Goal: Task Accomplishment & Management: Manage account settings

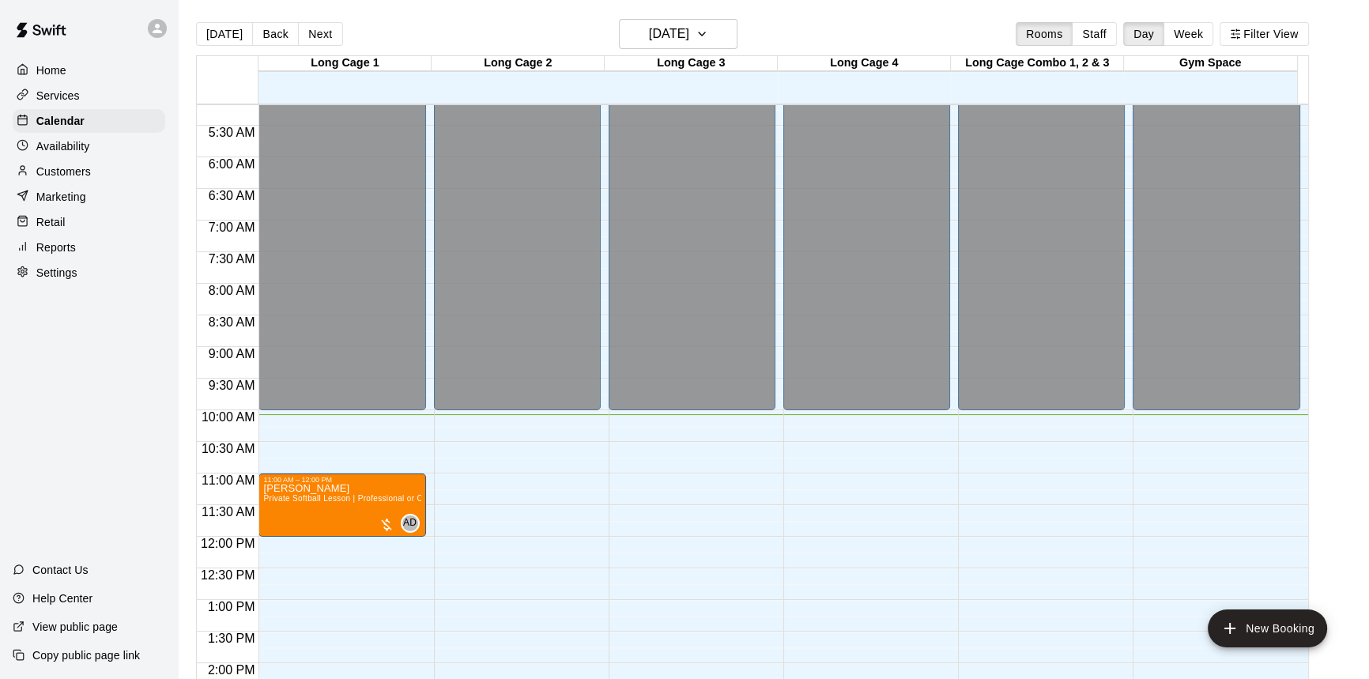
scroll to position [230, 0]
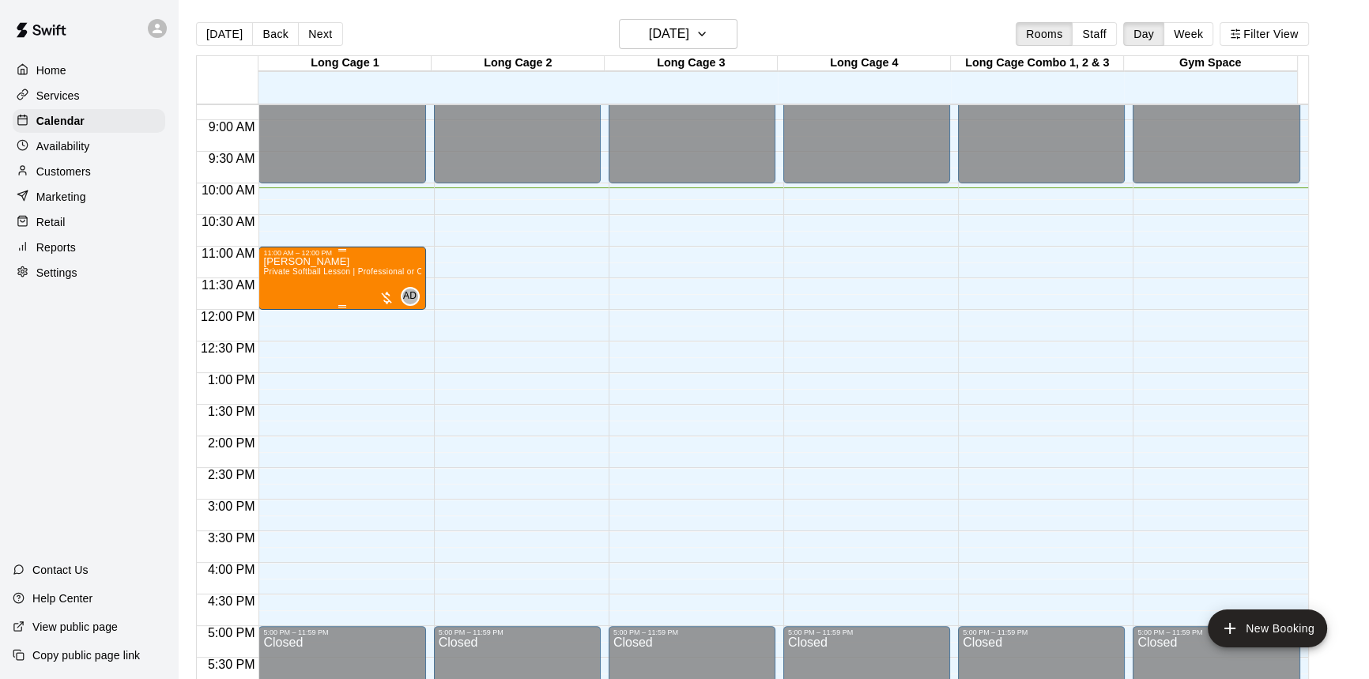
scroll to position [492, 0]
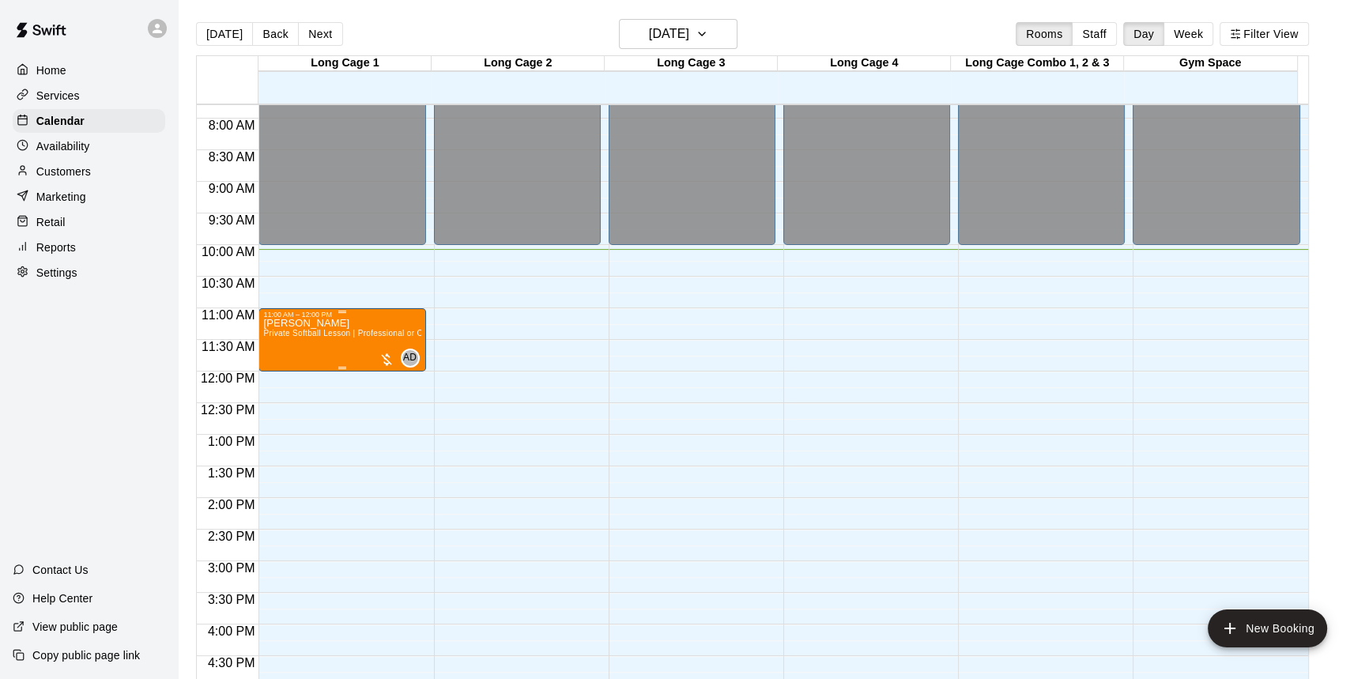
click at [403, 344] on div "Clara Lesson Private Softball Lesson | Professional or Collegiate Level Coach |…" at bounding box center [341, 657] width 157 height 679
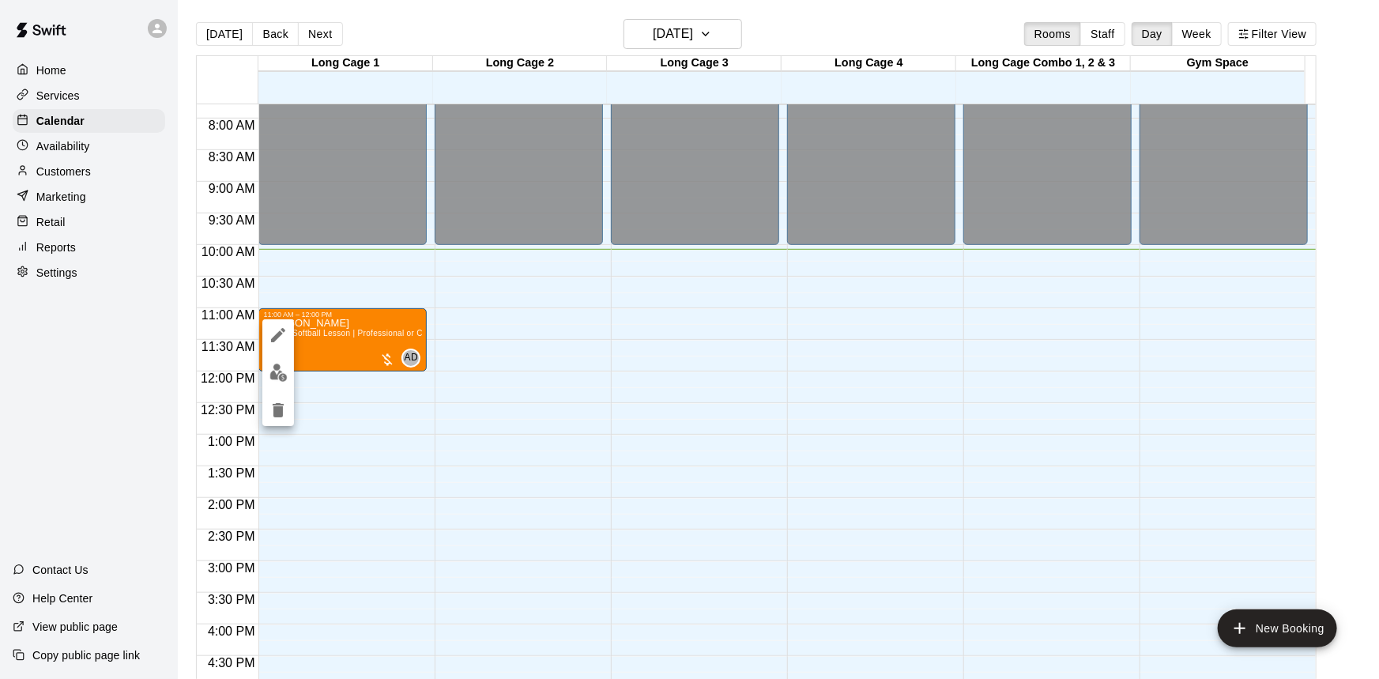
click at [405, 361] on div at bounding box center [689, 339] width 1379 height 679
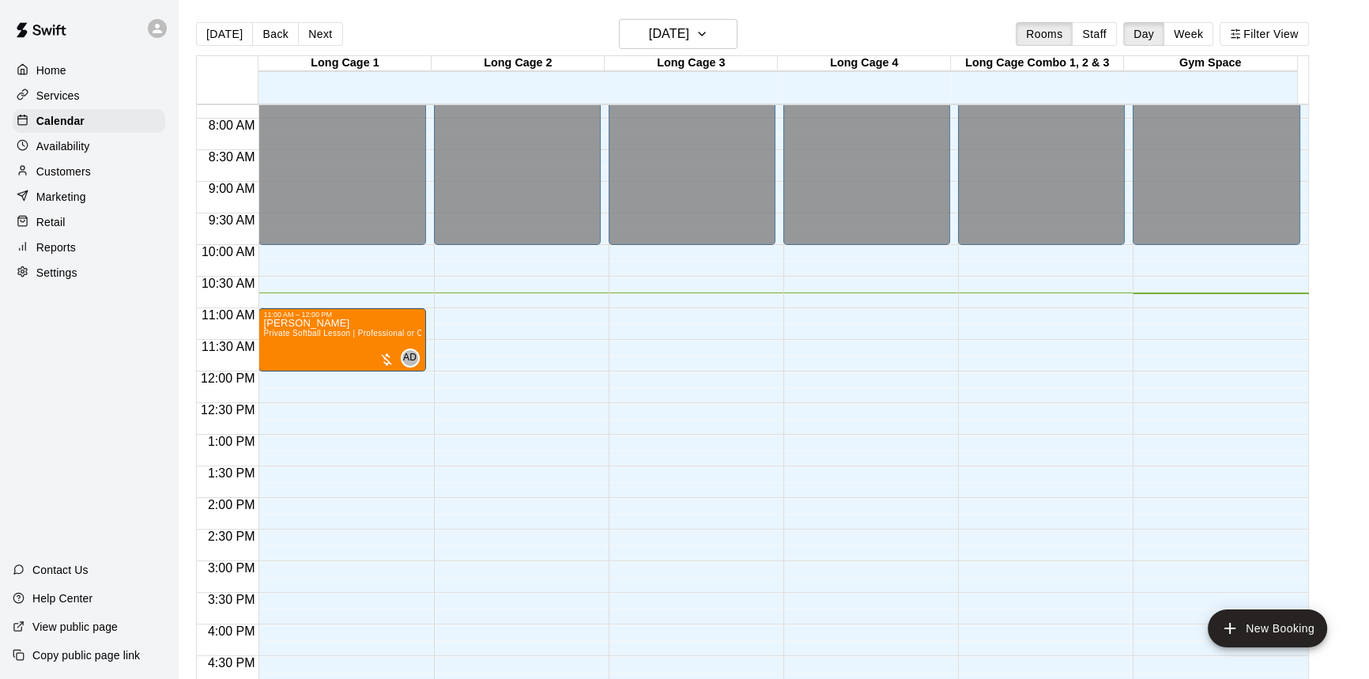
click at [1356, 224] on main "Today Back Next Sunday Sep 21 Rooms Staff Day Week Filter View Long Cage 1 21 S…" at bounding box center [773, 358] width 1178 height 679
click at [383, 356] on div at bounding box center [386, 360] width 16 height 16
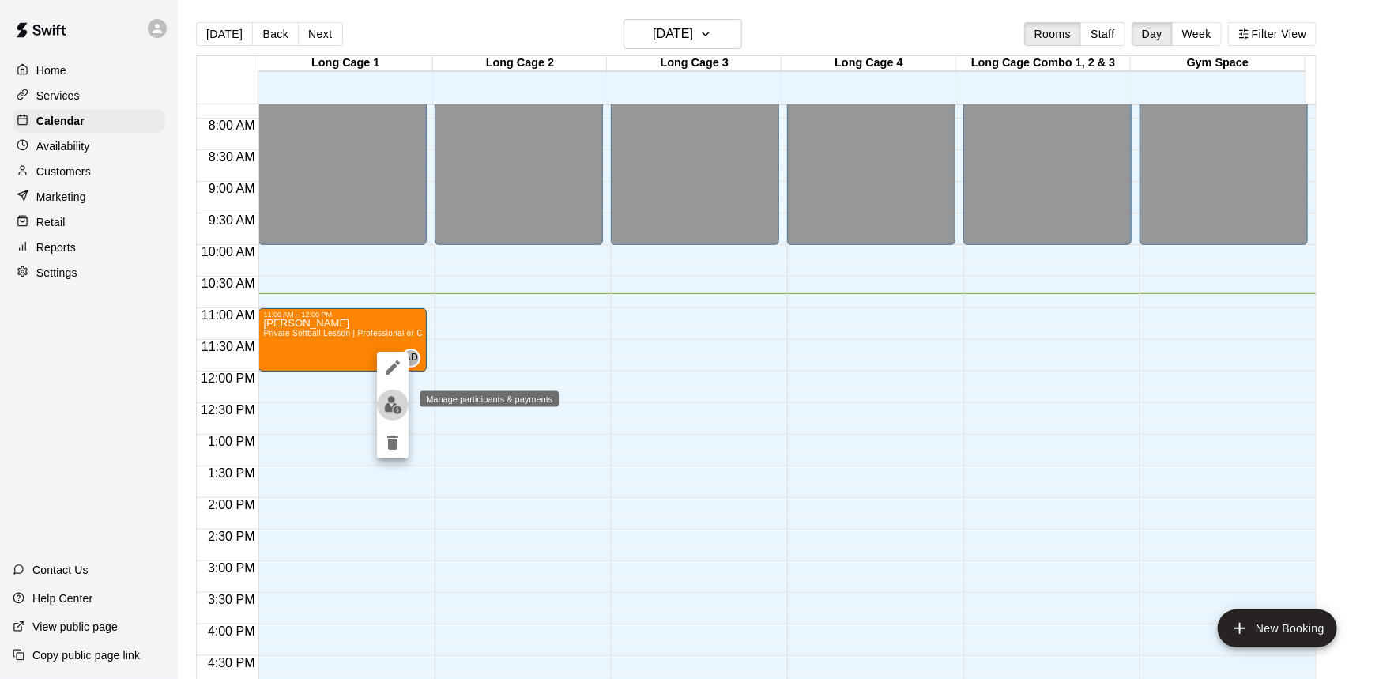
click at [397, 404] on img "edit" at bounding box center [393, 405] width 18 height 18
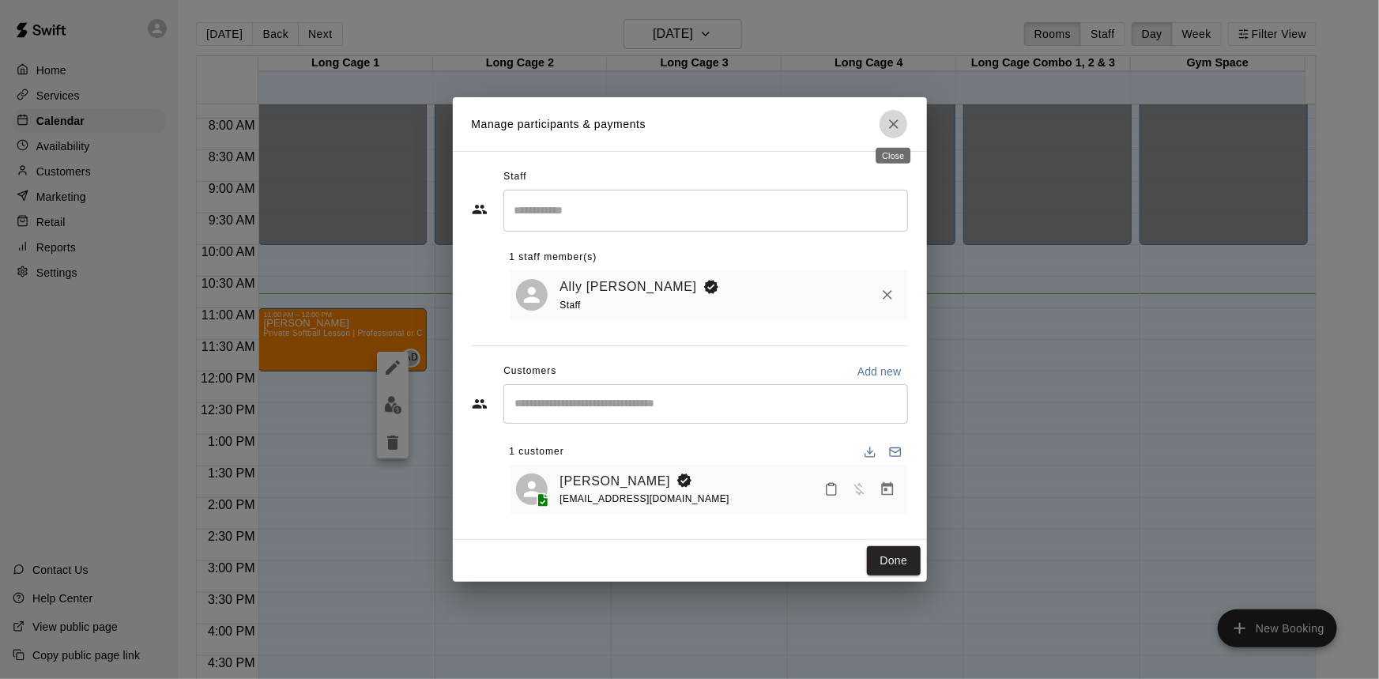
click at [891, 119] on icon "Close" at bounding box center [894, 124] width 16 height 16
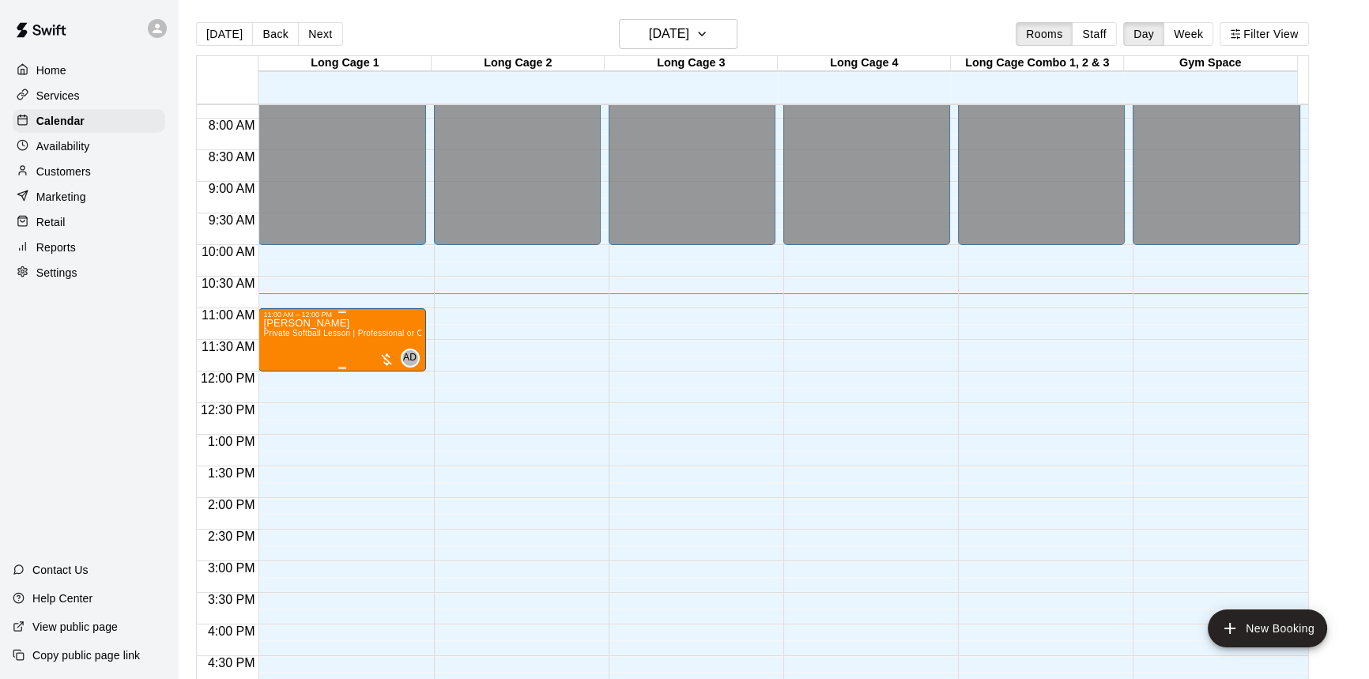
click at [368, 356] on div "Clara Lesson Private Softball Lesson | Professional or Collegiate Level Coach |…" at bounding box center [341, 657] width 157 height 679
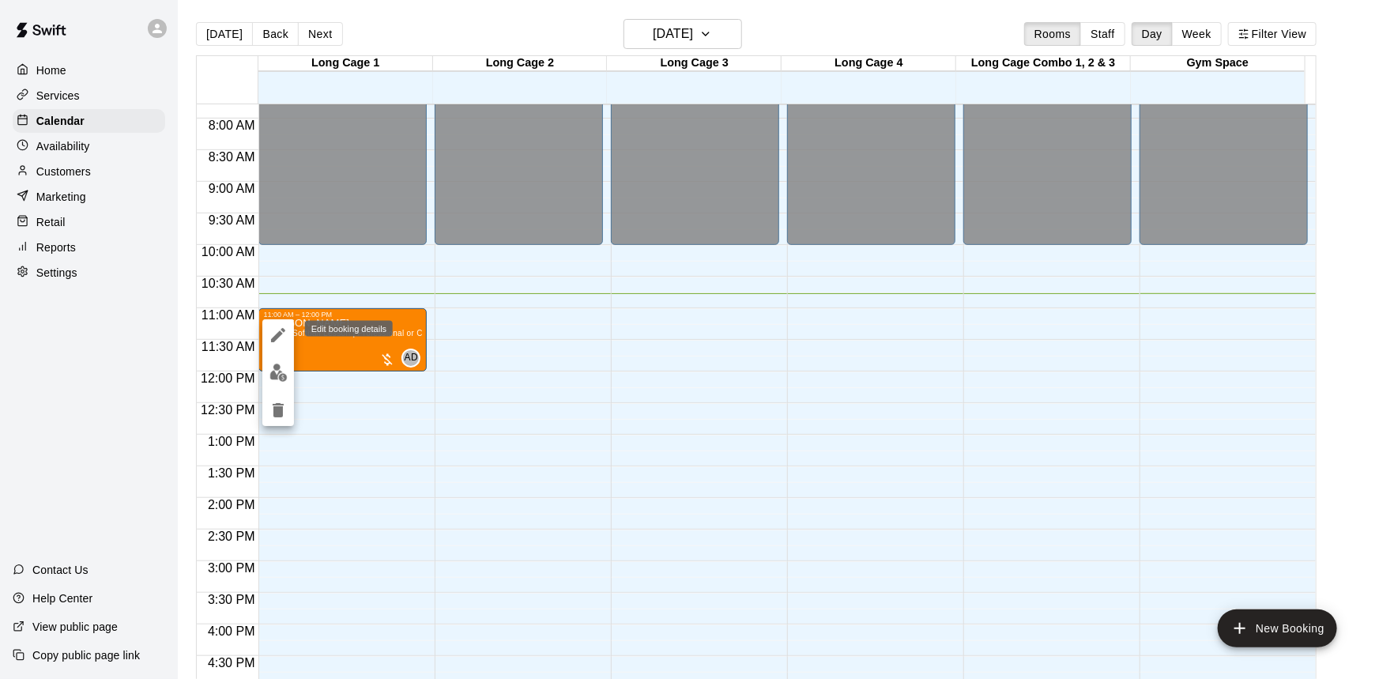
click at [277, 339] on icon "edit" at bounding box center [278, 335] width 19 height 19
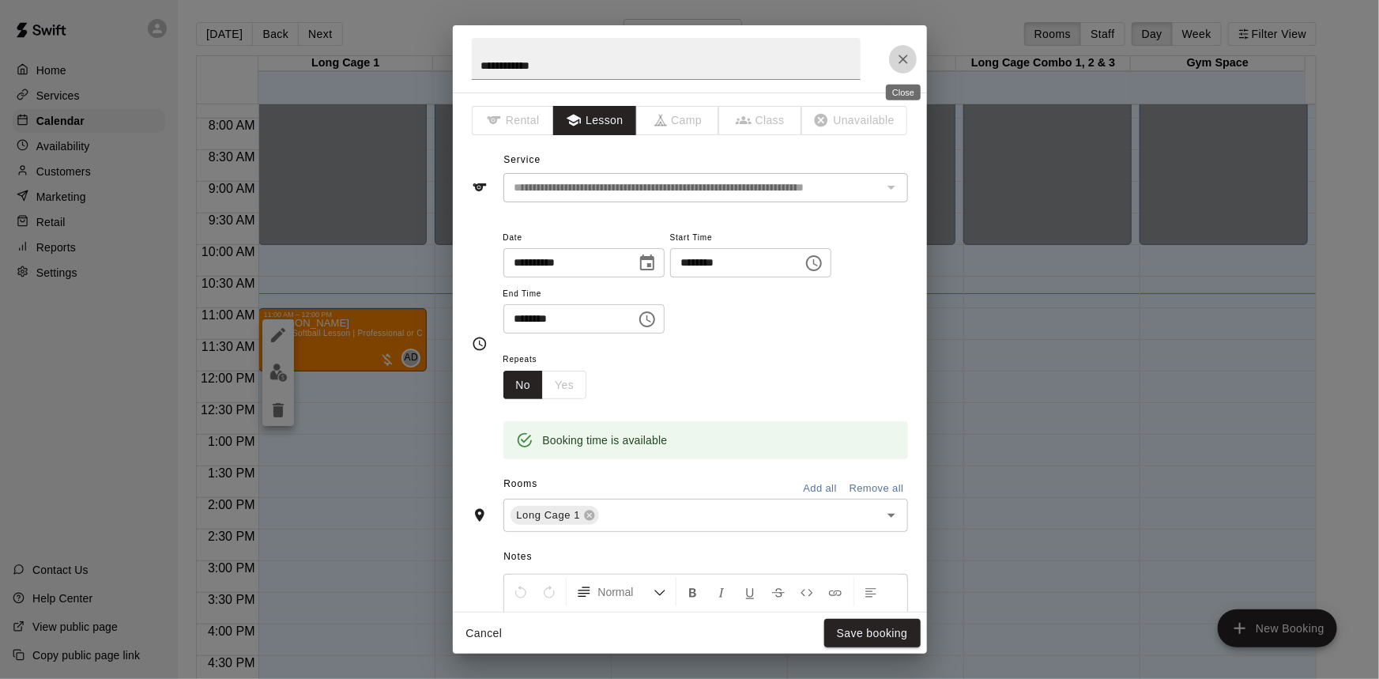
click at [895, 60] on icon "Close" at bounding box center [903, 59] width 16 height 16
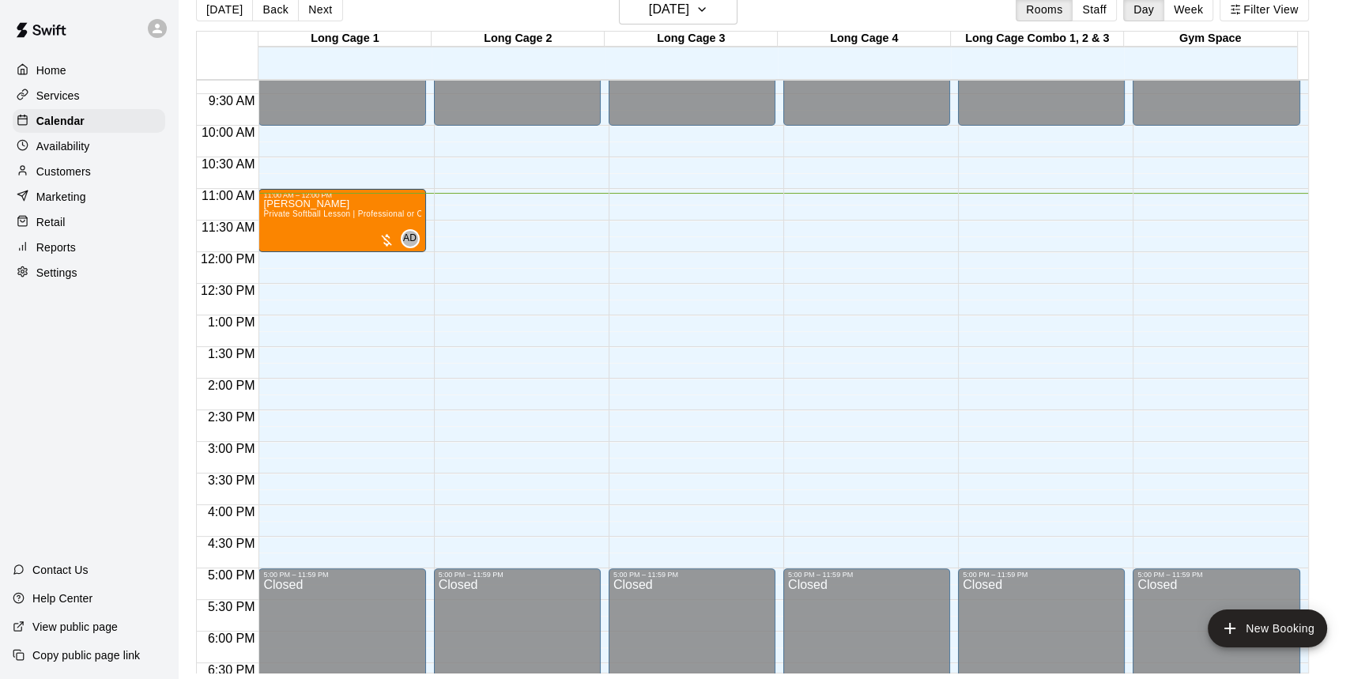
scroll to position [564, 0]
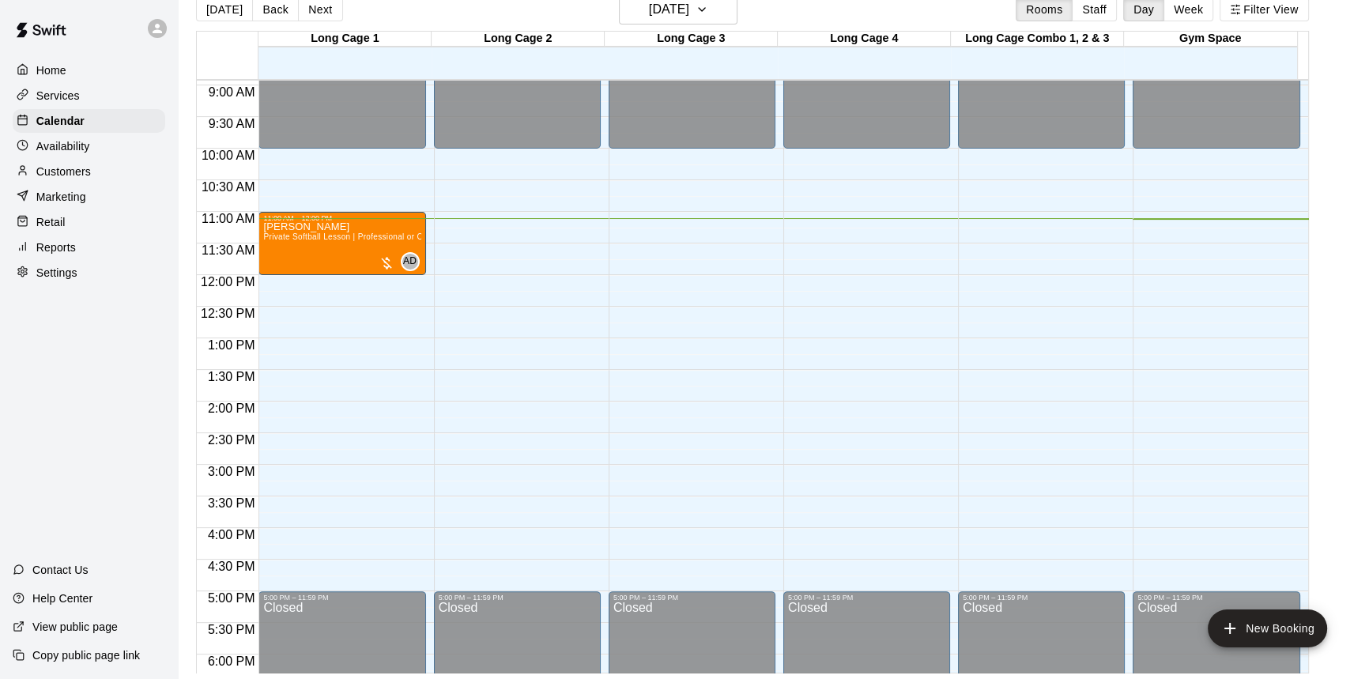
click at [1341, 202] on main "Today Back Next Sunday Sep 21 Rooms Staff Day Week Filter View Long Cage 1 21 S…" at bounding box center [773, 333] width 1178 height 679
click at [1353, 123] on main "Today Back Next Sunday Sep 21 Rooms Staff Day Week Filter View Long Cage 1 21 S…" at bounding box center [773, 333] width 1178 height 679
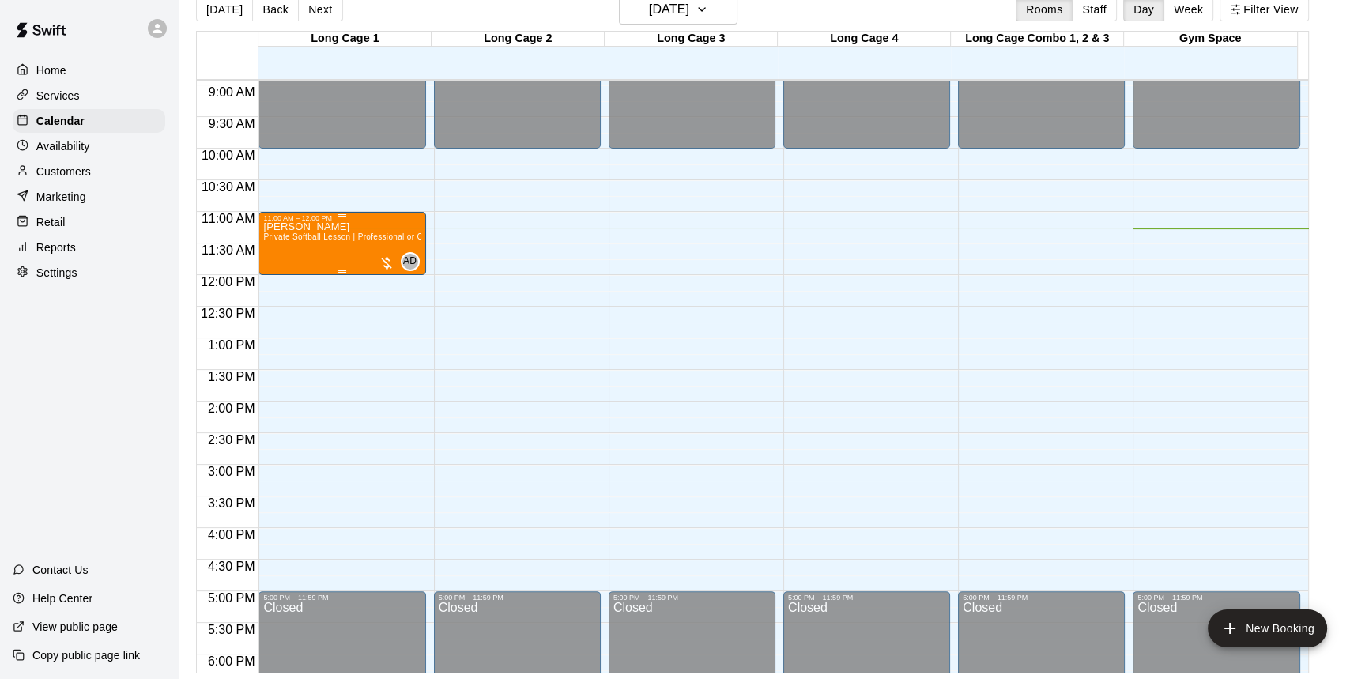
click at [342, 252] on div "Clara Lesson Private Softball Lesson | Professional or Collegiate Level Coach |…" at bounding box center [341, 561] width 157 height 679
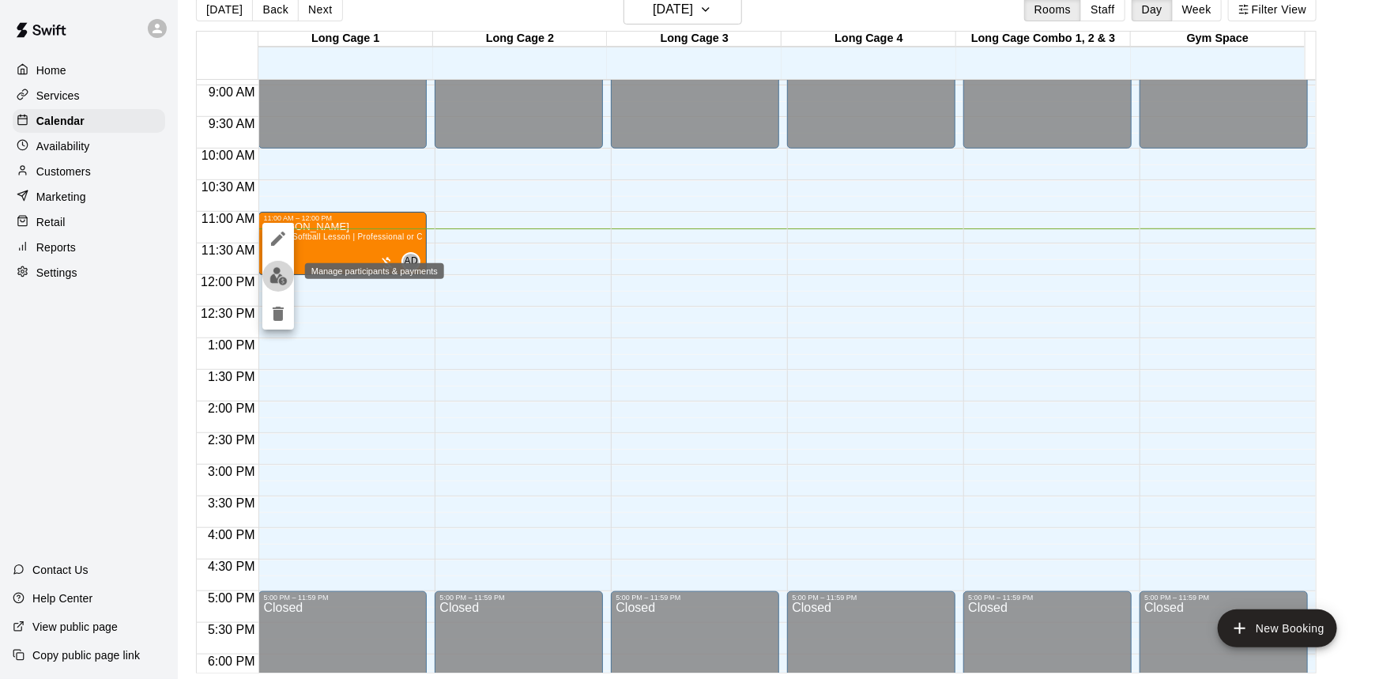
click at [281, 269] on img "edit" at bounding box center [278, 276] width 18 height 18
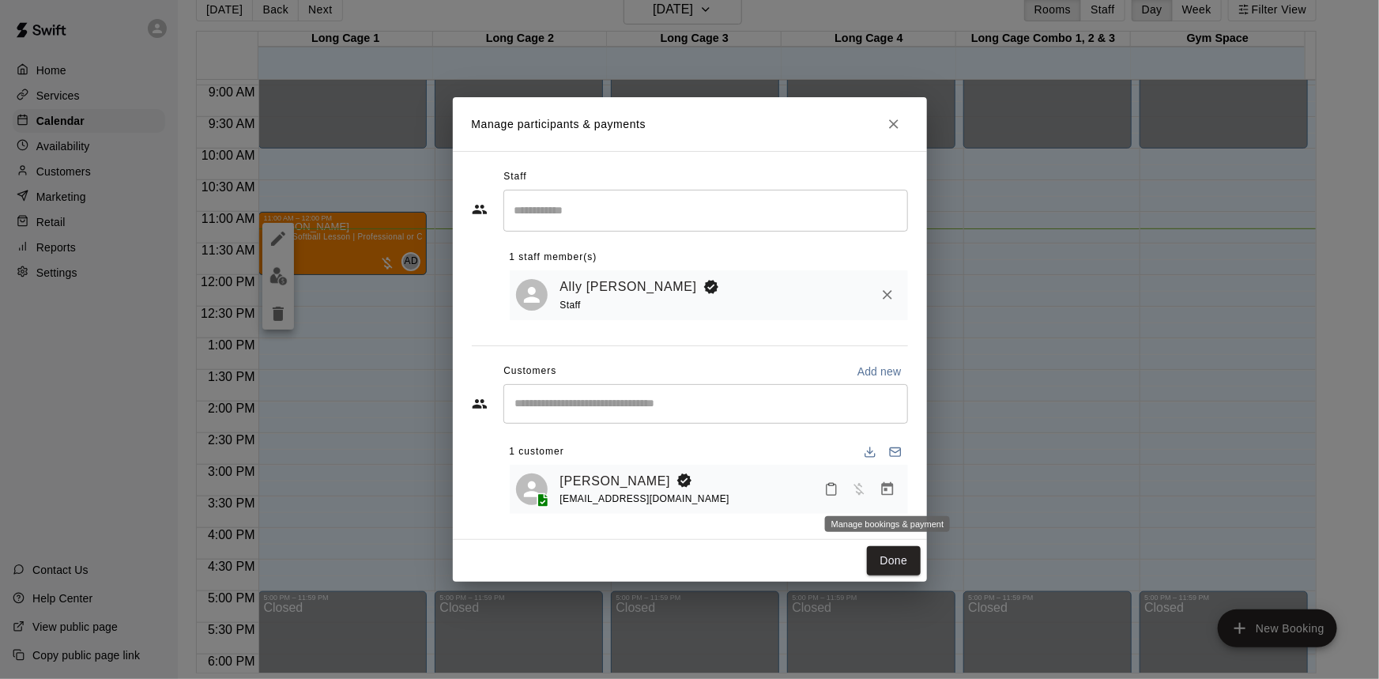
click at [893, 487] on icon "Manage bookings & payment" at bounding box center [887, 489] width 16 height 16
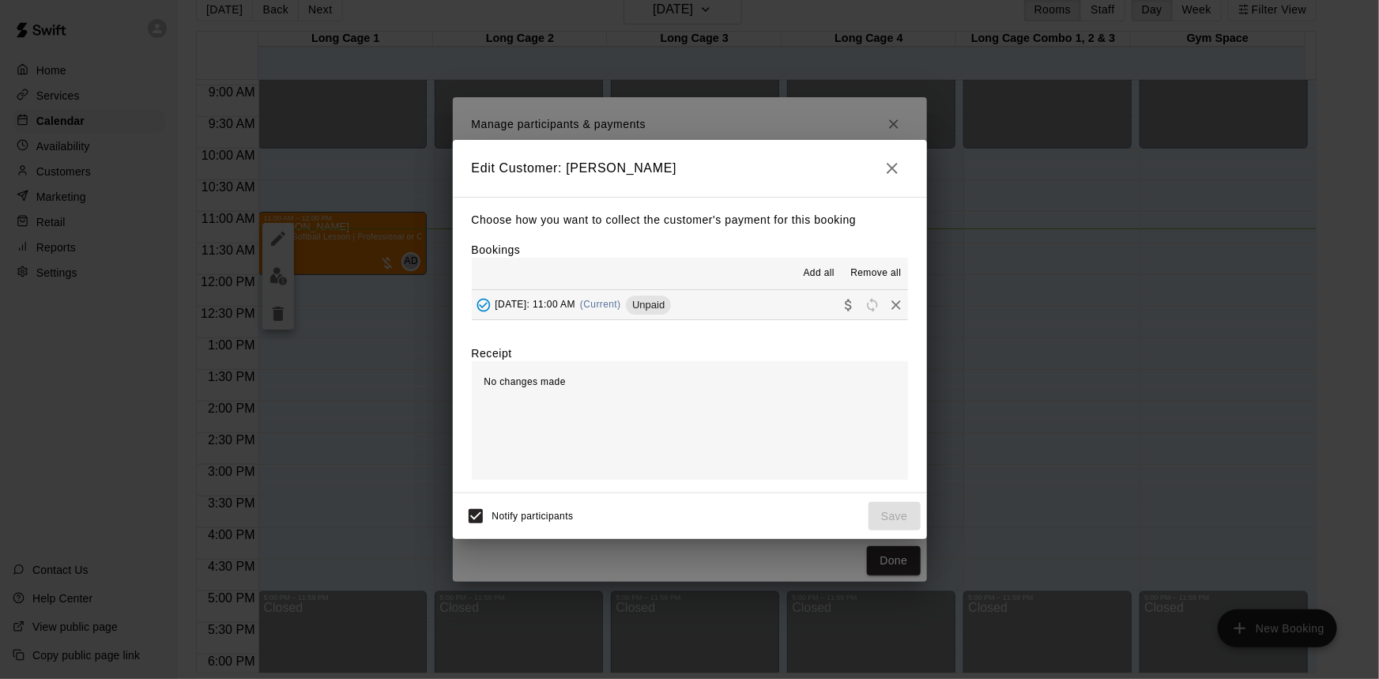
click at [759, 309] on button "Sunday, September 21: 11:00 AM (Current) Unpaid" at bounding box center [690, 304] width 436 height 29
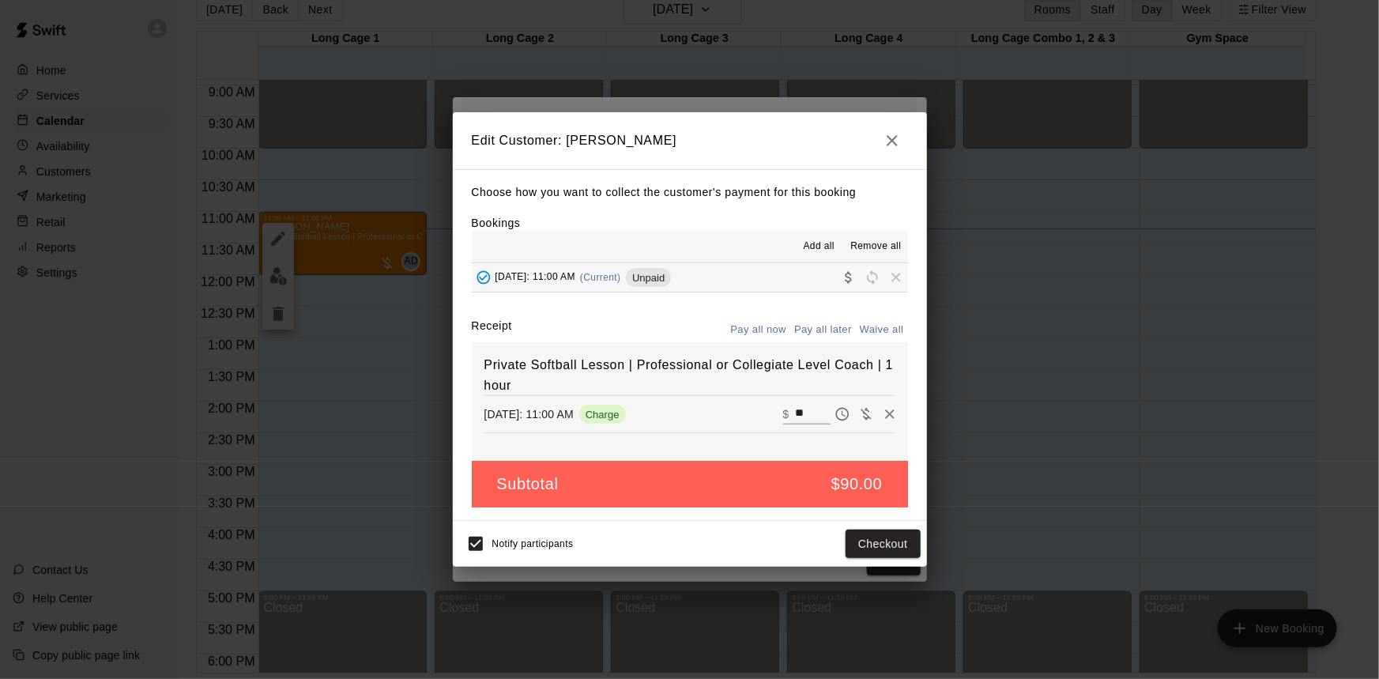
click at [804, 409] on input "**" at bounding box center [812, 414] width 35 height 21
type input "*"
type input "**"
click at [906, 545] on button "Checkout" at bounding box center [882, 543] width 74 height 29
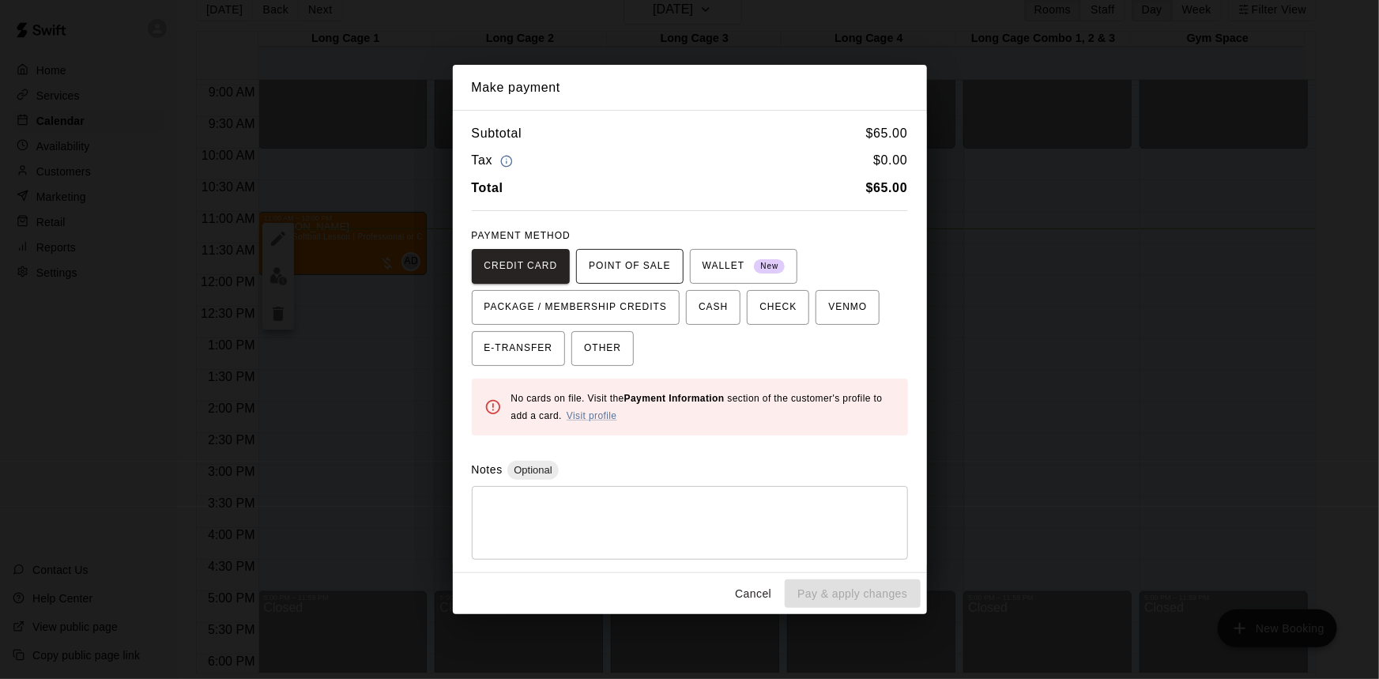
click at [648, 261] on span "POINT OF SALE" at bounding box center [629, 266] width 81 height 25
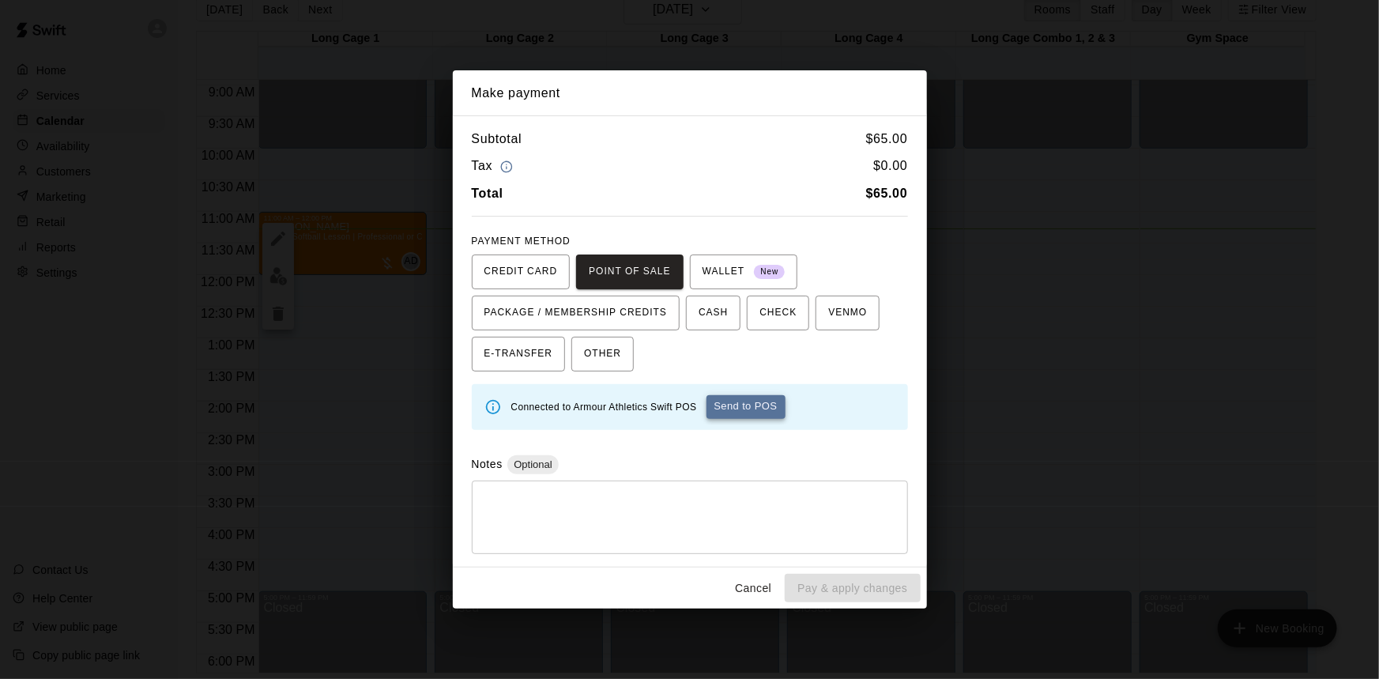
click at [755, 400] on button "Send to POS" at bounding box center [745, 407] width 79 height 24
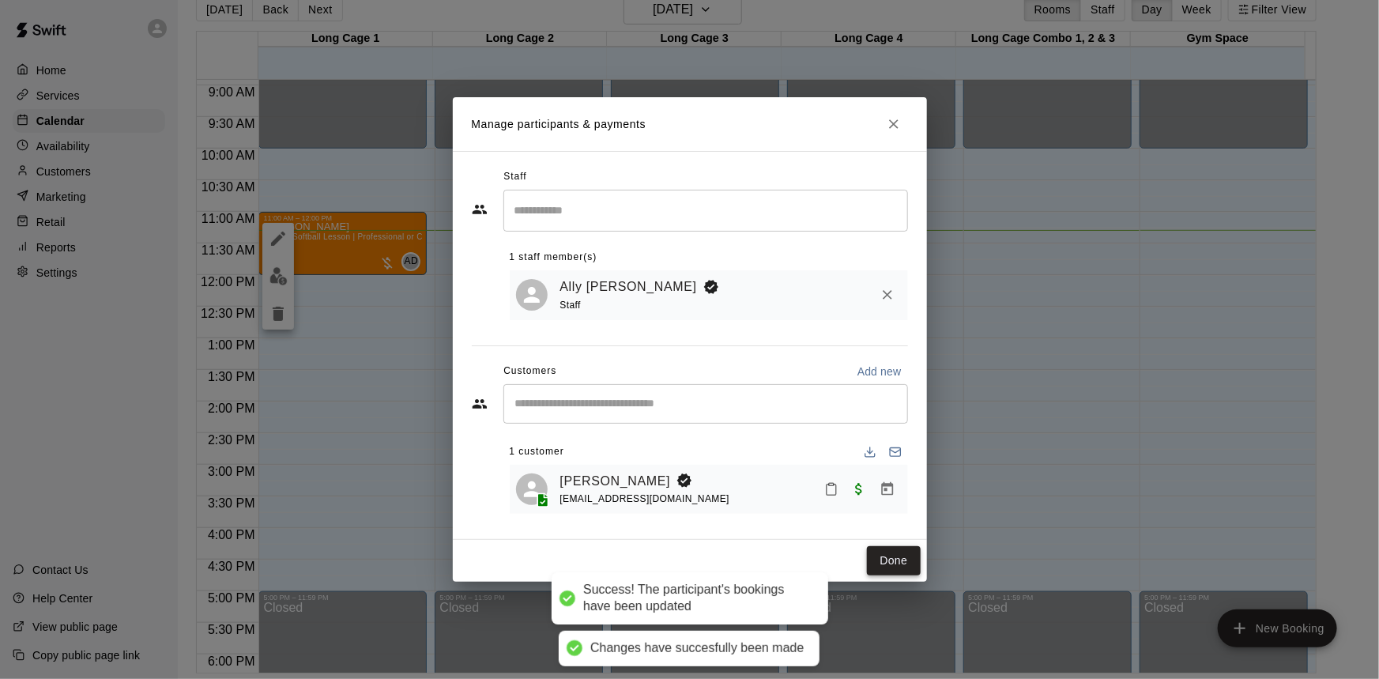
click at [896, 559] on button "Done" at bounding box center [893, 560] width 53 height 29
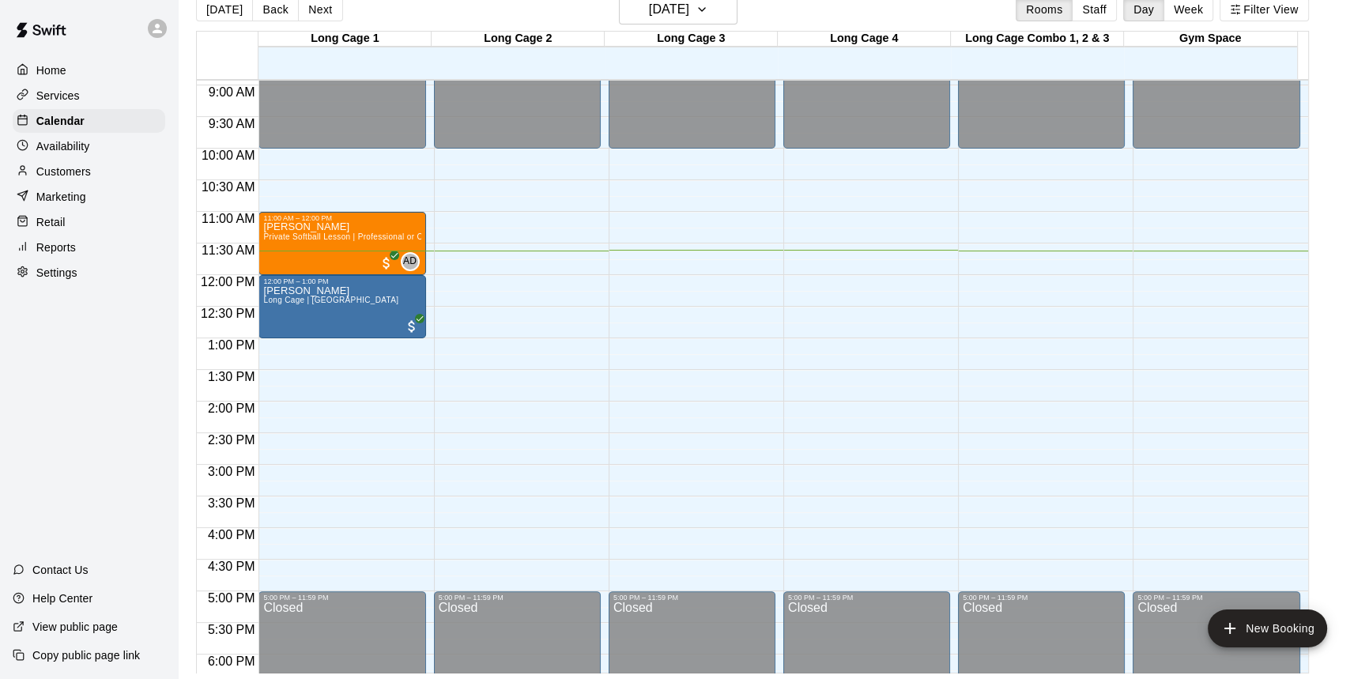
click at [1340, 186] on main "Today Back Next Sunday Sep 21 Rooms Staff Day Week Filter View Long Cage 1 21 S…" at bounding box center [773, 333] width 1178 height 679
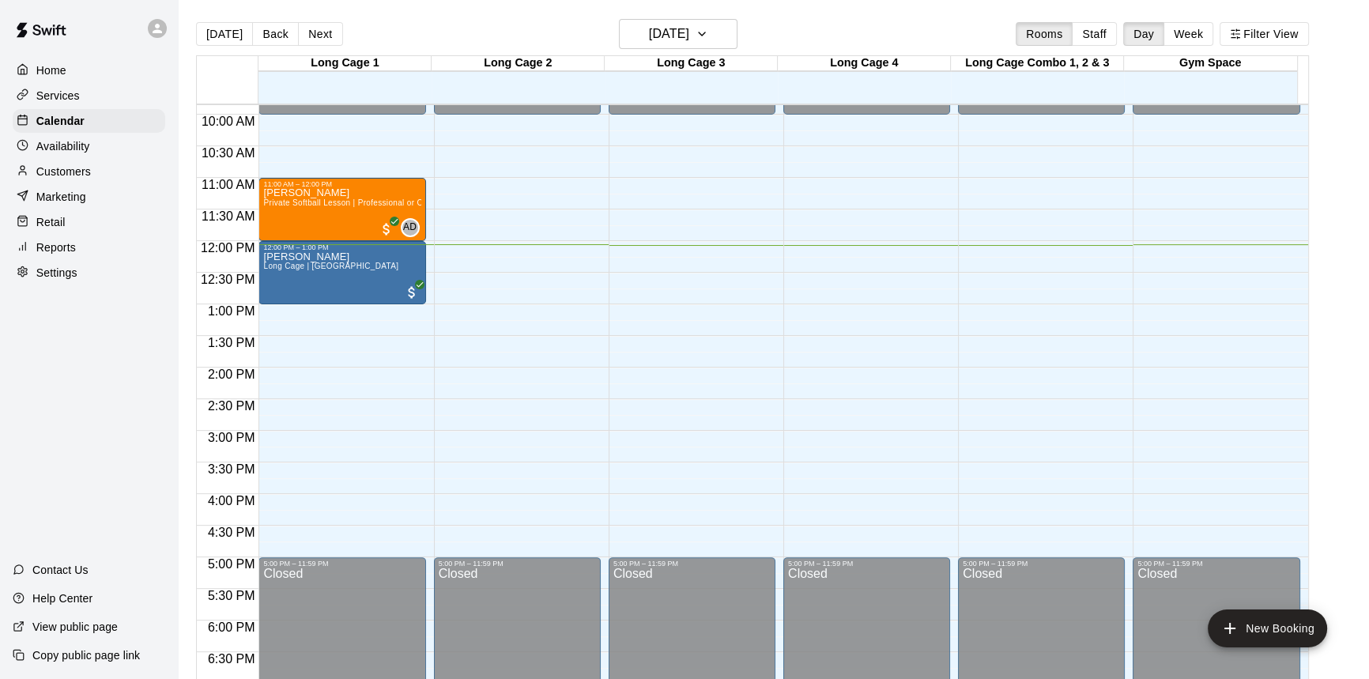
scroll to position [551, 0]
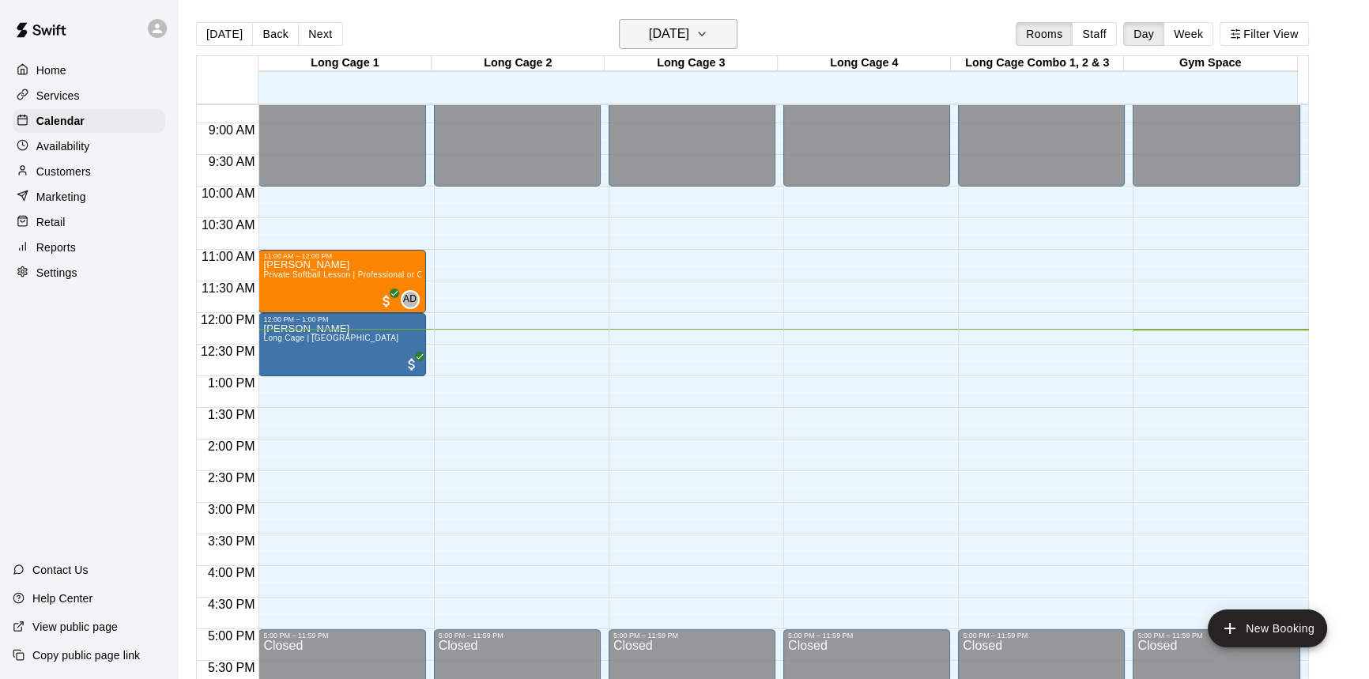
click at [708, 32] on icon "button" at bounding box center [701, 33] width 13 height 19
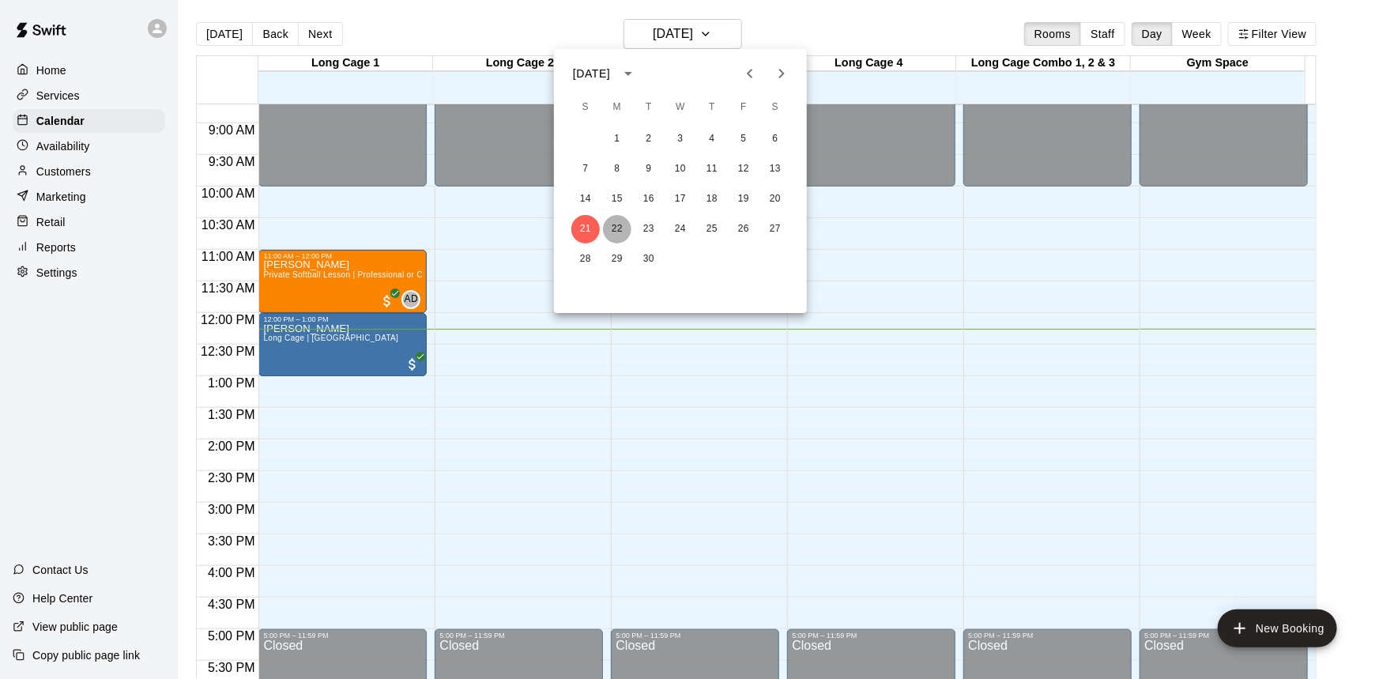
click at [625, 238] on button "22" at bounding box center [617, 229] width 28 height 28
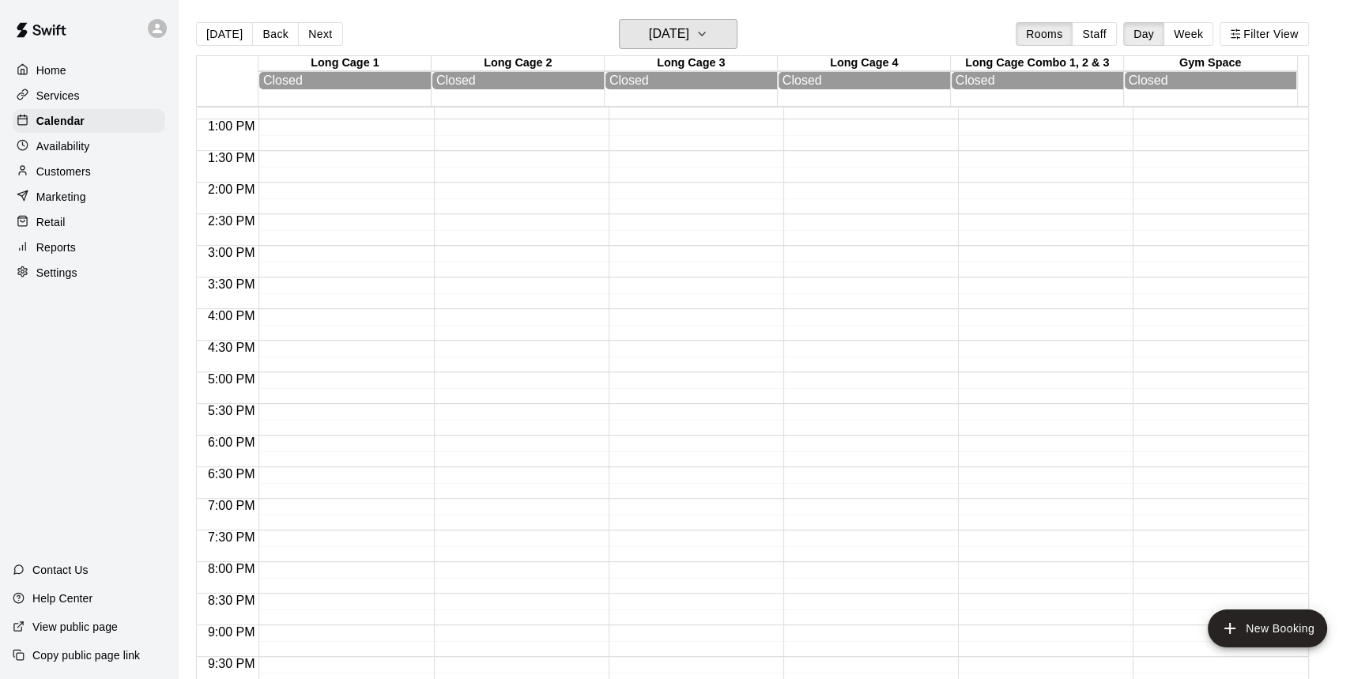
scroll to position [838, 0]
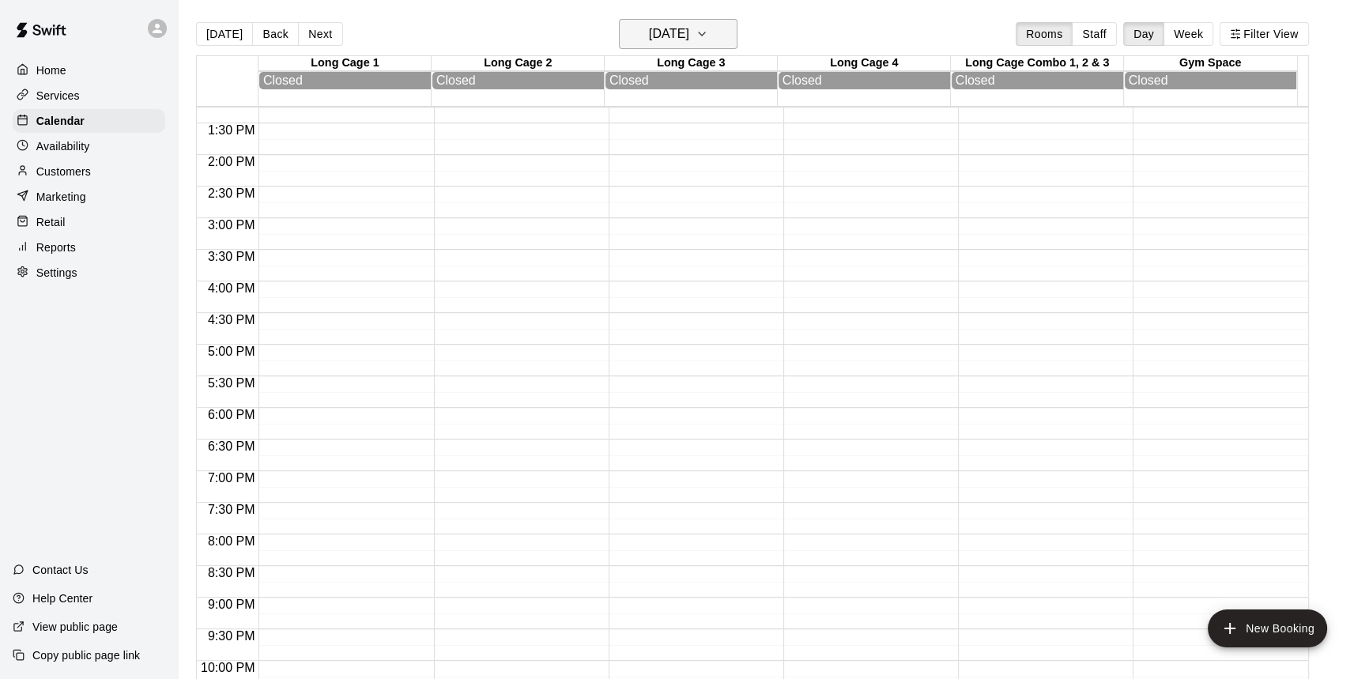
click at [713, 21] on button "Monday Sep 22" at bounding box center [678, 34] width 119 height 30
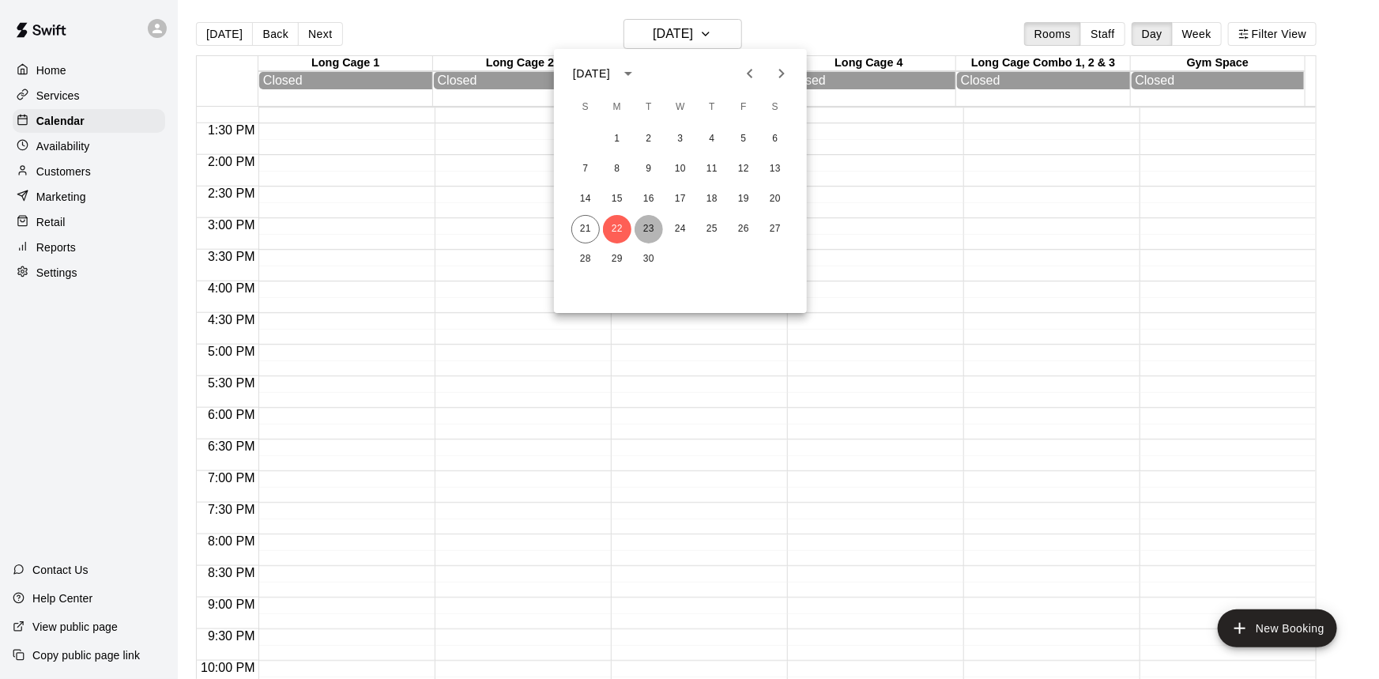
click at [651, 224] on button "23" at bounding box center [649, 229] width 28 height 28
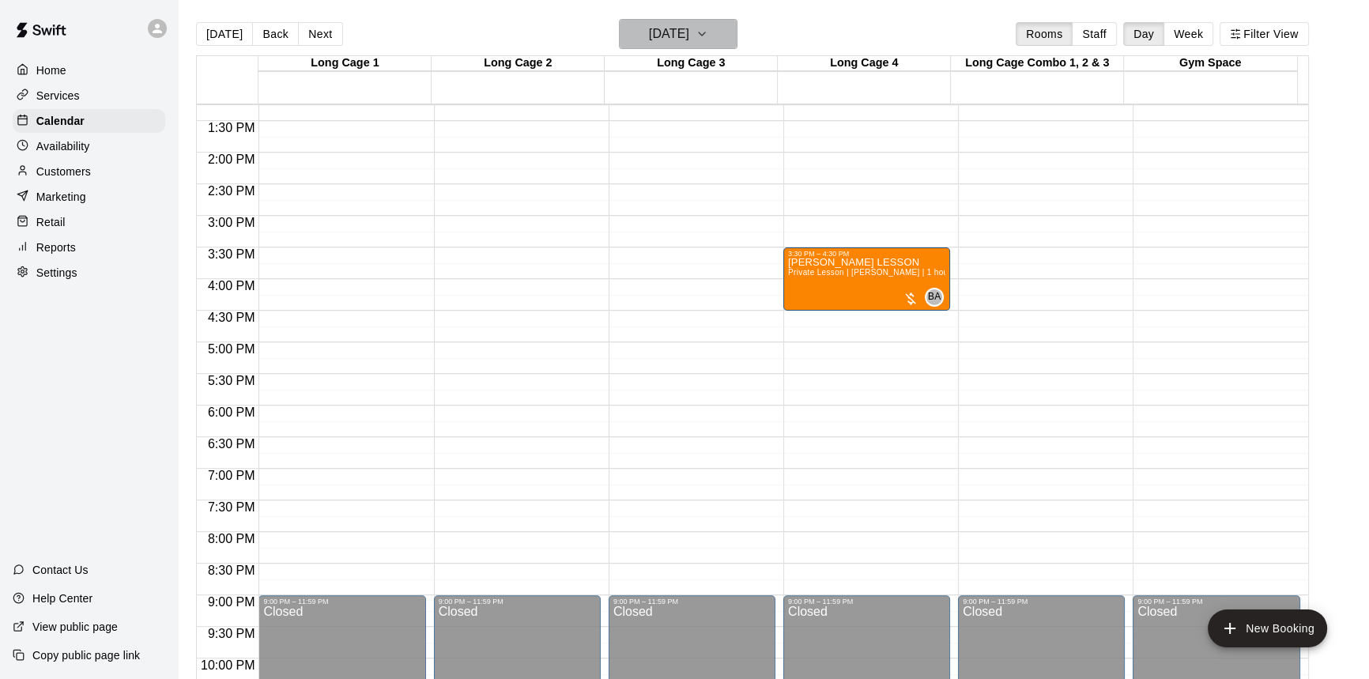
click at [689, 28] on h6 "Tuesday Sep 23" at bounding box center [669, 34] width 40 height 22
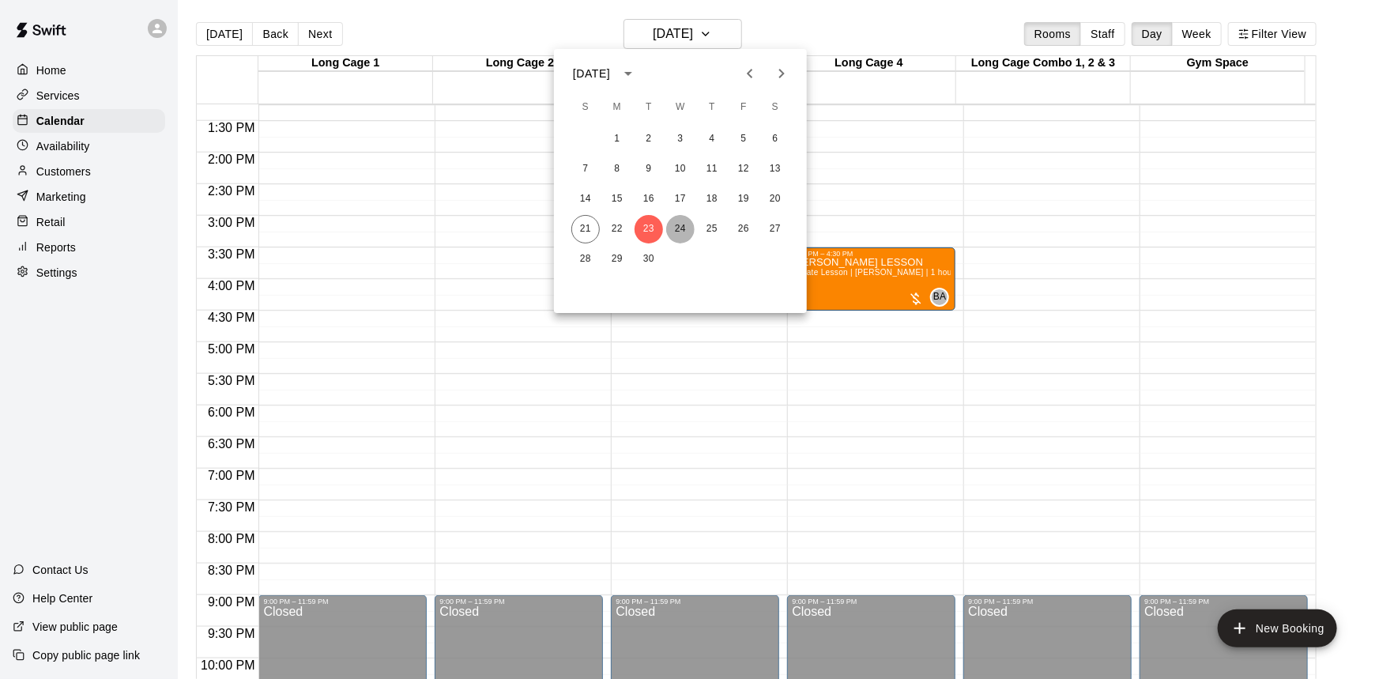
click at [680, 232] on button "24" at bounding box center [680, 229] width 28 height 28
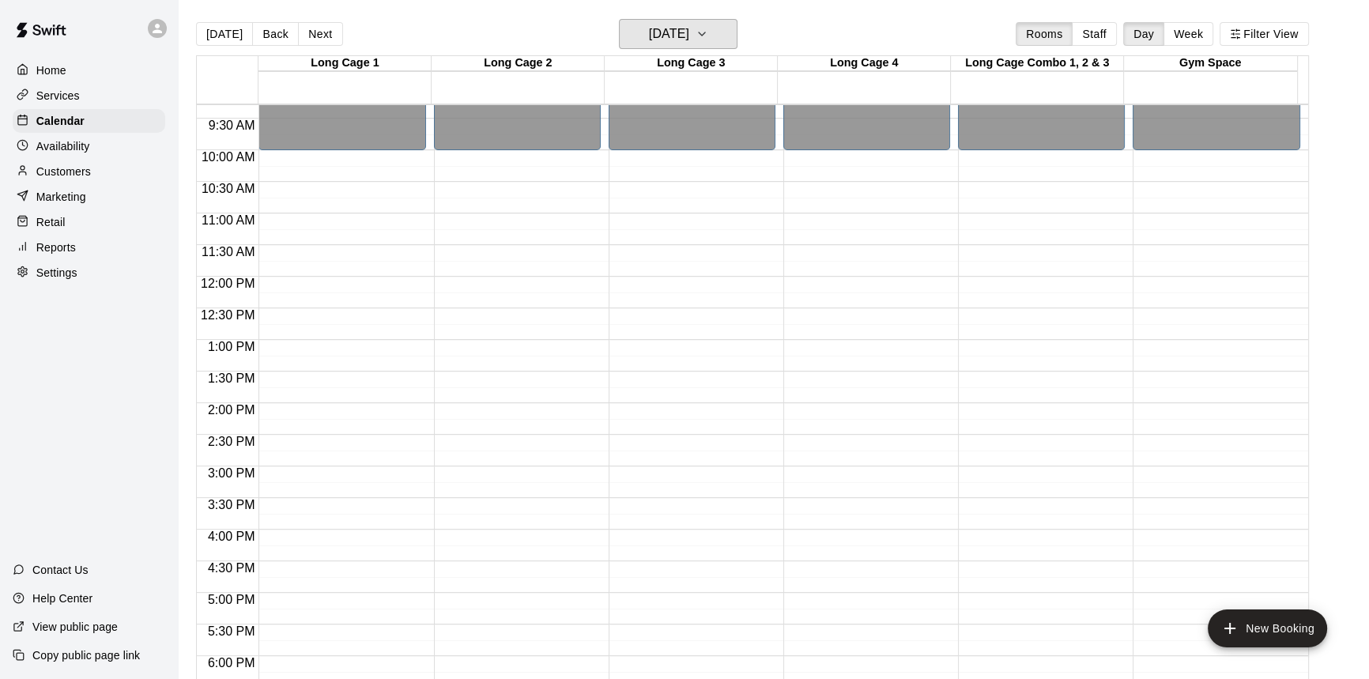
scroll to position [551, 0]
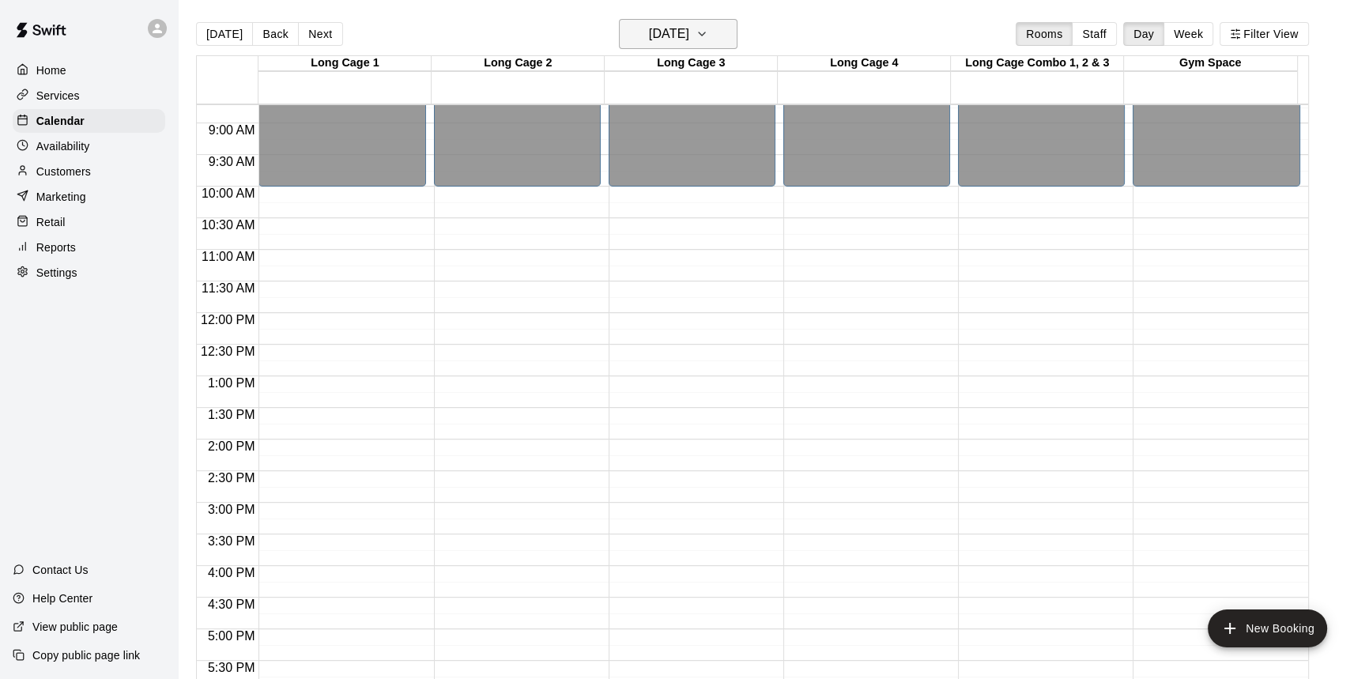
click at [708, 35] on icon "button" at bounding box center [701, 33] width 13 height 19
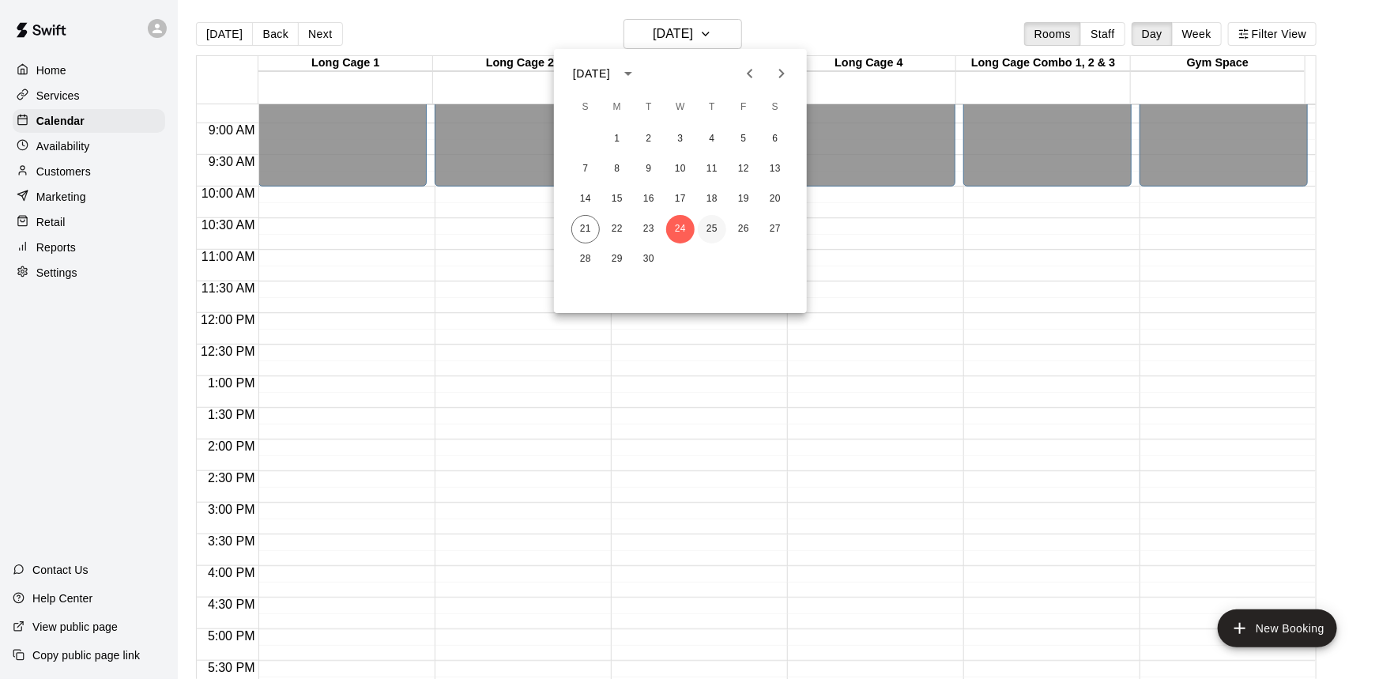
click at [719, 237] on button "25" at bounding box center [712, 229] width 28 height 28
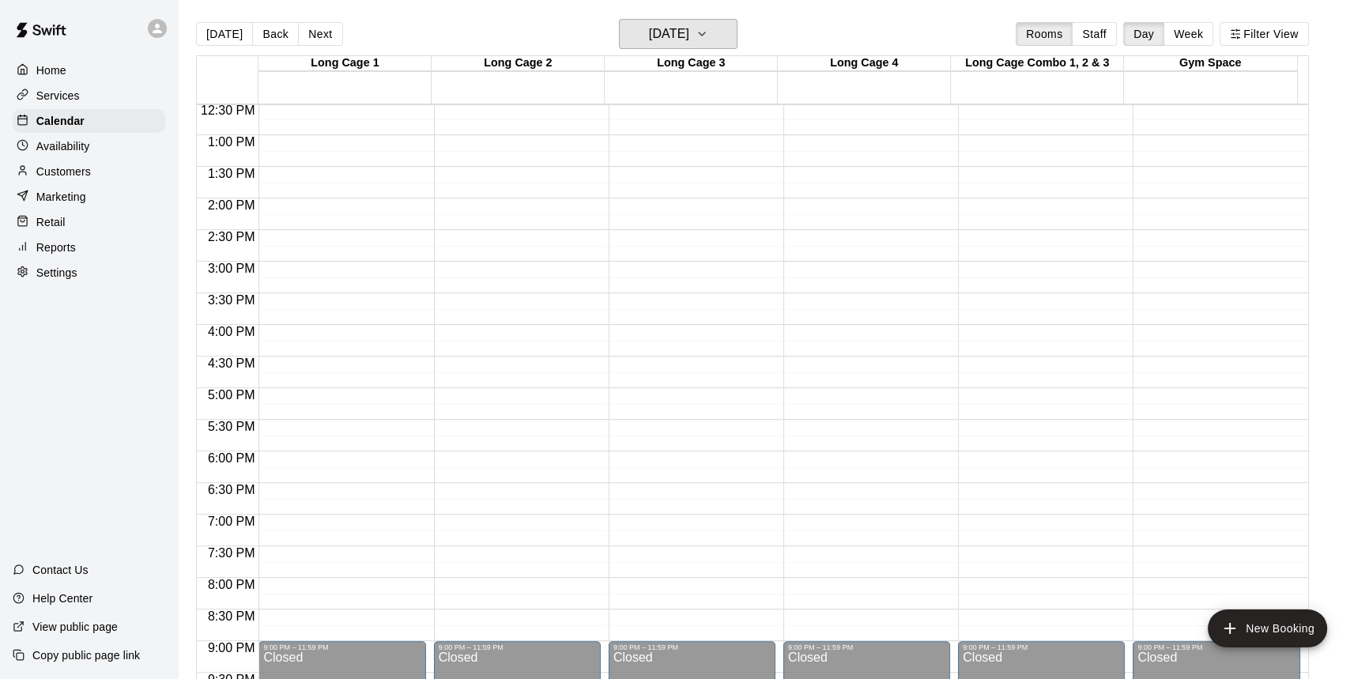
scroll to position [766, 0]
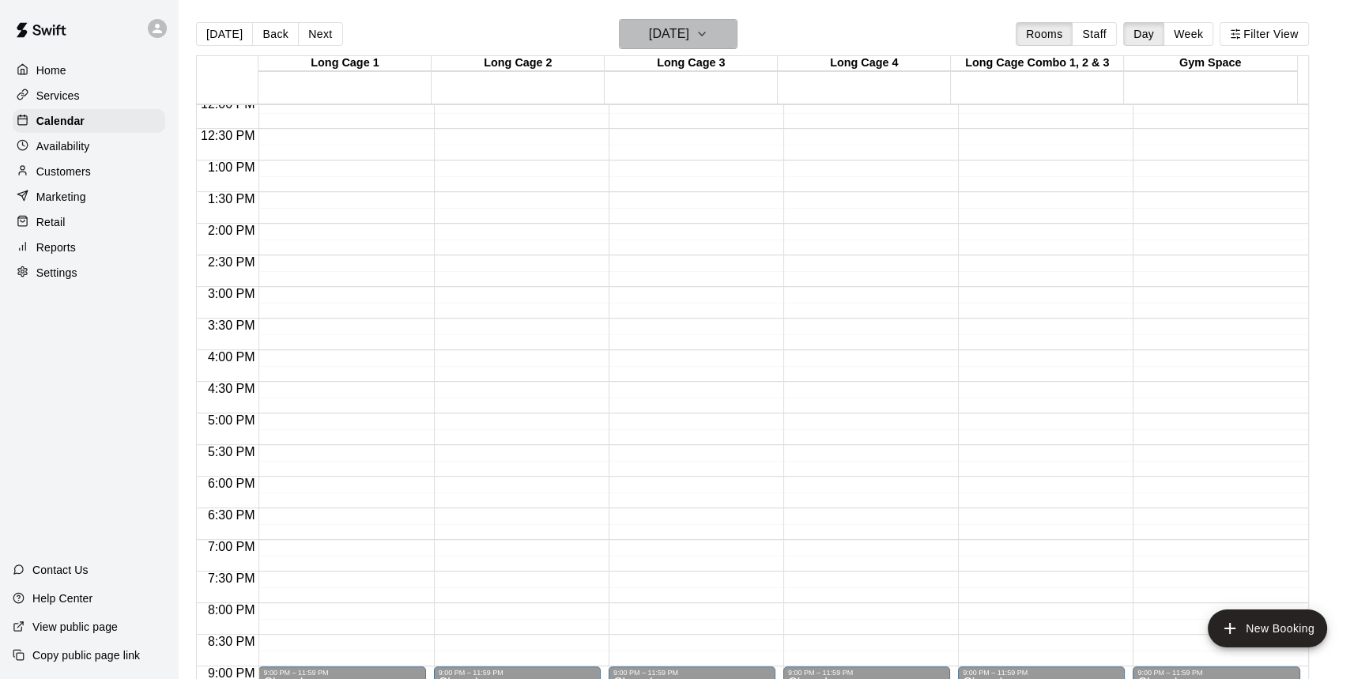
click at [689, 35] on h6 "Thursday Sep 25" at bounding box center [669, 34] width 40 height 22
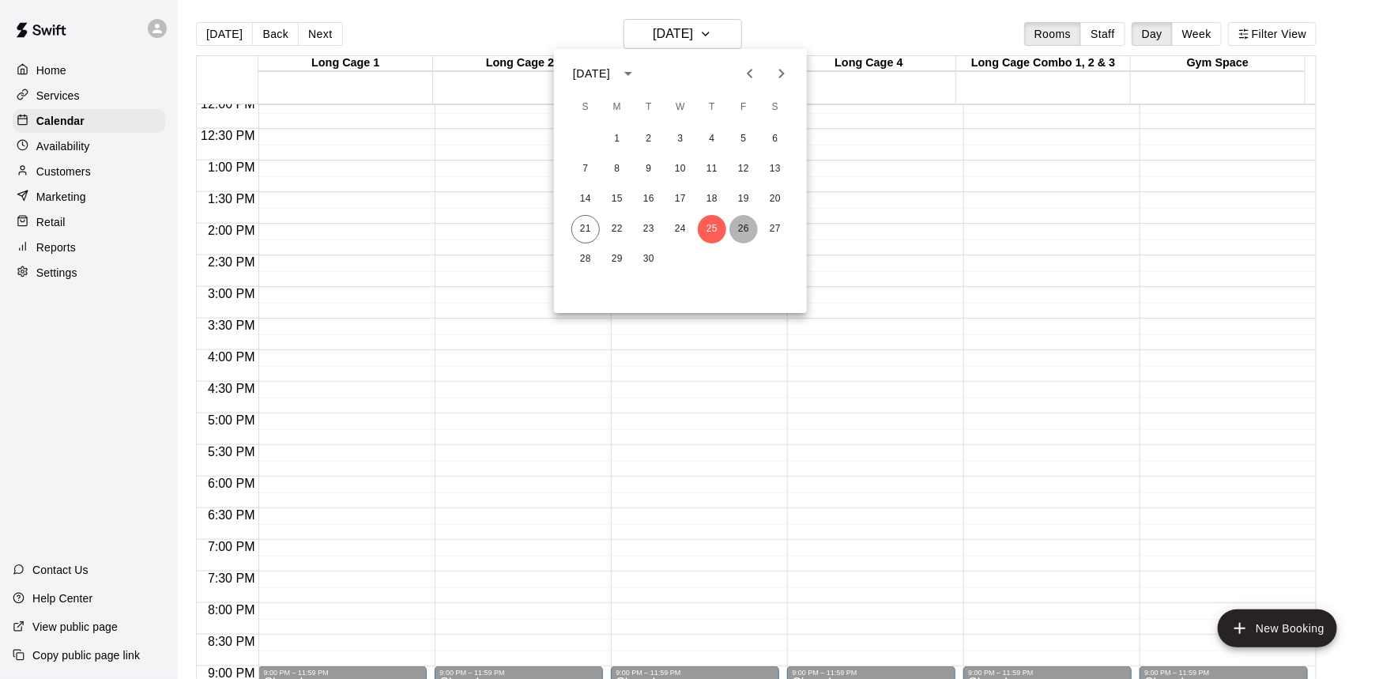
click at [734, 233] on button "26" at bounding box center [743, 229] width 28 height 28
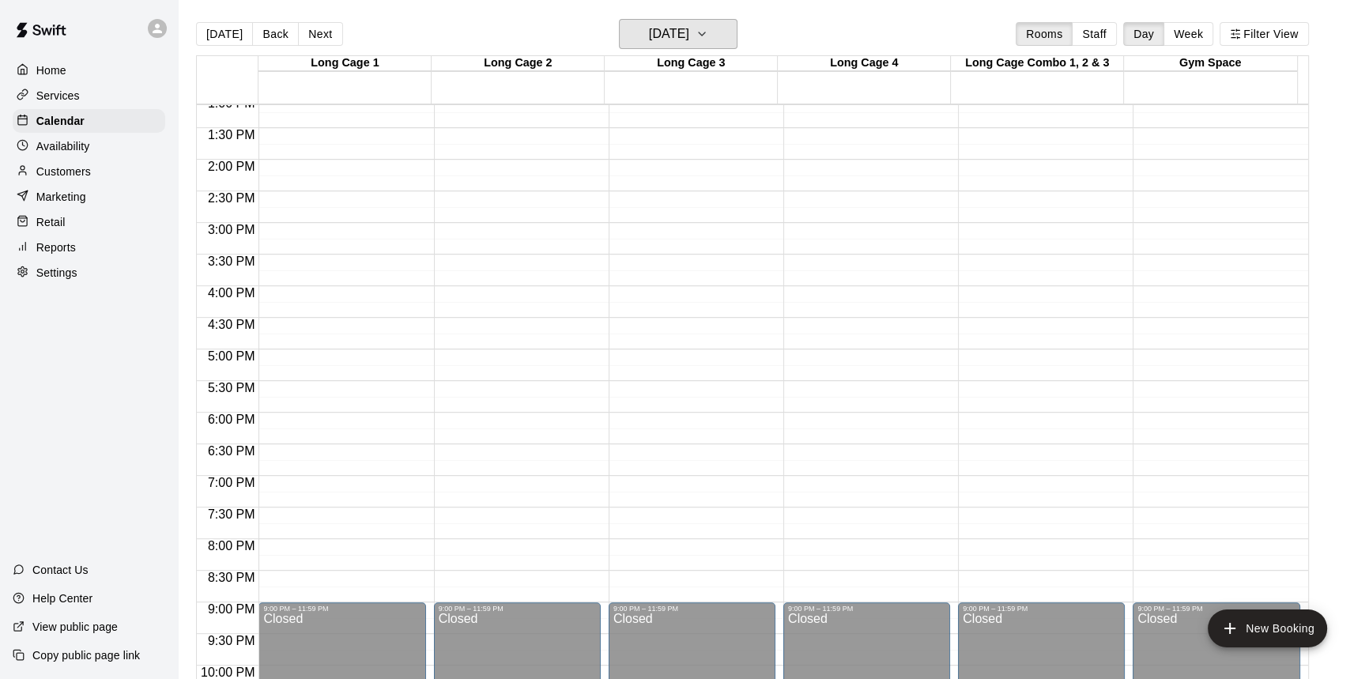
scroll to position [838, 0]
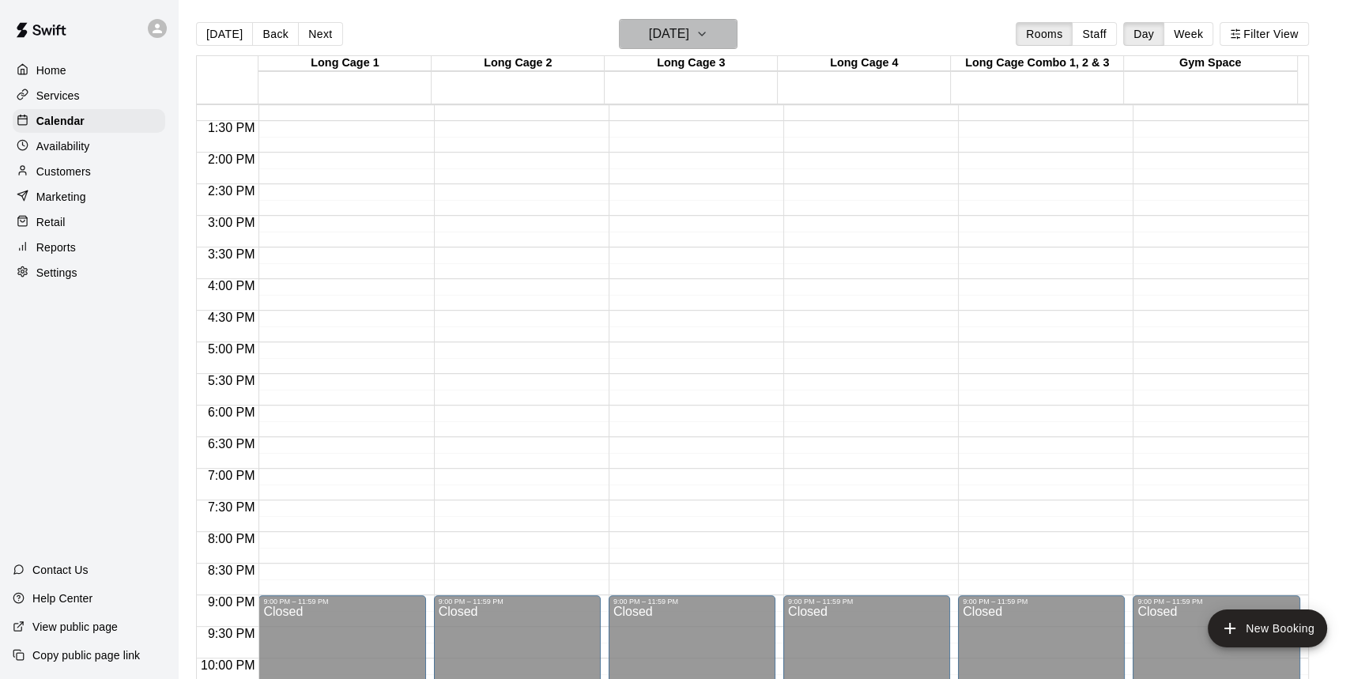
click at [731, 36] on button "Friday Sep 26" at bounding box center [678, 34] width 119 height 30
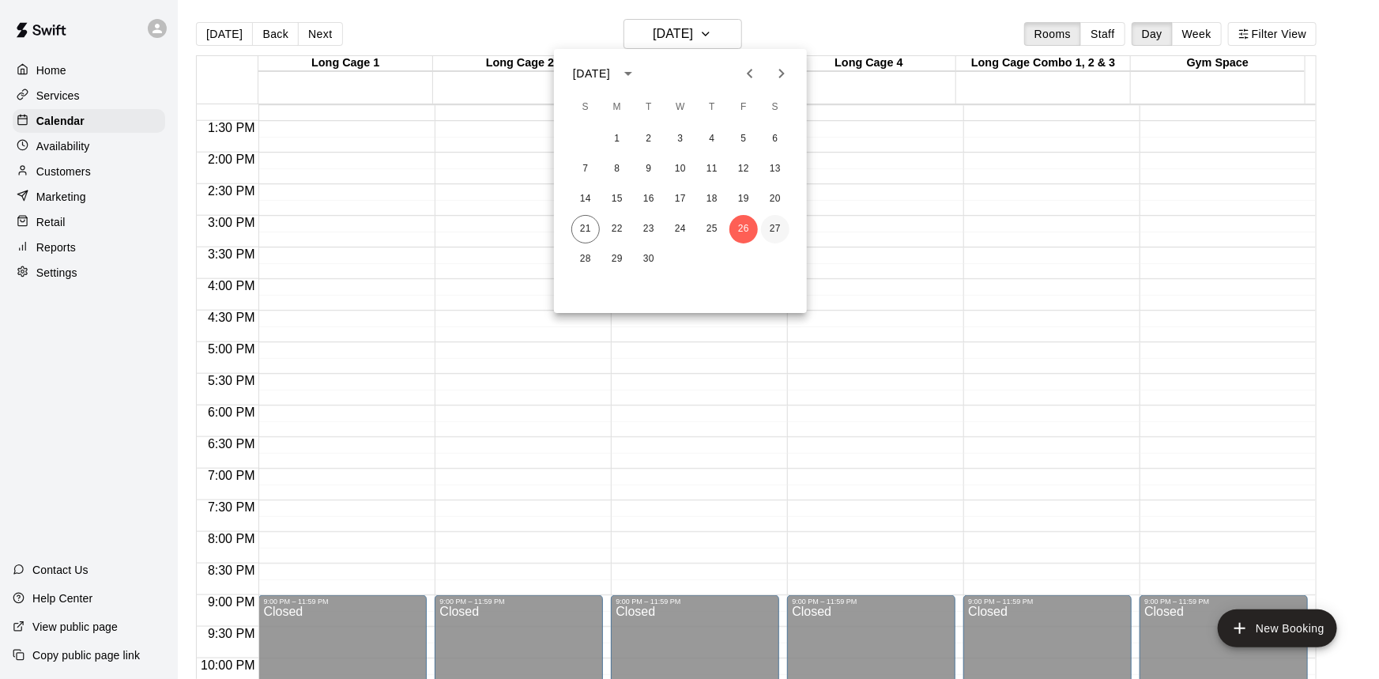
click at [777, 222] on button "27" at bounding box center [775, 229] width 28 height 28
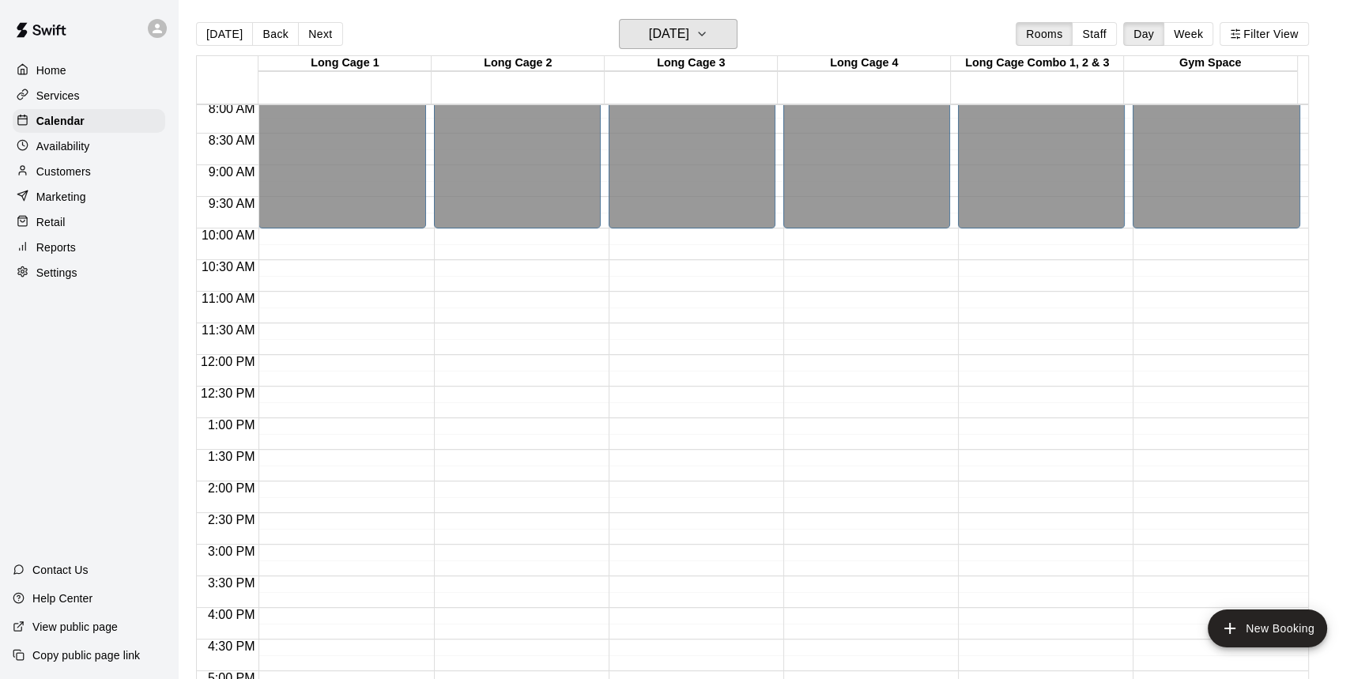
scroll to position [638, 0]
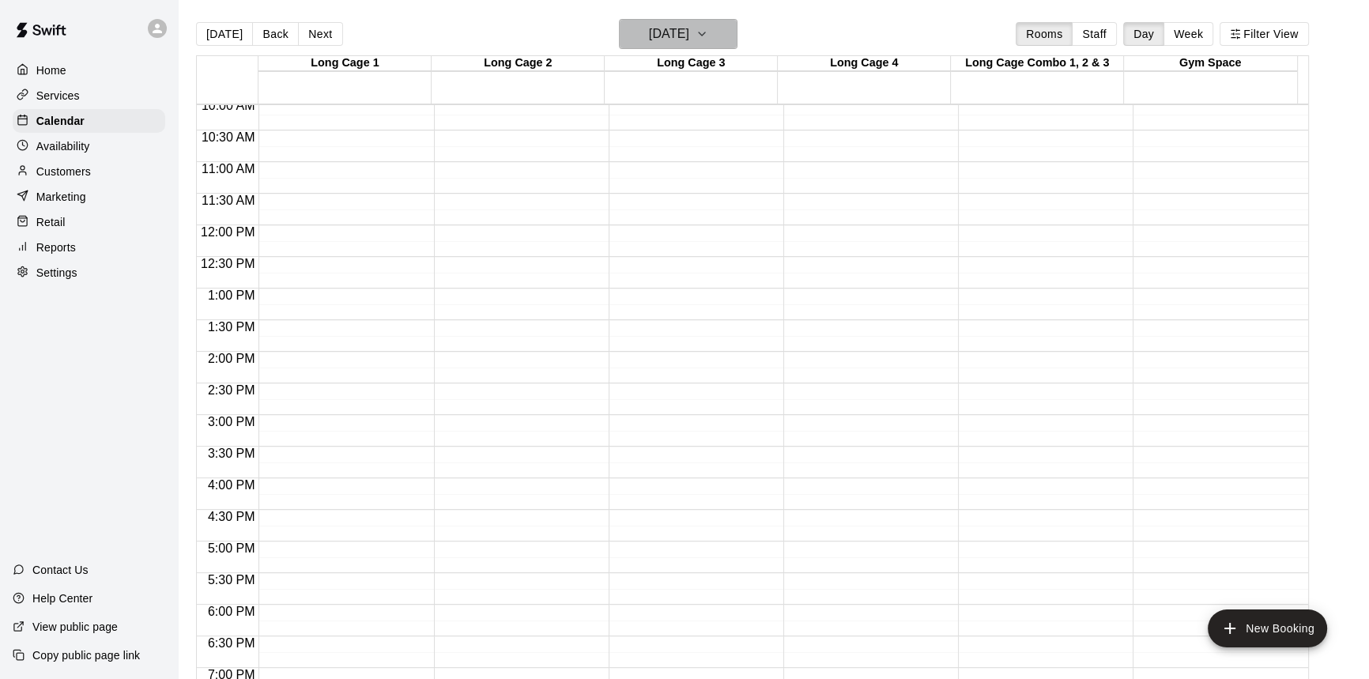
click at [719, 35] on button "Saturday Sep 27" at bounding box center [678, 34] width 119 height 30
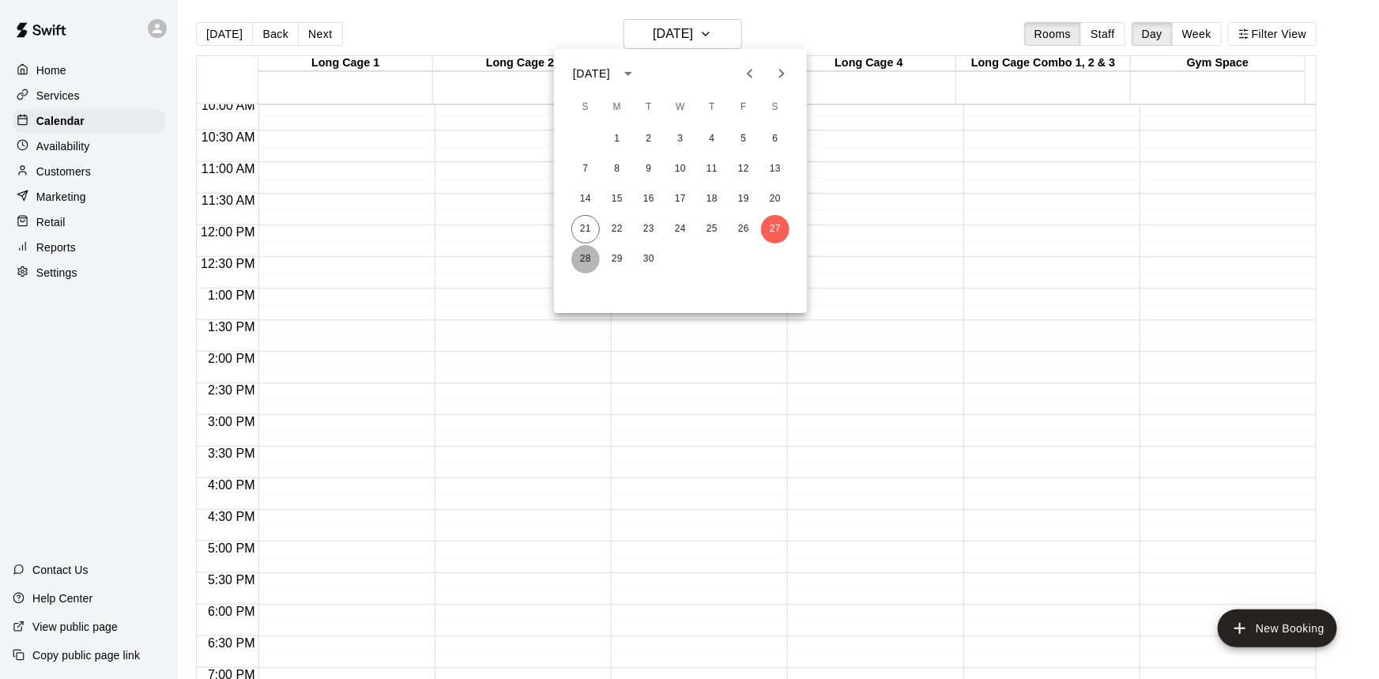
click at [590, 261] on button "28" at bounding box center [585, 259] width 28 height 28
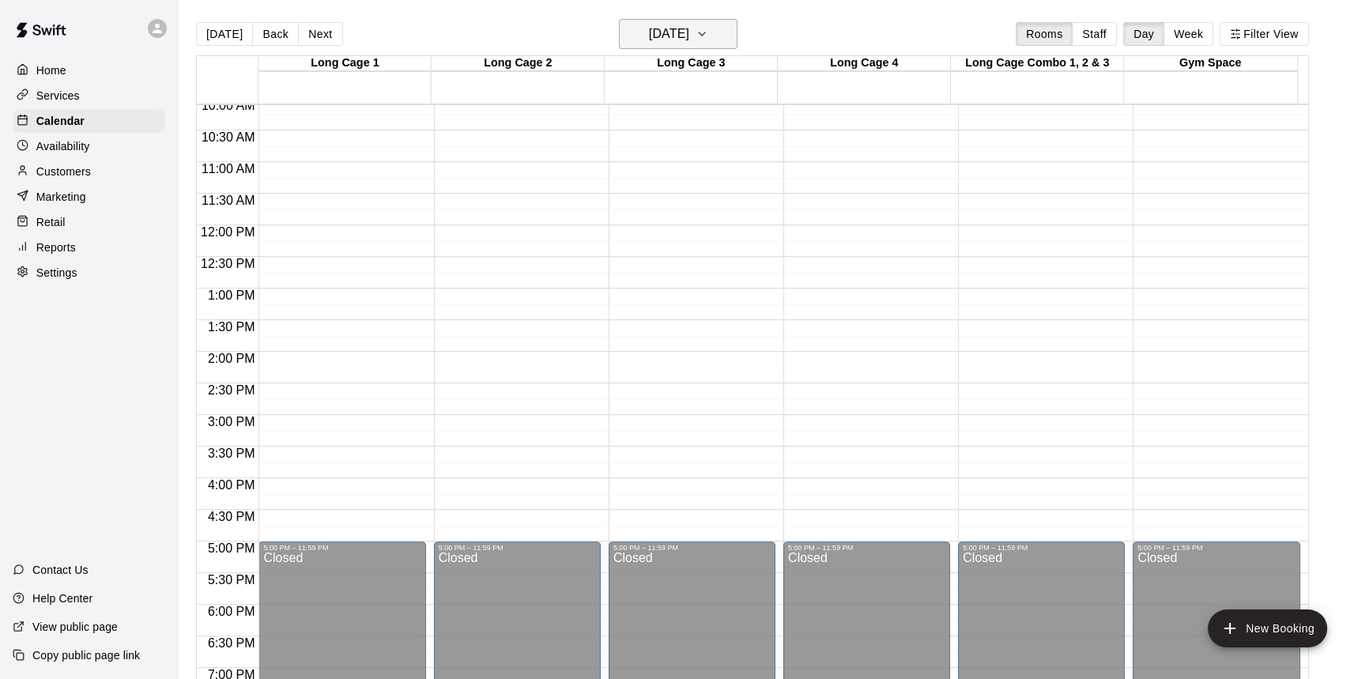
click at [689, 32] on h6 "Sunday Sep 28" at bounding box center [669, 34] width 40 height 22
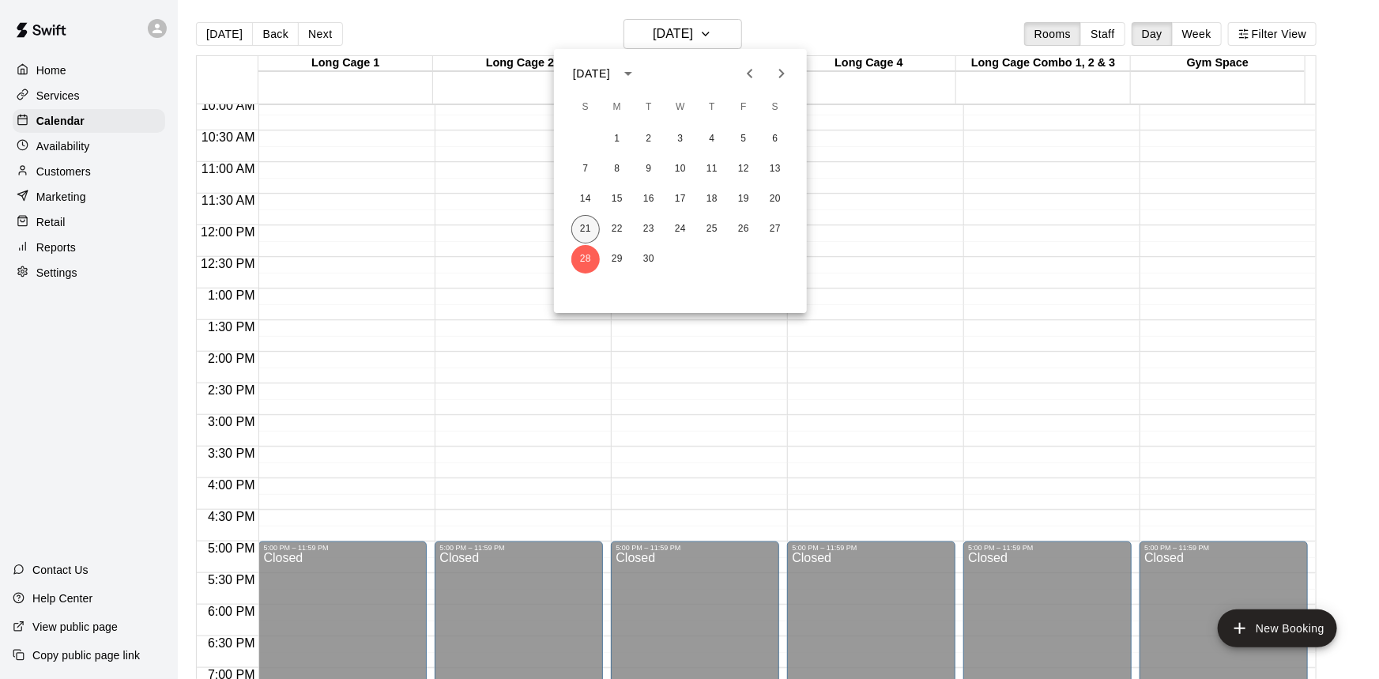
click at [584, 233] on button "21" at bounding box center [585, 229] width 28 height 28
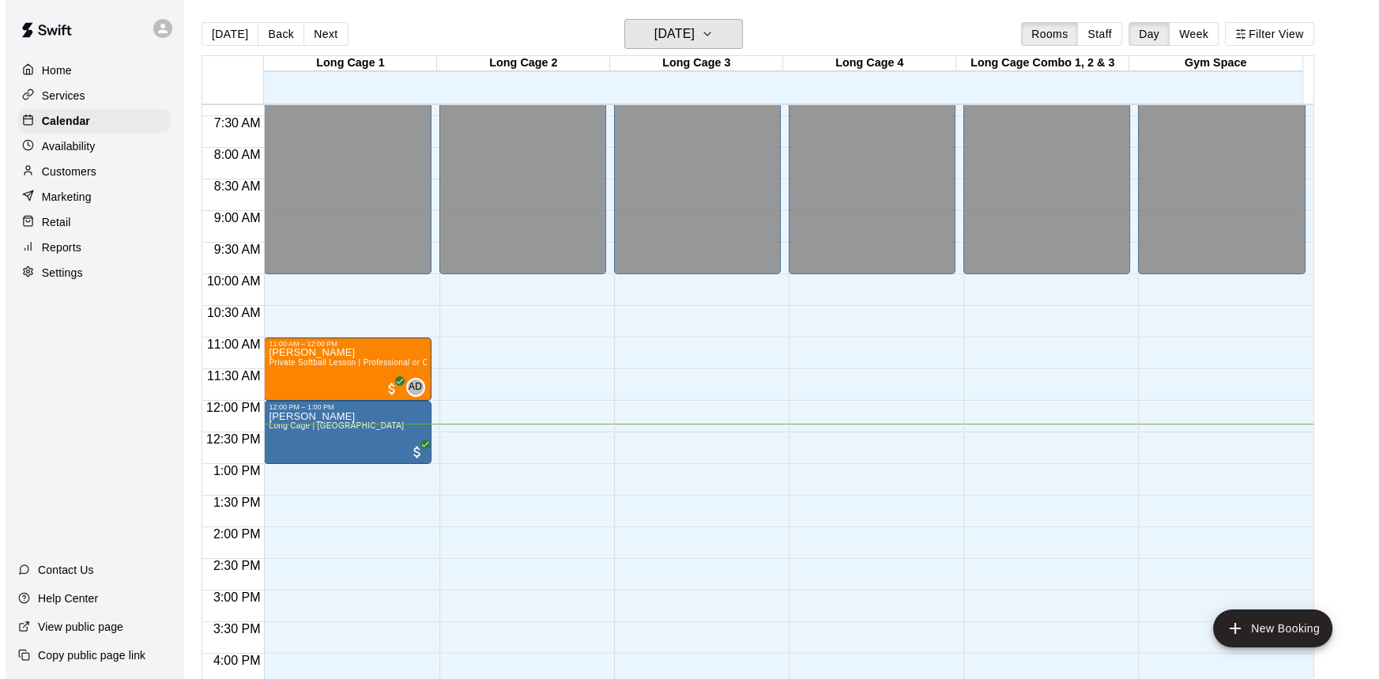
scroll to position [567, 0]
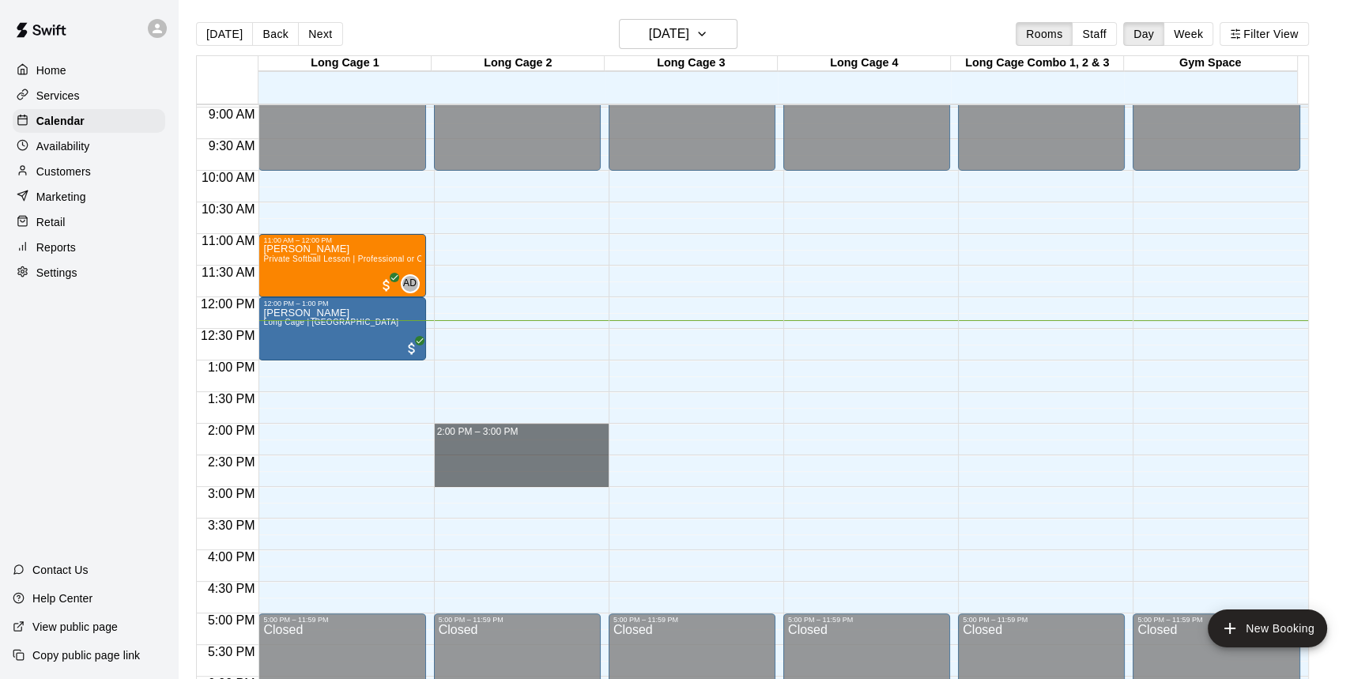
drag, startPoint x: 490, startPoint y: 426, endPoint x: 494, endPoint y: 476, distance: 49.9
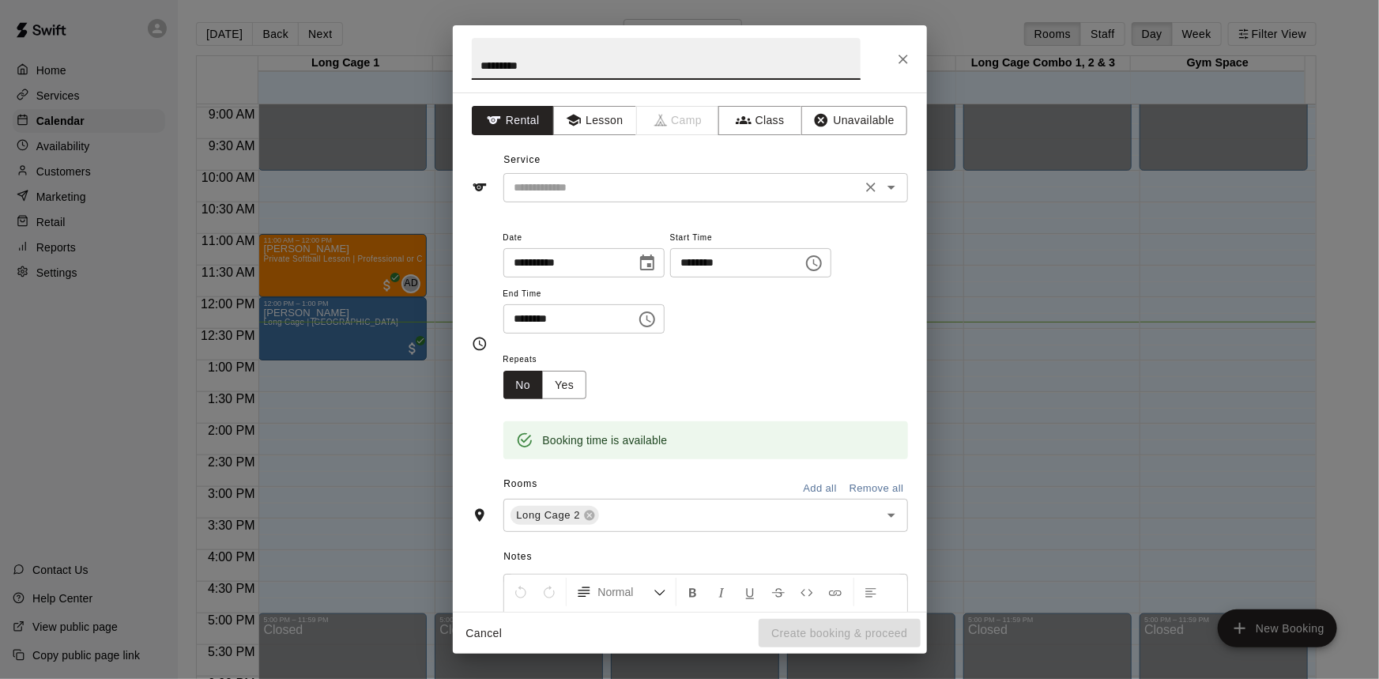
type input "********"
click at [641, 183] on input "text" at bounding box center [682, 188] width 348 height 20
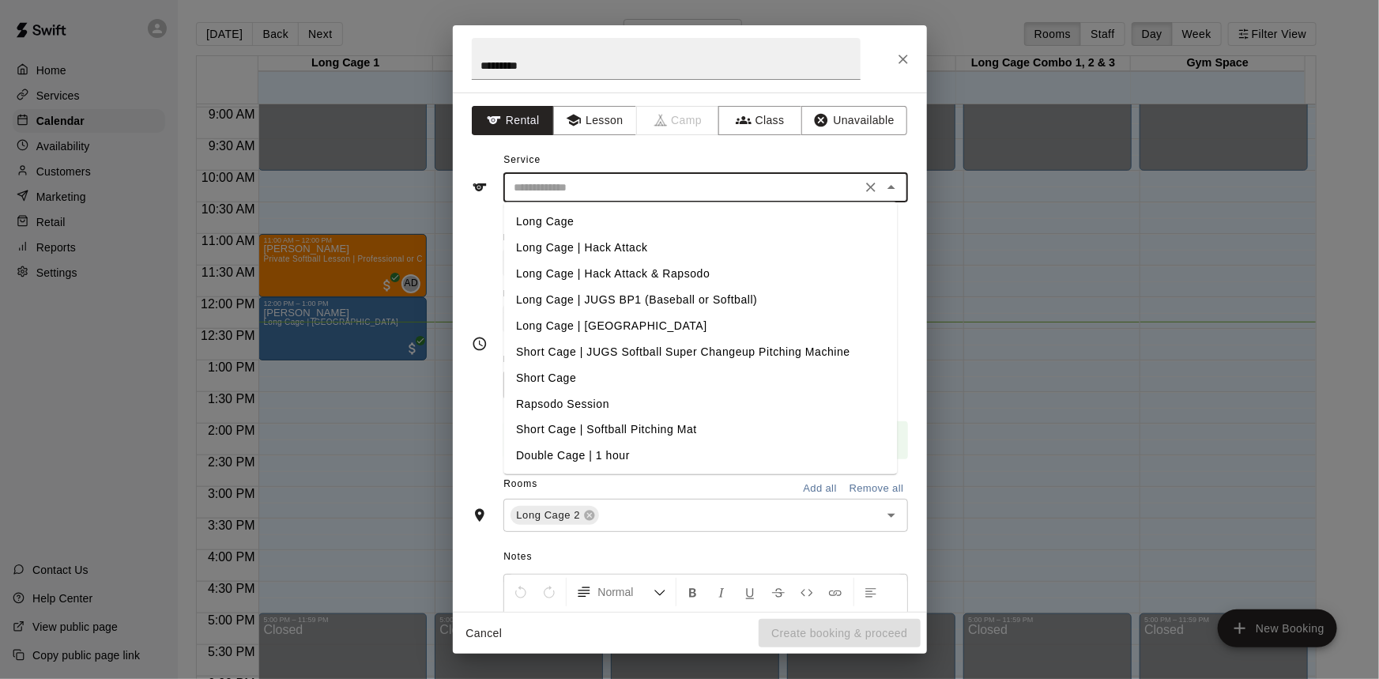
click at [640, 246] on li "Long Cage | Hack Attack" at bounding box center [700, 248] width 394 height 26
type input "**********"
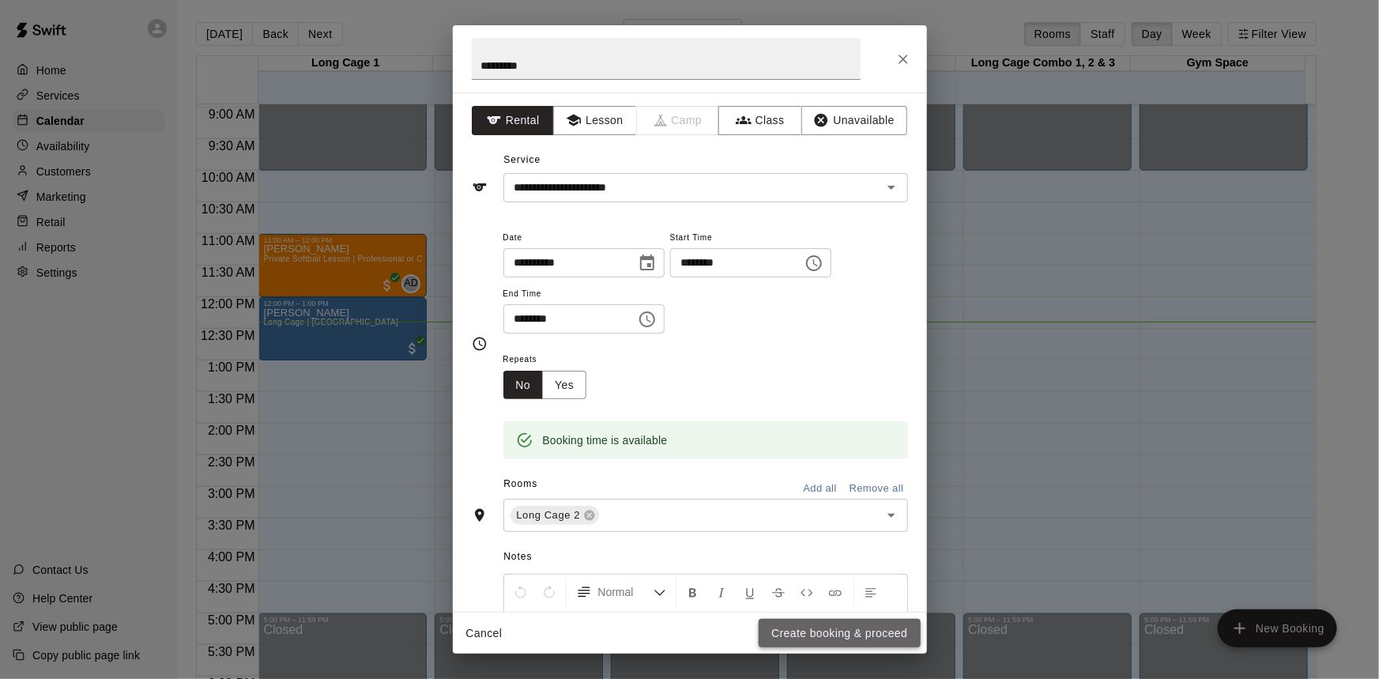
click at [883, 631] on button "Create booking & proceed" at bounding box center [839, 633] width 161 height 29
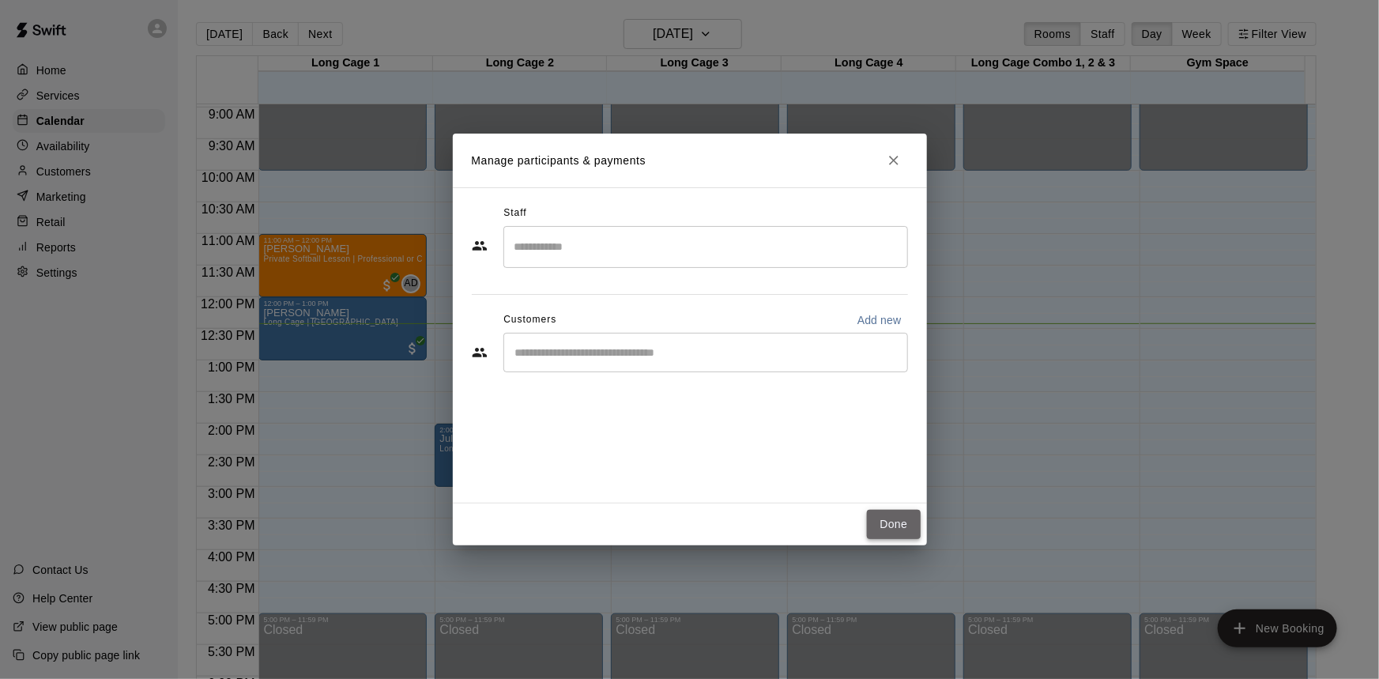
click at [906, 525] on button "Done" at bounding box center [893, 524] width 53 height 29
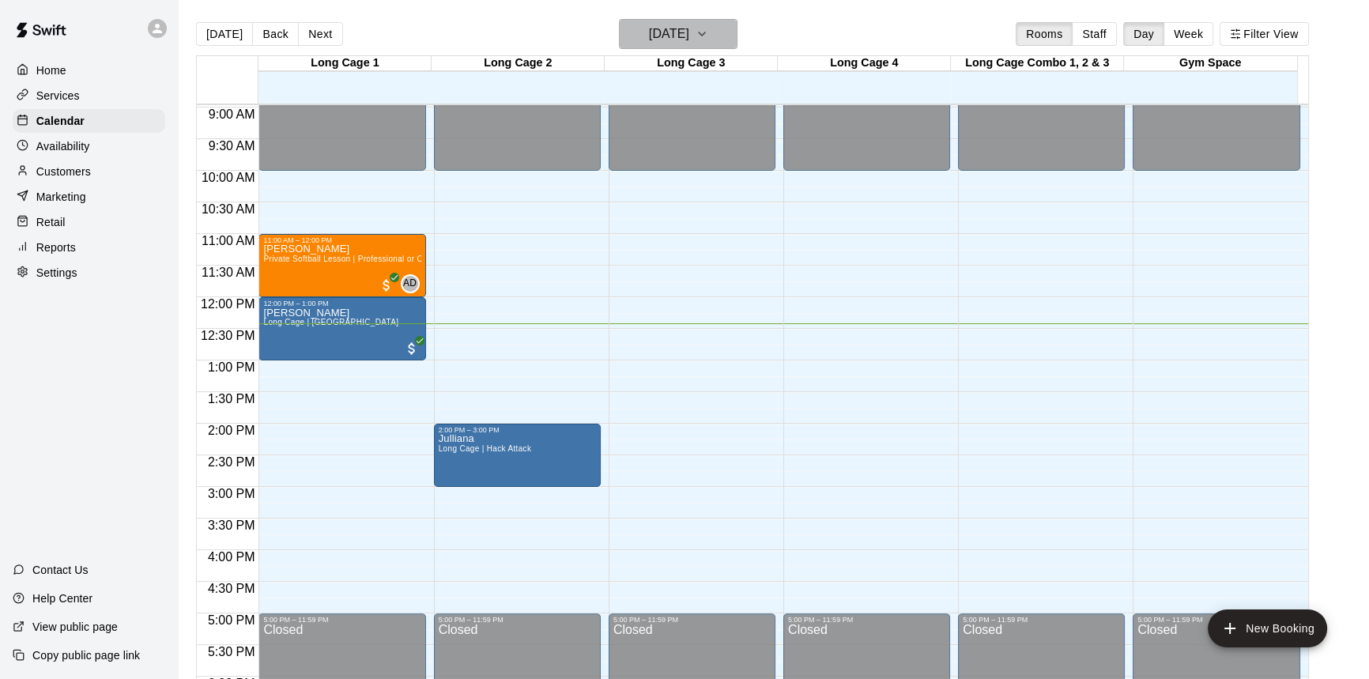
click at [705, 33] on icon "button" at bounding box center [702, 33] width 6 height 3
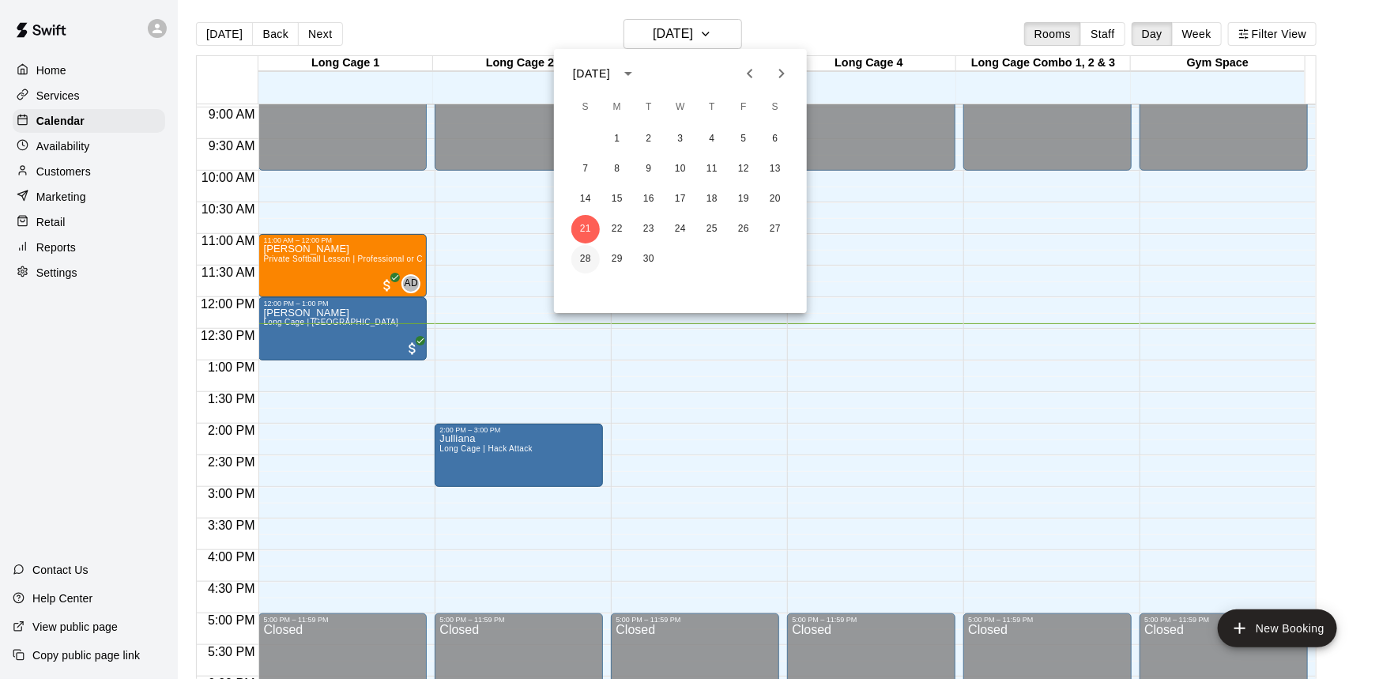
click at [577, 261] on button "28" at bounding box center [585, 259] width 28 height 28
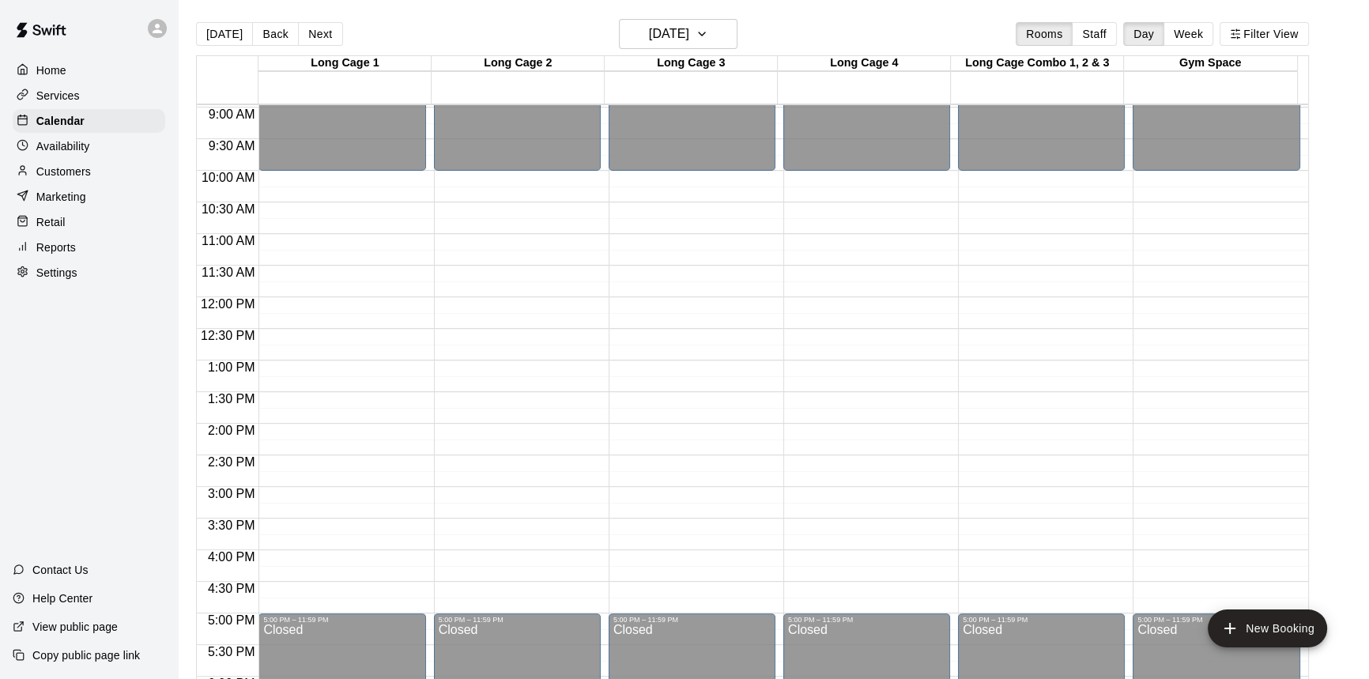
click at [354, 434] on div "12:00 AM – 10:00 AM Closed 5:00 PM – 11:59 PM Closed" at bounding box center [341, 297] width 167 height 1517
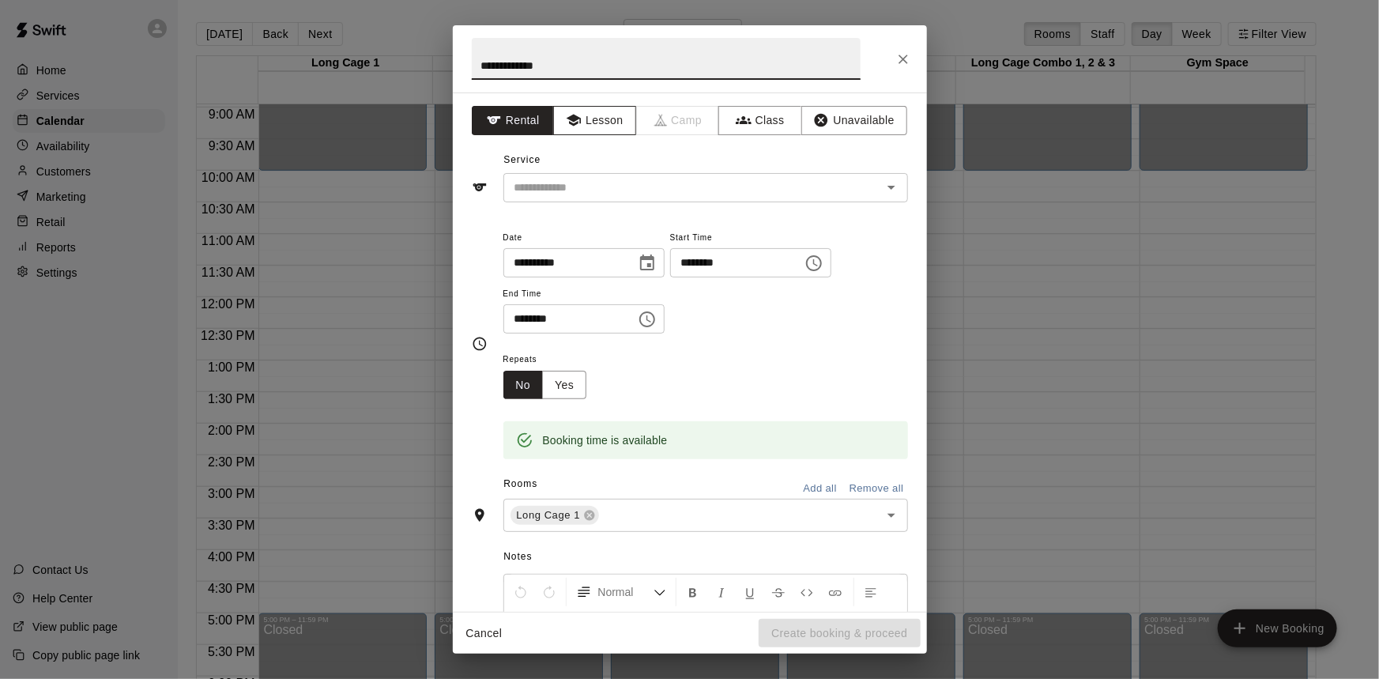
type input "**********"
click at [592, 126] on button "Lesson" at bounding box center [594, 120] width 83 height 29
click at [643, 194] on input "text" at bounding box center [682, 188] width 348 height 20
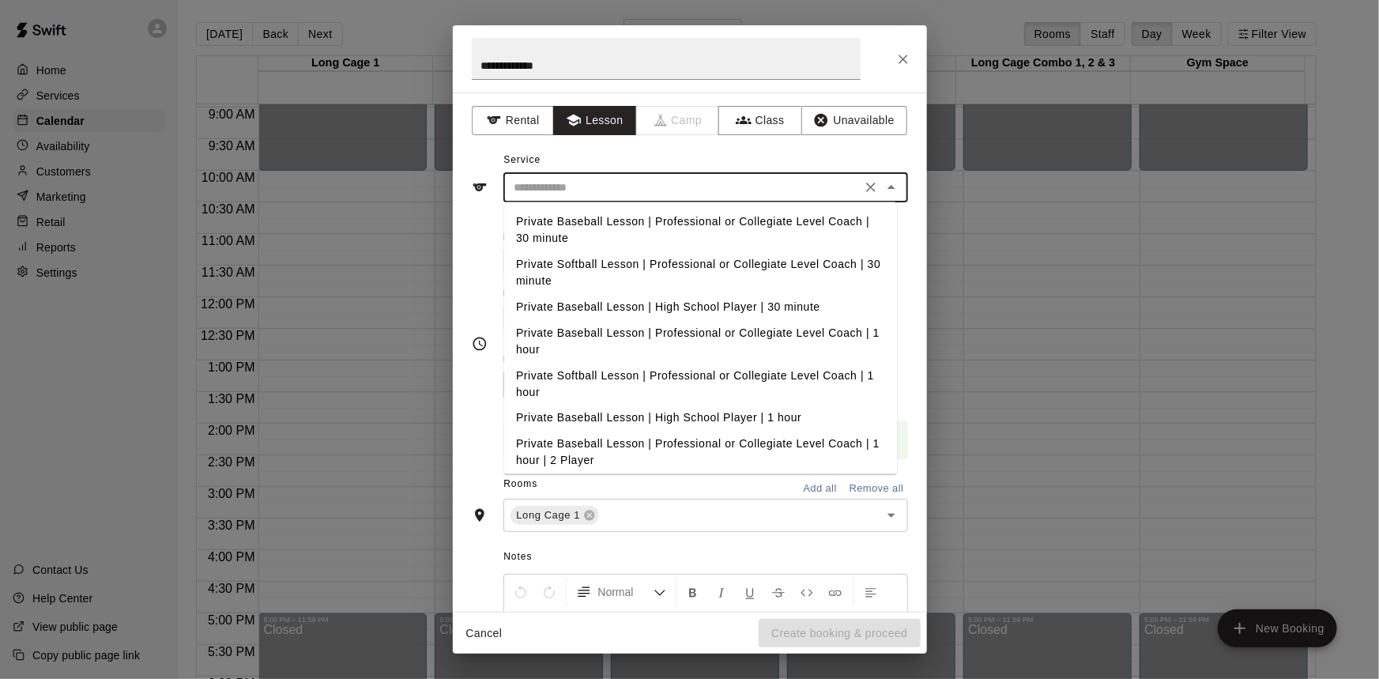
click at [738, 378] on li "Private Softball Lesson | Professional or Collegiate Level Coach | 1 hour" at bounding box center [700, 384] width 394 height 43
type input "**********"
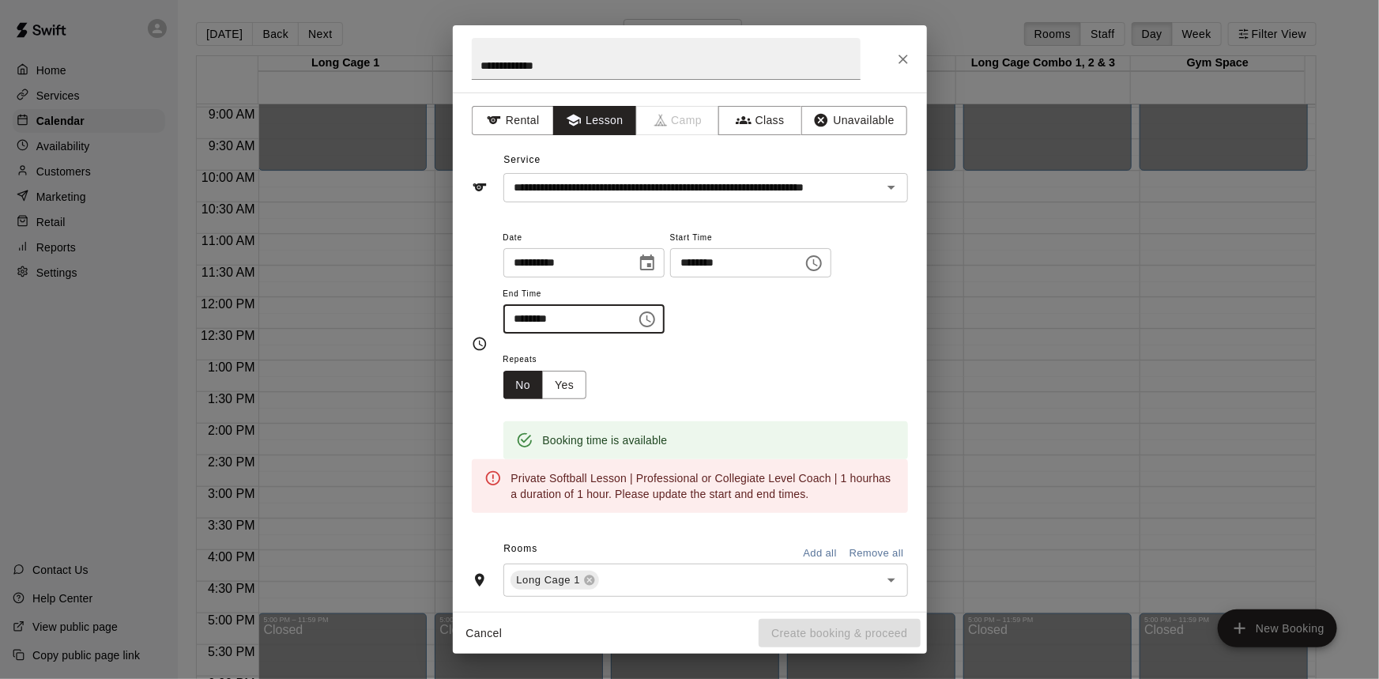
click at [618, 321] on input "********" at bounding box center [564, 318] width 122 height 29
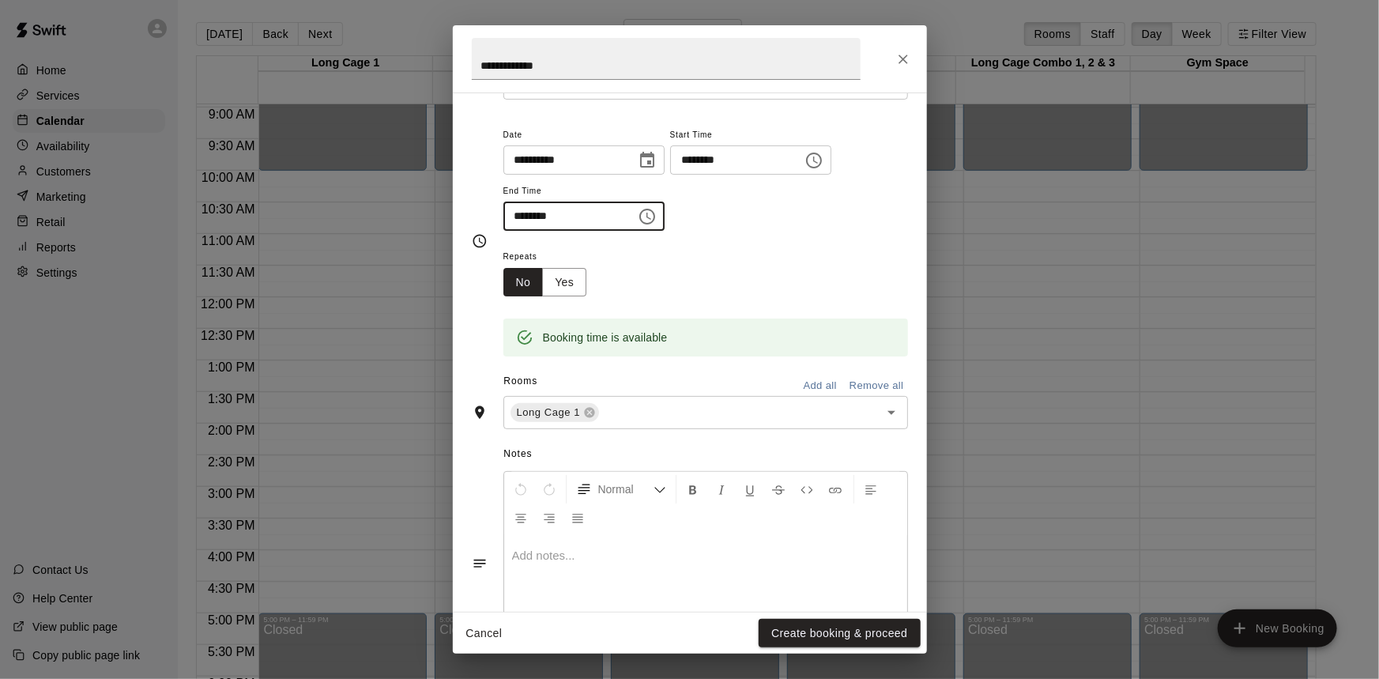
scroll to position [175, 0]
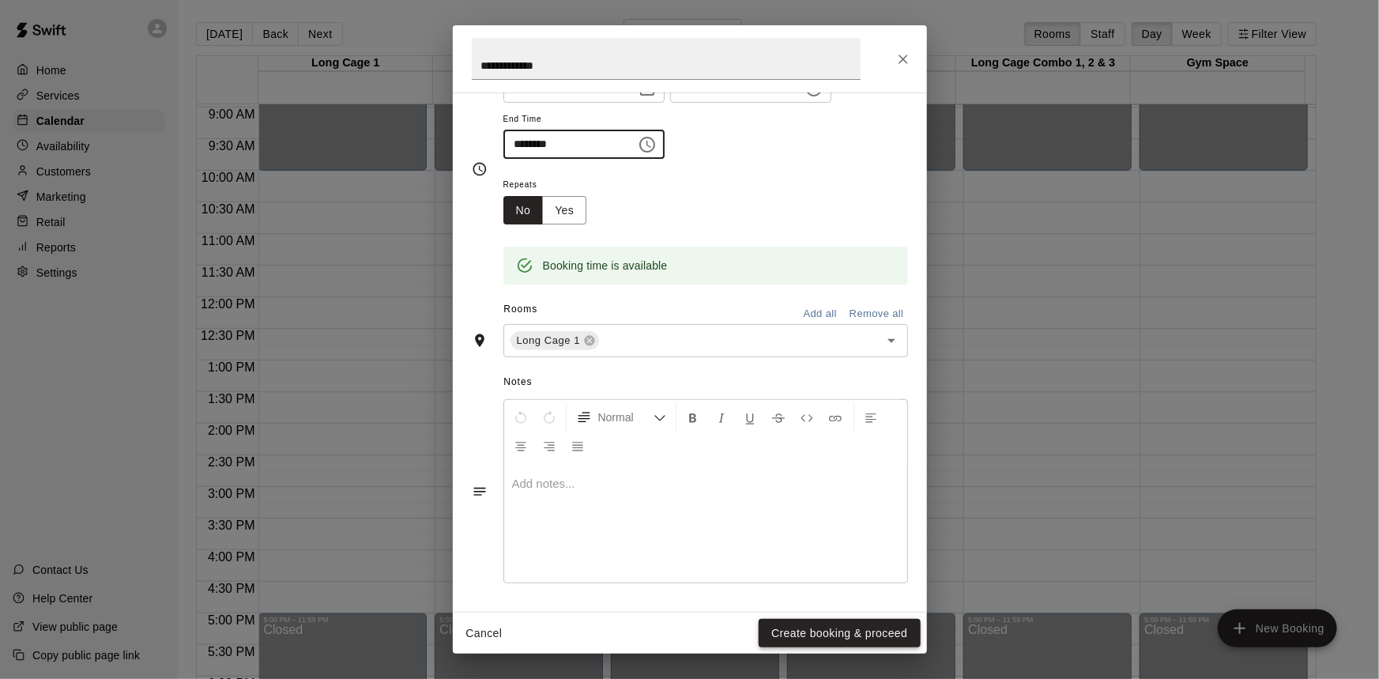
type input "********"
click at [868, 633] on button "Create booking & proceed" at bounding box center [839, 633] width 161 height 29
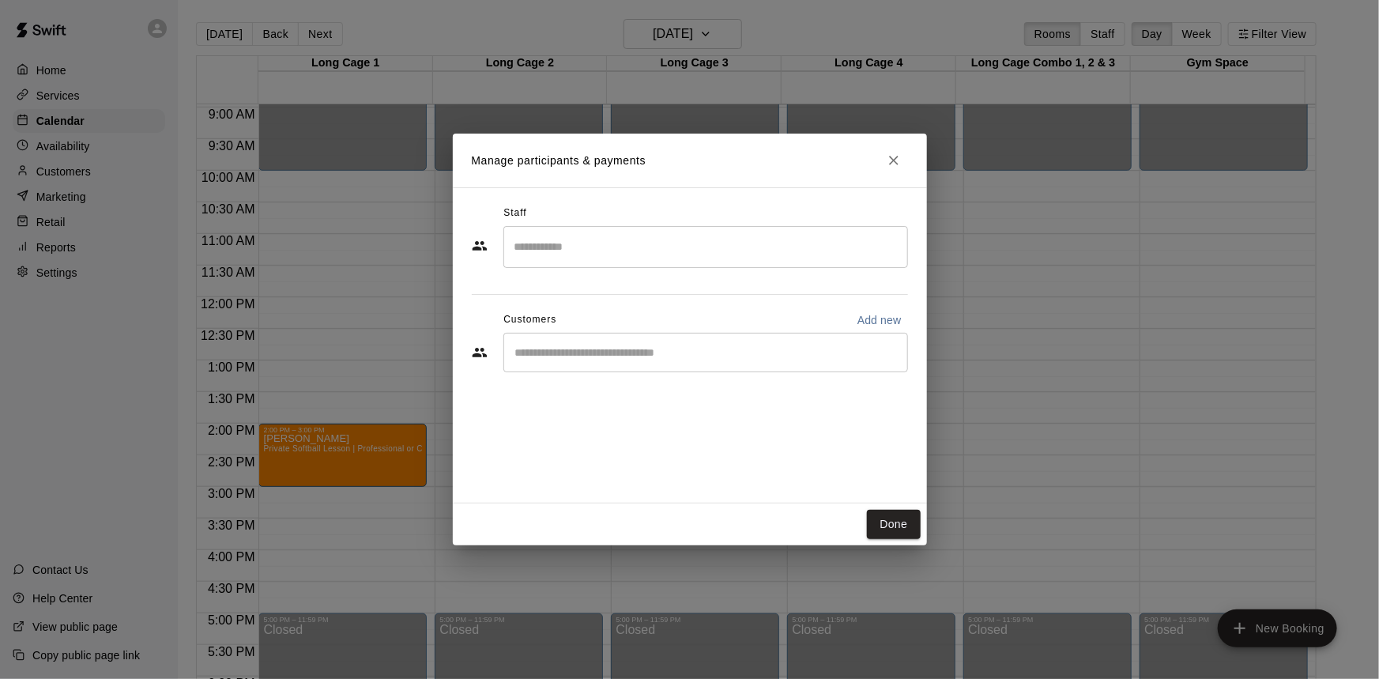
click at [681, 240] on input "Search staff" at bounding box center [705, 247] width 390 height 28
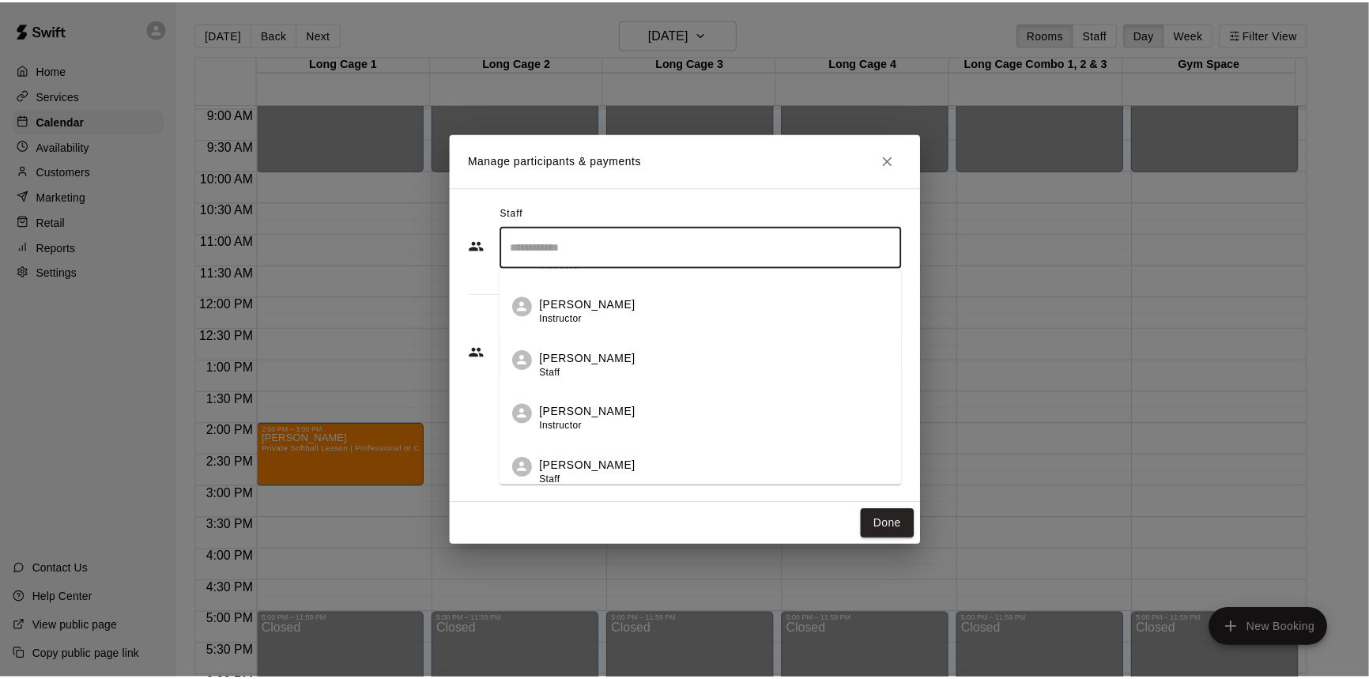
scroll to position [215, 0]
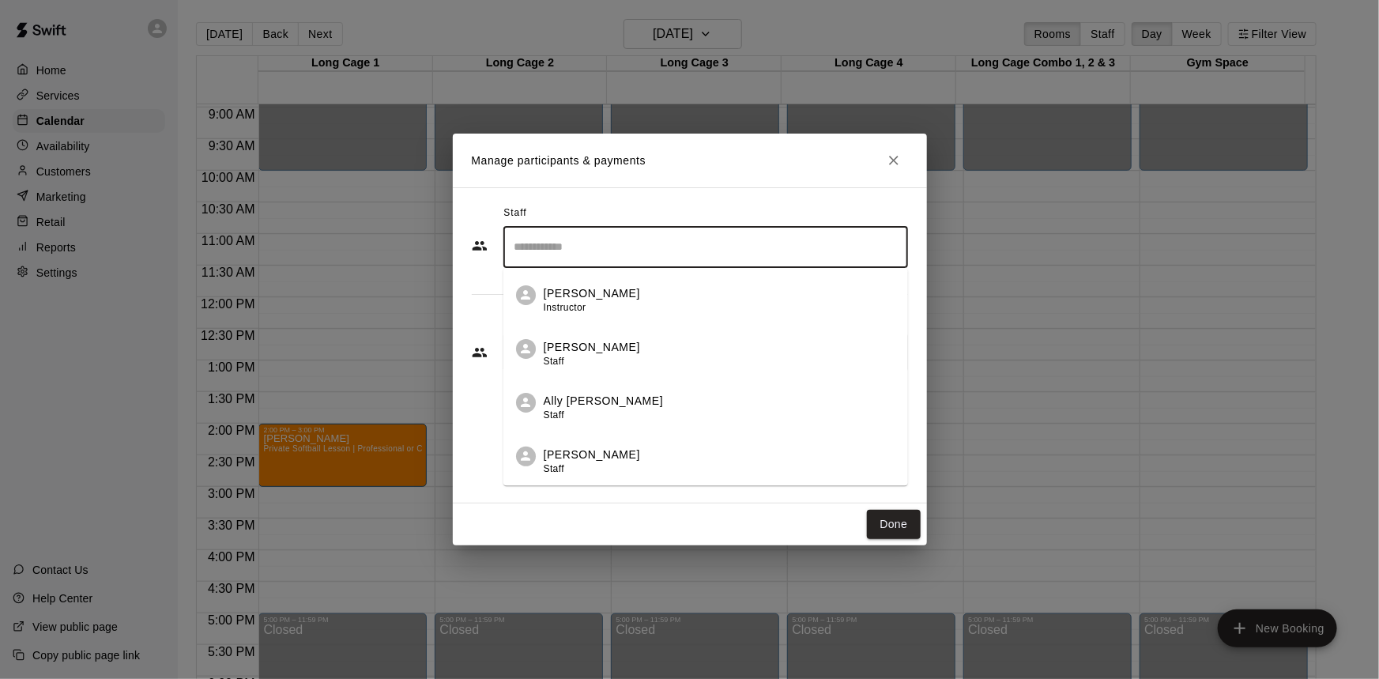
click at [804, 412] on div "Ally Distler Staff" at bounding box center [720, 408] width 352 height 31
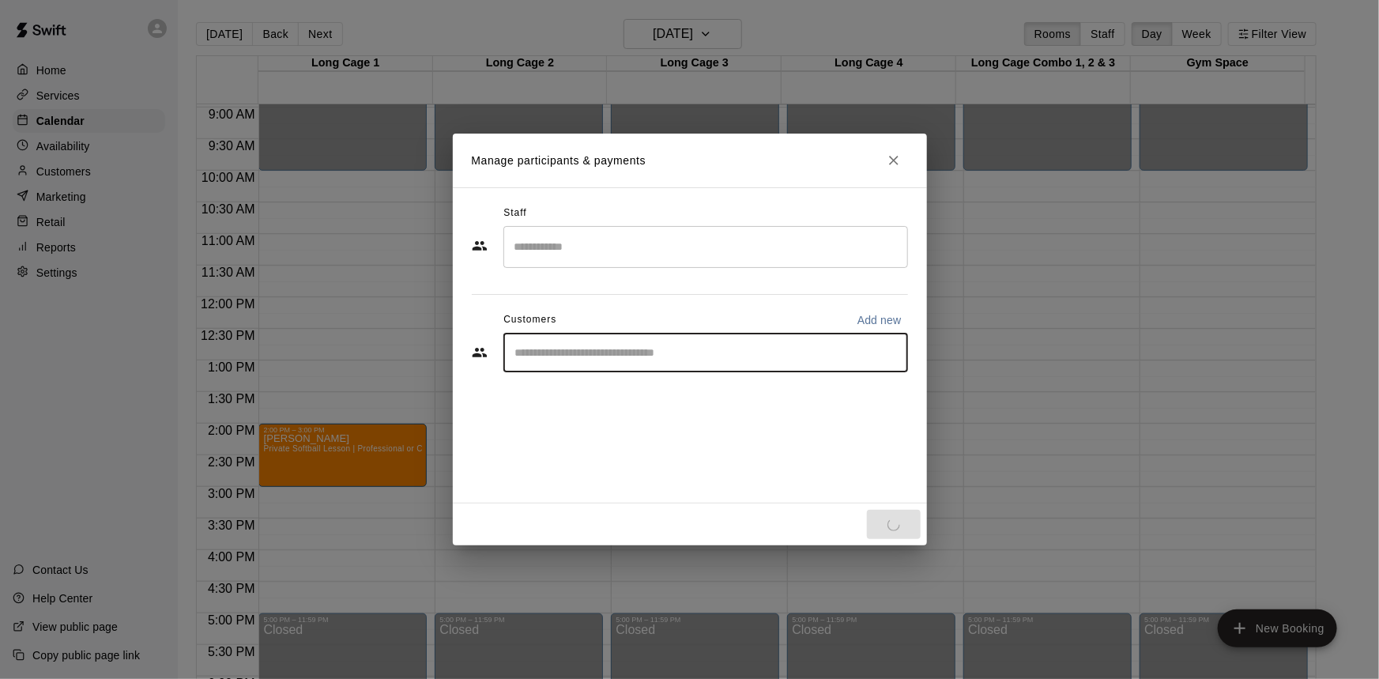
click at [722, 345] on input "Start typing to search customers..." at bounding box center [705, 353] width 390 height 16
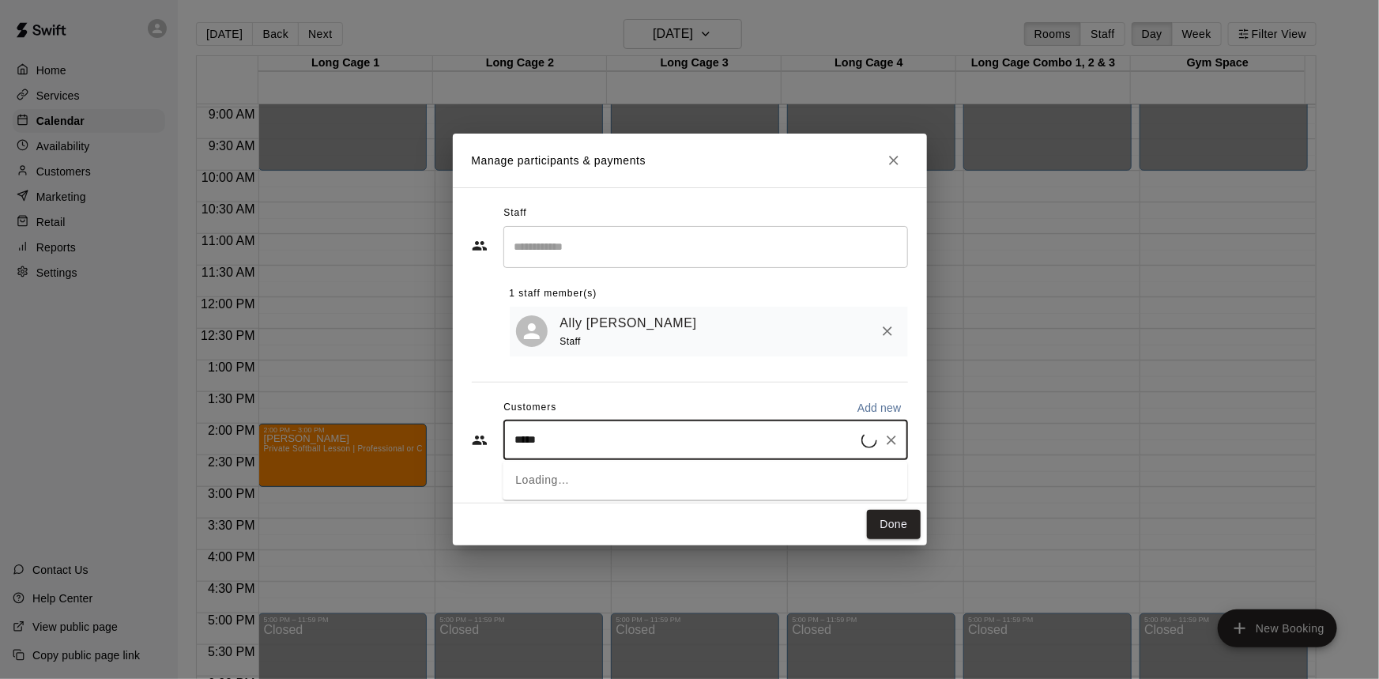
type input "******"
click at [742, 473] on div "Ashlyn Warinner rwap10904@yahoo.com" at bounding box center [721, 486] width 348 height 34
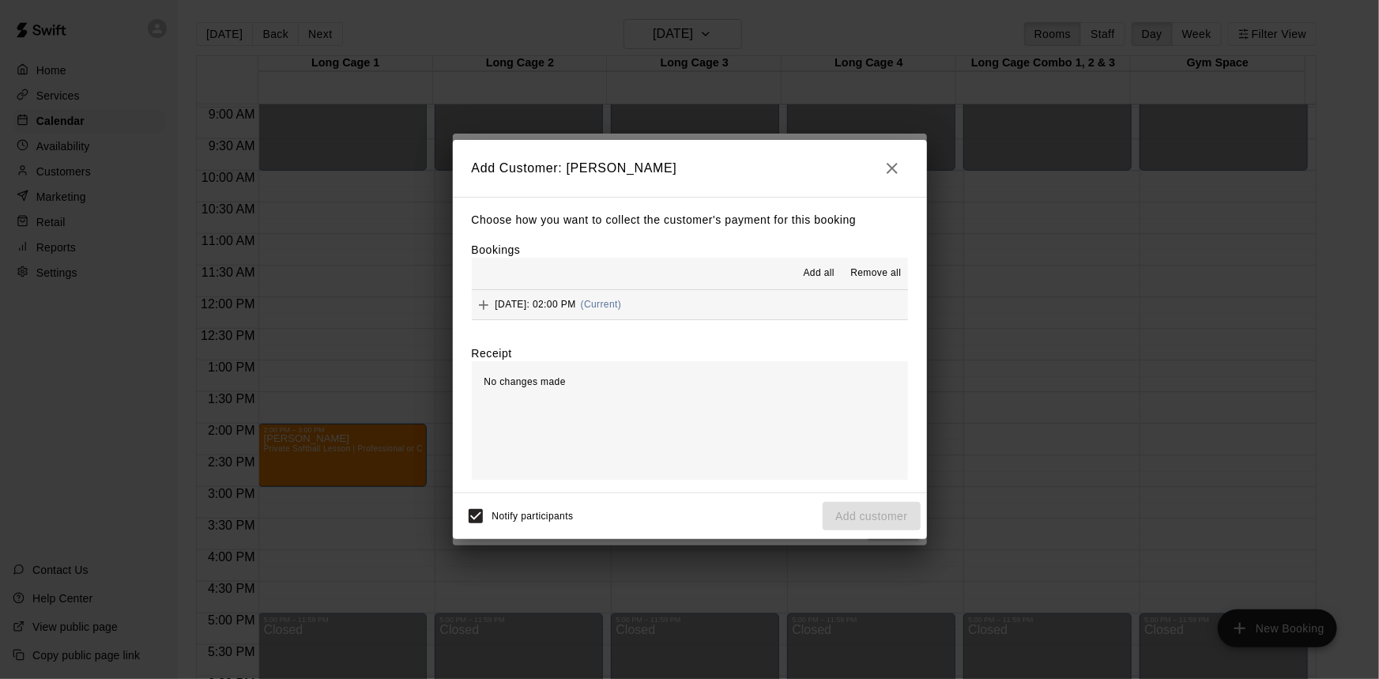
click at [714, 316] on button "Sunday, September 28: 02:00 PM (Current)" at bounding box center [690, 304] width 436 height 29
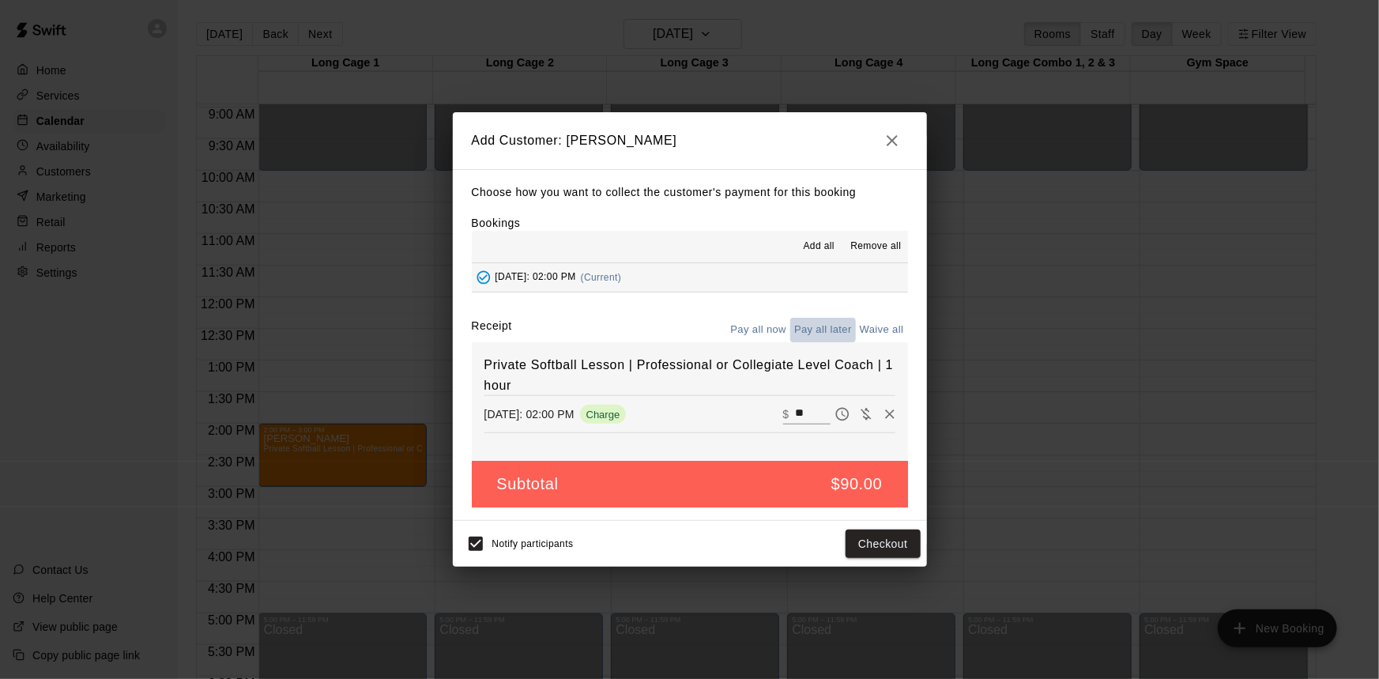
click at [819, 332] on button "Pay all later" at bounding box center [823, 330] width 66 height 24
click at [894, 544] on button "Add customer" at bounding box center [871, 543] width 97 height 29
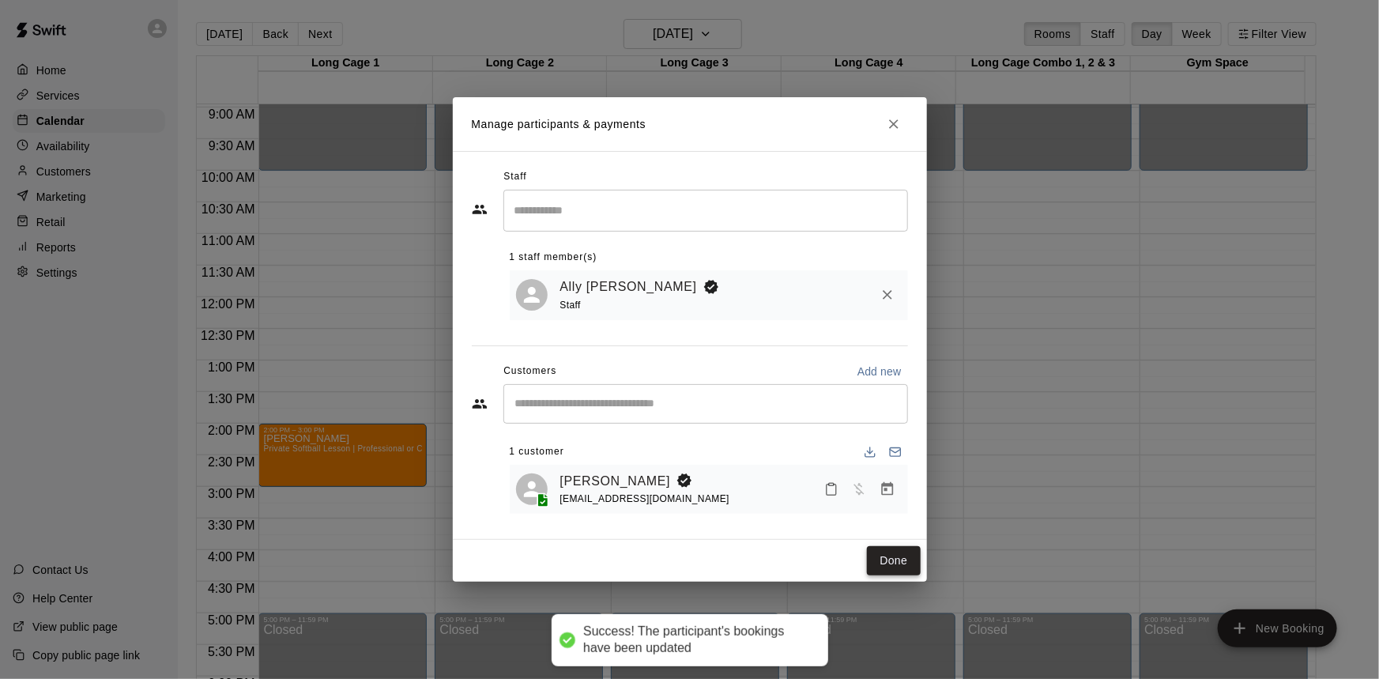
click at [896, 561] on button "Done" at bounding box center [893, 560] width 53 height 29
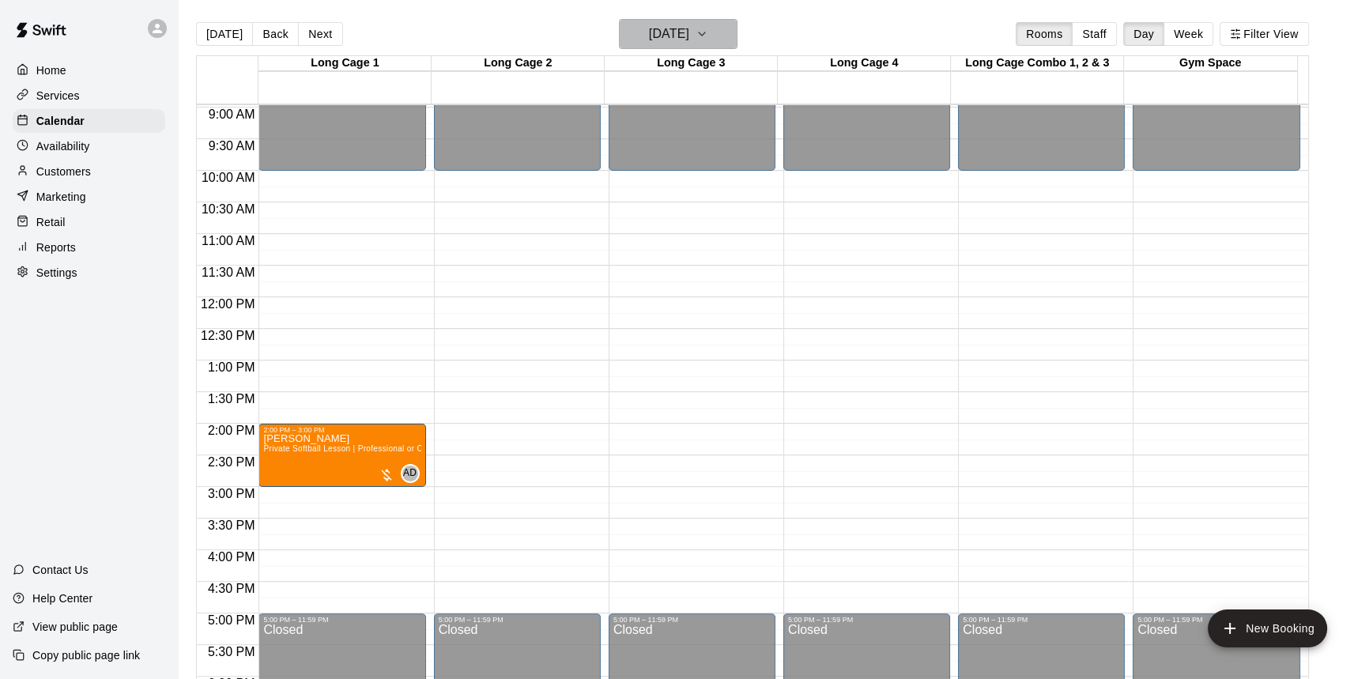
click at [689, 32] on h6 "Sunday Sep 28" at bounding box center [669, 34] width 40 height 22
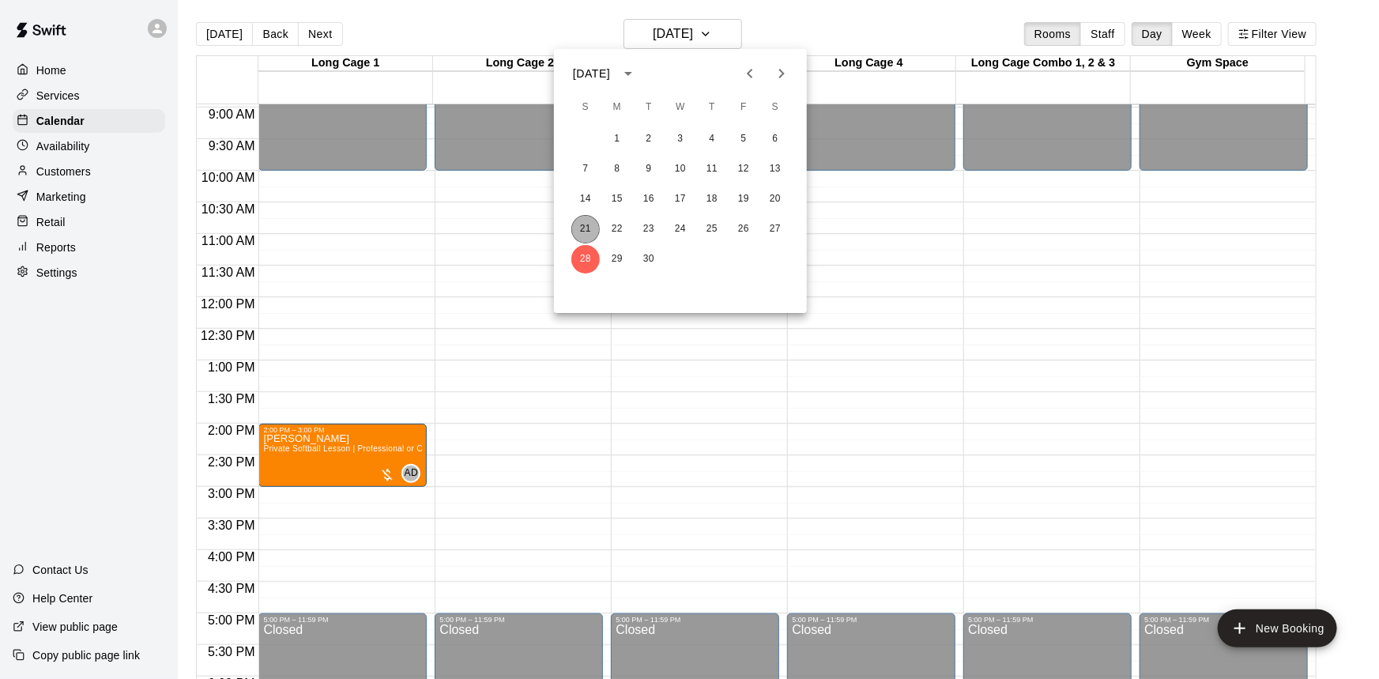
click at [593, 228] on button "21" at bounding box center [585, 229] width 28 height 28
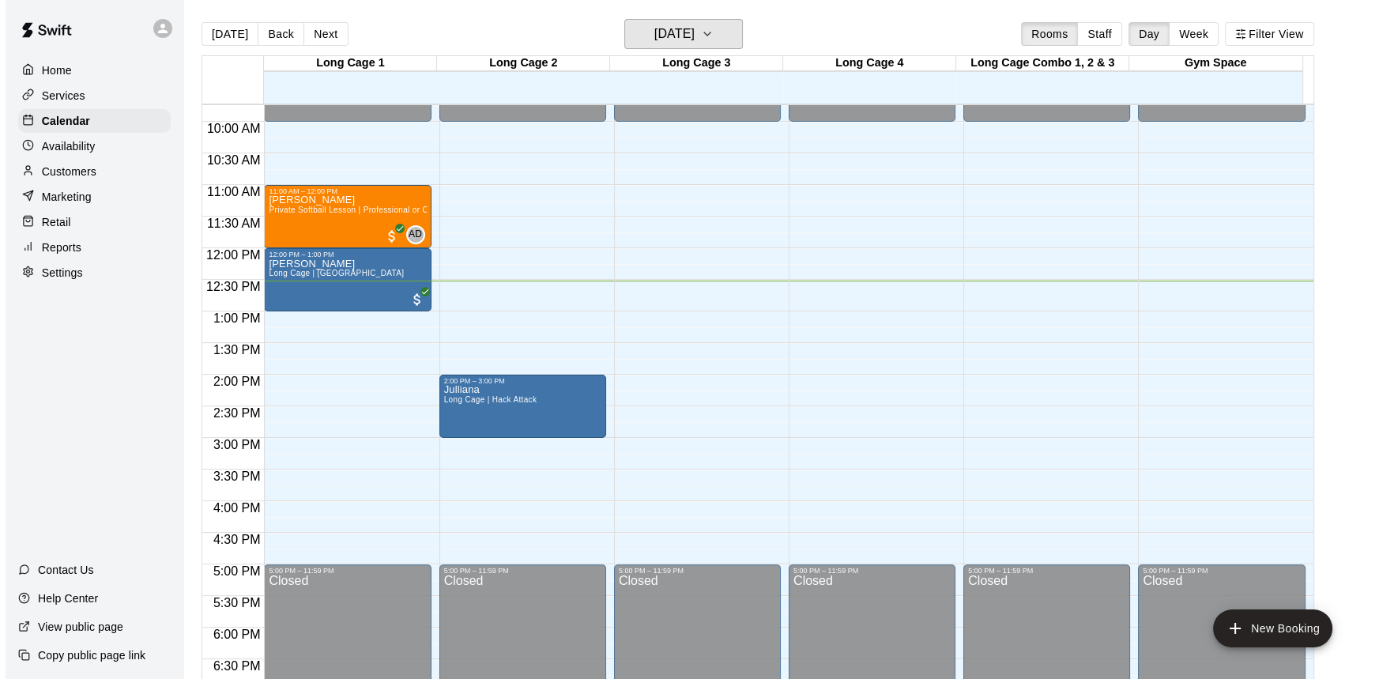
scroll to position [638, 0]
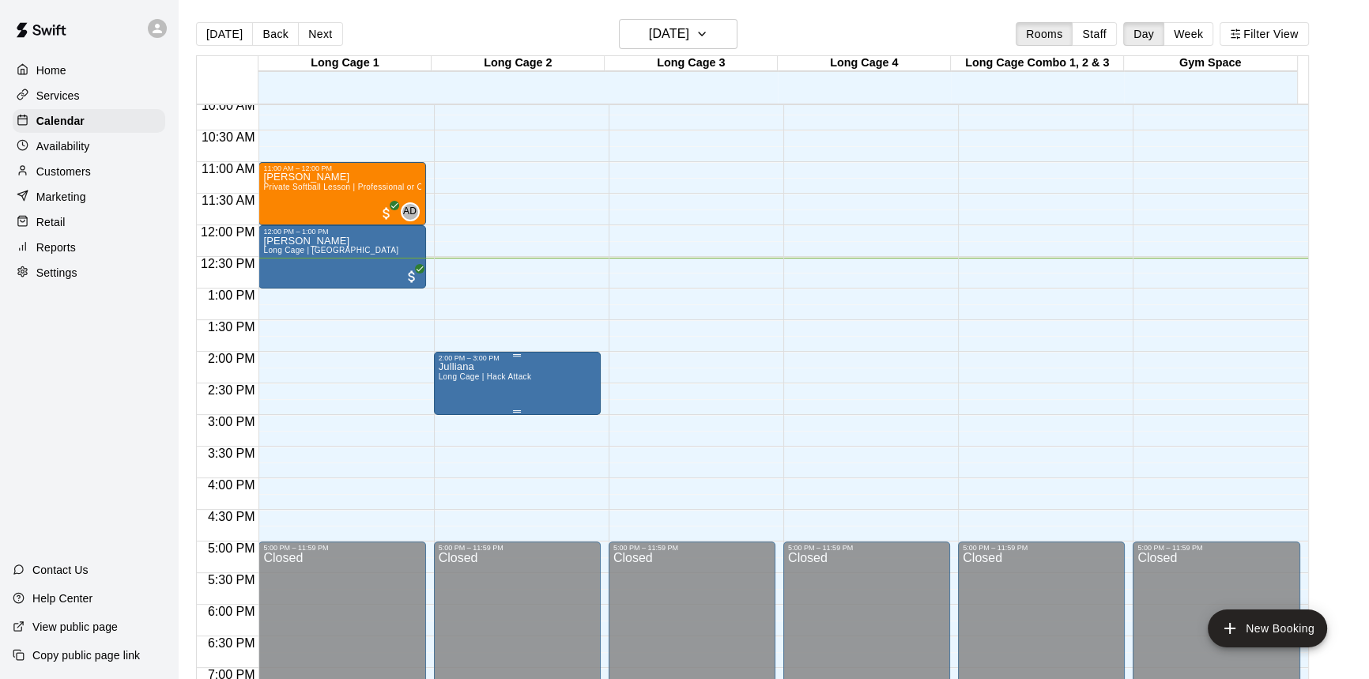
drag, startPoint x: 466, startPoint y: 367, endPoint x: 454, endPoint y: 363, distance: 13.2
click at [454, 367] on p "Julliana" at bounding box center [485, 367] width 93 height 0
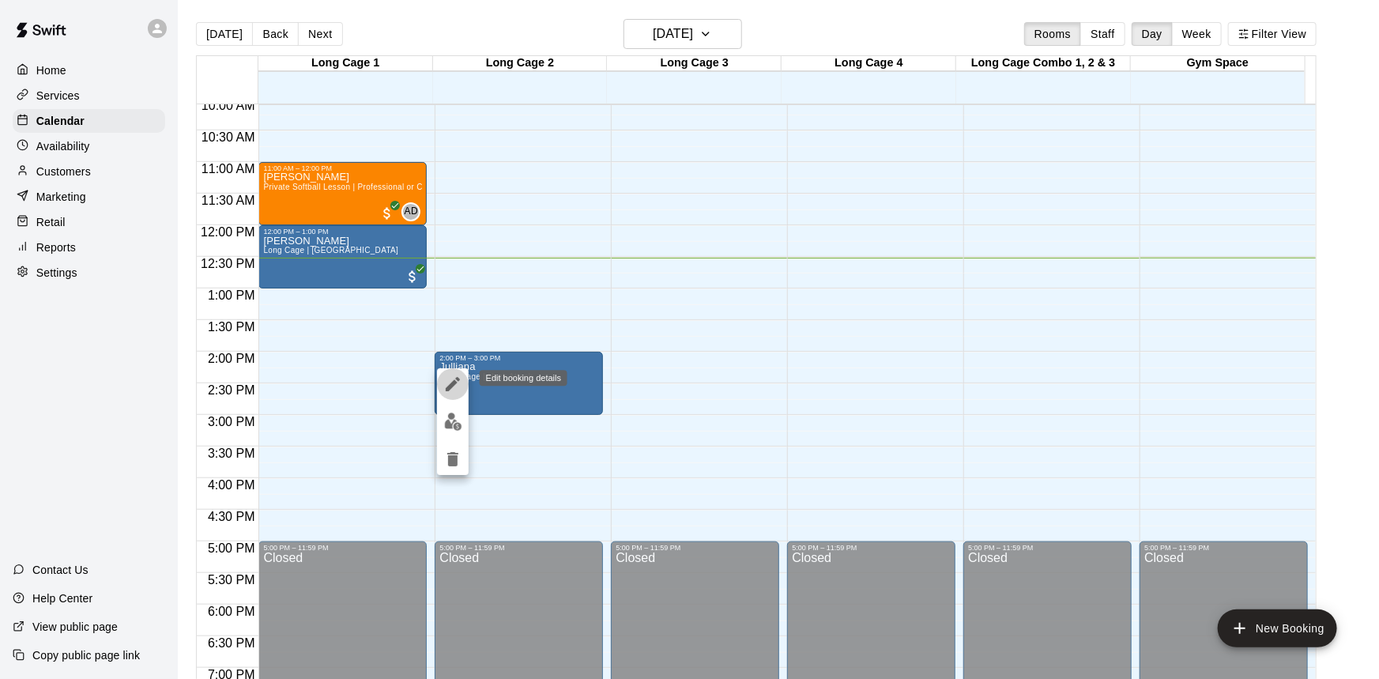
click at [457, 389] on icon "edit" at bounding box center [452, 384] width 19 height 19
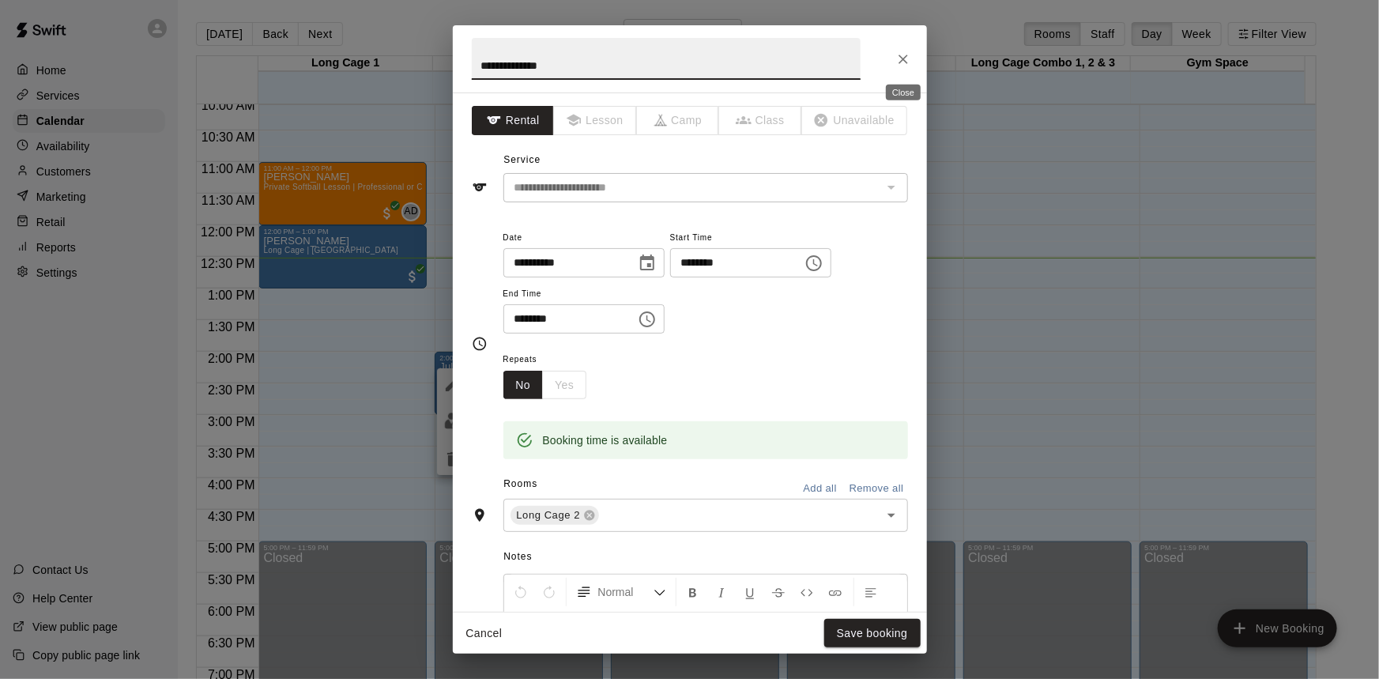
type input "**********"
click at [904, 64] on icon "Close" at bounding box center [903, 59] width 16 height 16
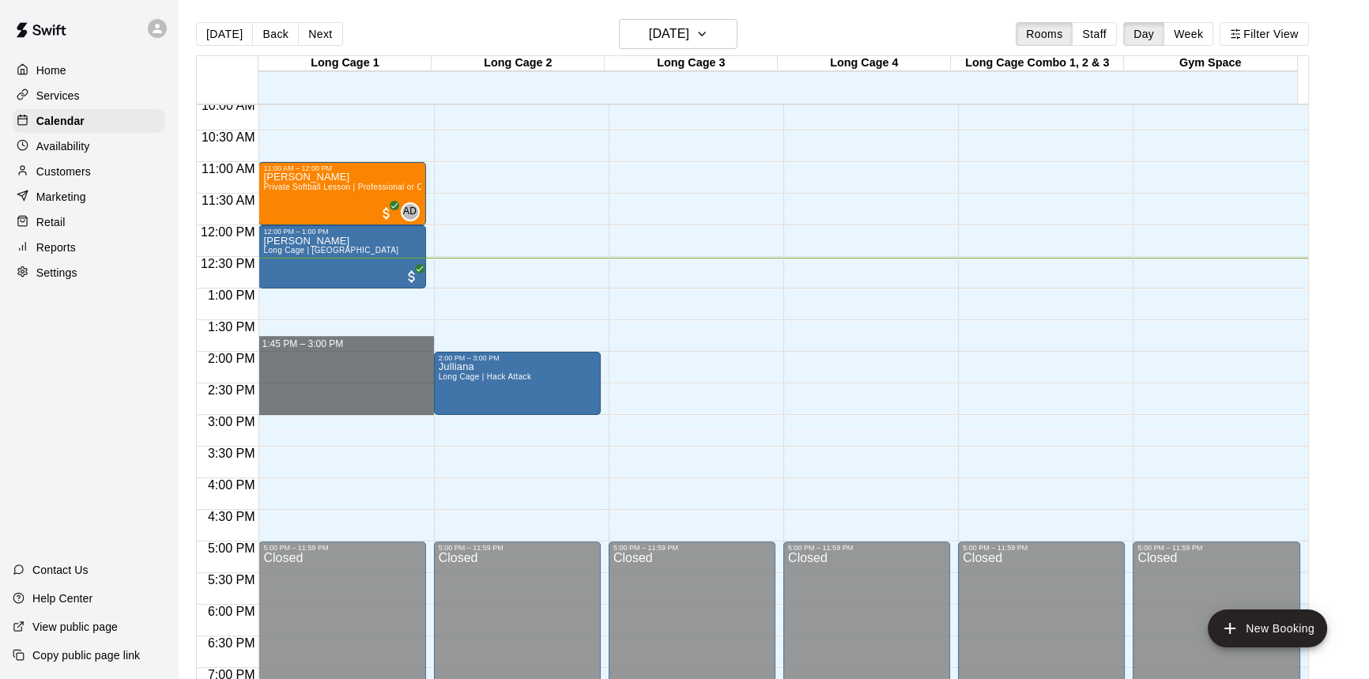
drag, startPoint x: 355, startPoint y: 352, endPoint x: 365, endPoint y: 402, distance: 51.6
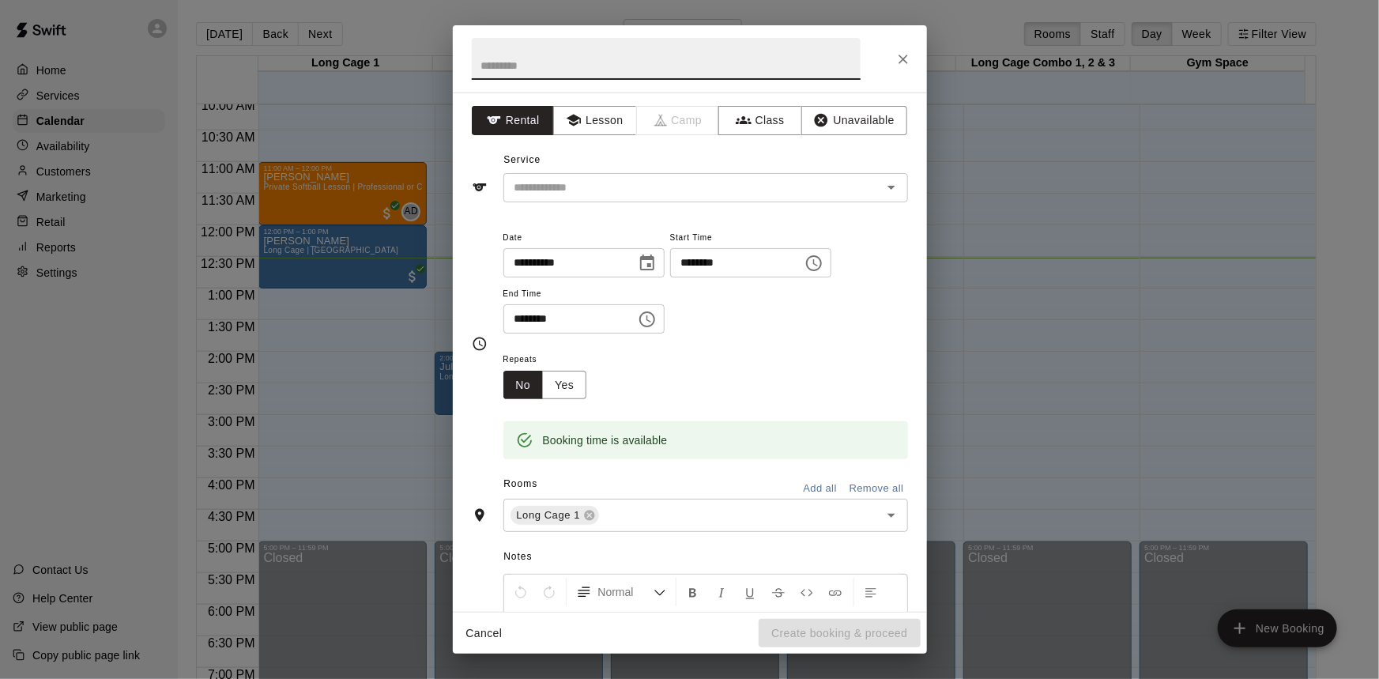
click at [762, 262] on input "********" at bounding box center [731, 262] width 122 height 29
click at [823, 265] on icon "Choose time, selected time is 1:45 PM" at bounding box center [813, 263] width 19 height 19
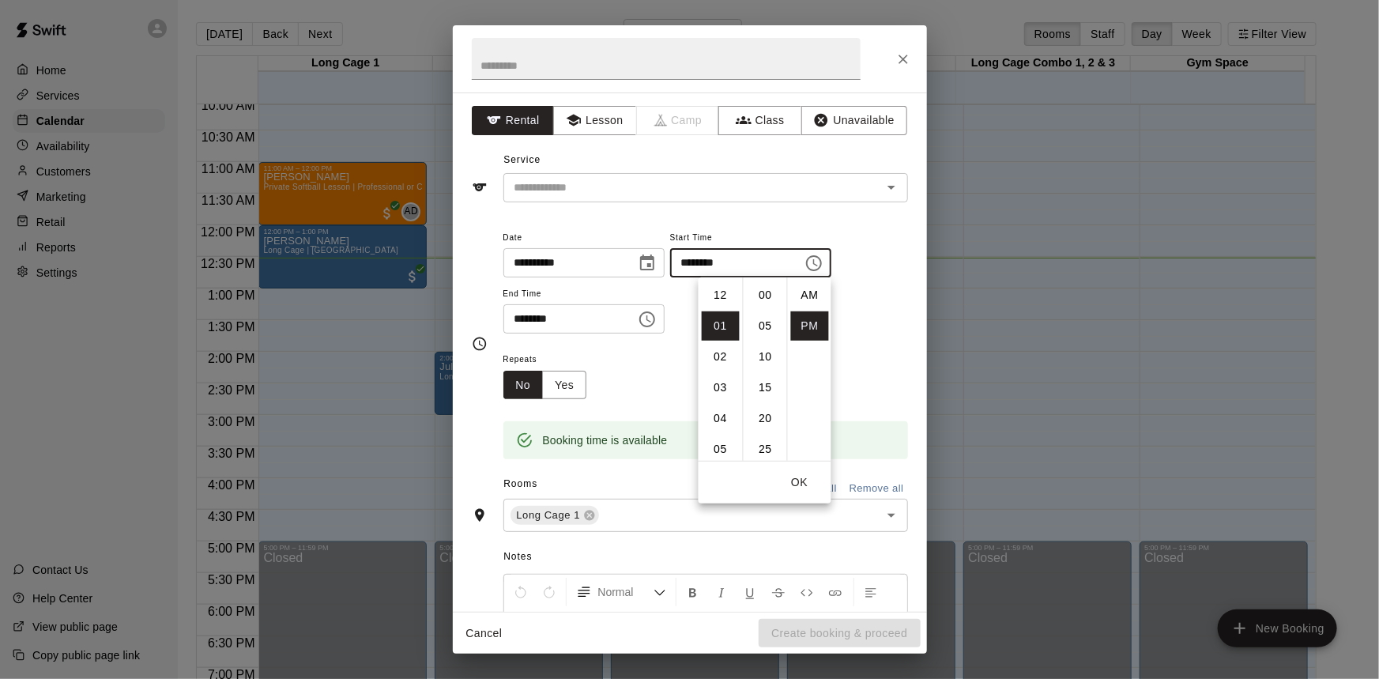
scroll to position [28, 0]
click at [725, 328] on li "02" at bounding box center [721, 325] width 38 height 29
click at [774, 300] on li "00" at bounding box center [766, 295] width 38 height 29
type input "********"
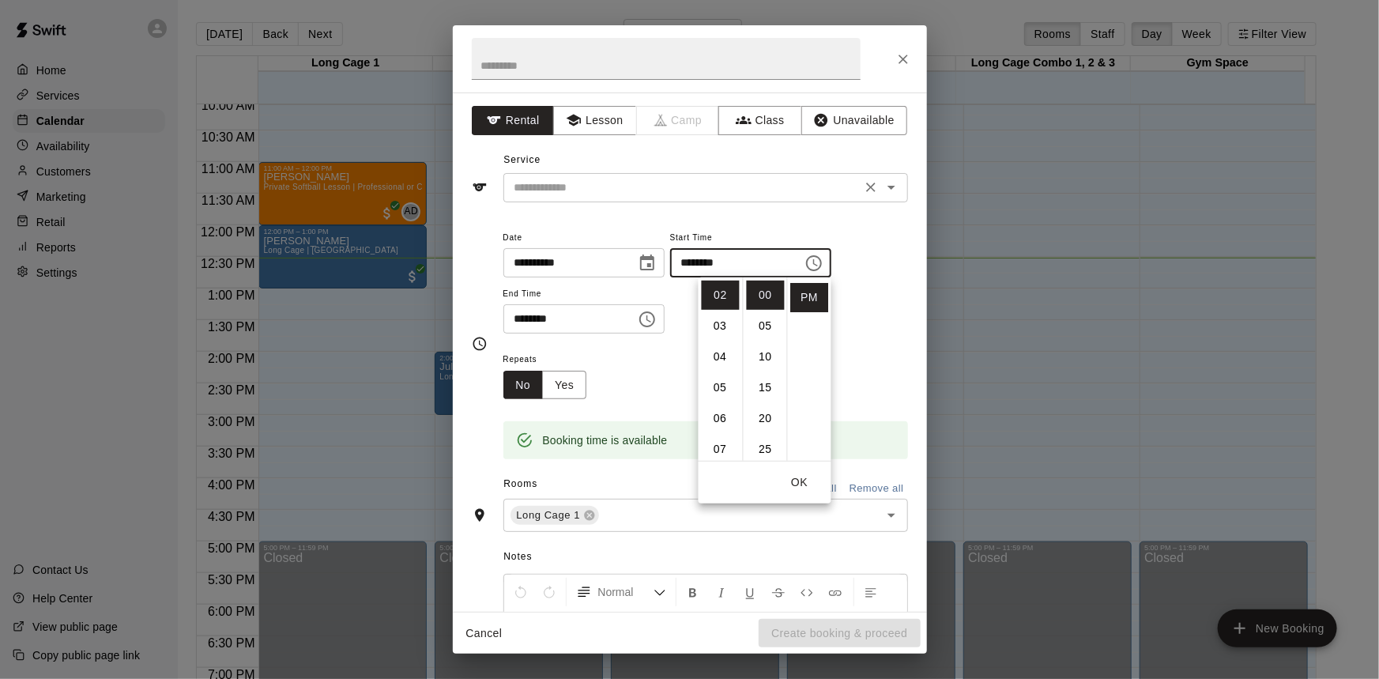
click at [632, 191] on input "text" at bounding box center [682, 188] width 348 height 20
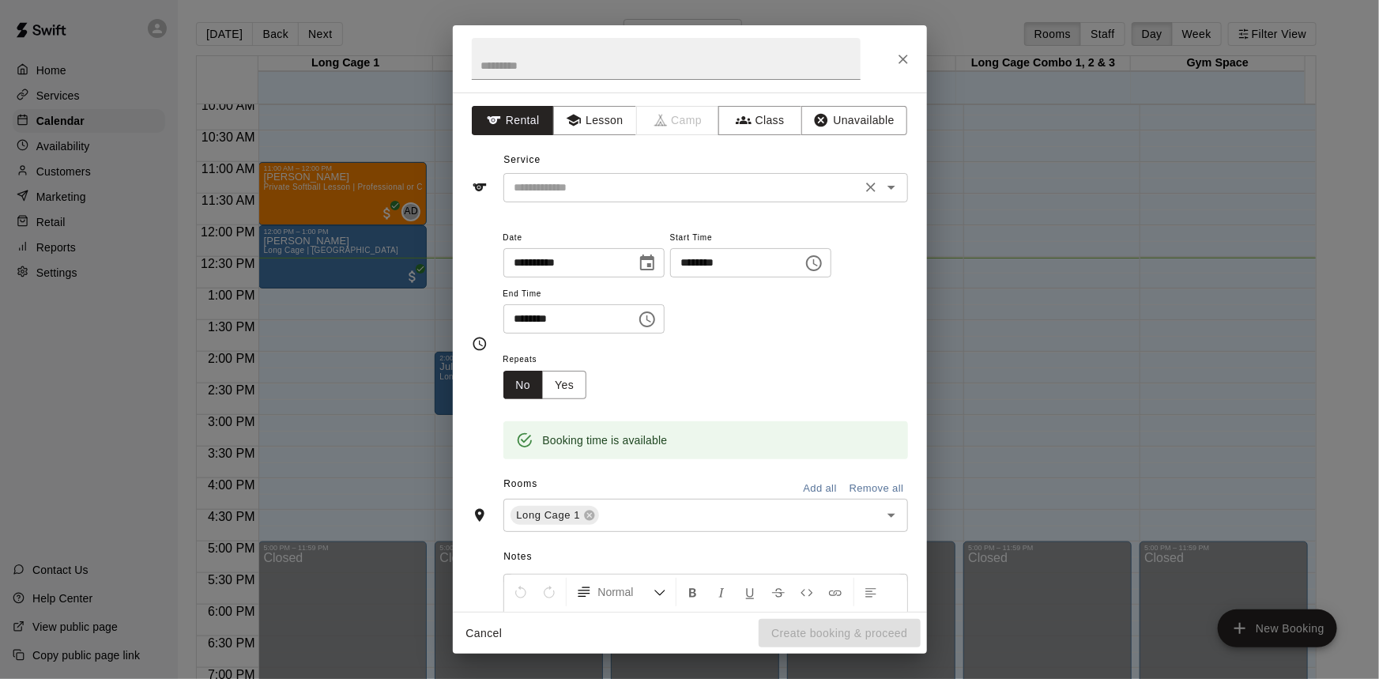
click at [834, 178] on input "text" at bounding box center [682, 188] width 348 height 20
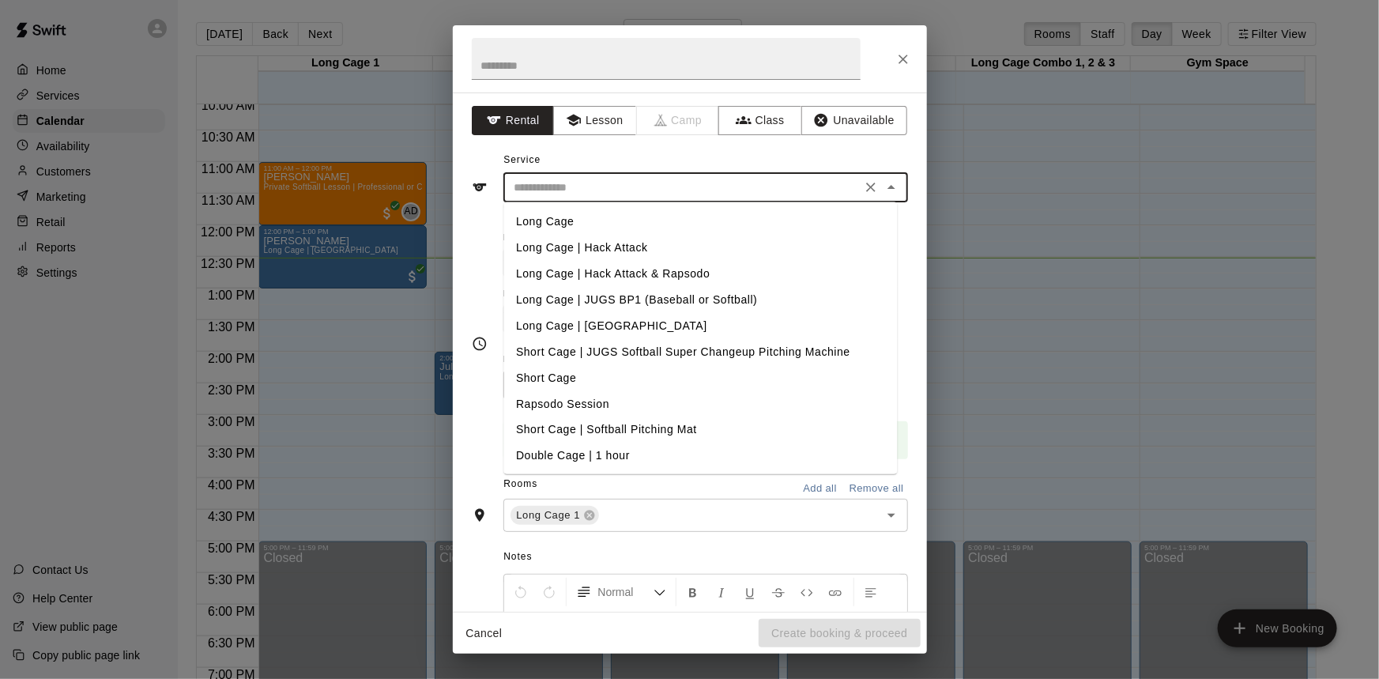
click at [673, 247] on li "Long Cage | Hack Attack" at bounding box center [700, 248] width 394 height 26
type input "**********"
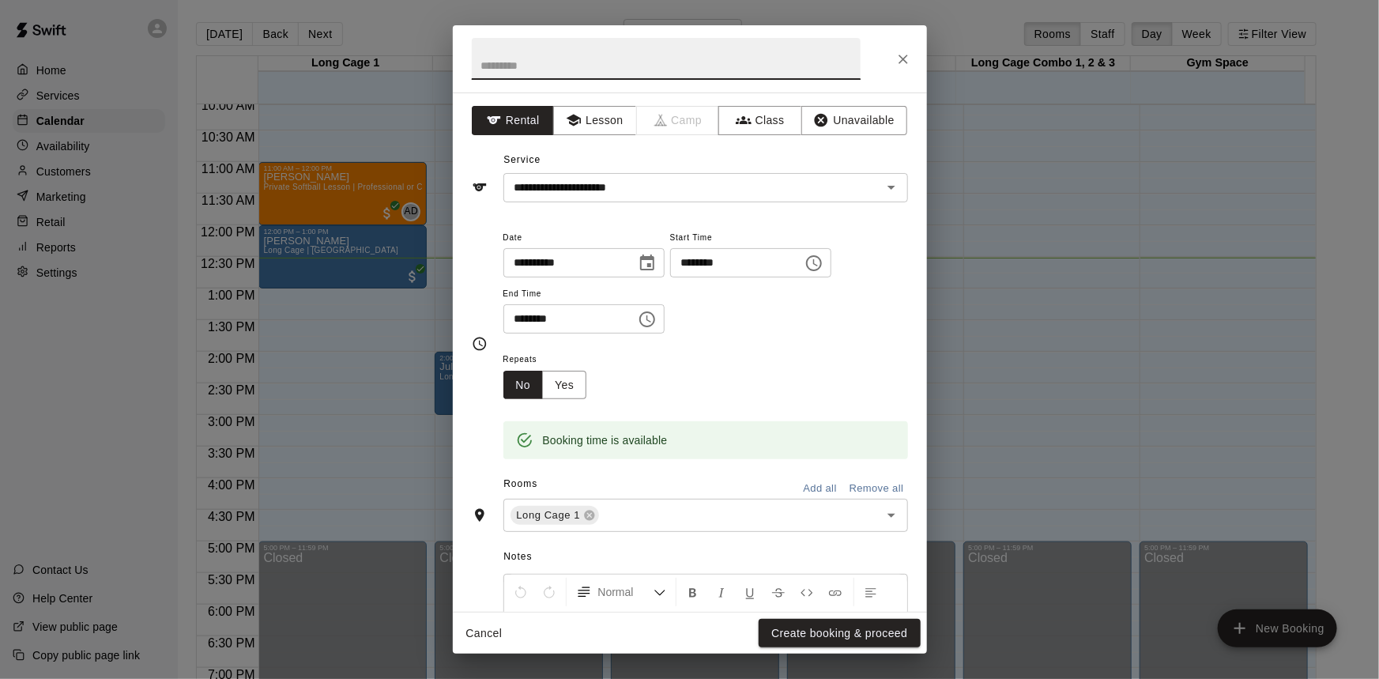
click at [537, 66] on input "text" at bounding box center [666, 59] width 389 height 42
type input "*"
type input "**********"
click at [814, 625] on button "Create booking & proceed" at bounding box center [839, 633] width 161 height 29
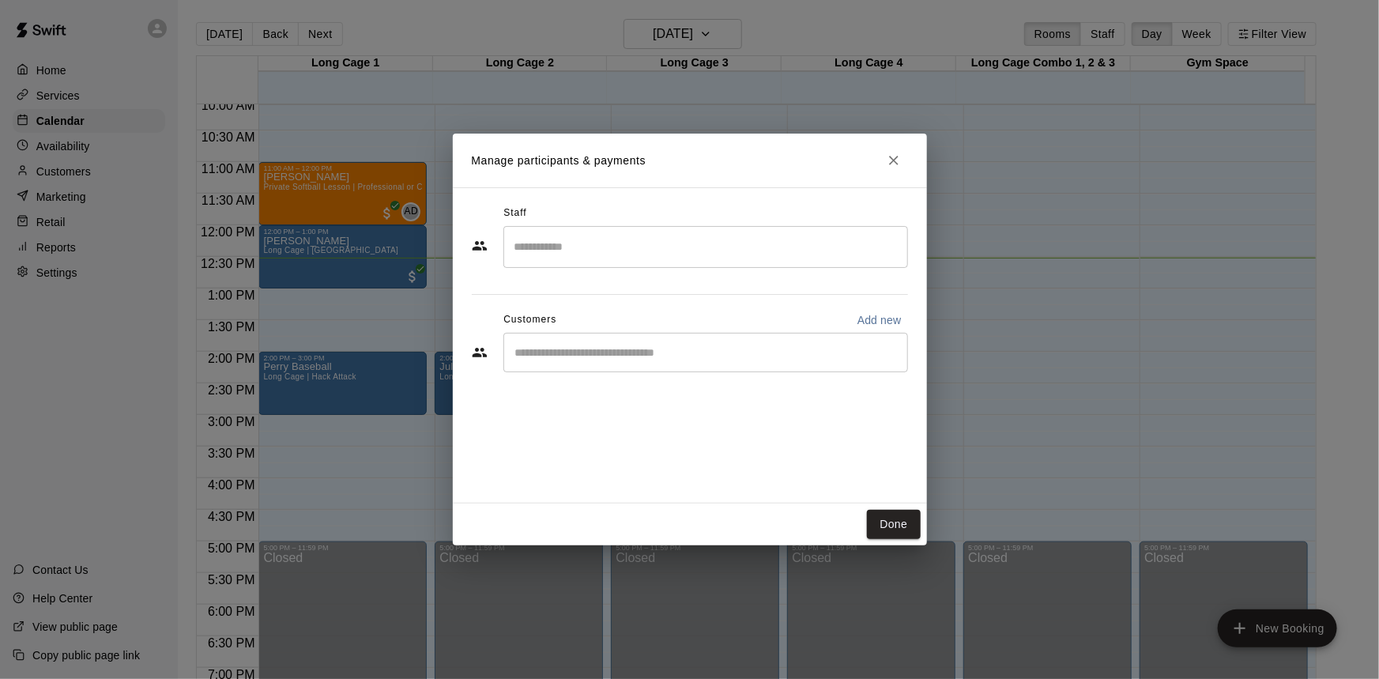
click at [601, 357] on input "Start typing to search customers..." at bounding box center [705, 353] width 390 height 16
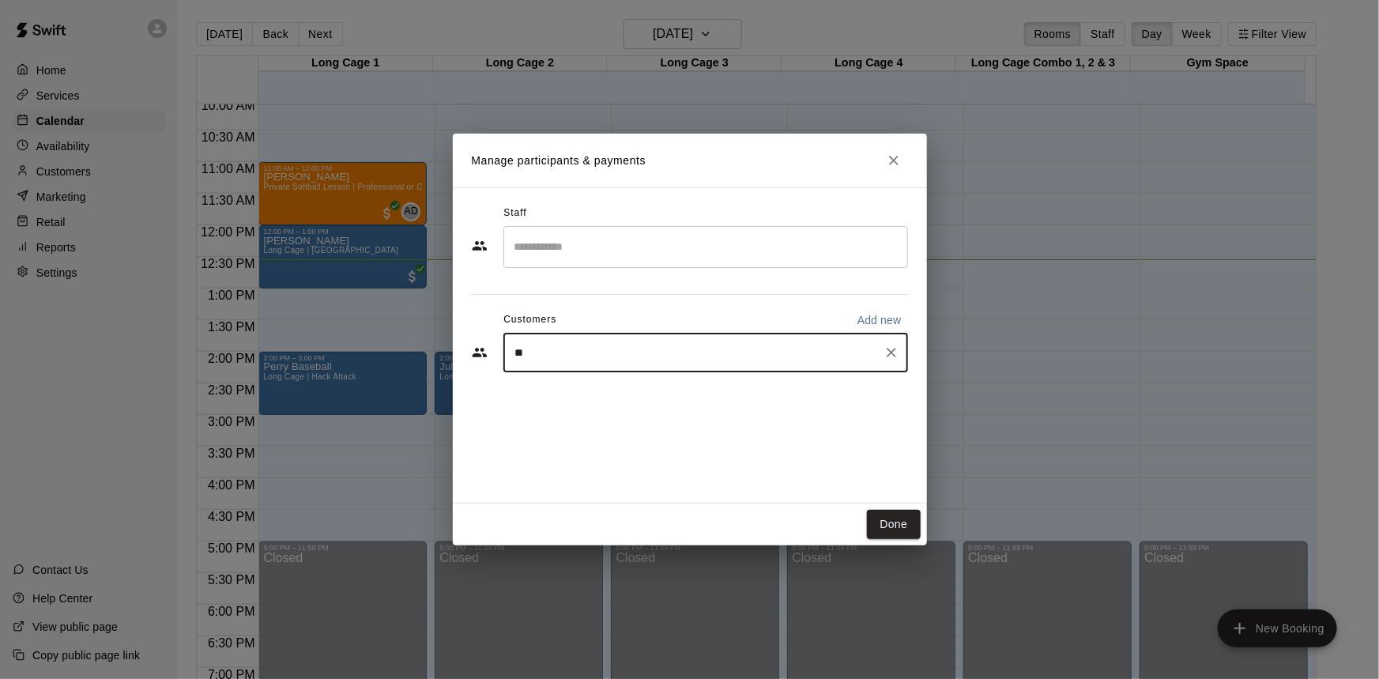
type input "*"
type input "**"
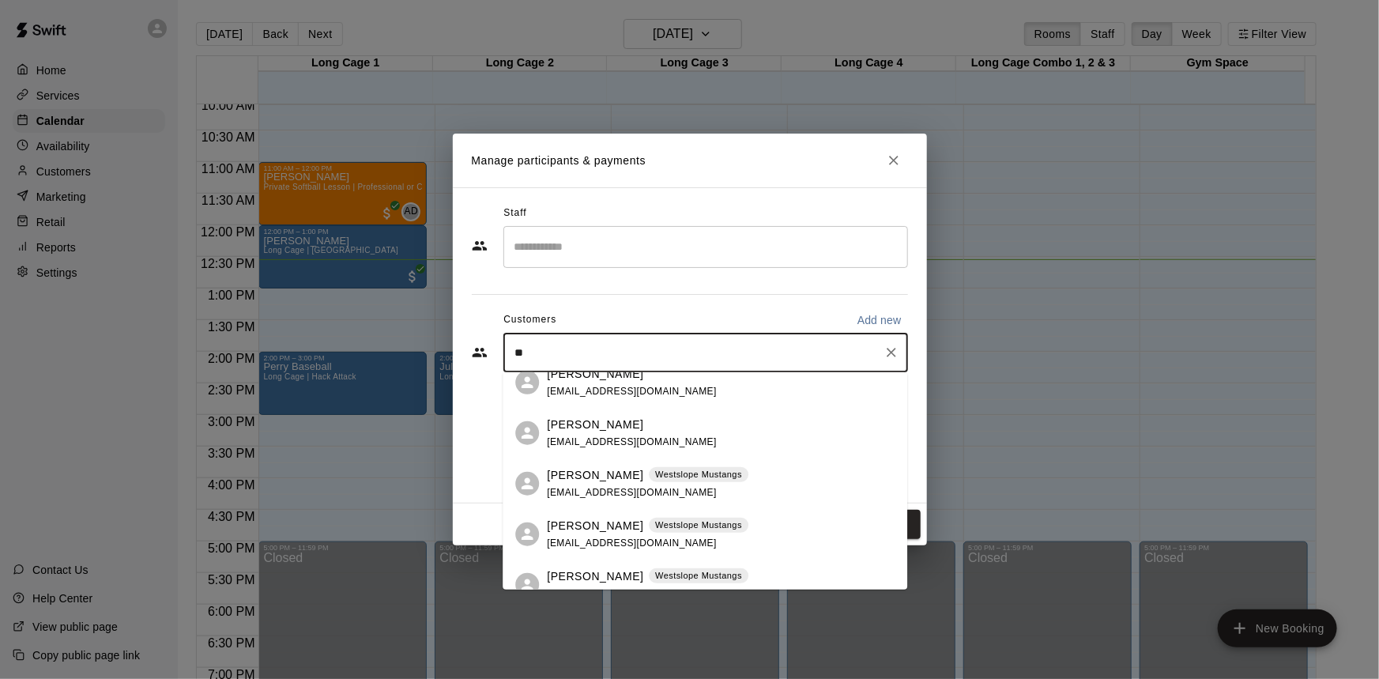
scroll to position [1148, 0]
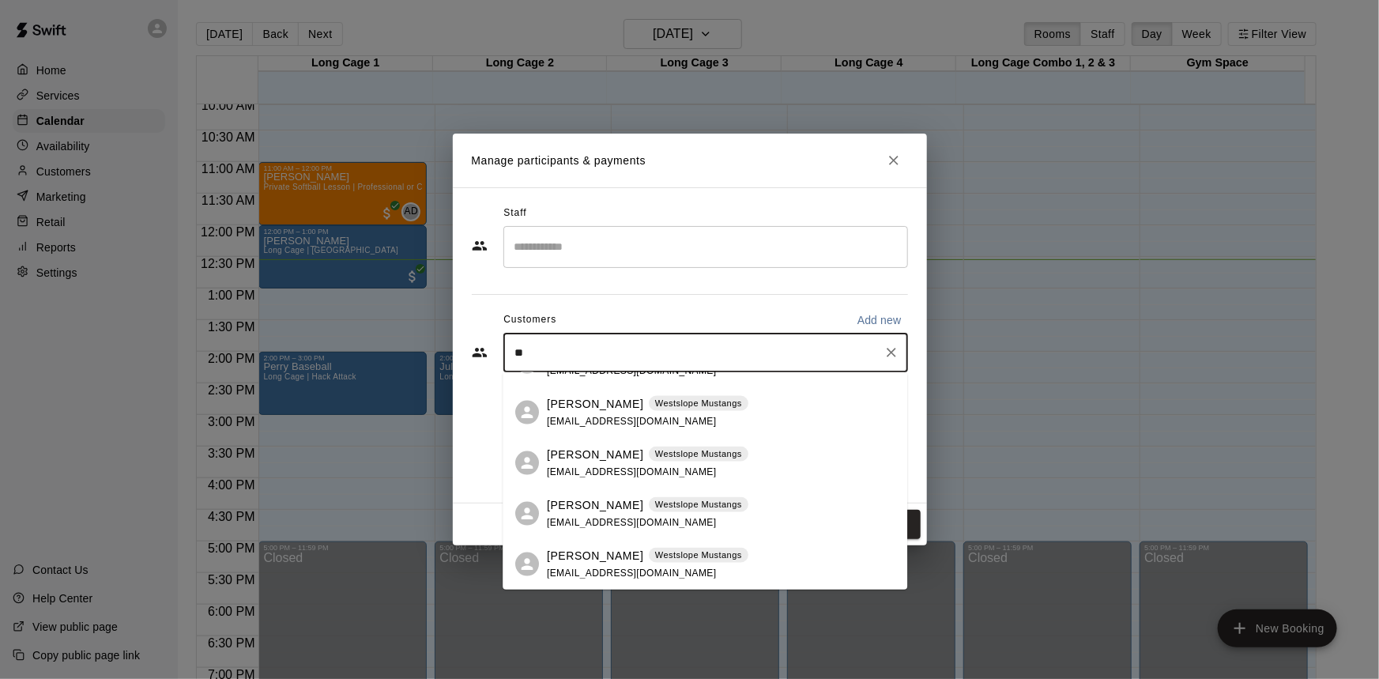
drag, startPoint x: 427, startPoint y: 335, endPoint x: 177, endPoint y: 306, distance: 252.2
click at [195, 307] on div "Manage participants & payments Staff ​ Customers Add new ** ​ Done" at bounding box center [689, 339] width 1379 height 679
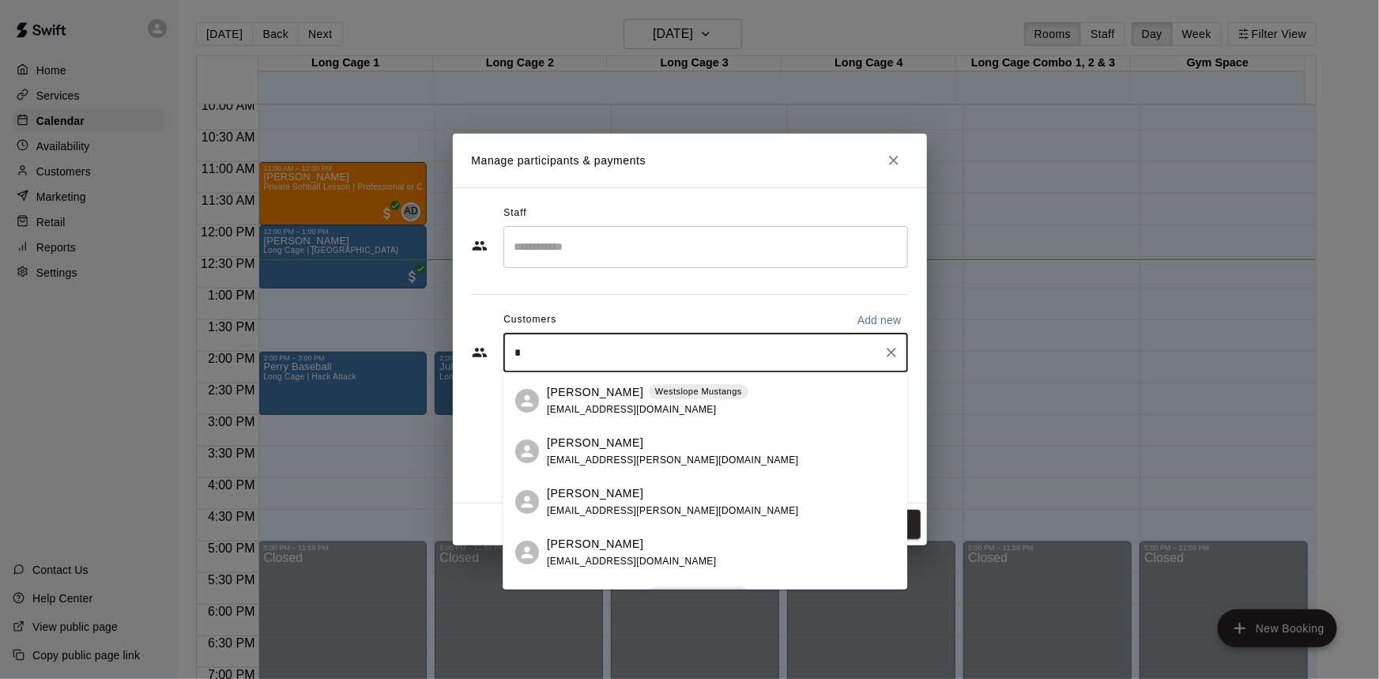
scroll to position [0, 0]
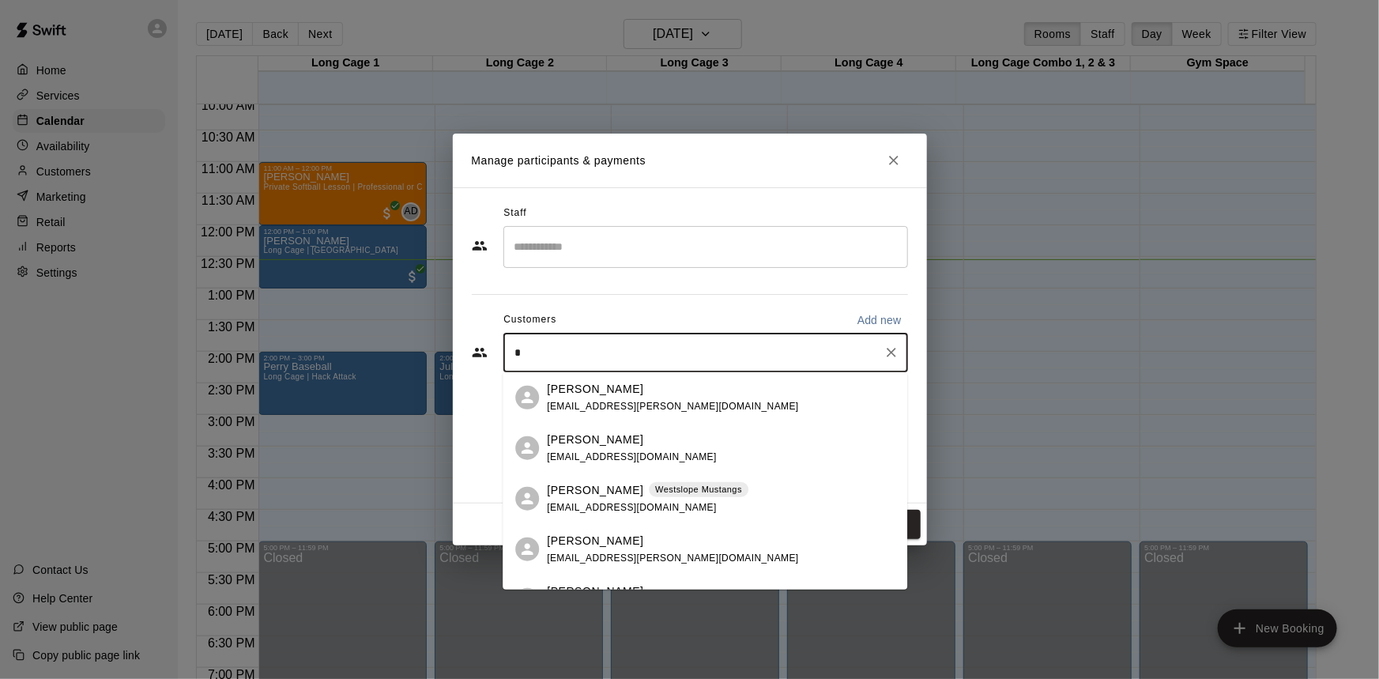
click at [585, 355] on input "*" at bounding box center [693, 353] width 367 height 16
type input "**"
click at [894, 150] on button "Close" at bounding box center [893, 160] width 28 height 28
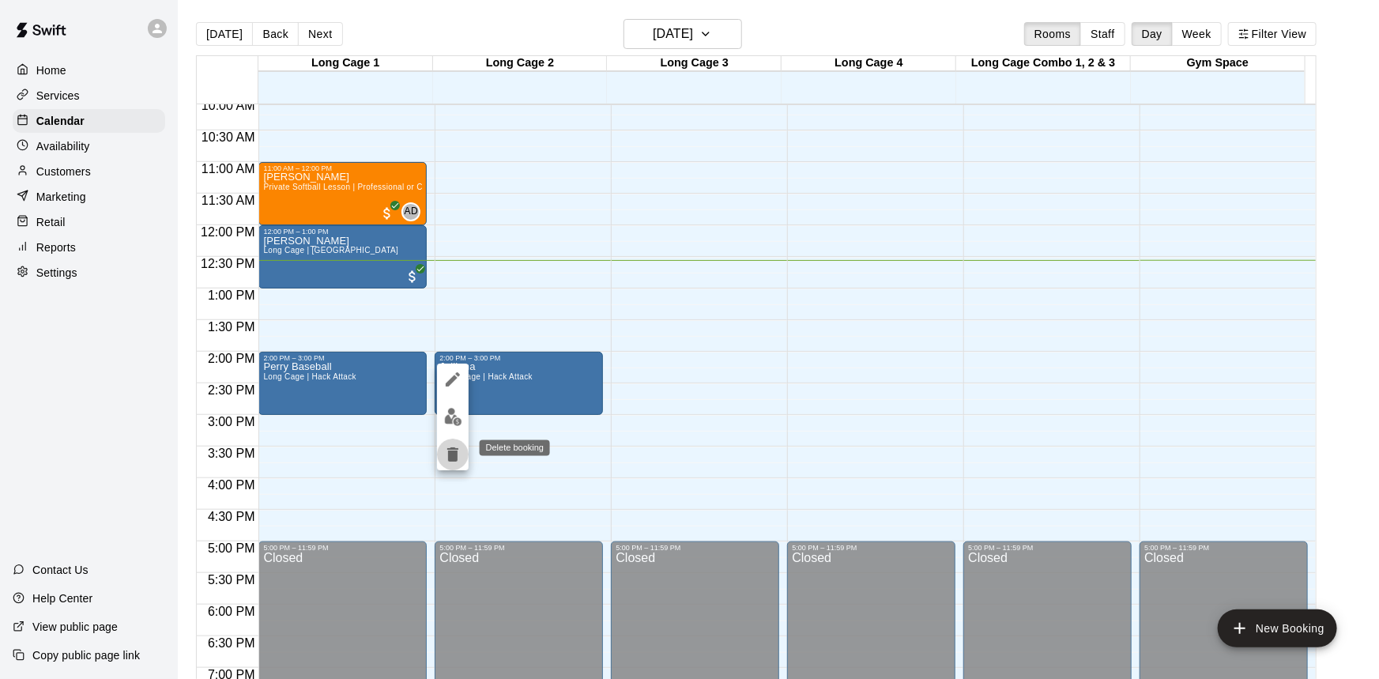
click at [450, 458] on icon "delete" at bounding box center [452, 454] width 11 height 14
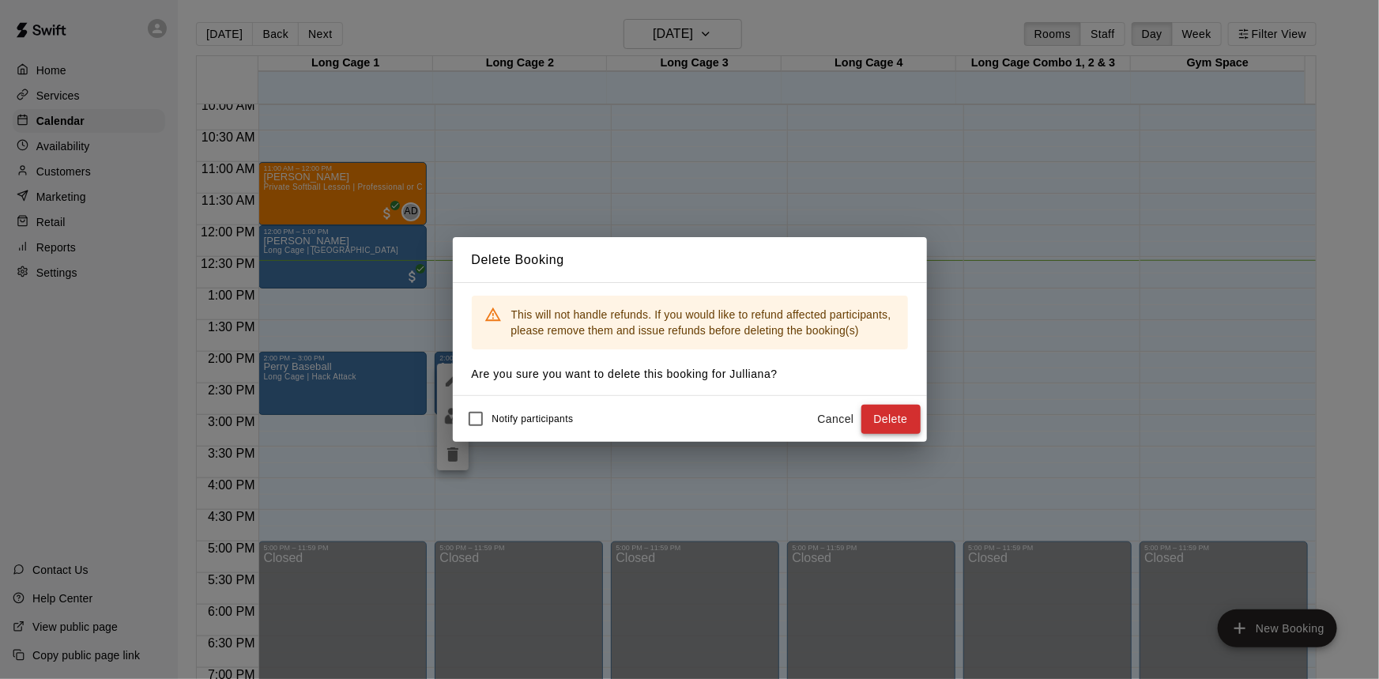
click at [898, 410] on button "Delete" at bounding box center [890, 419] width 59 height 29
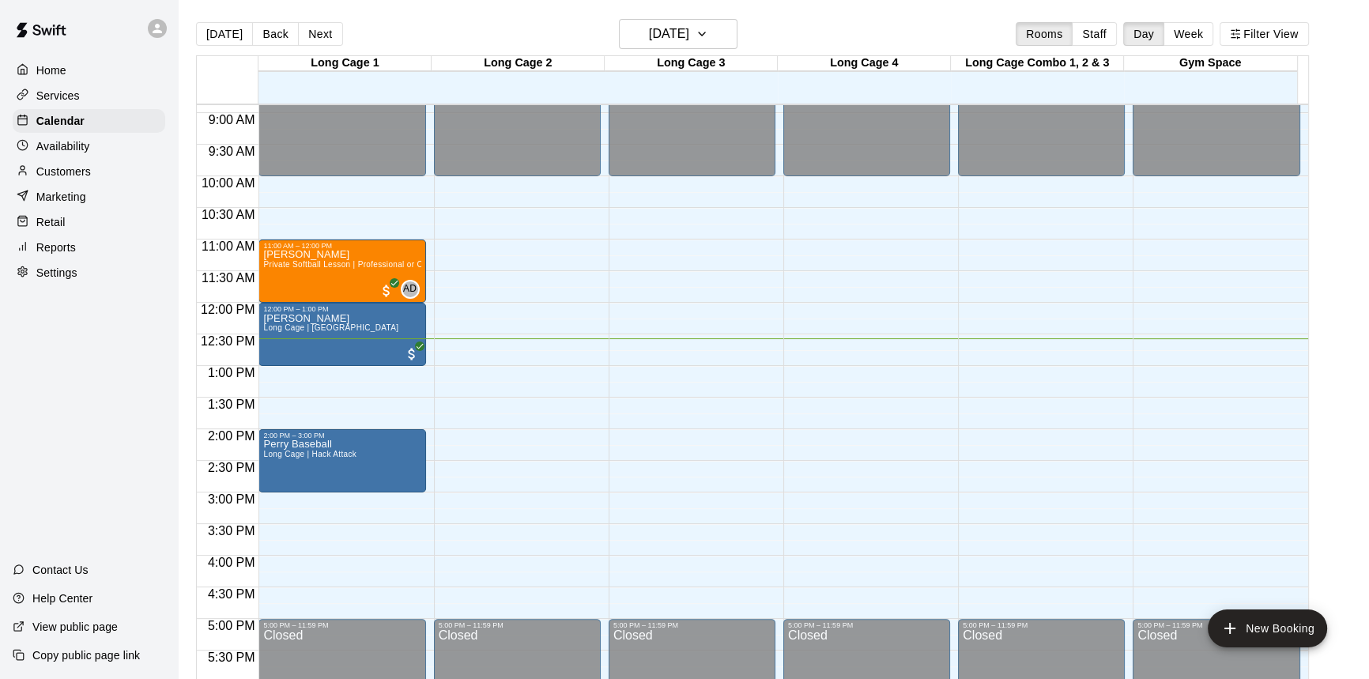
scroll to position [563, 0]
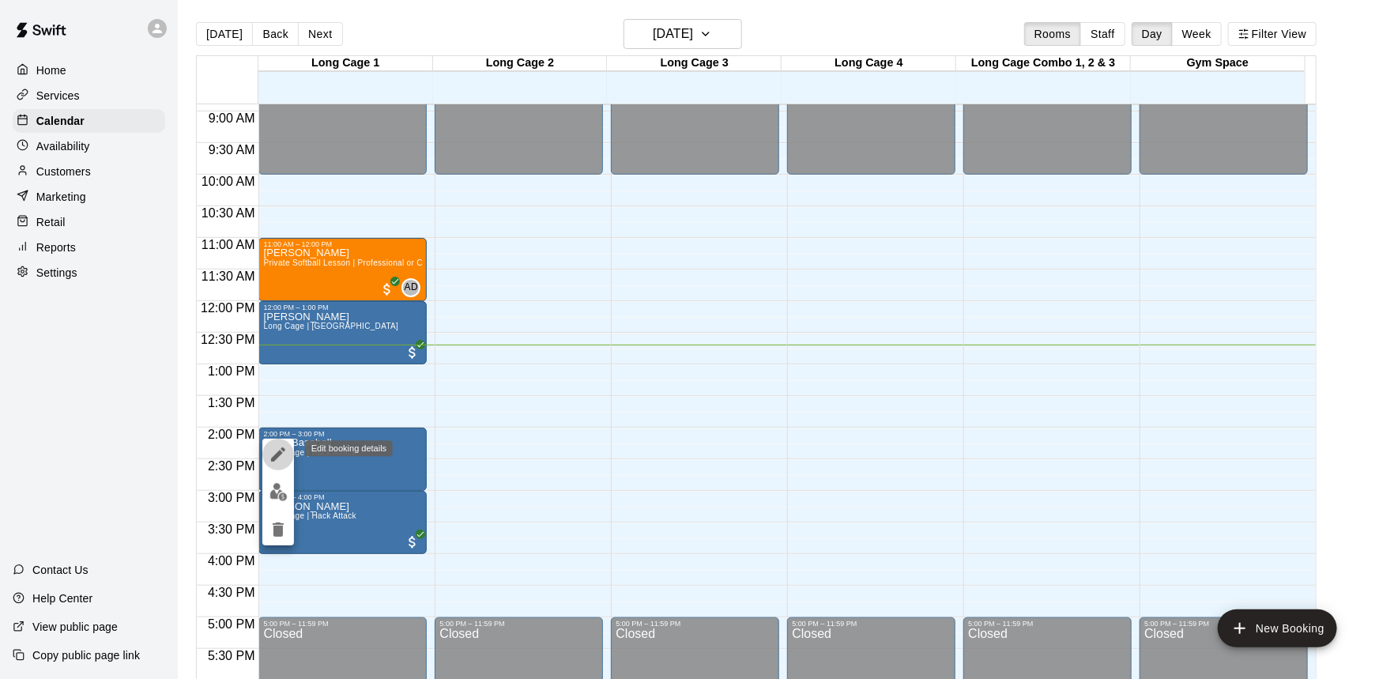
click at [275, 454] on icon "edit" at bounding box center [278, 454] width 19 height 19
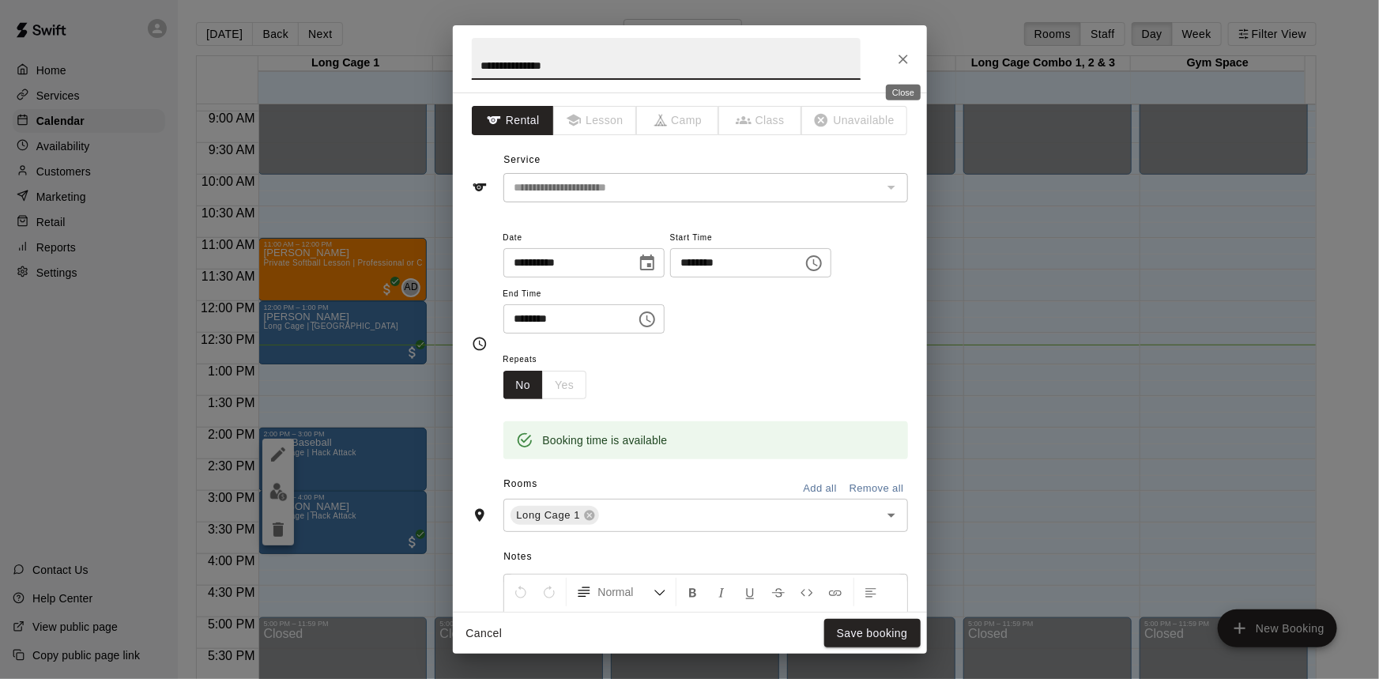
click at [900, 61] on icon "Close" at bounding box center [902, 59] width 9 height 9
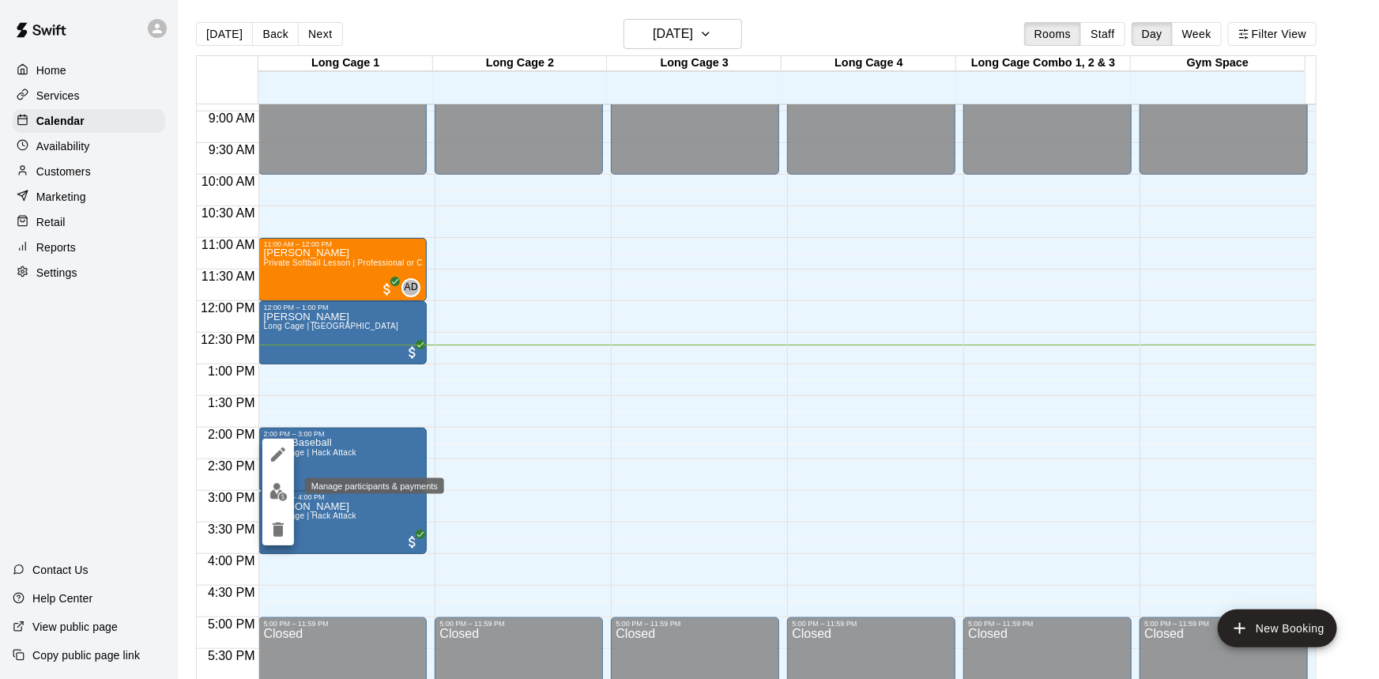
click at [280, 493] on img "edit" at bounding box center [278, 492] width 18 height 18
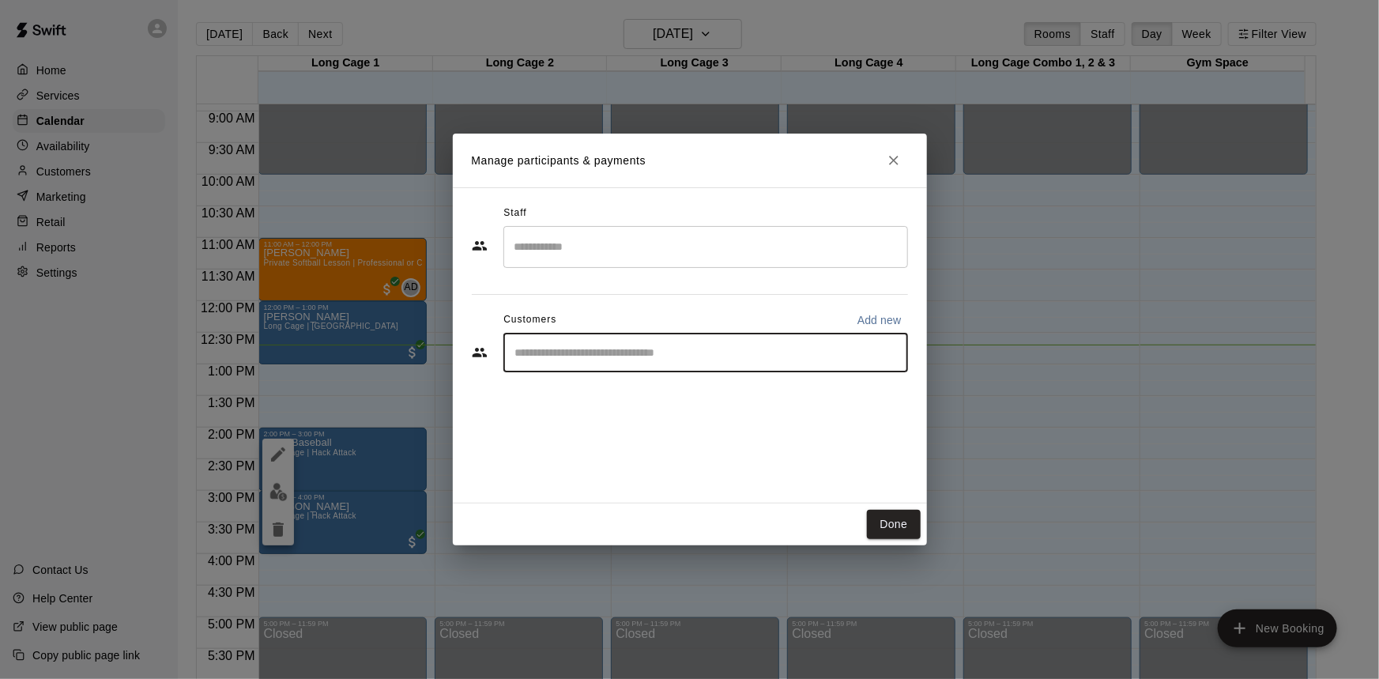
click at [592, 350] on input "Start typing to search customers..." at bounding box center [705, 353] width 390 height 16
click at [604, 356] on input "Start typing to search customers..." at bounding box center [705, 353] width 390 height 16
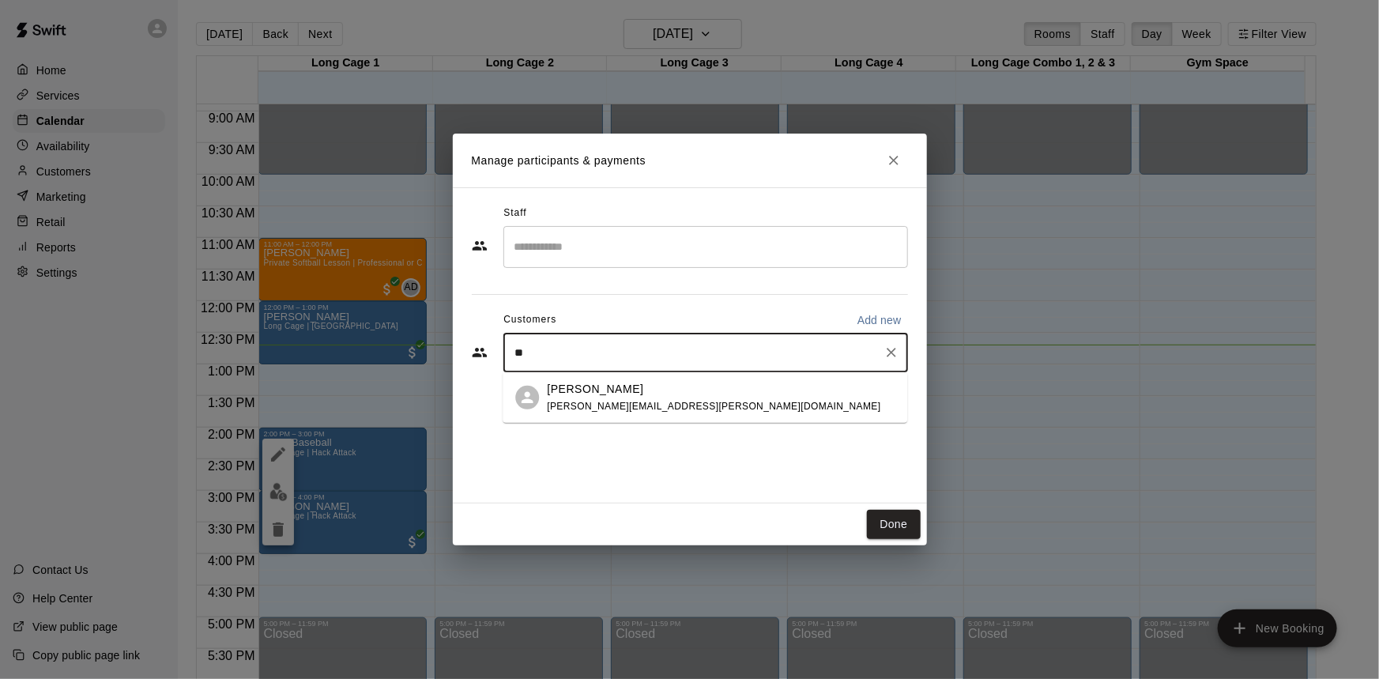
type input "*"
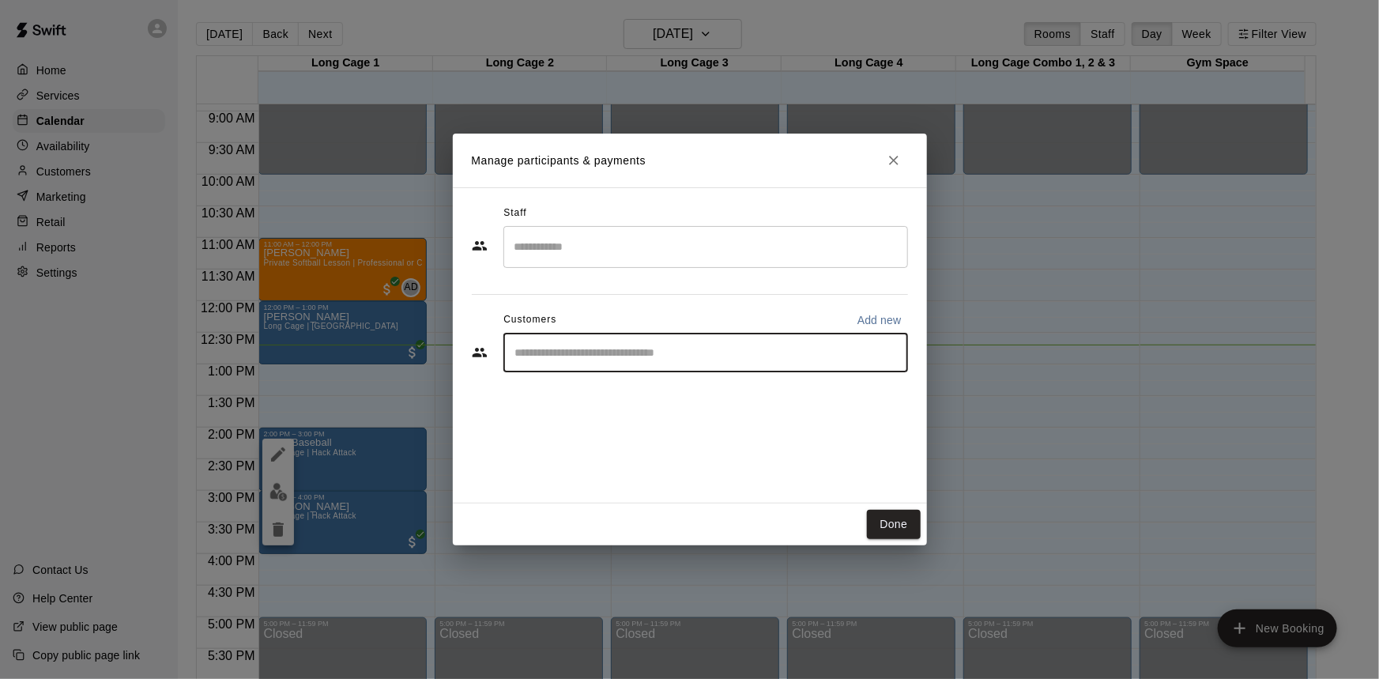
click at [823, 34] on div "Manage participants & payments Staff ​ Customers Add new ​ Done" at bounding box center [689, 339] width 1379 height 679
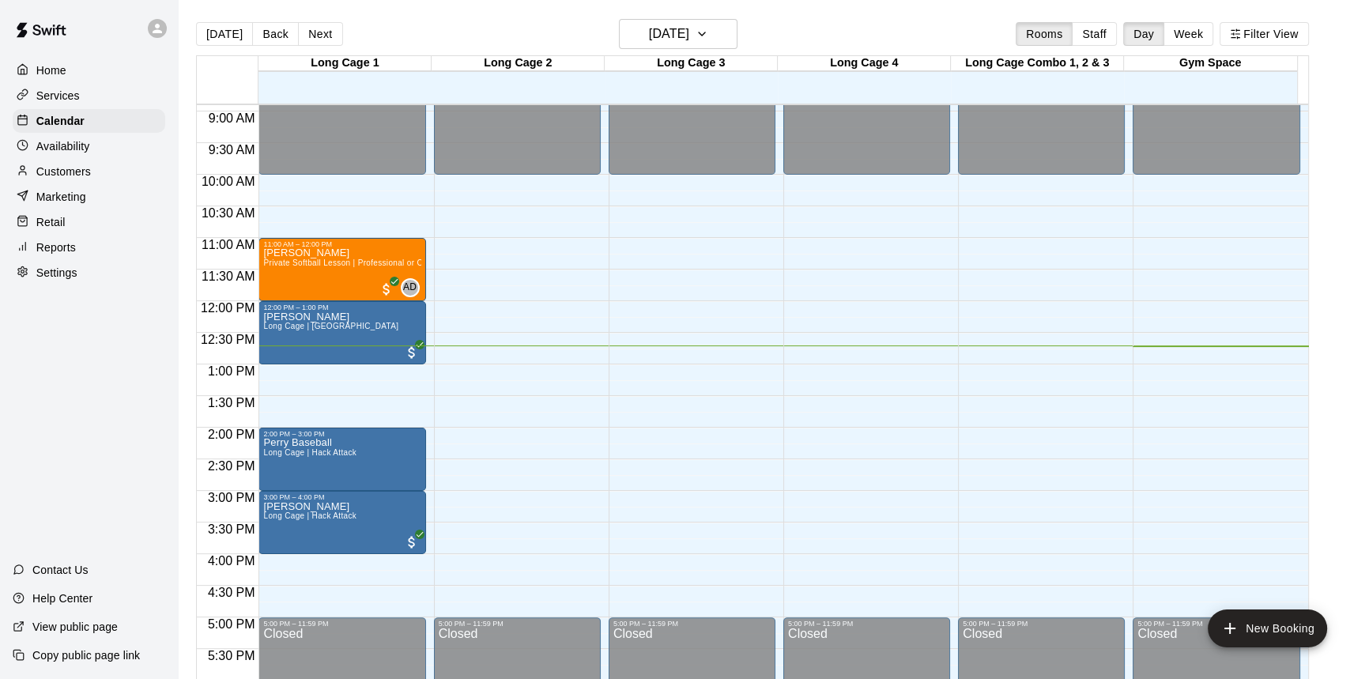
click at [1335, 228] on main "Today Back Next Sunday Sep 21 Rooms Staff Day Week Filter View Long Cage 1 21 S…" at bounding box center [773, 358] width 1178 height 679
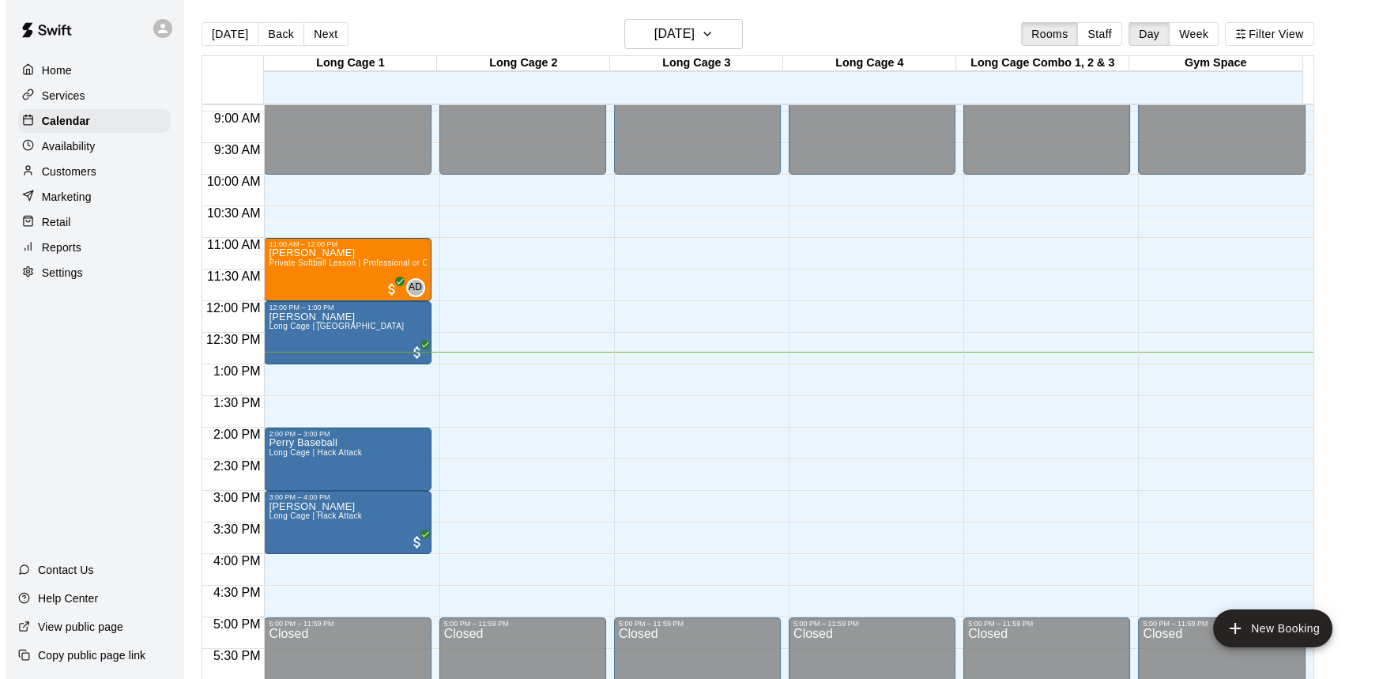
scroll to position [14, 0]
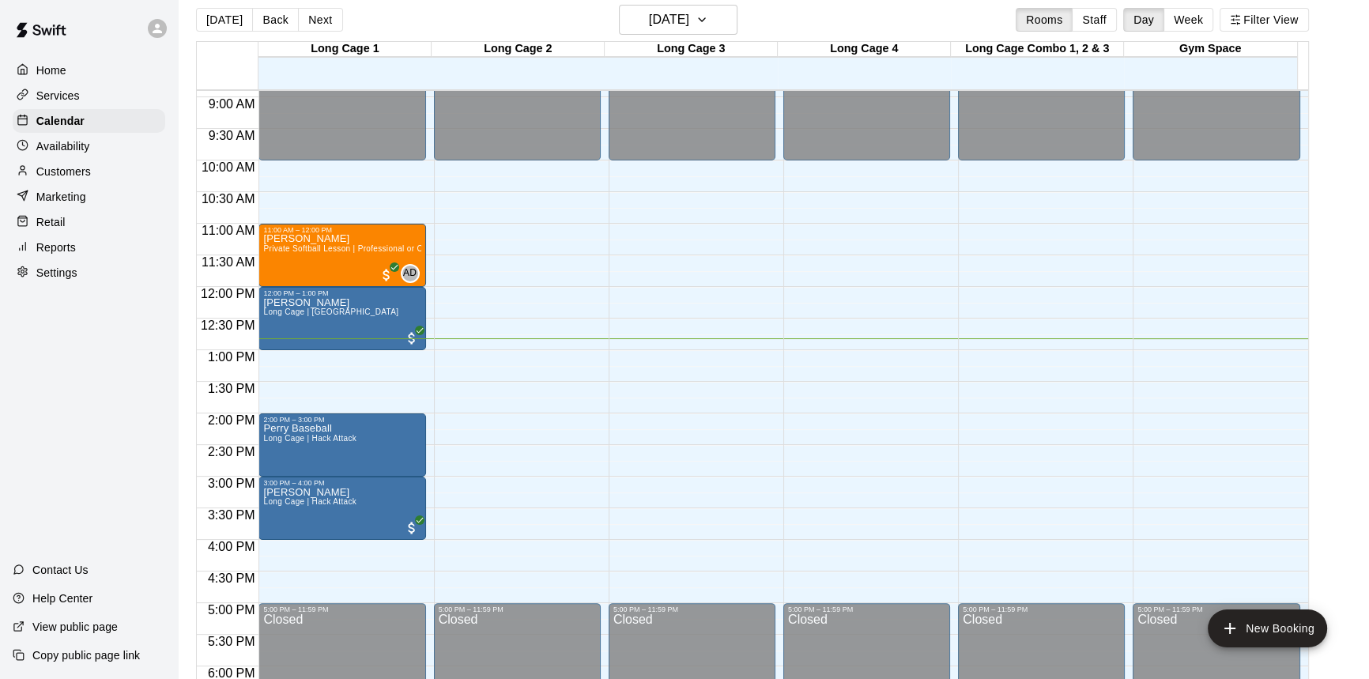
click at [1346, 179] on main "Today Back Next Sunday Sep 21 Rooms Staff Day Week Filter View Long Cage 1 21 S…" at bounding box center [773, 344] width 1178 height 679
drag, startPoint x: 482, startPoint y: 355, endPoint x: 483, endPoint y: 381, distance: 26.1
click at [483, 381] on div "12:00 AM – 10:00 AM Closed 5:00 PM – 11:59 PM Closed" at bounding box center [517, 286] width 167 height 1517
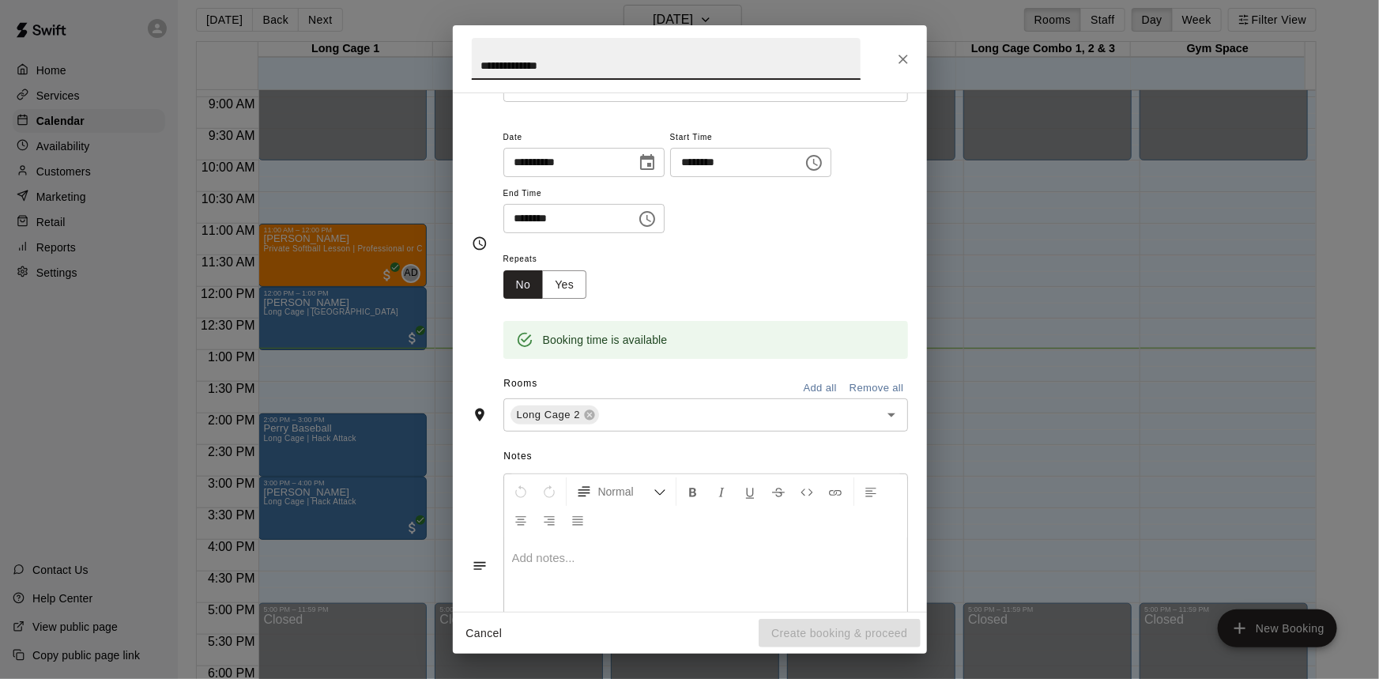
scroll to position [0, 0]
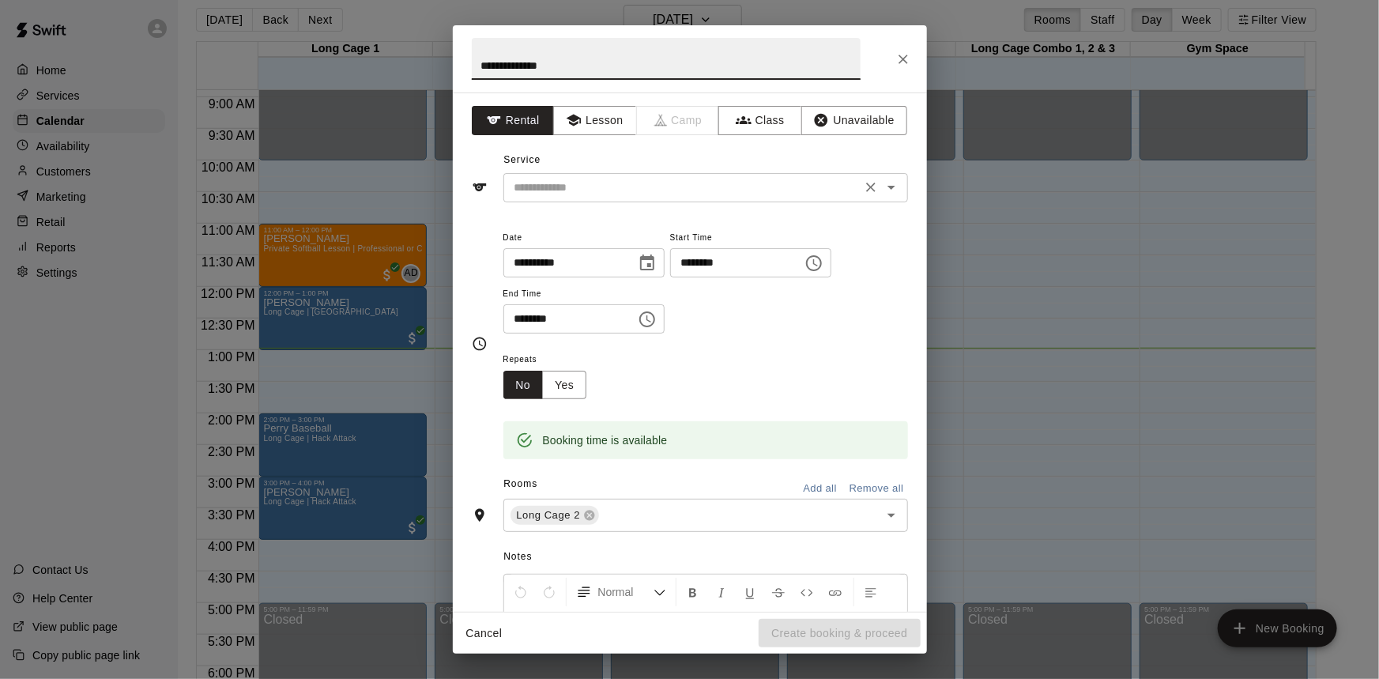
click at [718, 200] on div "​" at bounding box center [705, 187] width 405 height 29
type input "**********"
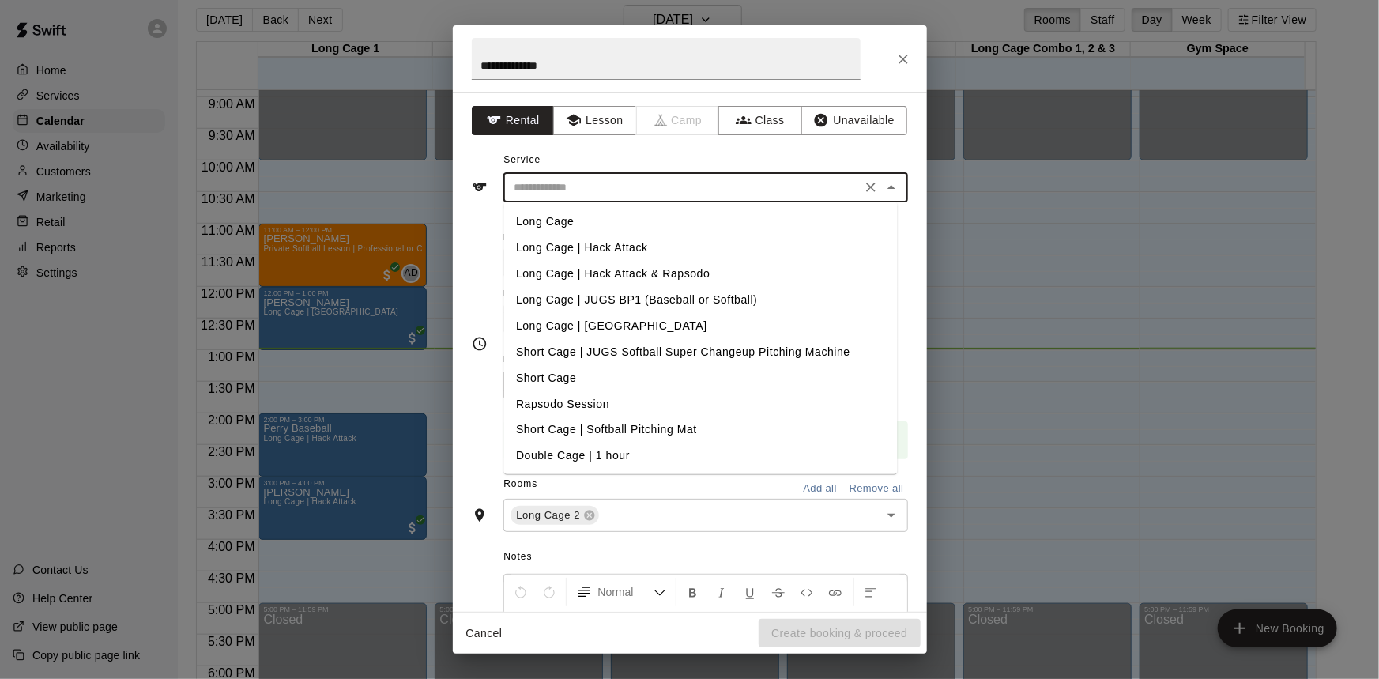
click at [630, 299] on li "Long Cage | JUGS BP1 (Baseball or Softball)" at bounding box center [700, 300] width 394 height 26
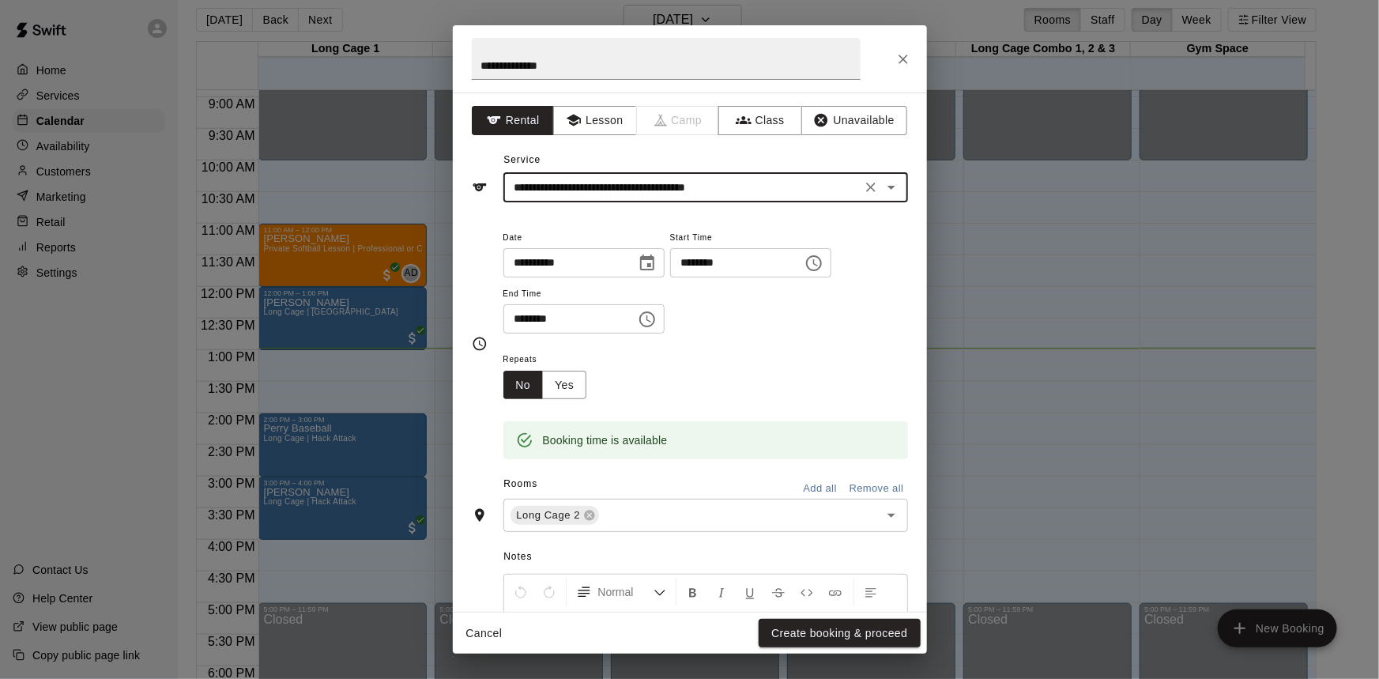
type input "**********"
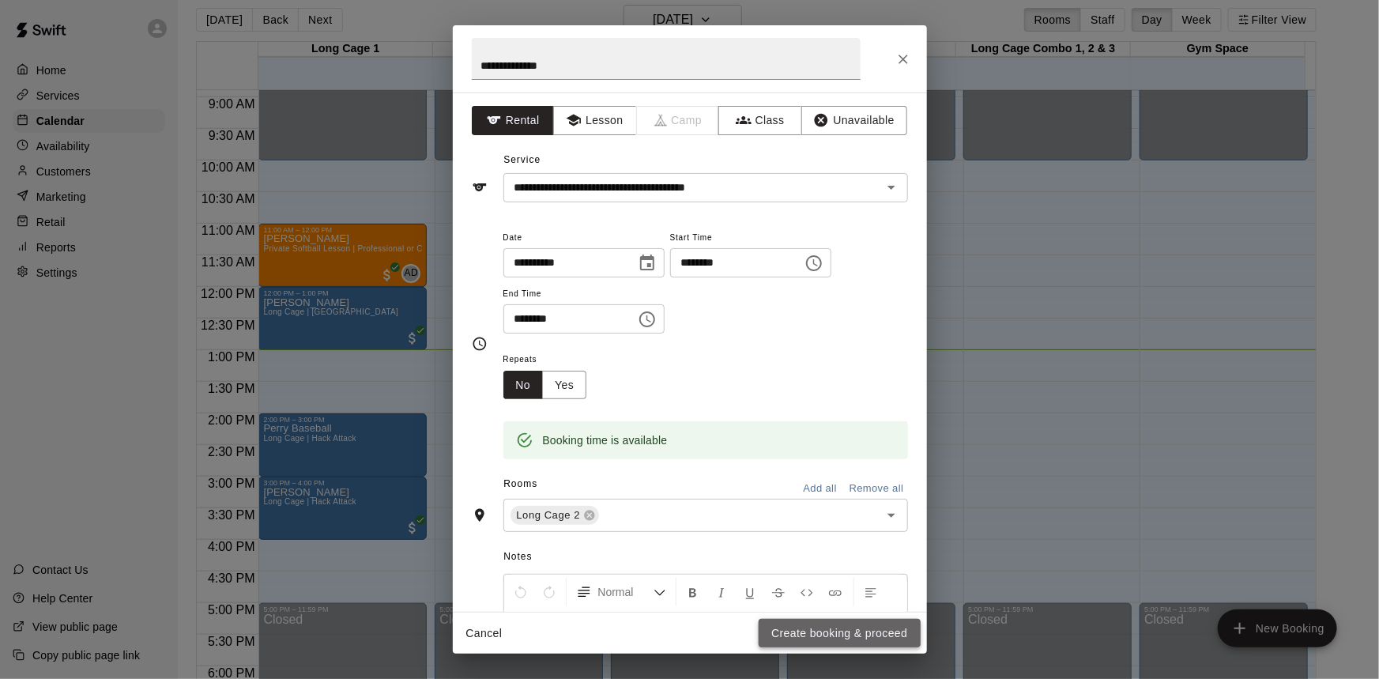
click at [863, 638] on button "Create booking & proceed" at bounding box center [839, 633] width 161 height 29
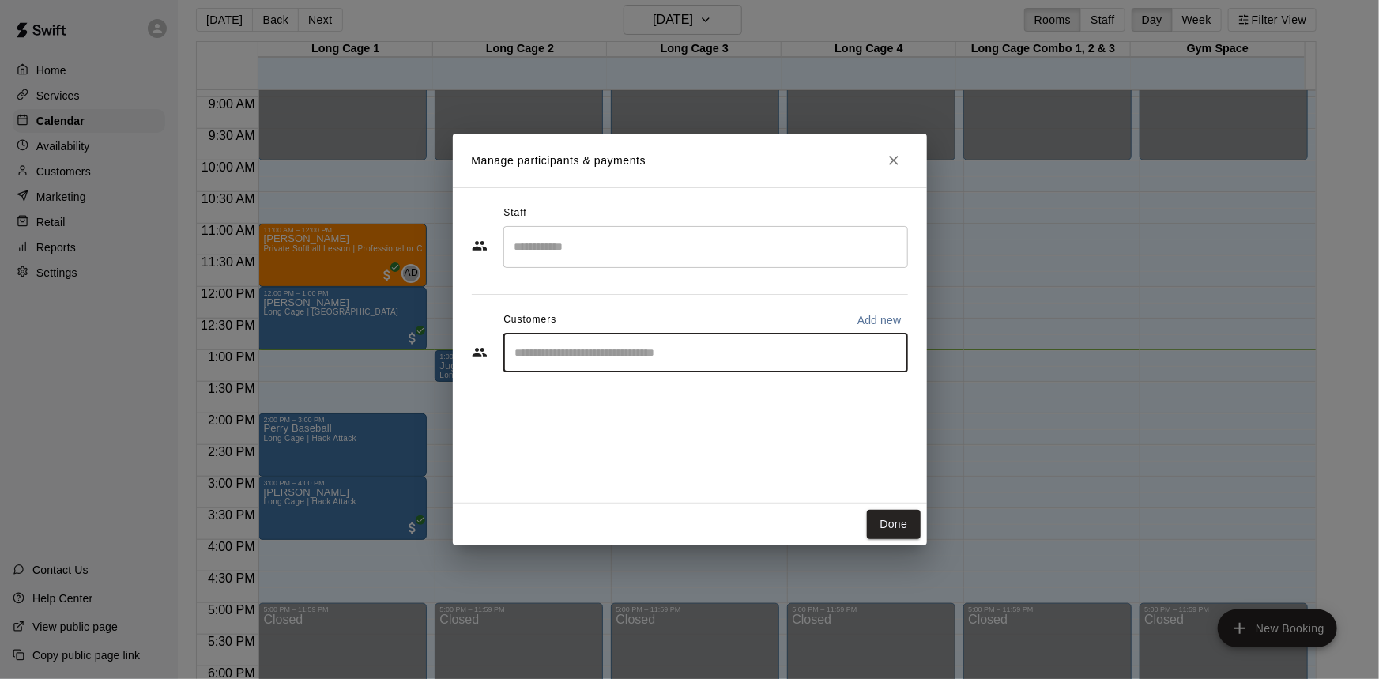
click at [755, 355] on input "Start typing to search customers..." at bounding box center [705, 353] width 390 height 16
type input "****"
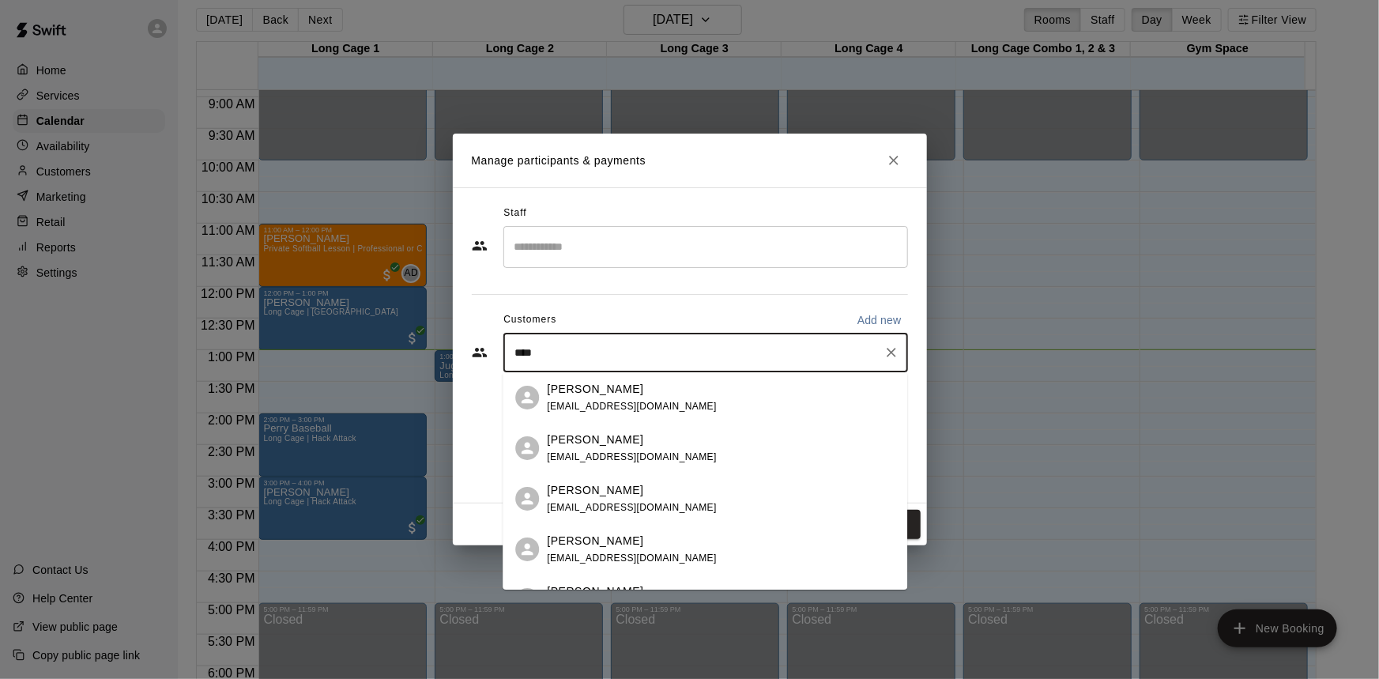
click at [725, 390] on div "Adam Miracle adammiracle20@yahoo.com" at bounding box center [721, 398] width 348 height 34
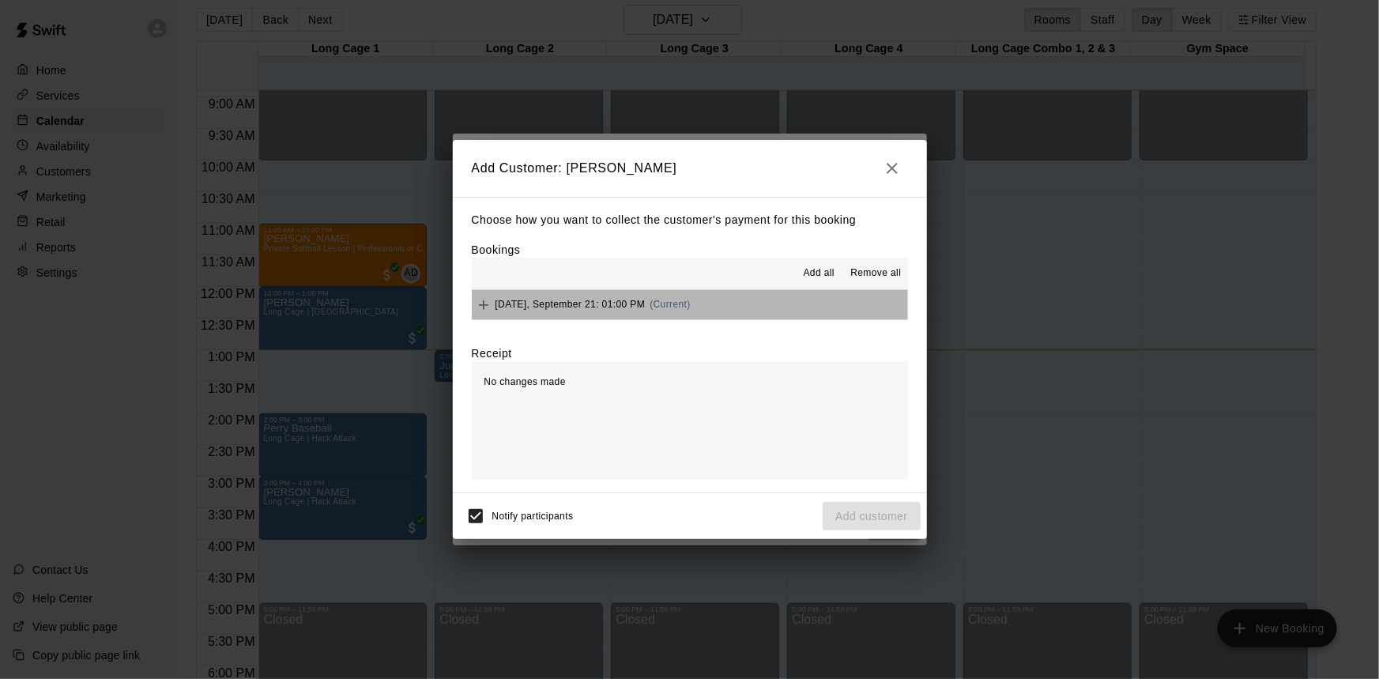
click at [751, 311] on button "Sunday, September 21: 01:00 PM (Current)" at bounding box center [690, 304] width 436 height 29
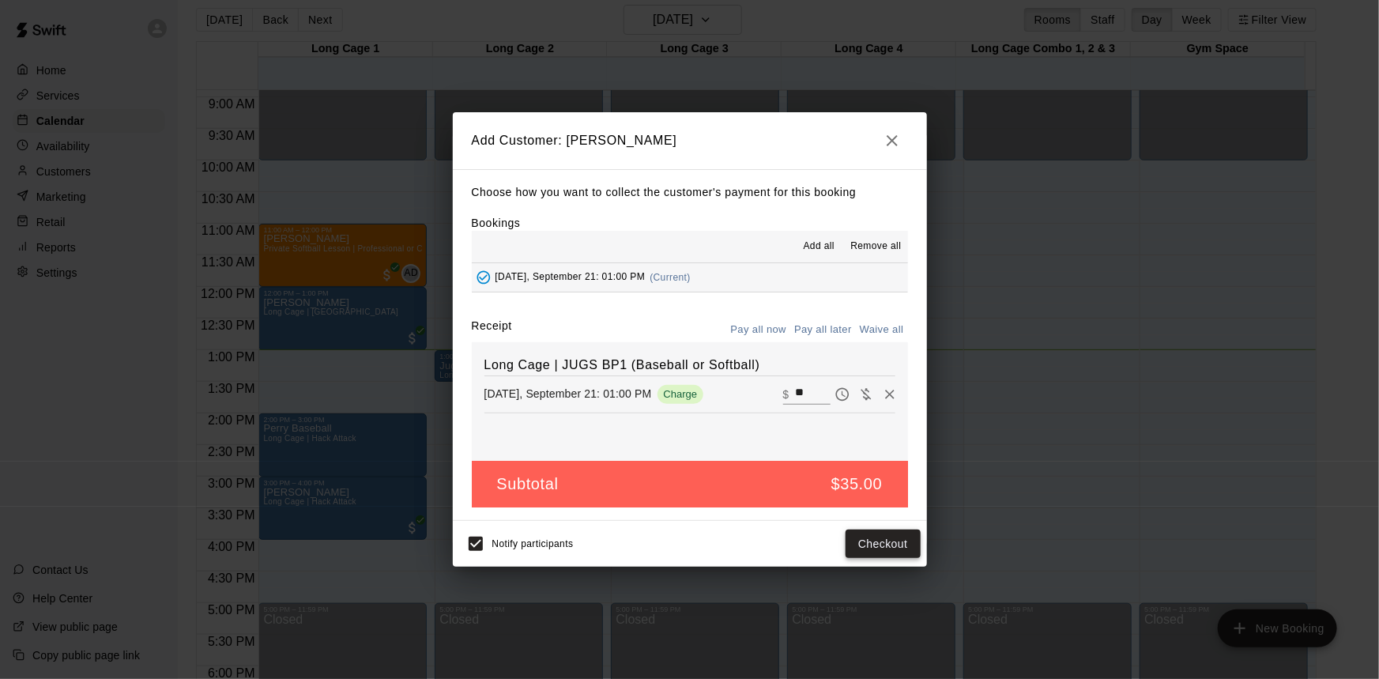
click at [879, 542] on button "Checkout" at bounding box center [882, 543] width 74 height 29
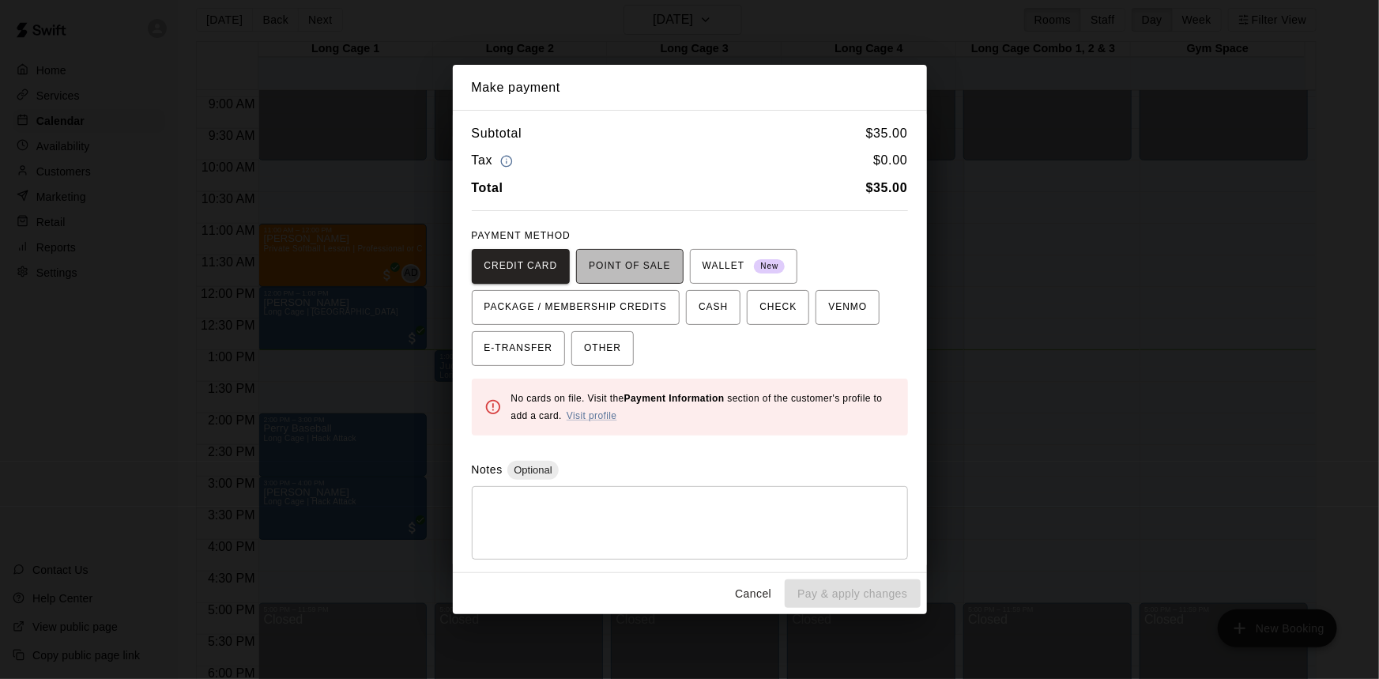
click at [657, 269] on span "POINT OF SALE" at bounding box center [629, 266] width 81 height 25
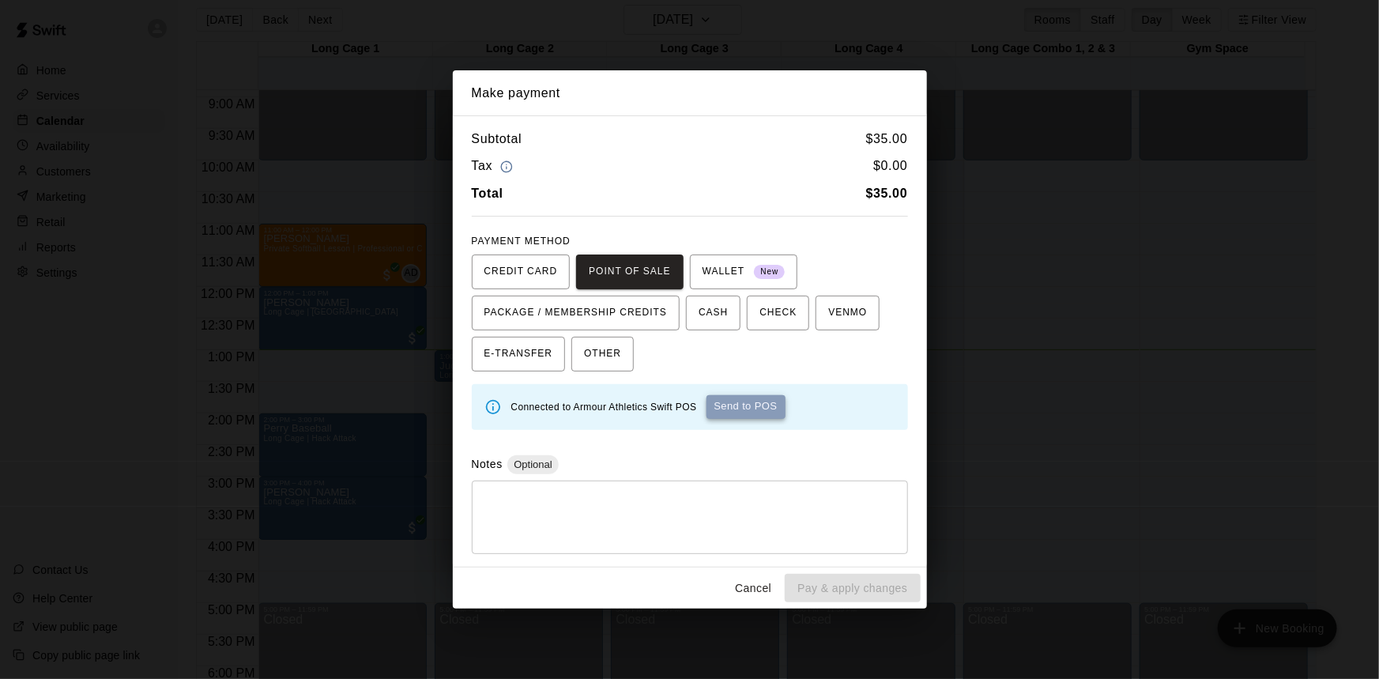
click at [770, 410] on button "Send to POS" at bounding box center [745, 407] width 79 height 24
click at [758, 589] on button "Cancel" at bounding box center [753, 588] width 51 height 29
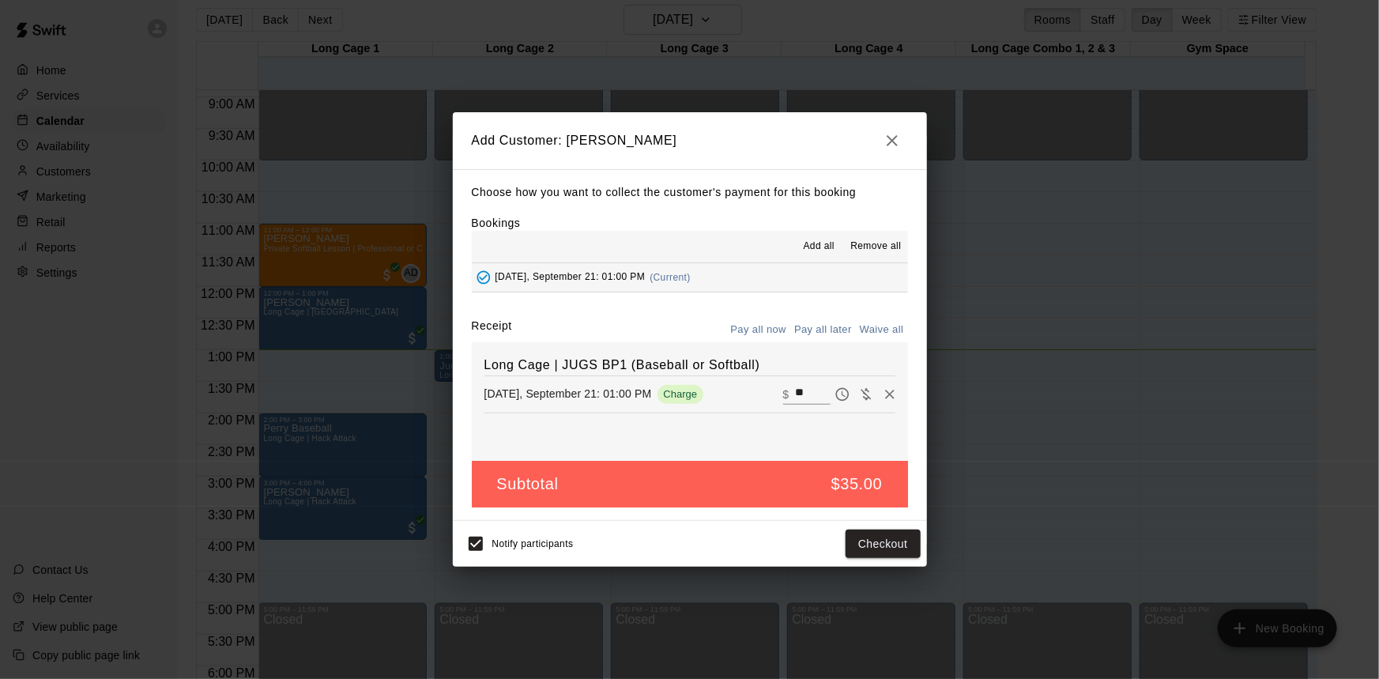
click at [805, 397] on input "**" at bounding box center [812, 394] width 35 height 21
type input "*"
type input "**"
click at [860, 547] on button "Checkout" at bounding box center [882, 543] width 74 height 29
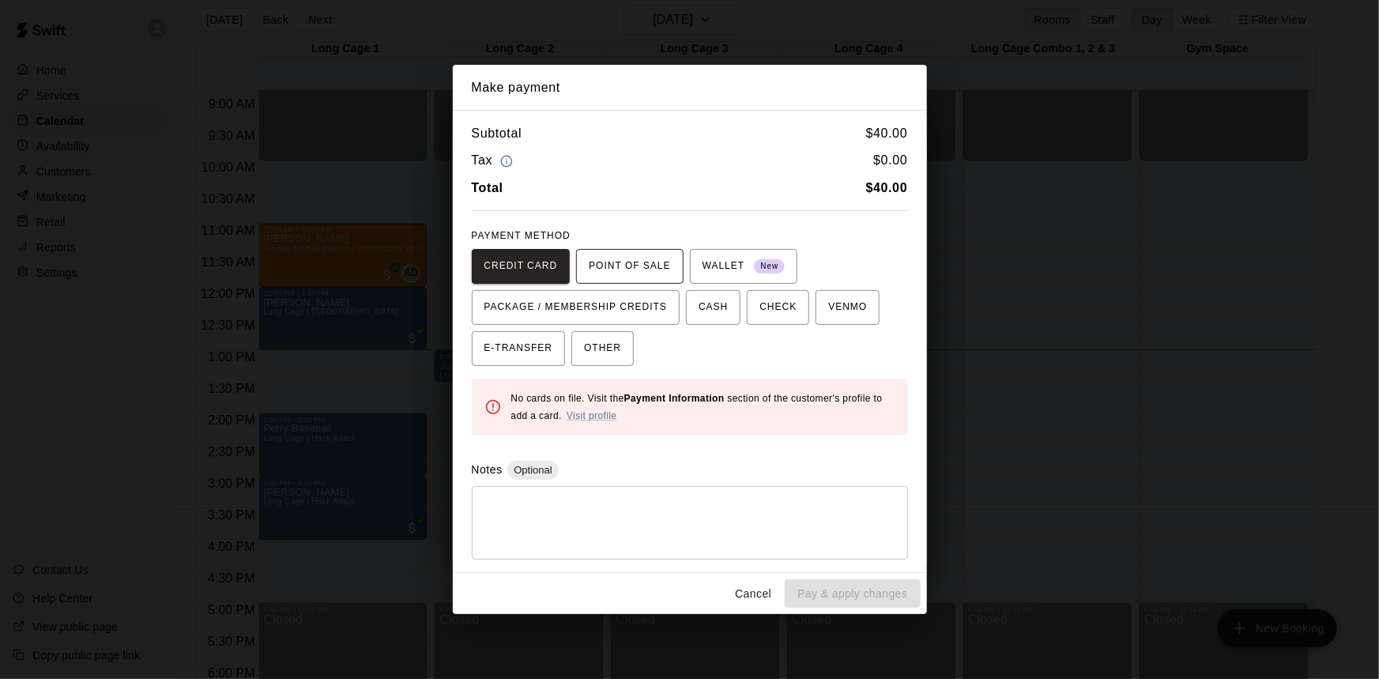
click at [624, 255] on span "POINT OF SALE" at bounding box center [629, 266] width 81 height 25
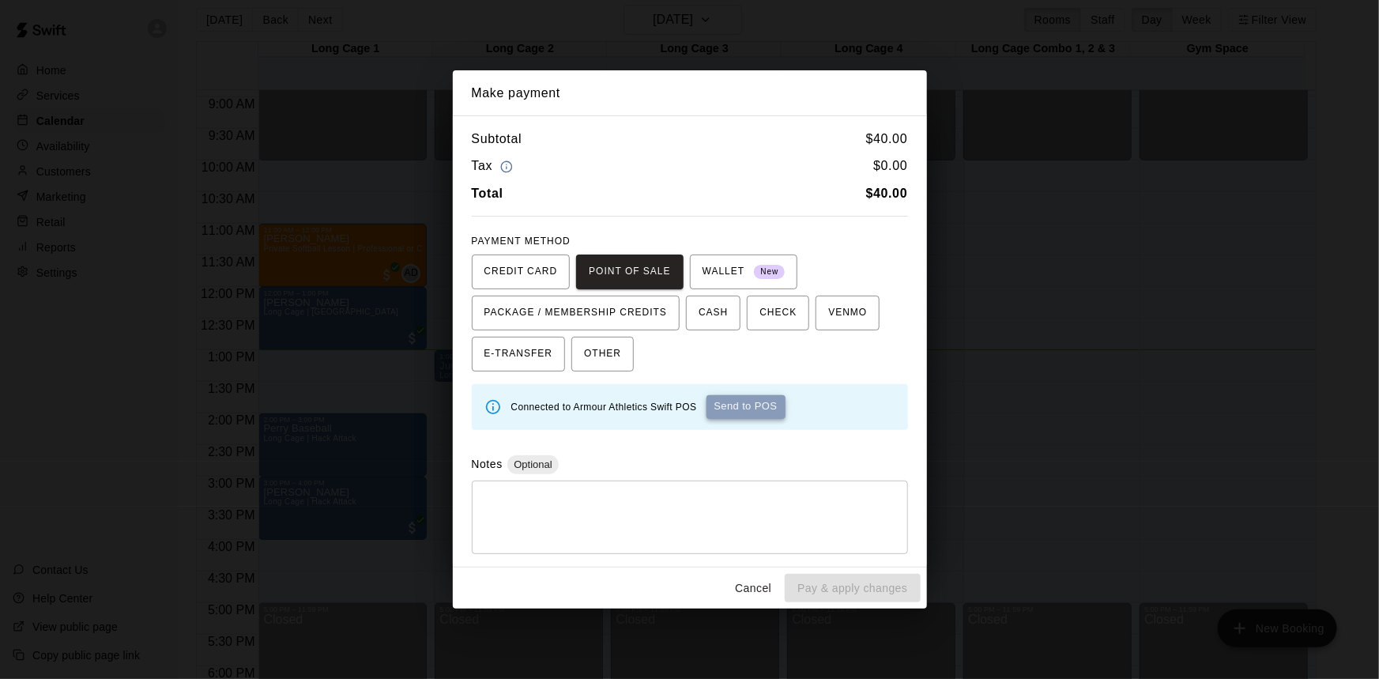
click at [740, 405] on button "Send to POS" at bounding box center [745, 407] width 79 height 24
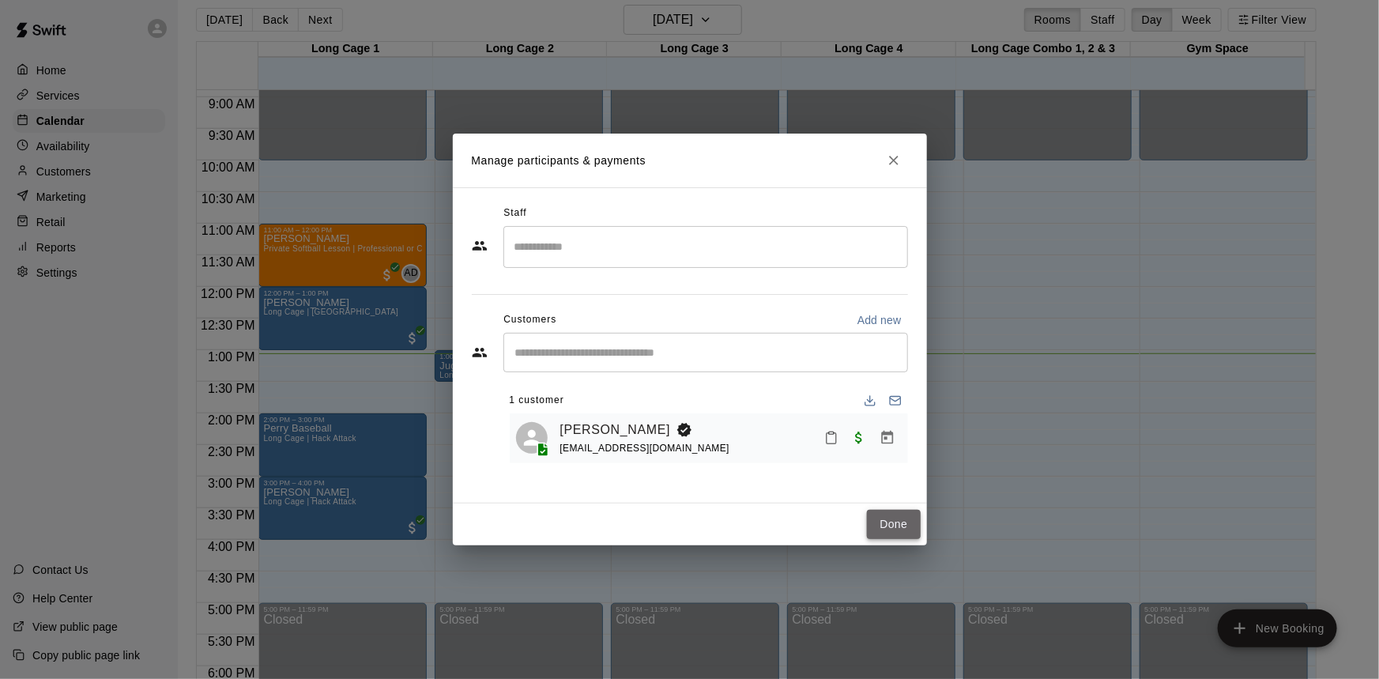
click at [896, 522] on button "Done" at bounding box center [893, 524] width 53 height 29
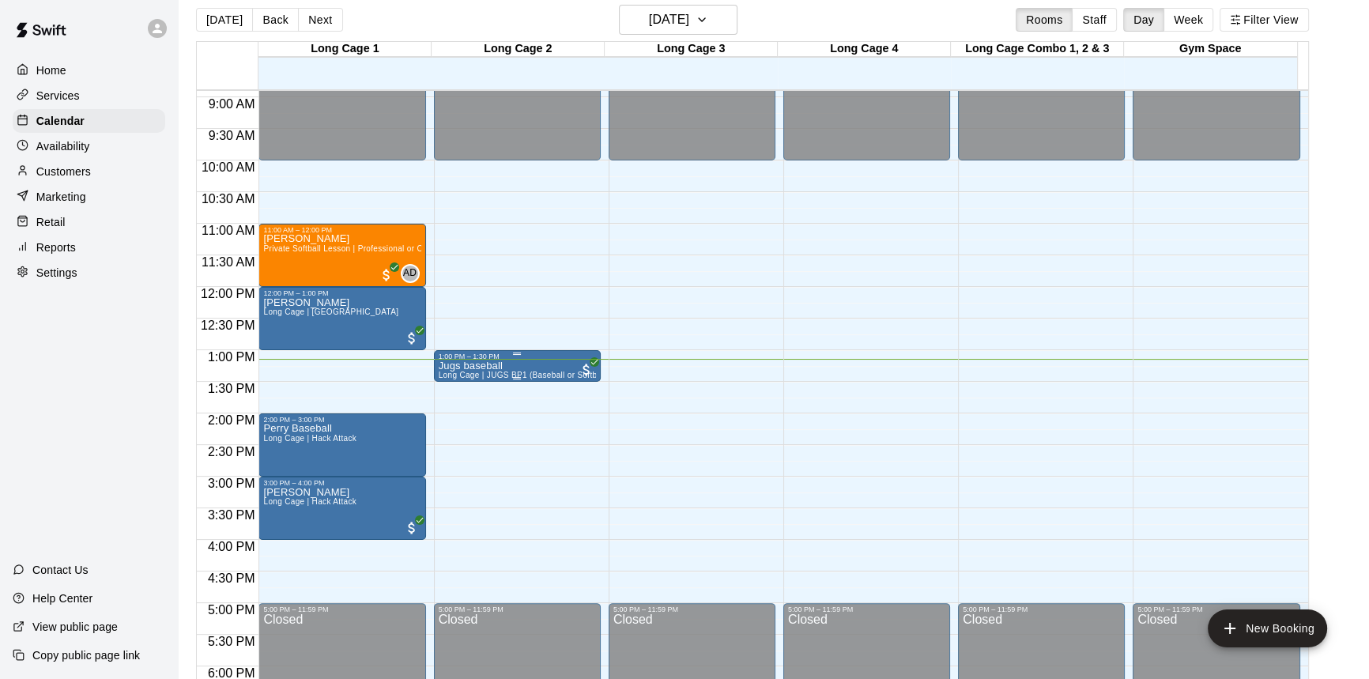
click at [492, 366] on p "Jugs baseball" at bounding box center [517, 366] width 157 height 0
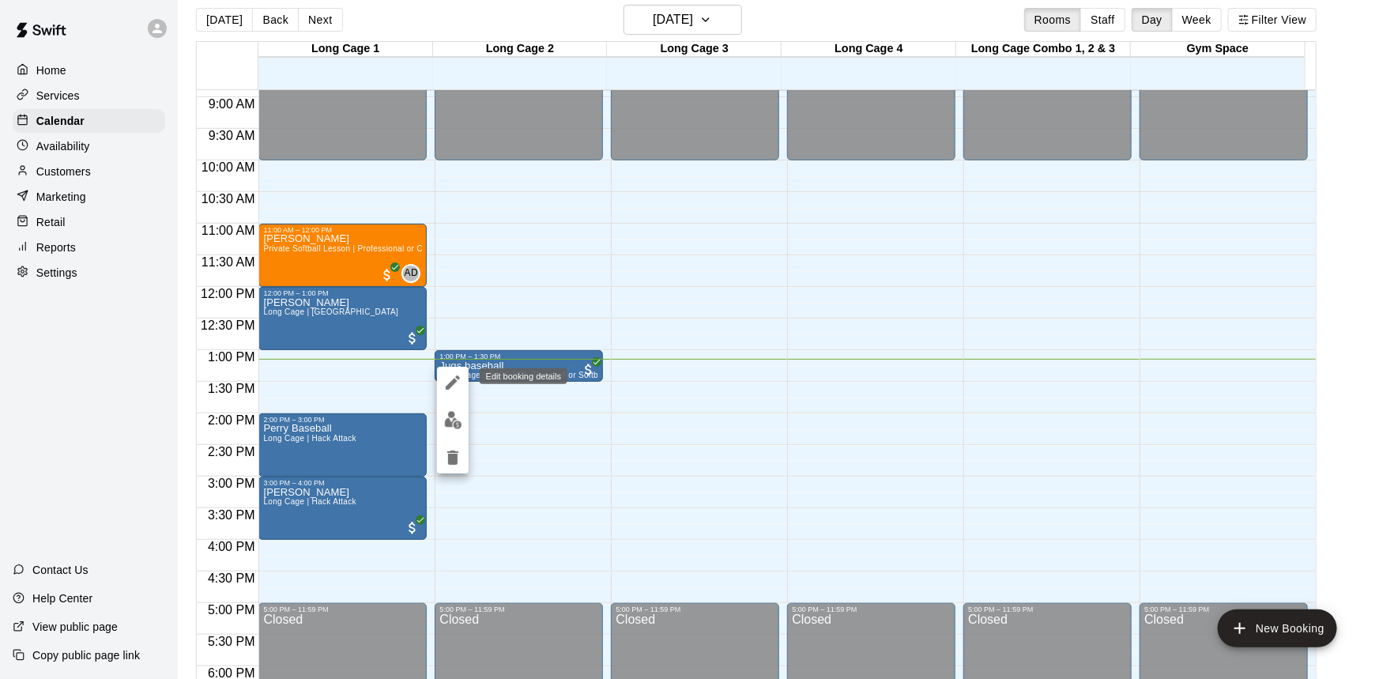
click at [454, 382] on icon "edit" at bounding box center [453, 382] width 14 height 14
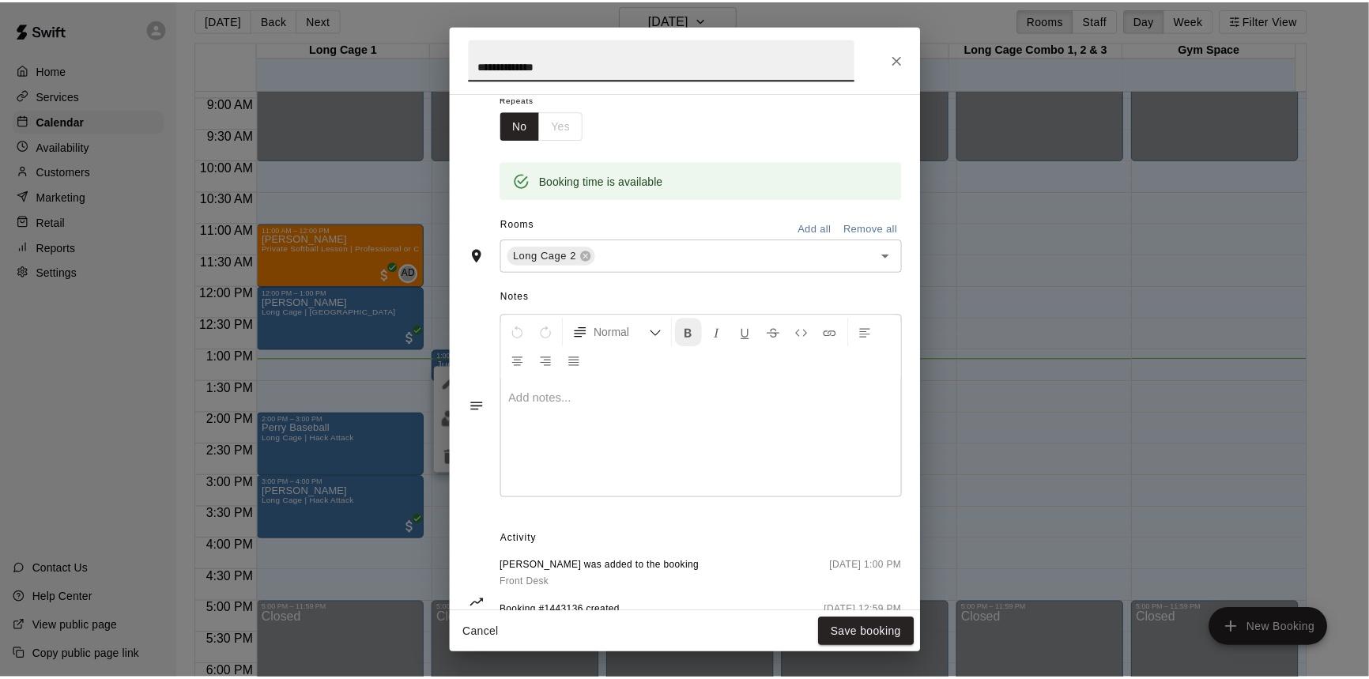
scroll to position [326, 0]
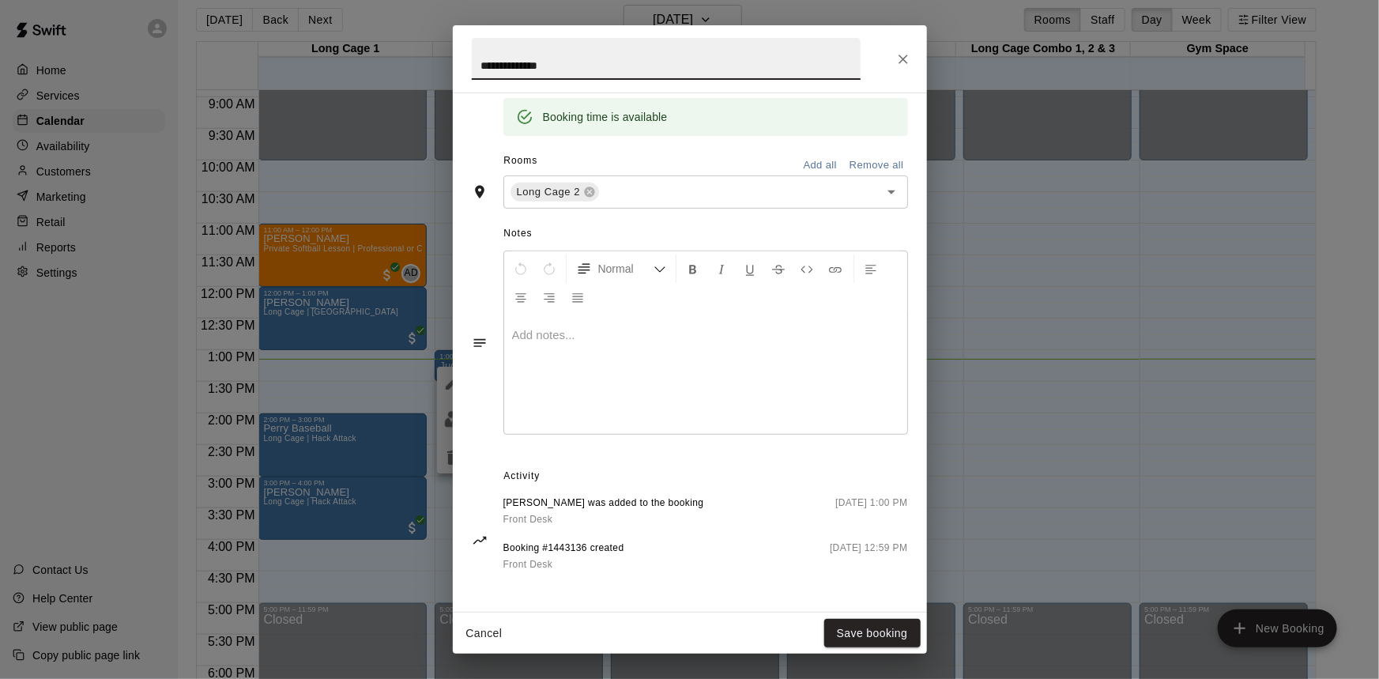
click at [505, 65] on input "**********" at bounding box center [666, 59] width 389 height 42
click at [522, 66] on input "**********" at bounding box center [666, 59] width 389 height 42
type input "**********"
click at [873, 632] on button "Save booking" at bounding box center [872, 633] width 96 height 29
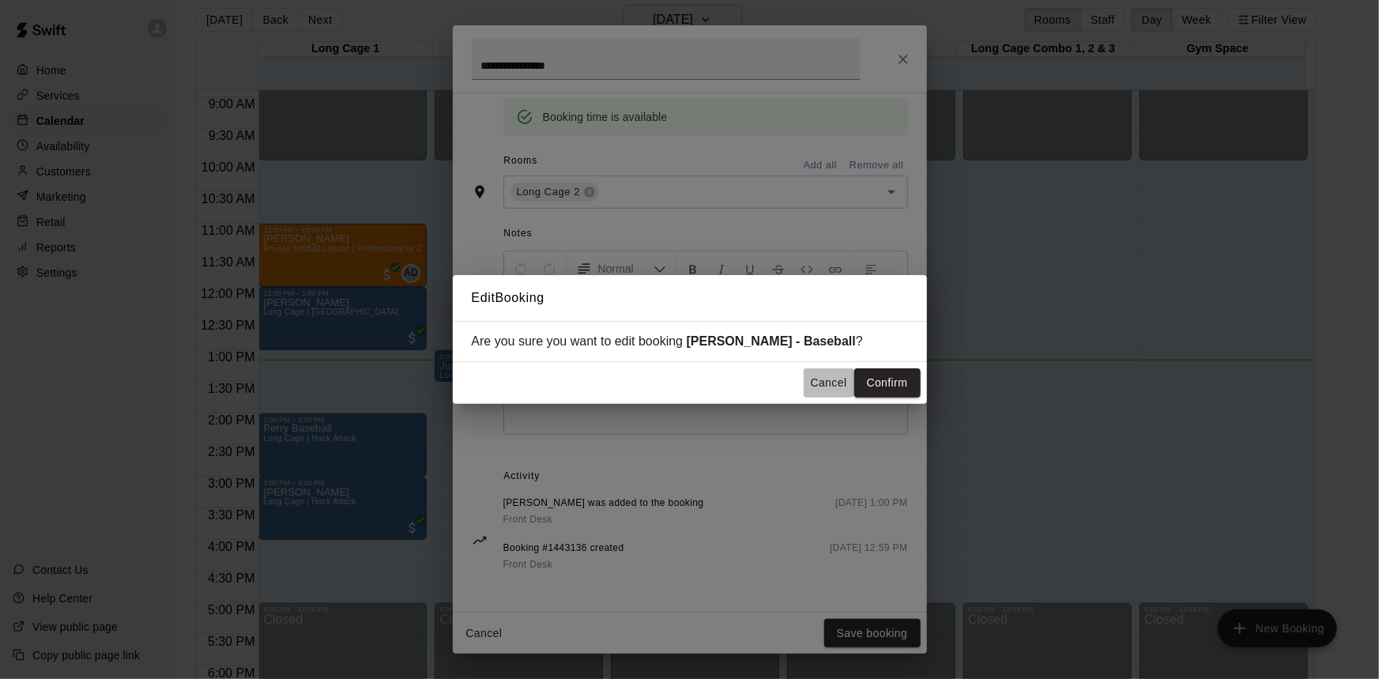
click at [836, 381] on button "Cancel" at bounding box center [829, 382] width 51 height 29
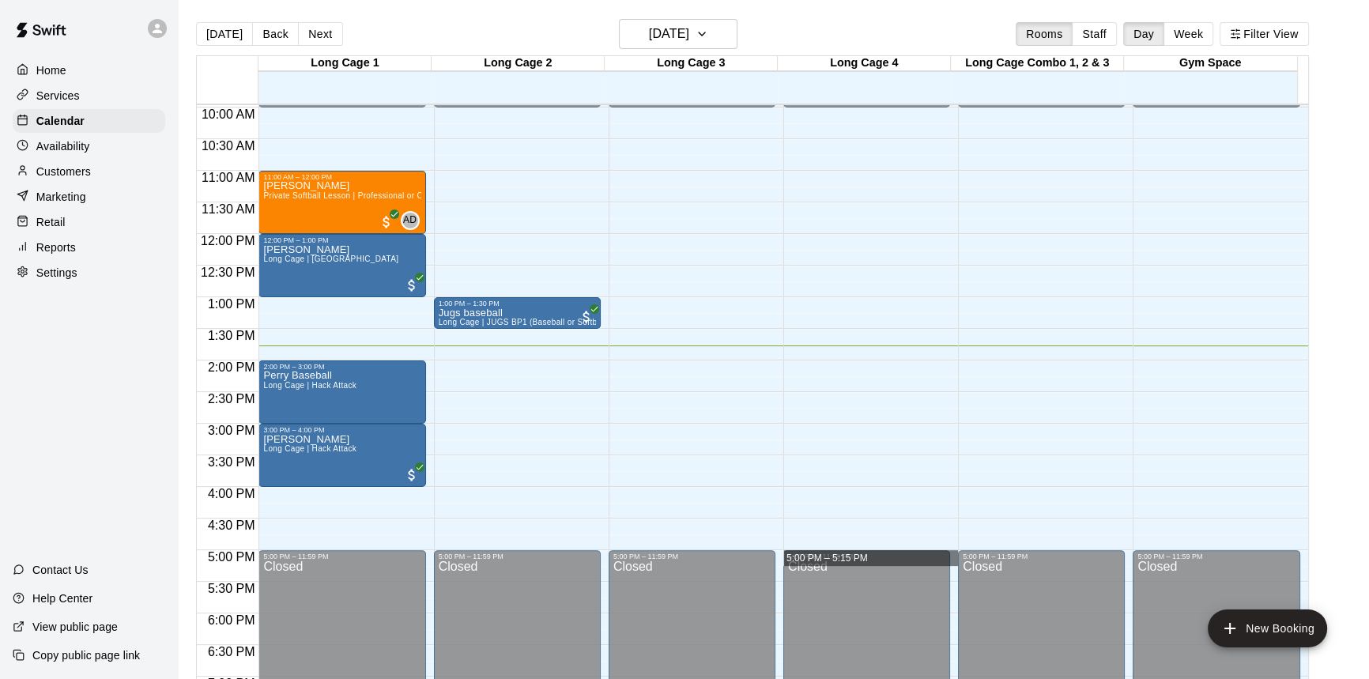
scroll to position [782, 0]
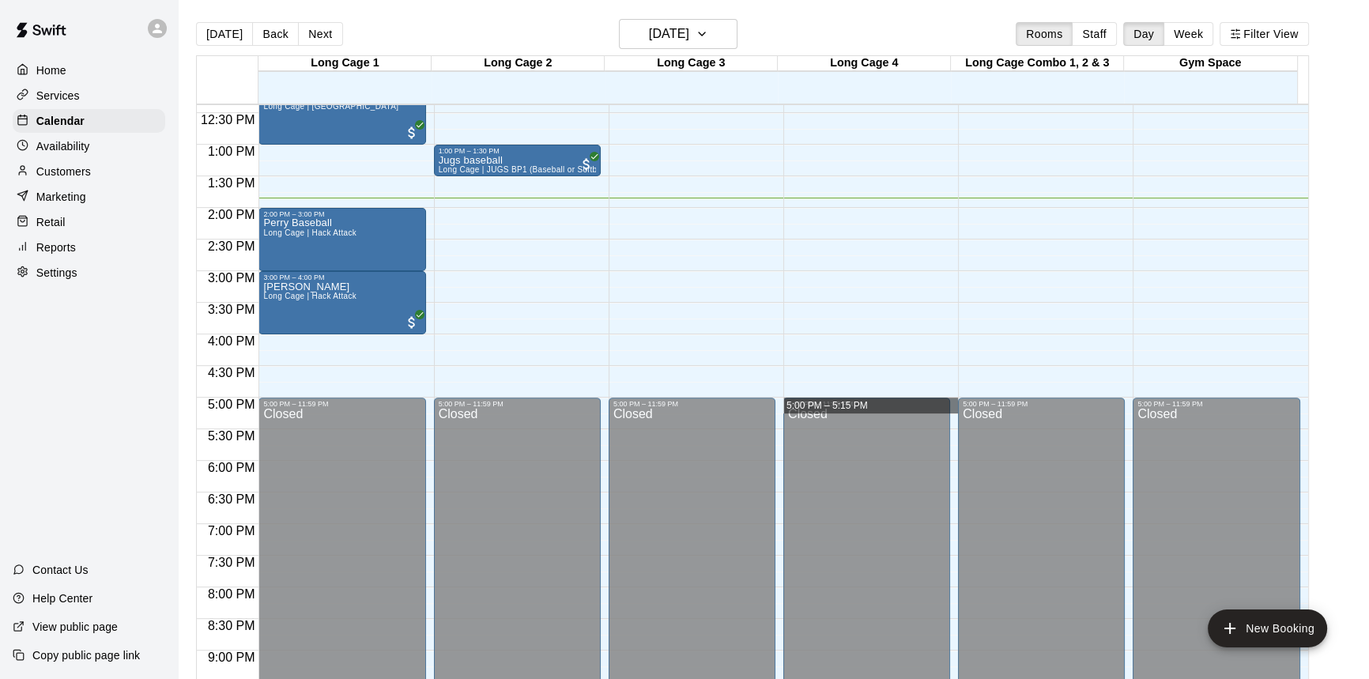
click at [1351, 161] on main "Today Back Next Sunday Sep 21 Rooms Staff Day Week Filter View Long Cage 1 21 S…" at bounding box center [773, 358] width 1178 height 679
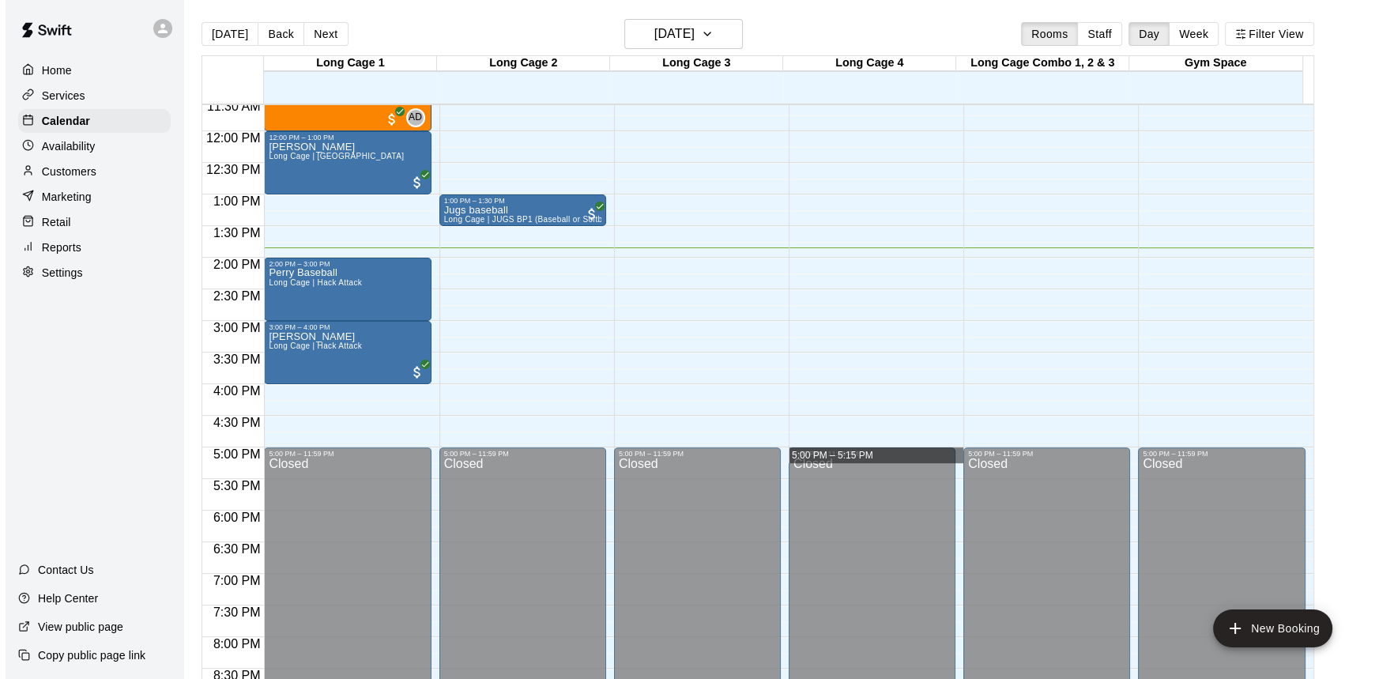
scroll to position [710, 0]
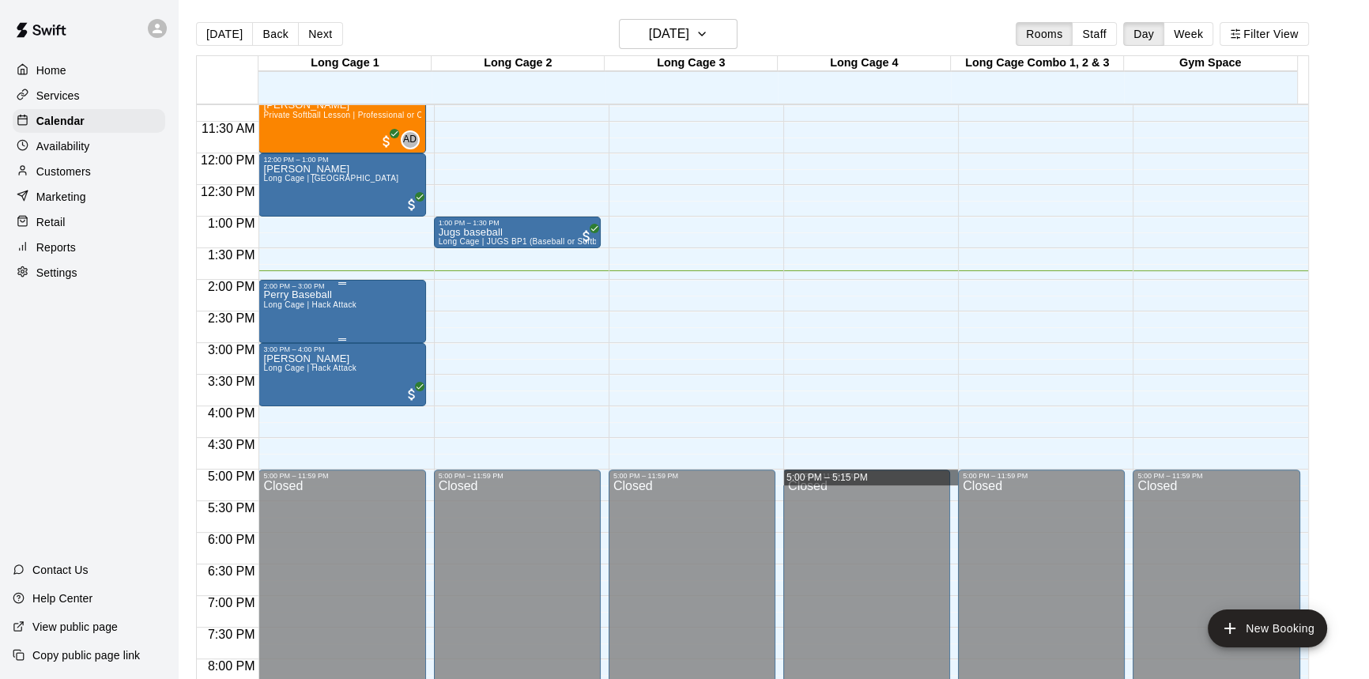
click at [352, 291] on div "Perry Baseball Long Cage | Hack Attack" at bounding box center [309, 629] width 93 height 679
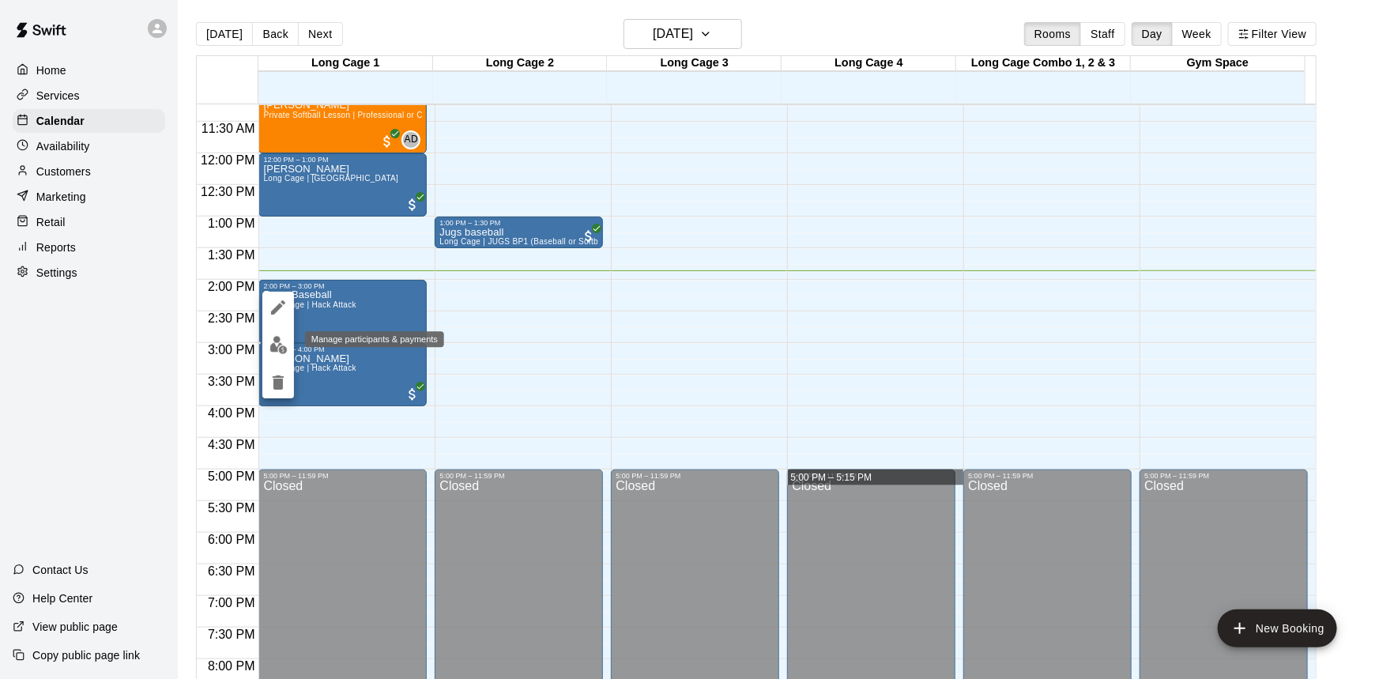
click at [281, 347] on img "edit" at bounding box center [278, 345] width 18 height 18
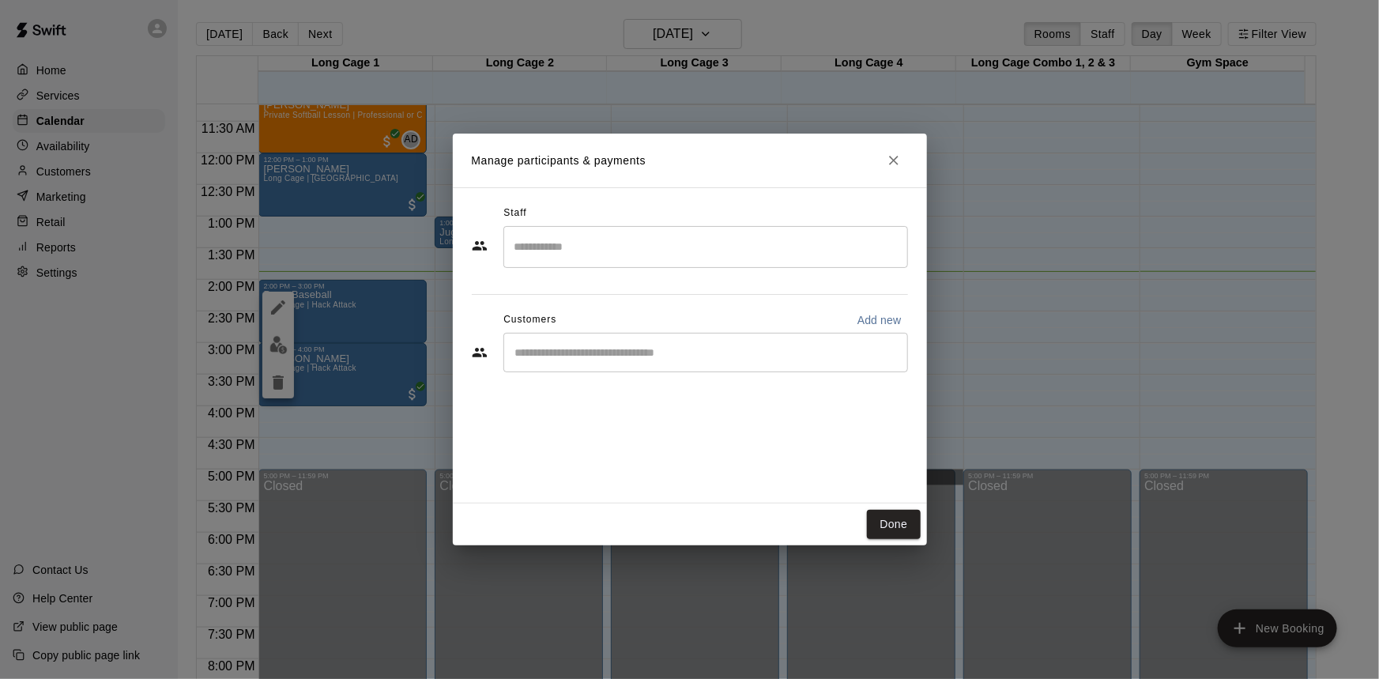
click at [887, 320] on p "Add new" at bounding box center [879, 320] width 44 height 16
select select "**"
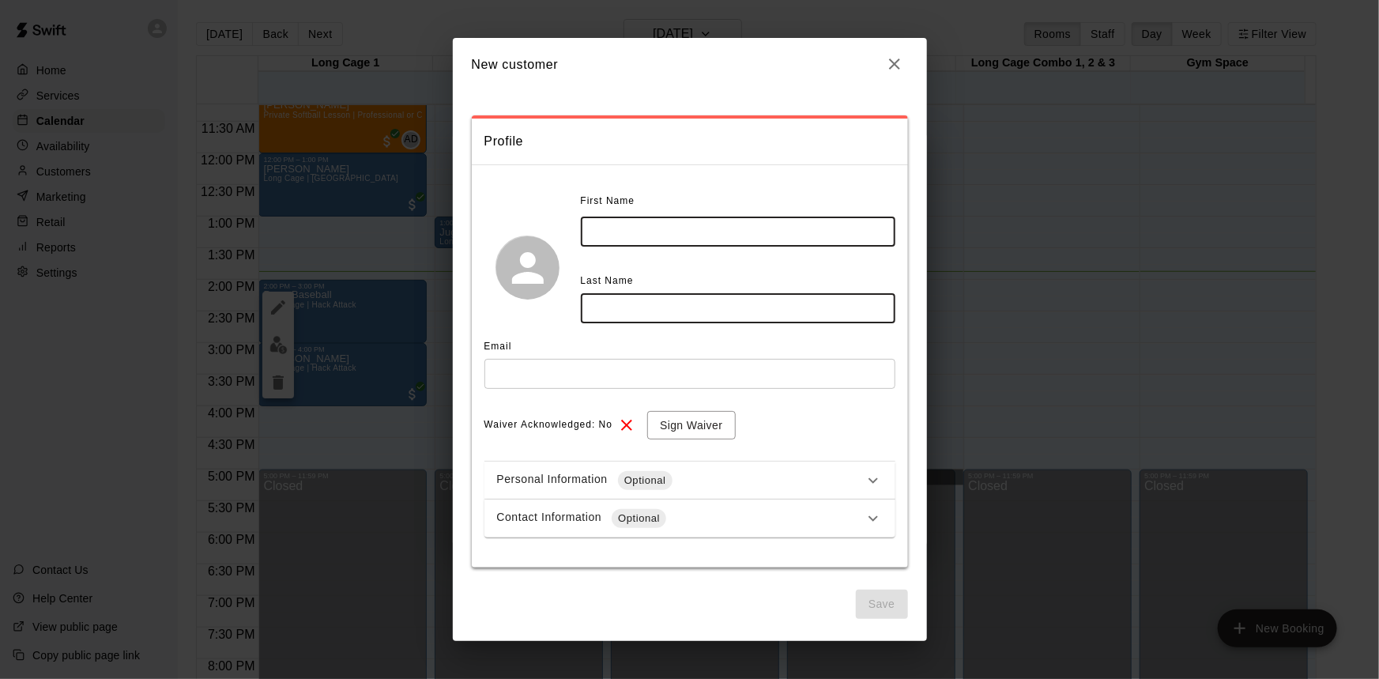
click at [721, 230] on input "text" at bounding box center [738, 231] width 314 height 29
type input "******"
click at [729, 304] on input "text" at bounding box center [738, 307] width 314 height 29
type input "*****"
click at [714, 375] on input "text" at bounding box center [689, 373] width 411 height 29
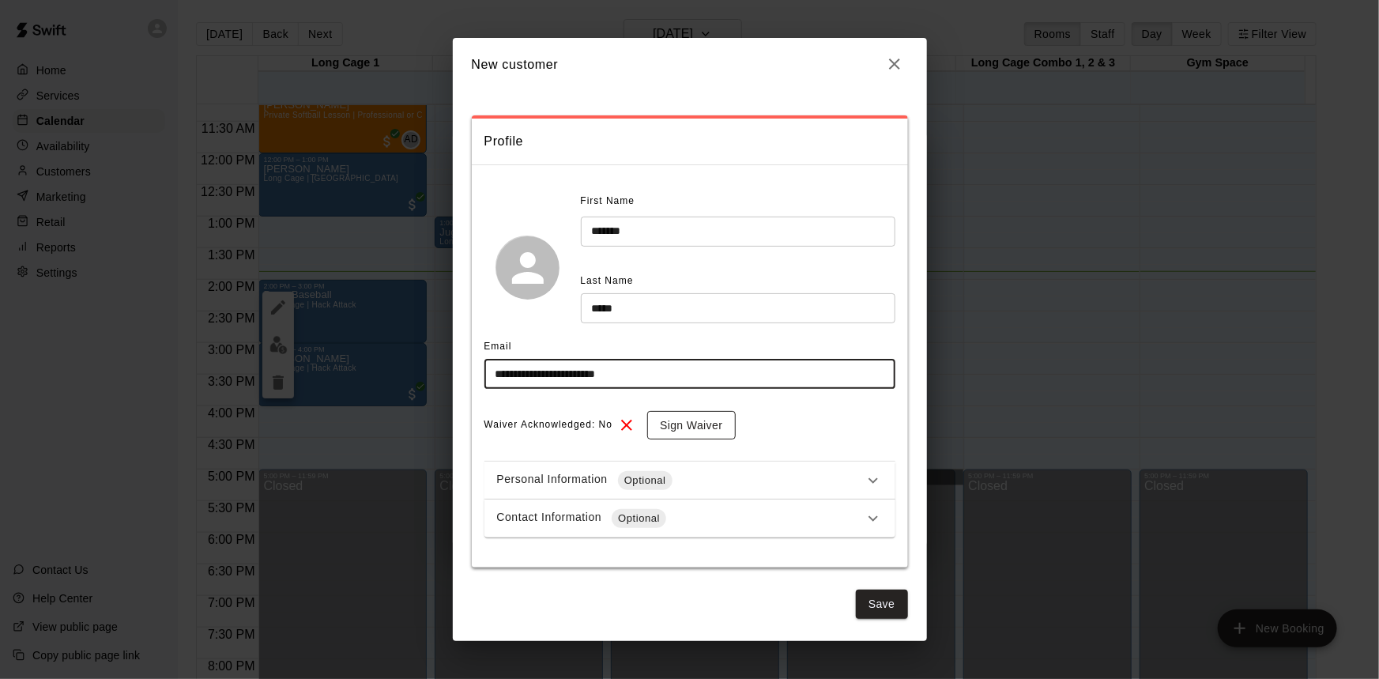
type input "**********"
click at [701, 421] on button "Sign Waiver" at bounding box center [691, 425] width 88 height 29
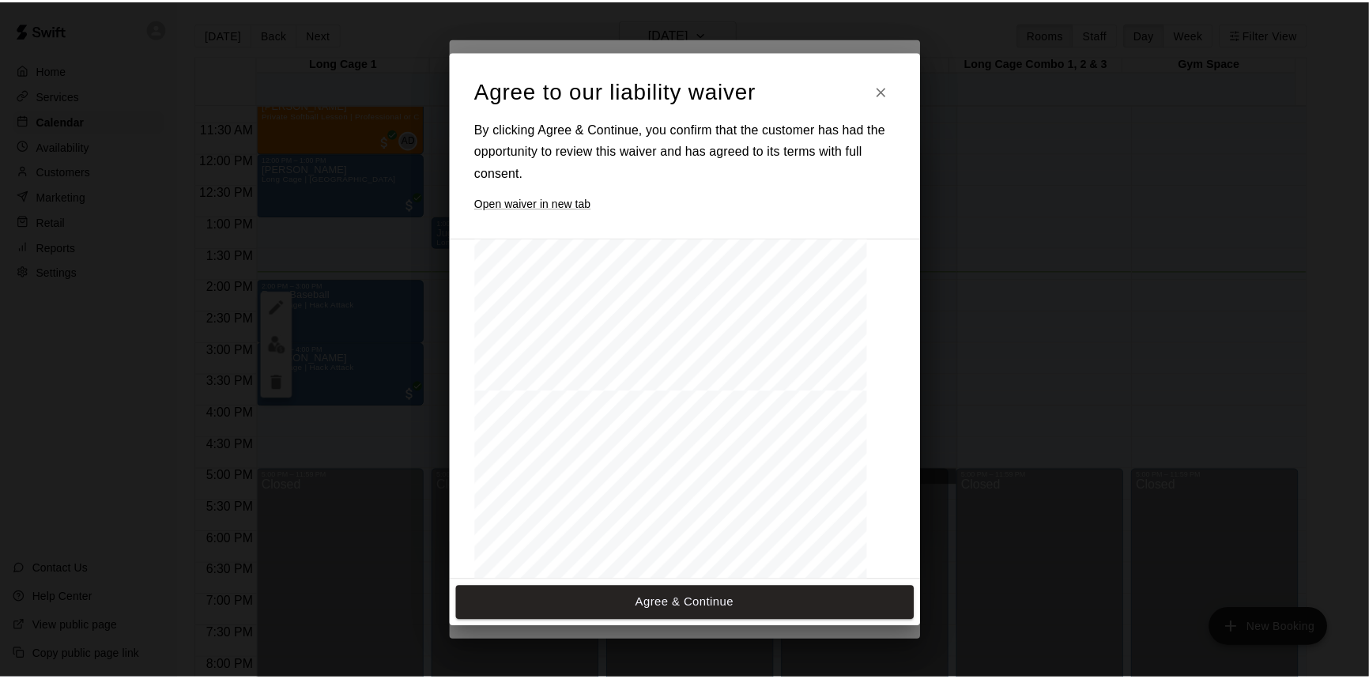
scroll to position [646, 0]
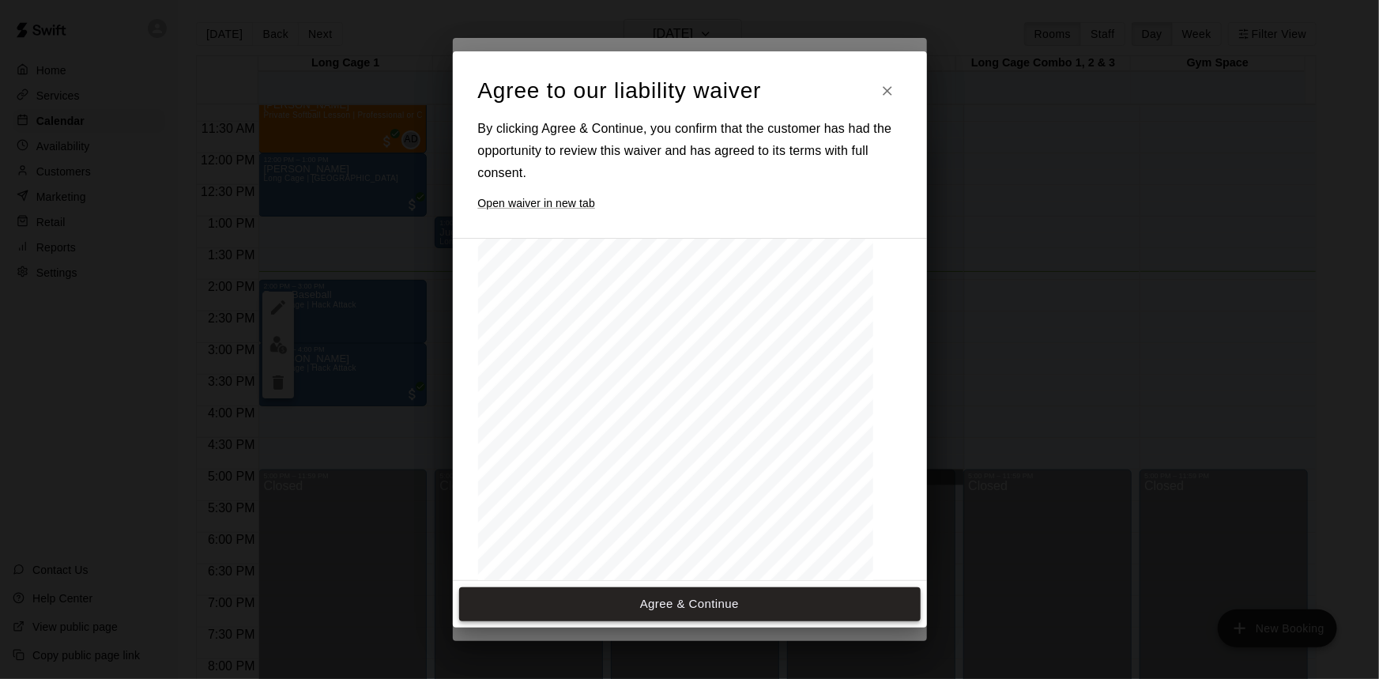
click at [736, 608] on button "Agree & Continue" at bounding box center [689, 603] width 461 height 33
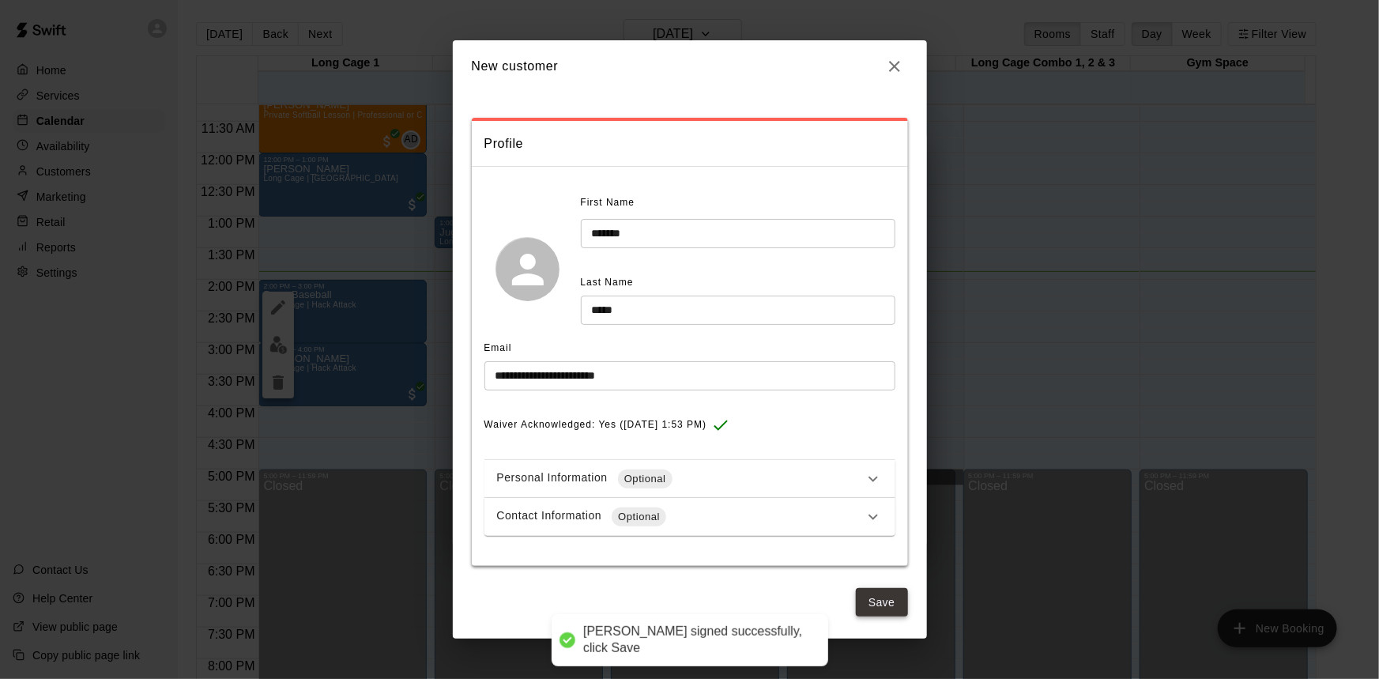
click at [880, 601] on button "Save" at bounding box center [882, 602] width 52 height 29
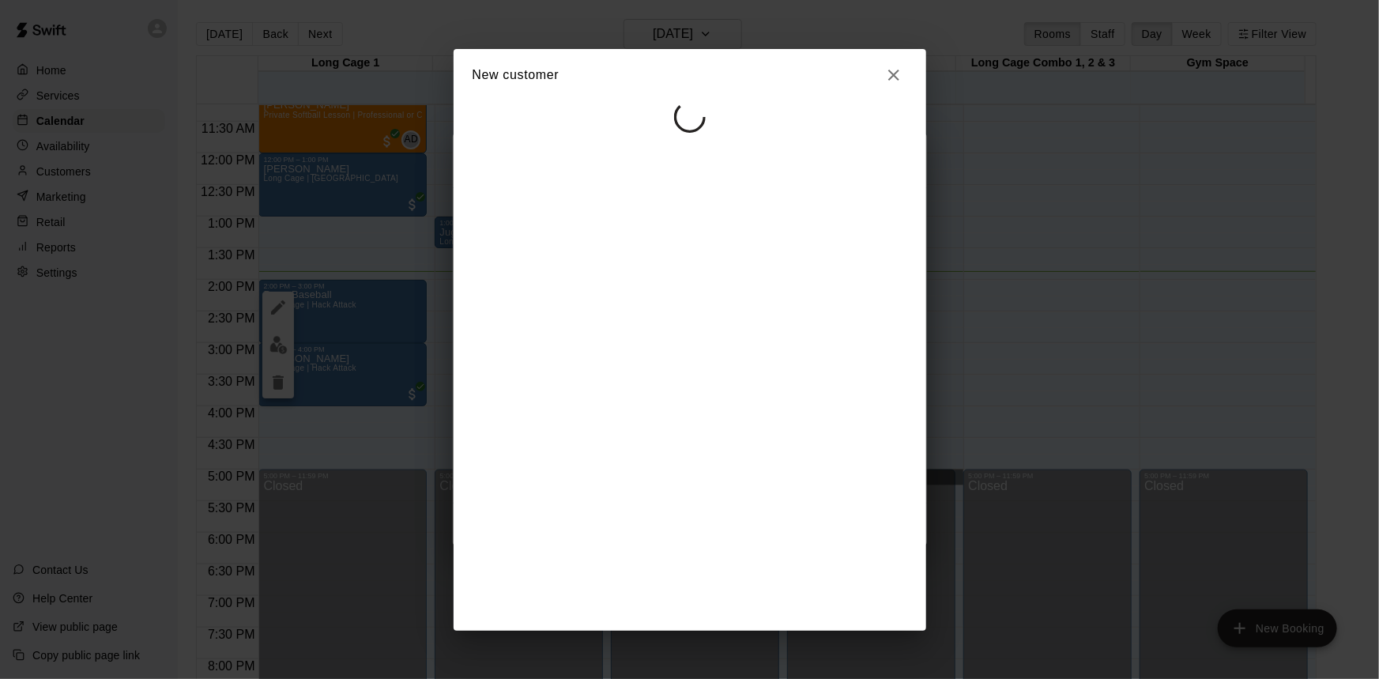
select select "**"
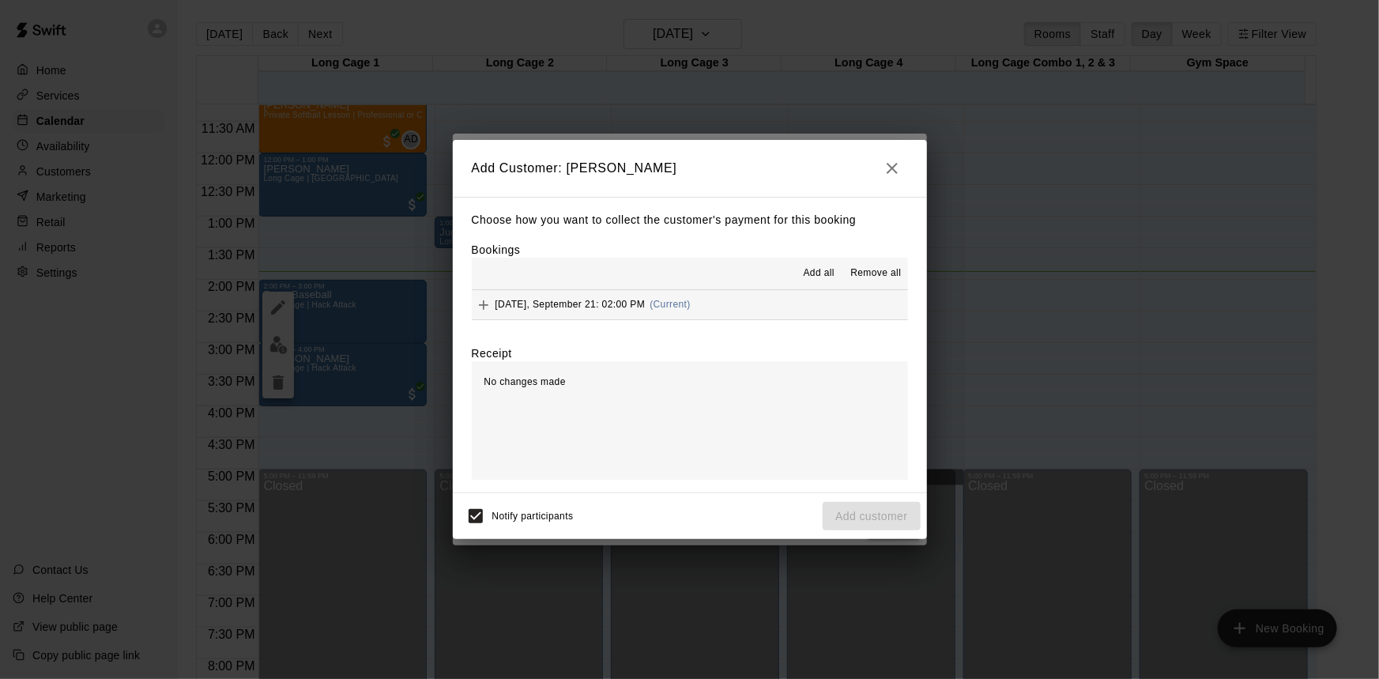
click at [754, 308] on button "Sunday, September 21: 02:00 PM (Current)" at bounding box center [690, 304] width 436 height 29
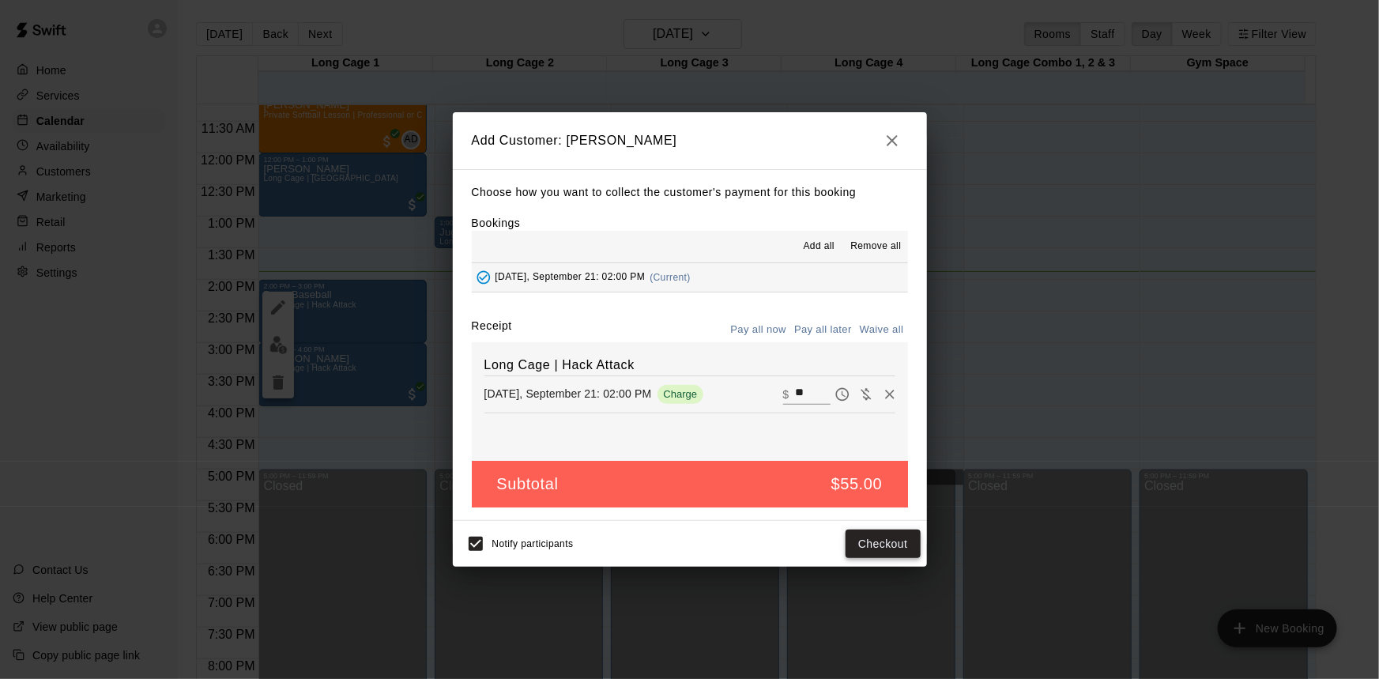
click at [881, 543] on button "Checkout" at bounding box center [882, 543] width 74 height 29
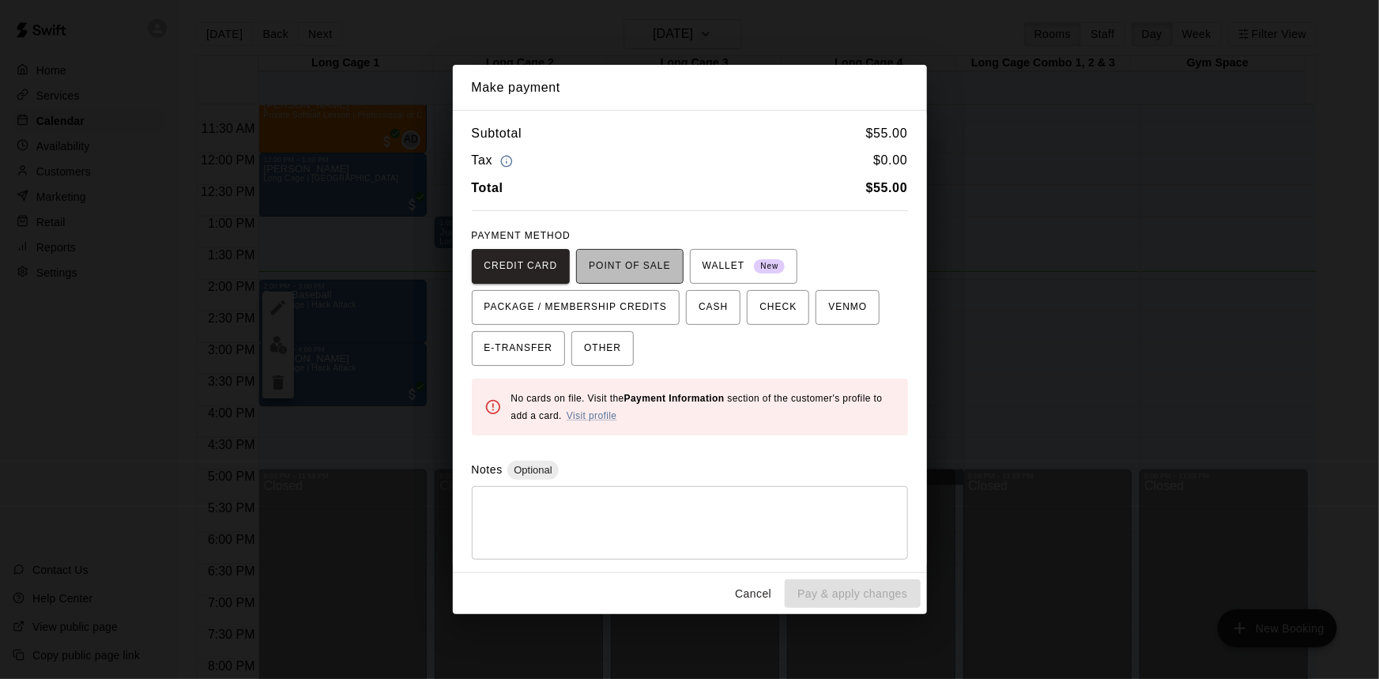
click at [649, 257] on span "POINT OF SALE" at bounding box center [629, 266] width 81 height 25
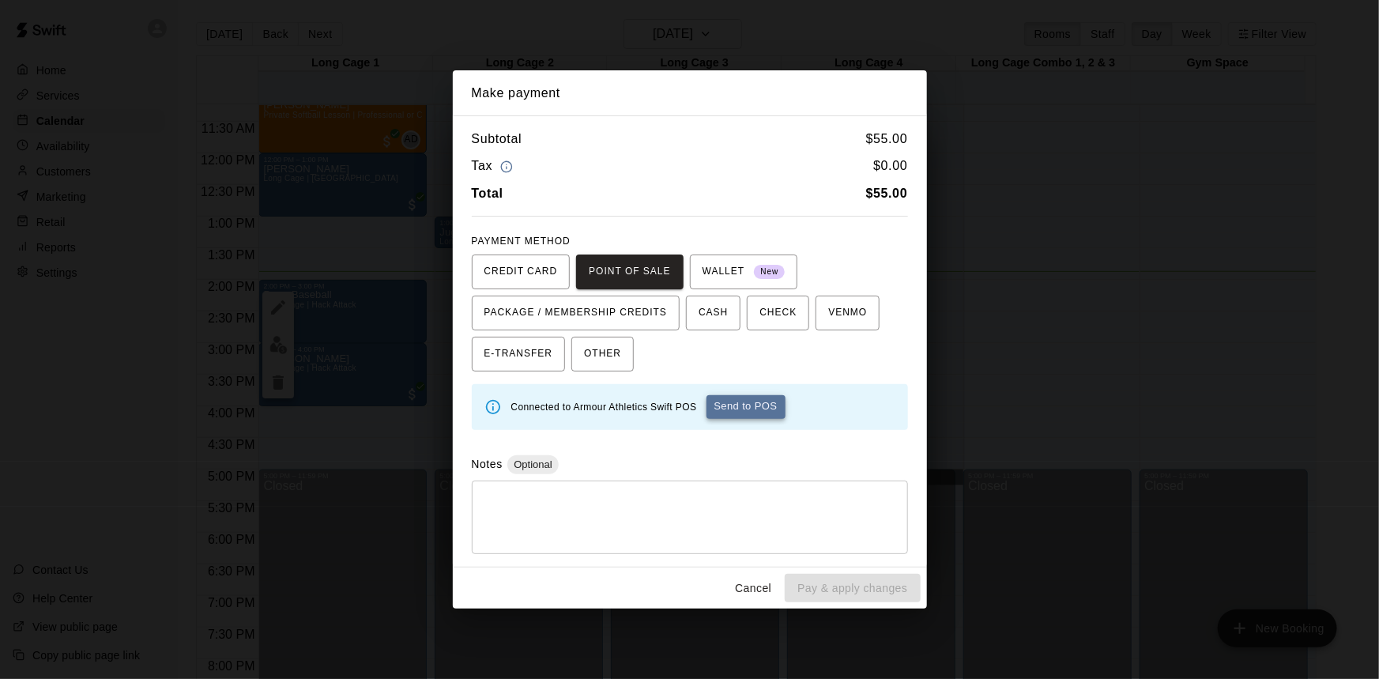
click at [751, 404] on button "Send to POS" at bounding box center [745, 407] width 79 height 24
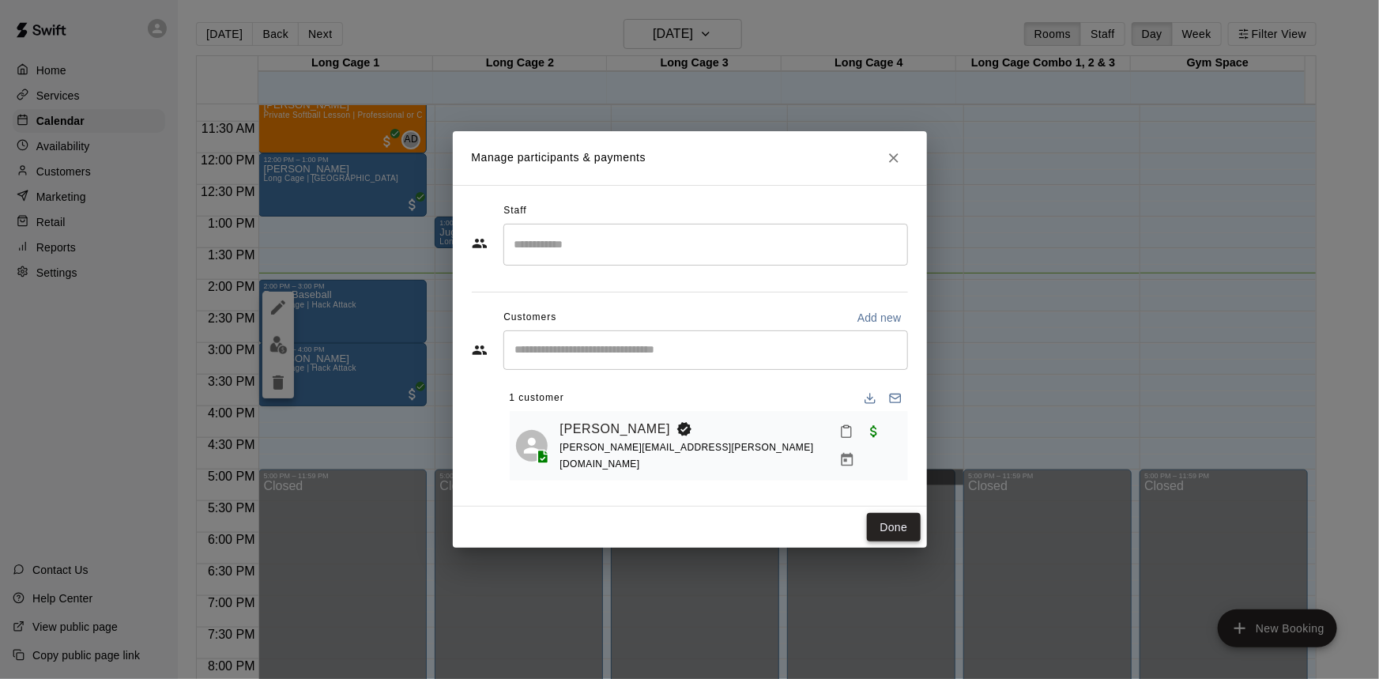
click at [892, 519] on button "Done" at bounding box center [893, 527] width 53 height 29
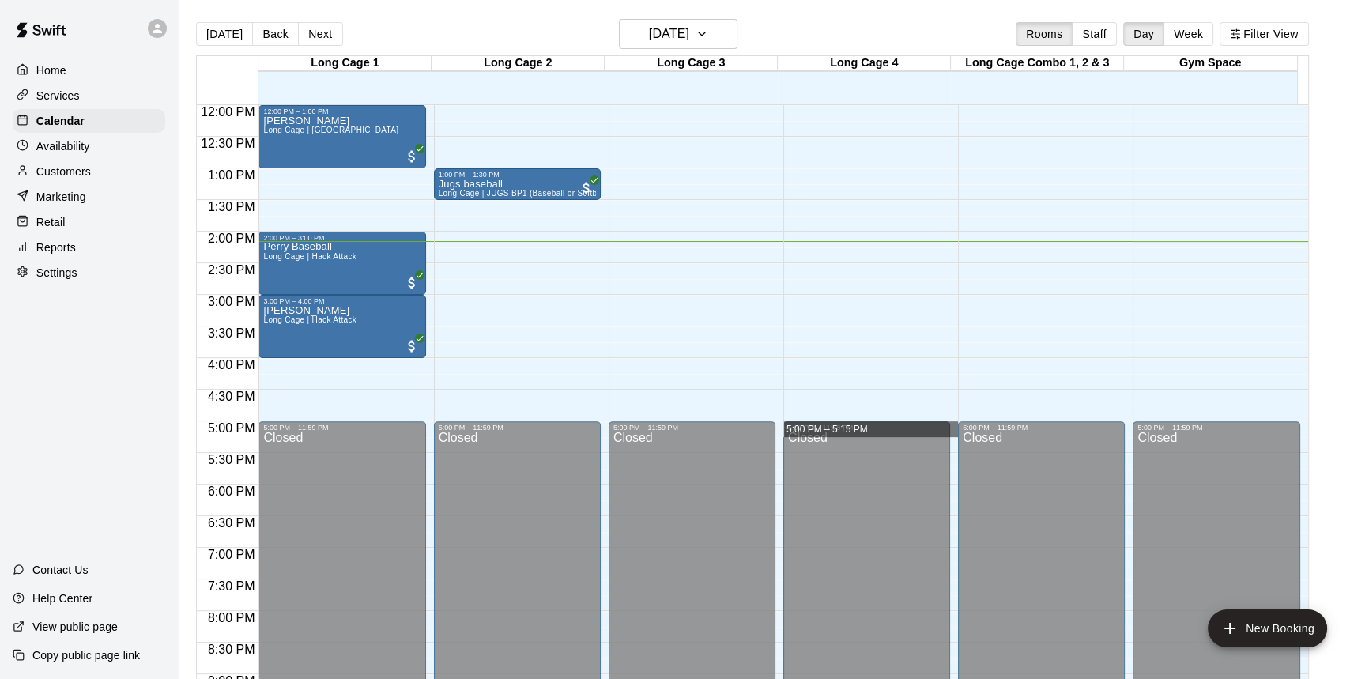
scroll to position [782, 0]
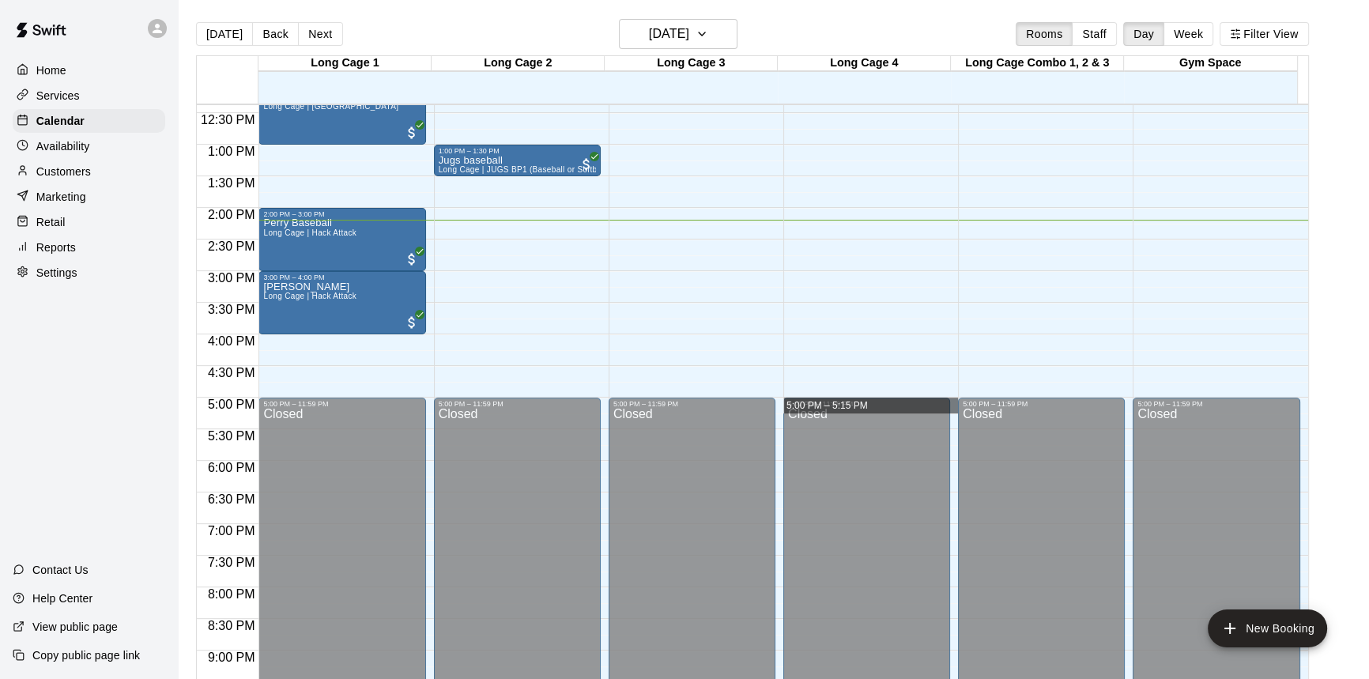
drag, startPoint x: 808, startPoint y: 24, endPoint x: 819, endPoint y: 25, distance: 11.1
click at [814, 25] on div "Today Back Next Sunday Sep 21 Rooms Staff Day Week Filter View" at bounding box center [752, 37] width 1113 height 36
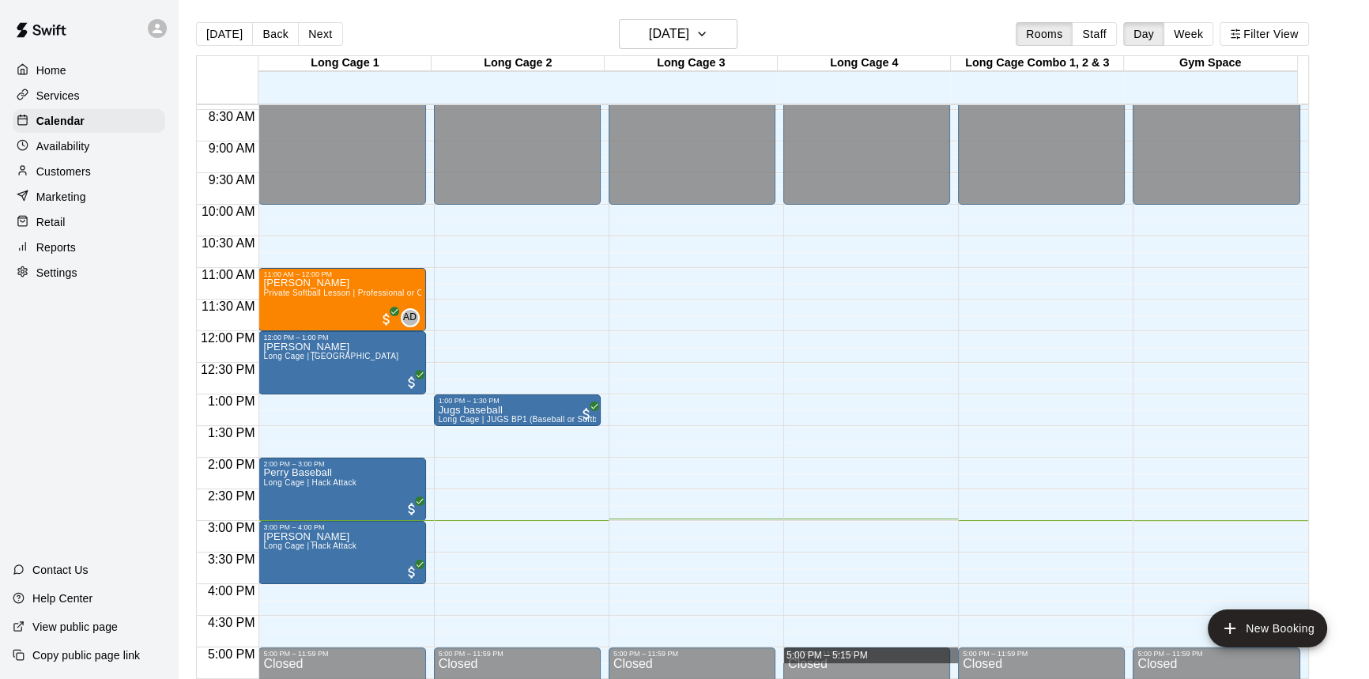
scroll to position [567, 0]
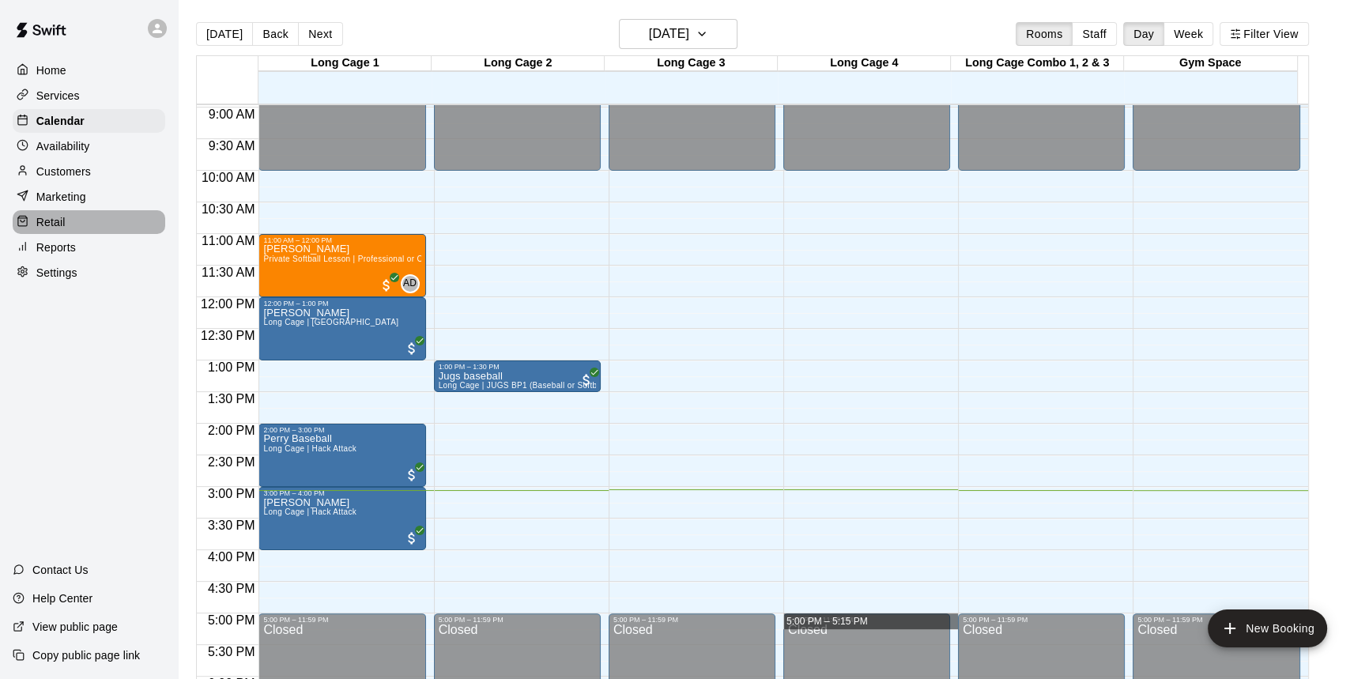
click at [108, 228] on div "Retail" at bounding box center [89, 222] width 153 height 24
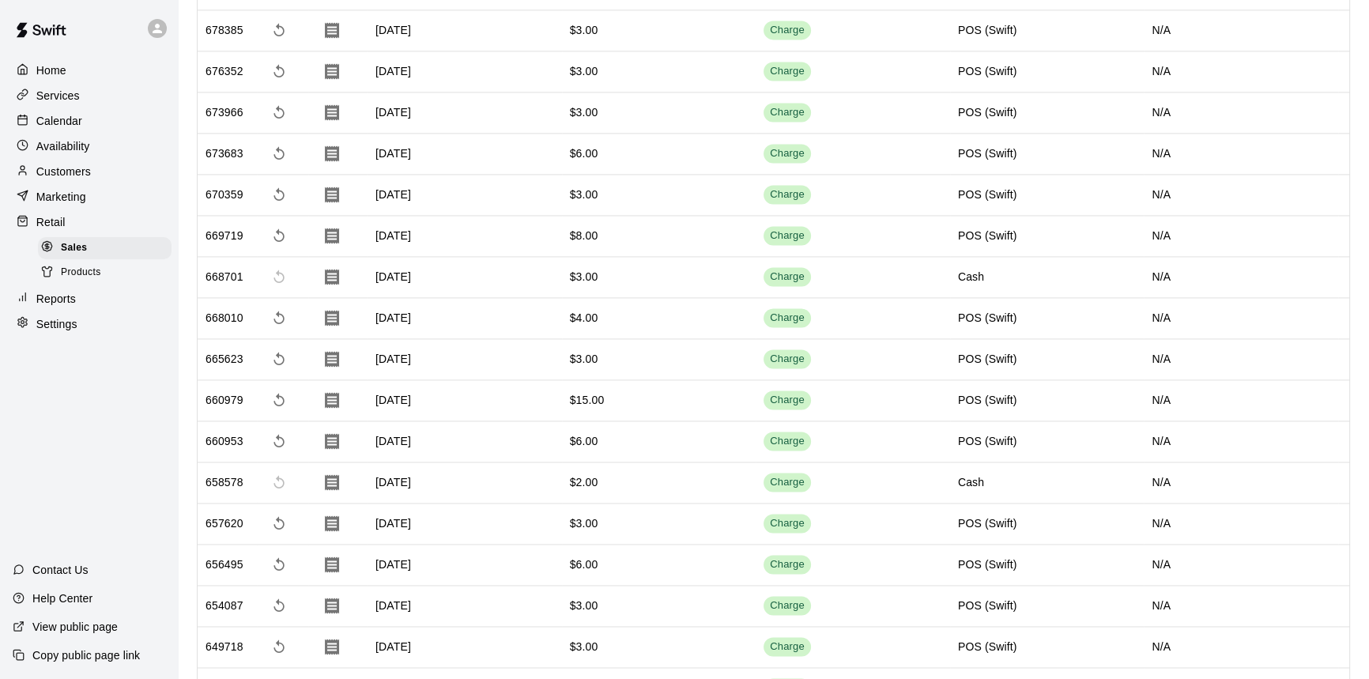
scroll to position [2905, 0]
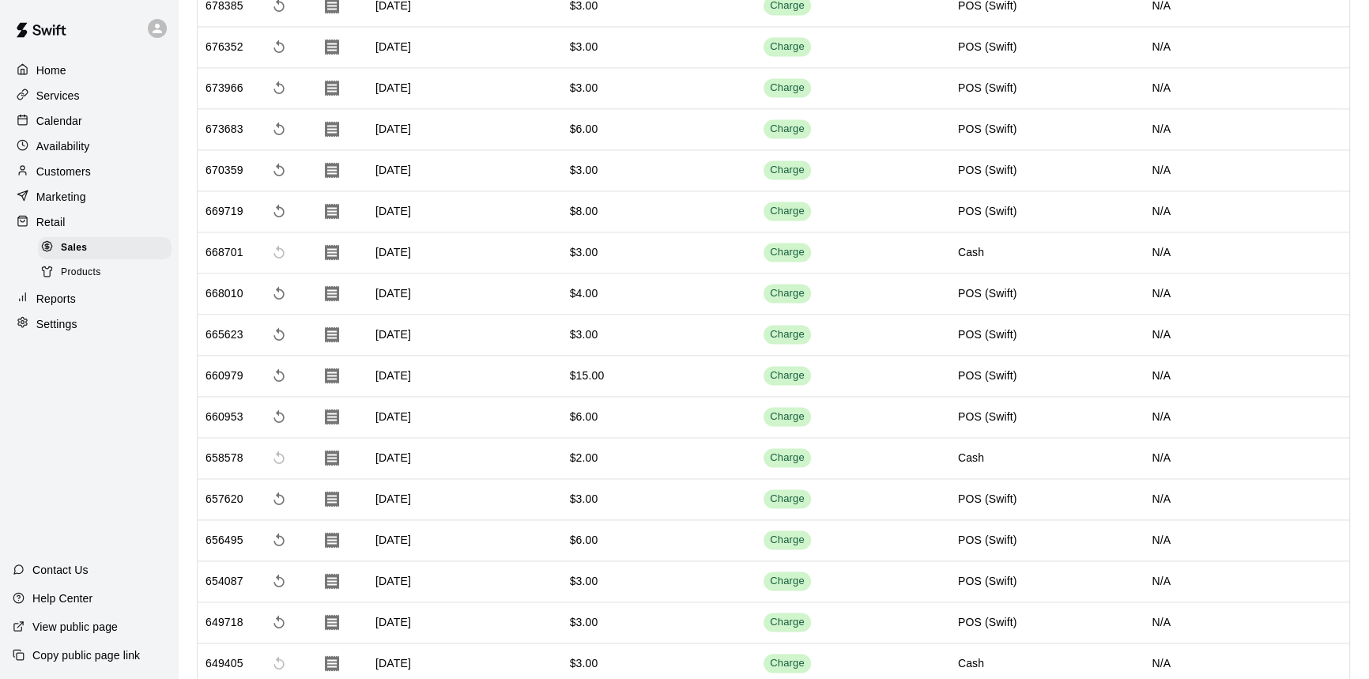
click at [57, 76] on p "Home" at bounding box center [51, 70] width 30 height 16
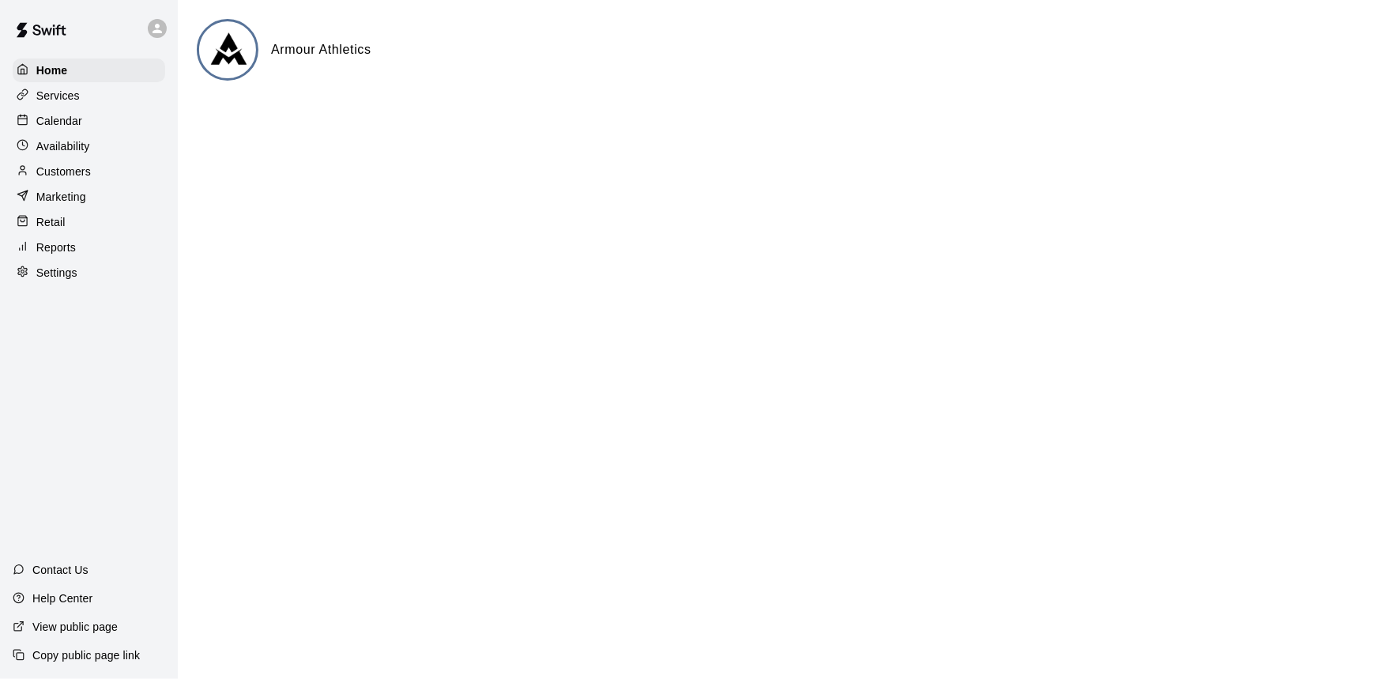
click at [82, 126] on div "Calendar" at bounding box center [89, 121] width 153 height 24
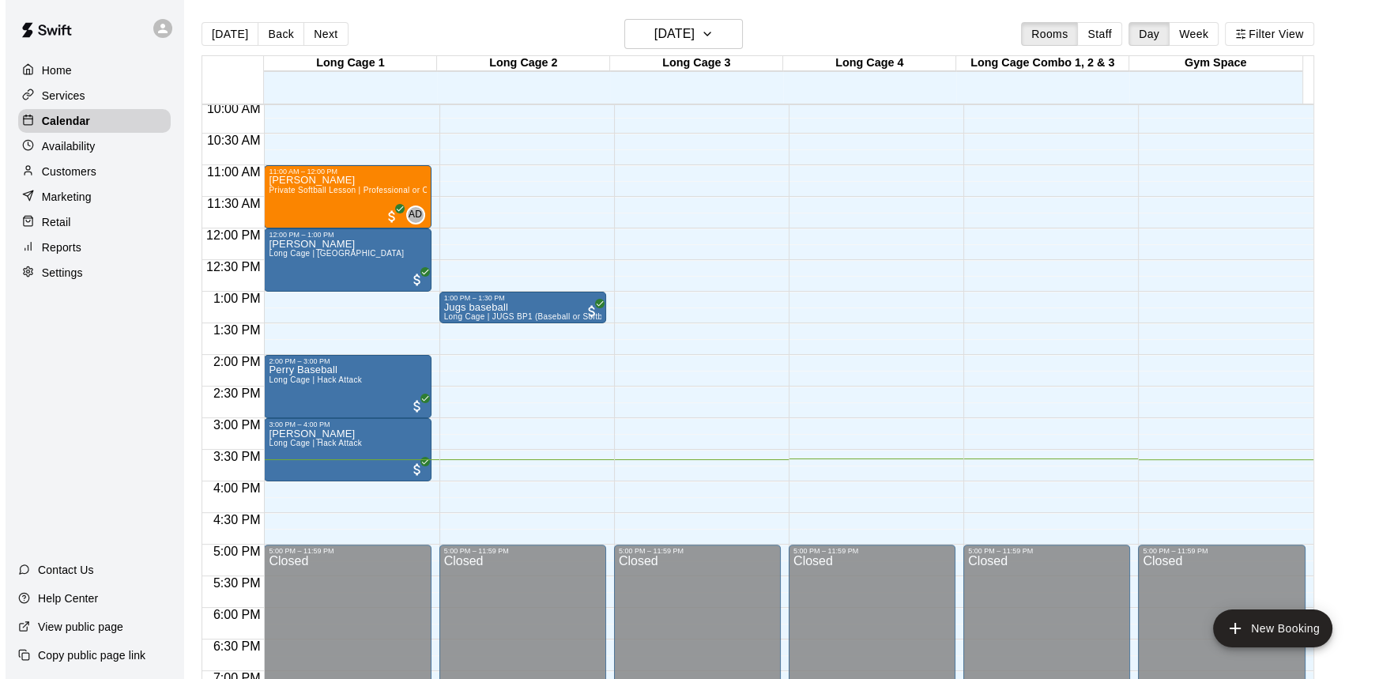
scroll to position [661, 0]
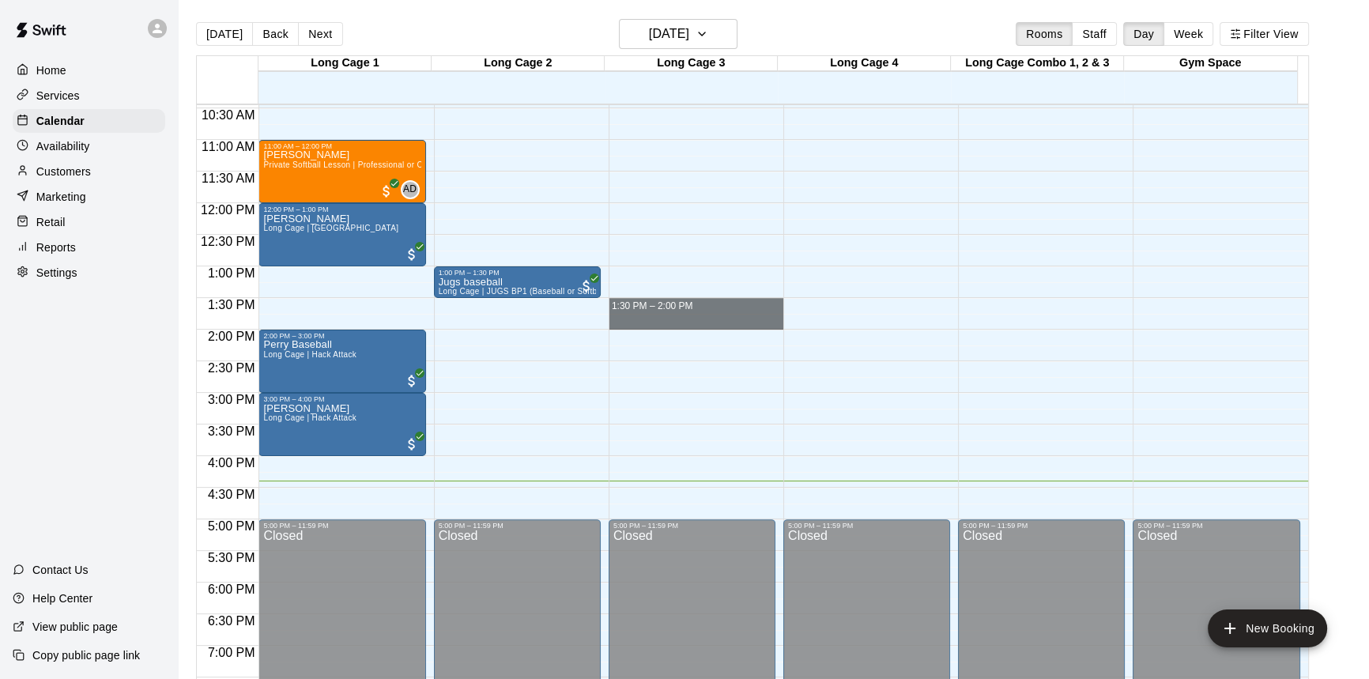
drag, startPoint x: 709, startPoint y: 304, endPoint x: 718, endPoint y: 330, distance: 27.0
click at [718, 330] on div "12:00 AM – 10:00 AM Closed 5:00 PM – 11:59 PM Closed" at bounding box center [691, 203] width 167 height 1517
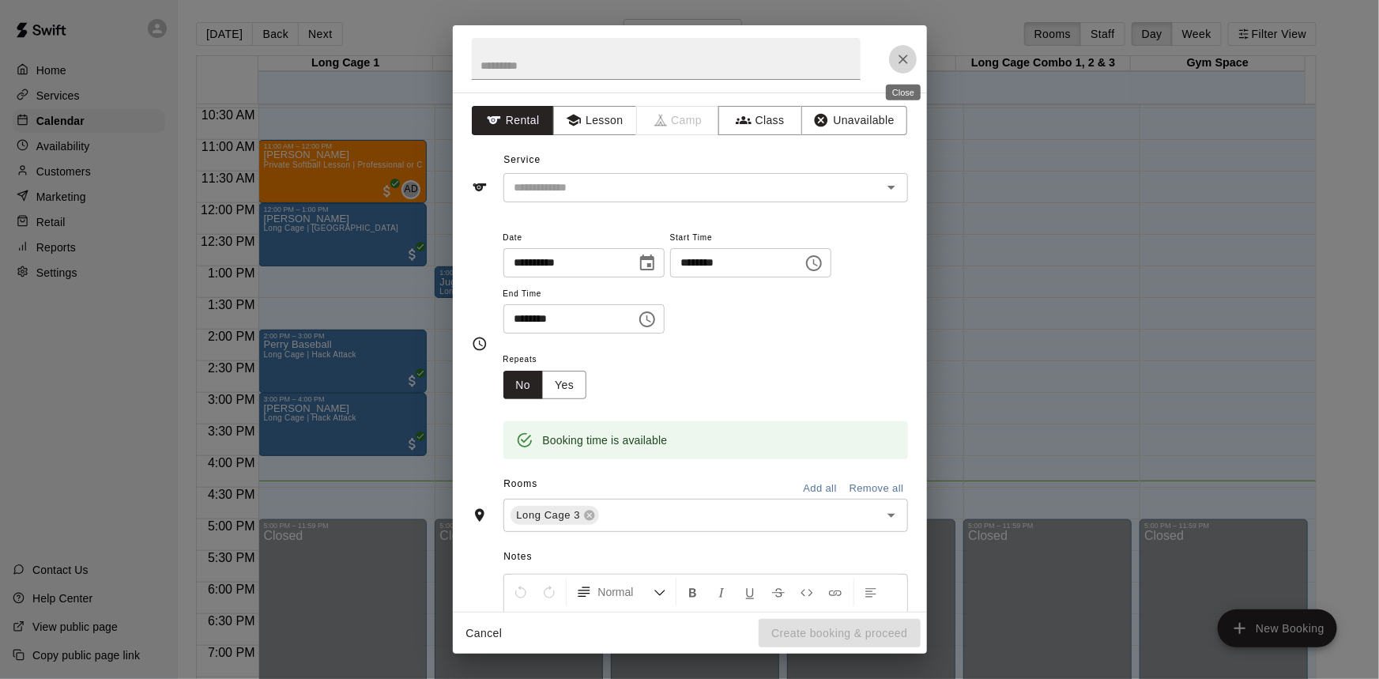
click at [899, 51] on icon "Close" at bounding box center [903, 59] width 16 height 16
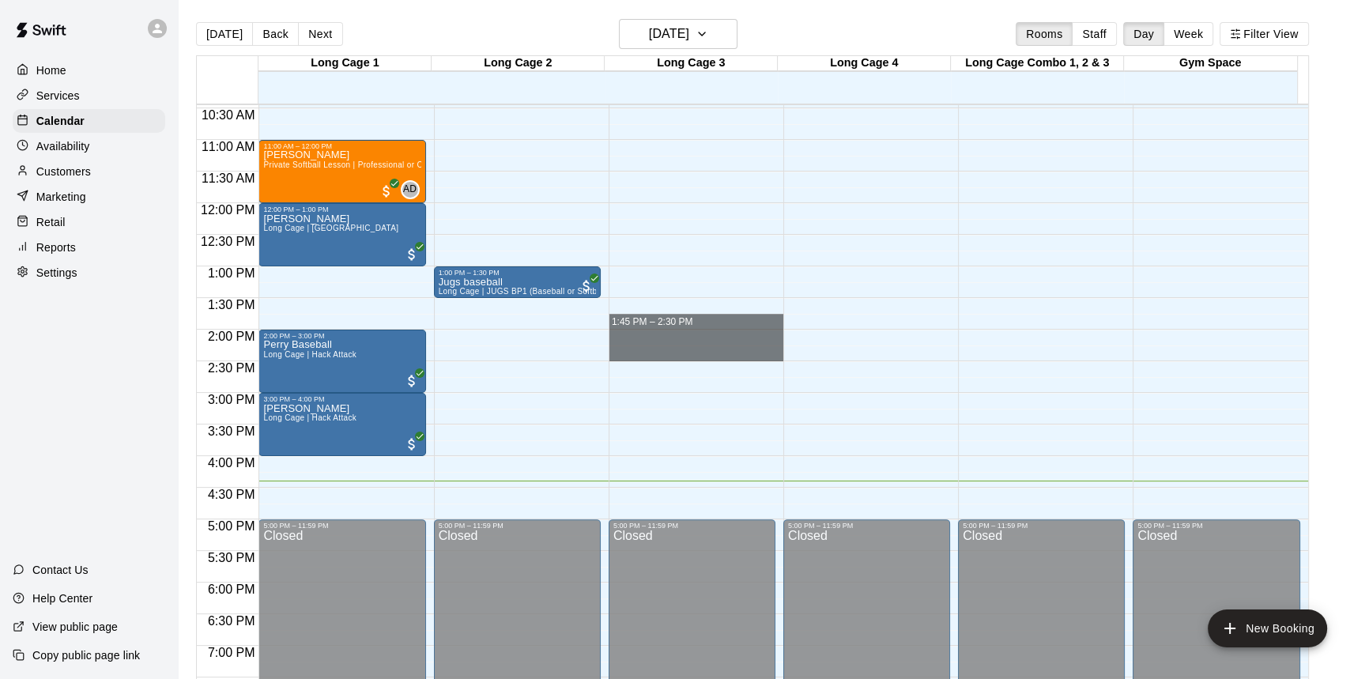
drag, startPoint x: 708, startPoint y: 316, endPoint x: 706, endPoint y: 355, distance: 38.8
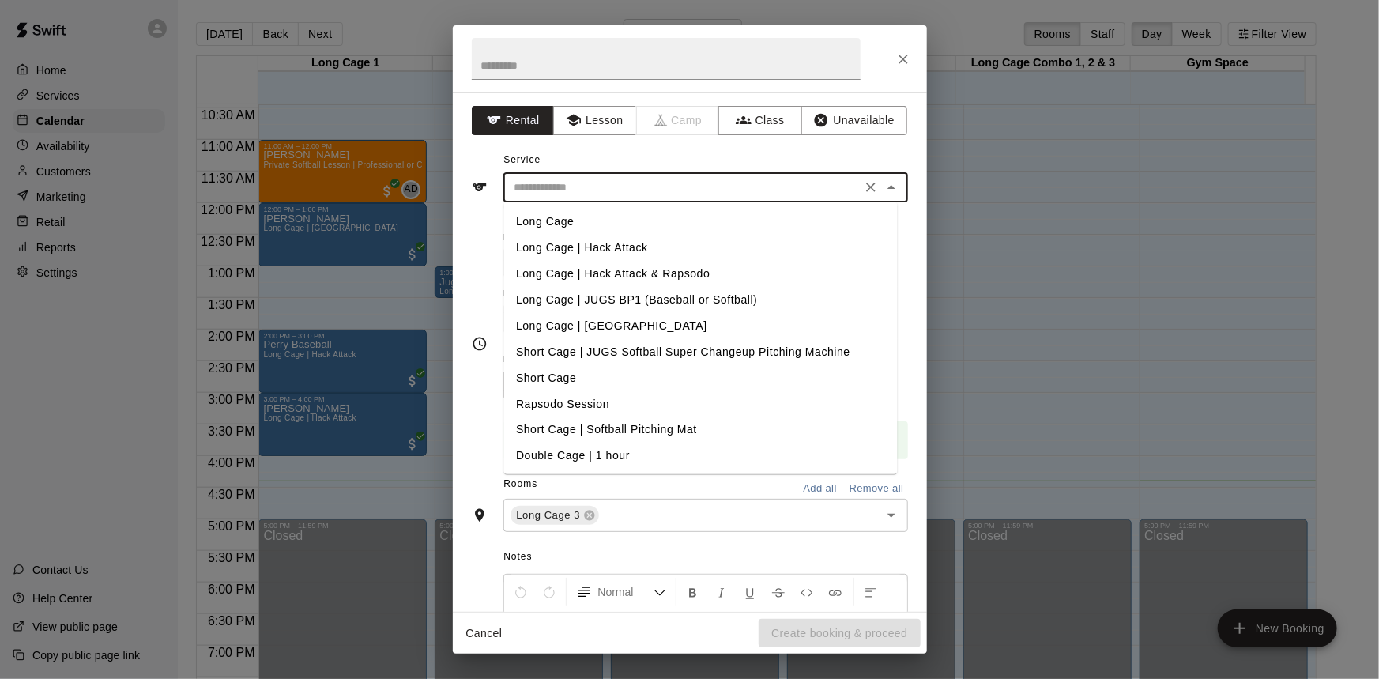
click at [691, 183] on input "text" at bounding box center [682, 188] width 348 height 20
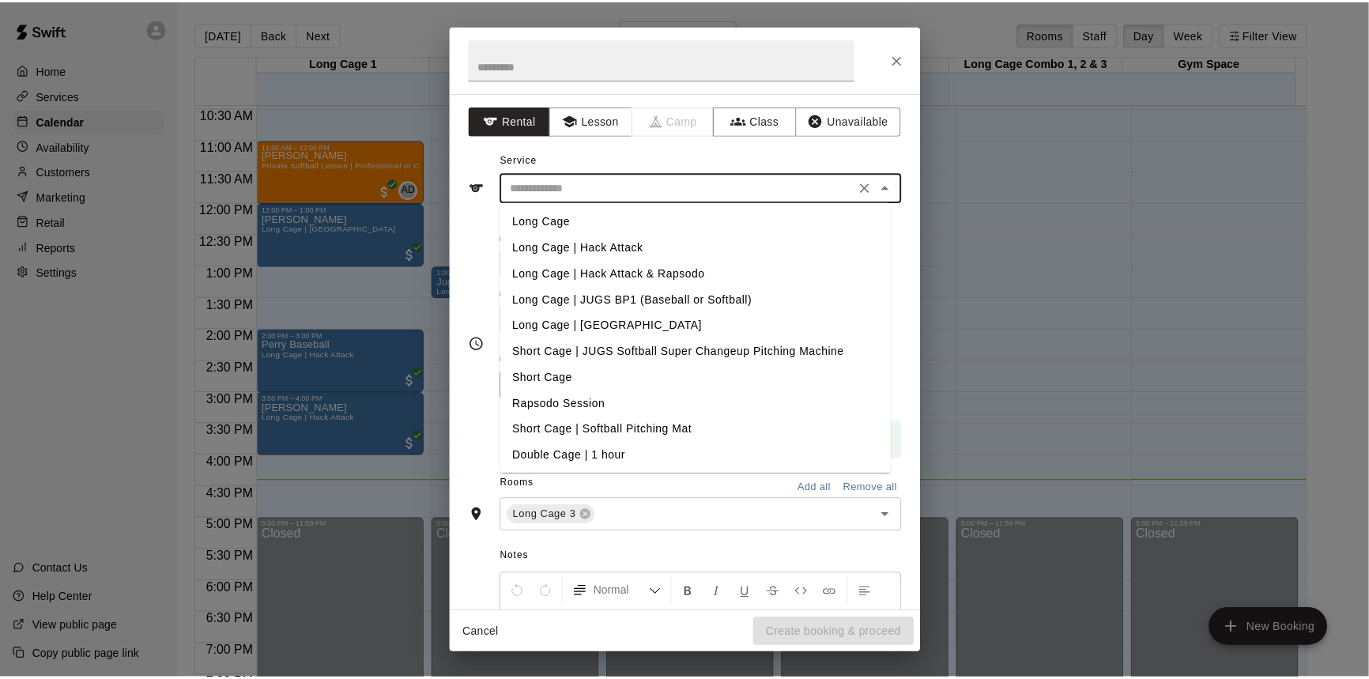
scroll to position [106, 0]
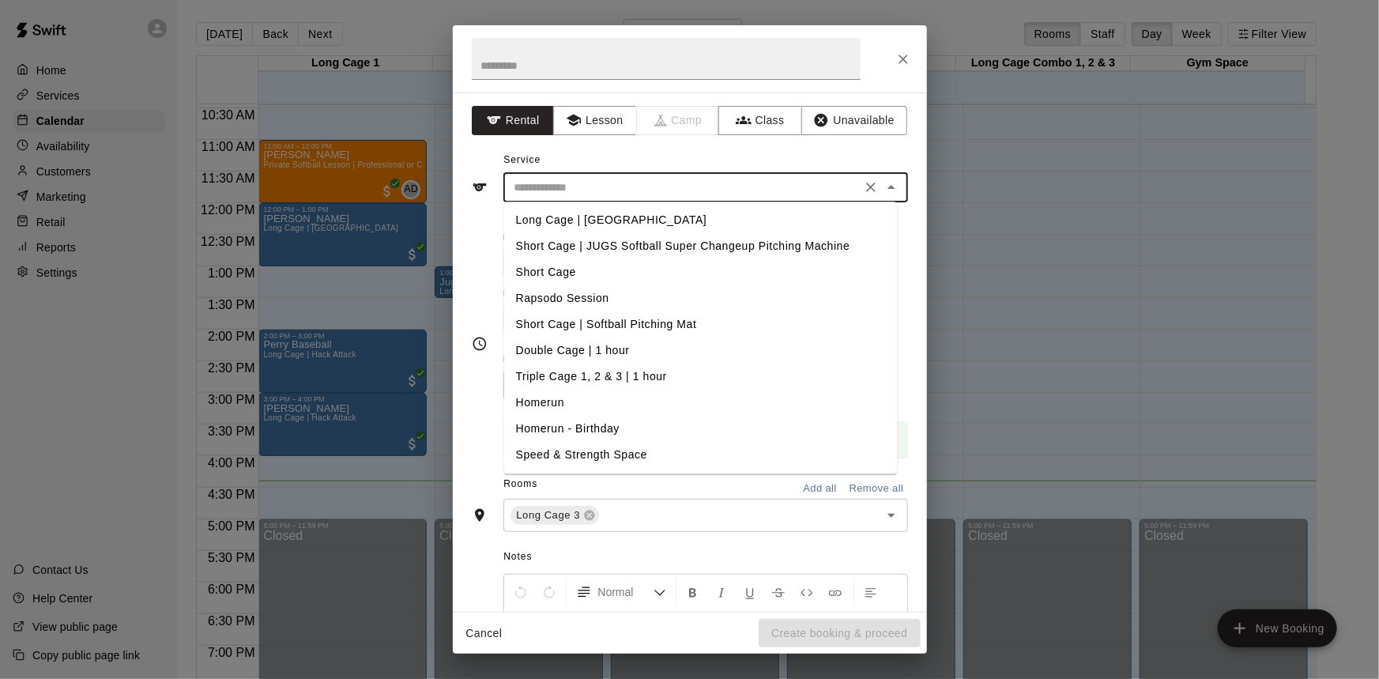
click at [547, 371] on li "Triple Cage 1, 2 & 3 | 1 hour" at bounding box center [700, 376] width 394 height 26
type input "**********"
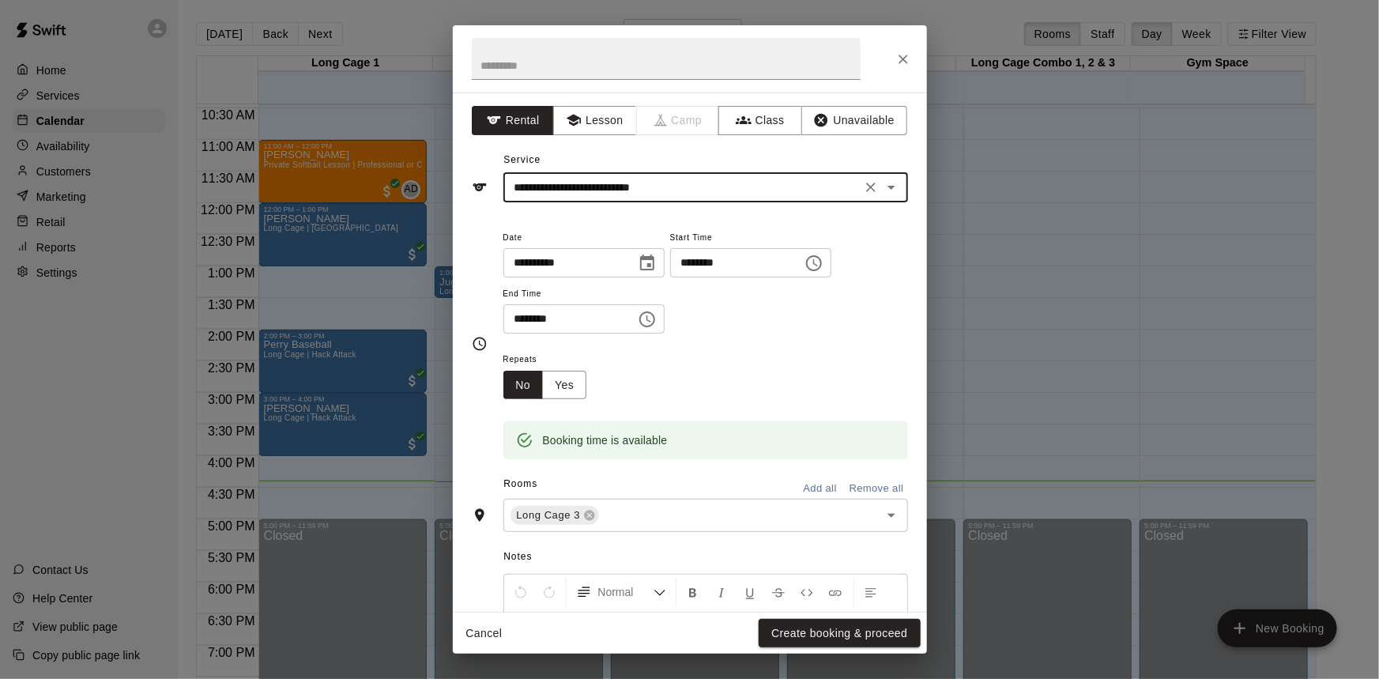
click at [906, 55] on icon "Close" at bounding box center [902, 59] width 9 height 9
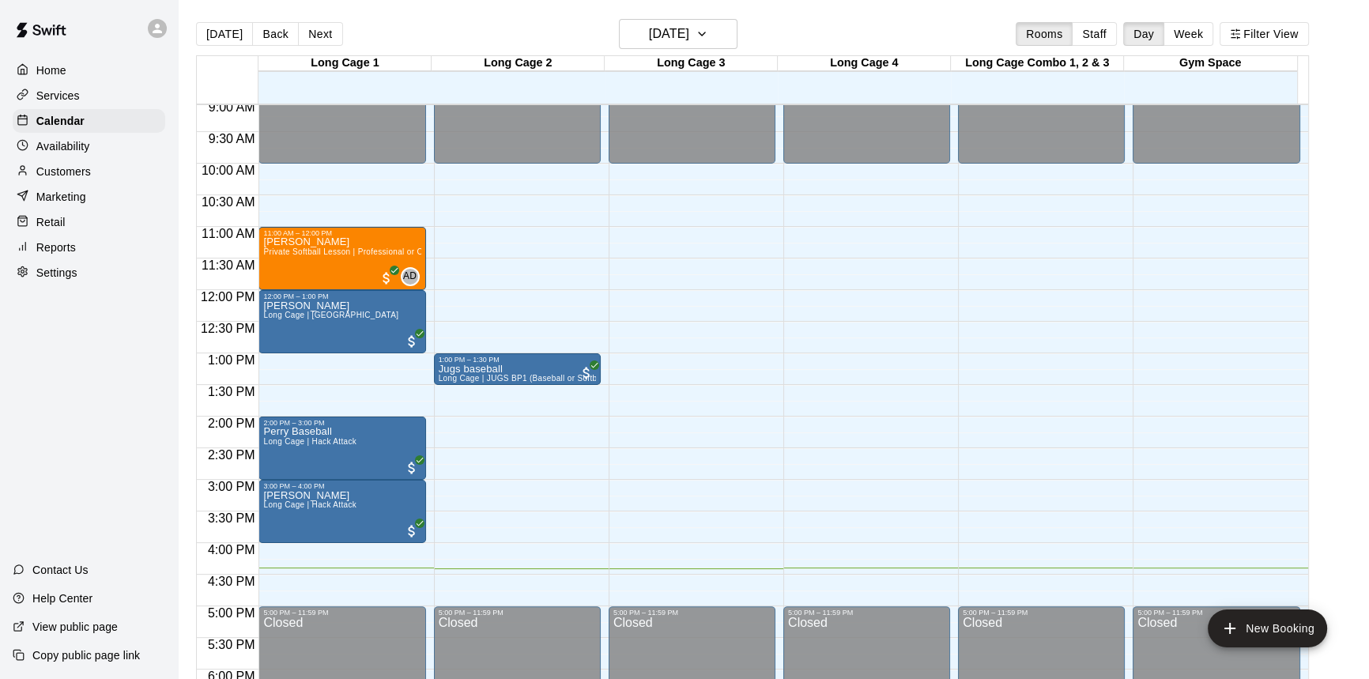
scroll to position [517, 0]
